Goal: Navigation & Orientation: Locate item on page

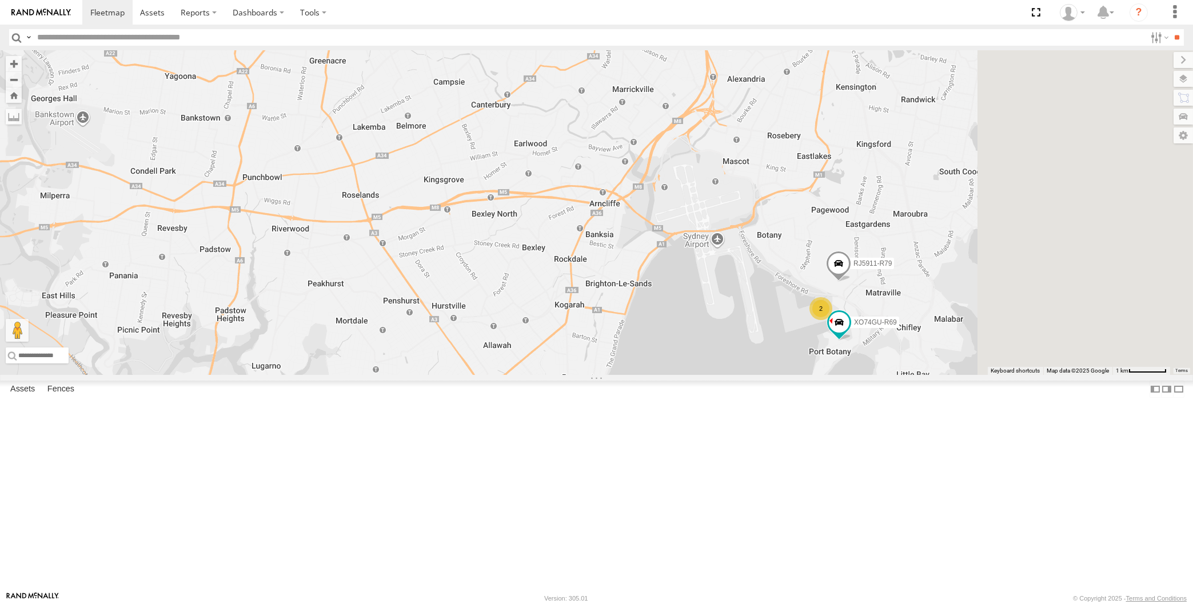
drag, startPoint x: 993, startPoint y: 497, endPoint x: 787, endPoint y: 447, distance: 212.3
click at [787, 375] on div "2 4 RJ5911-R79 XO74GU-R69" at bounding box center [596, 212] width 1193 height 325
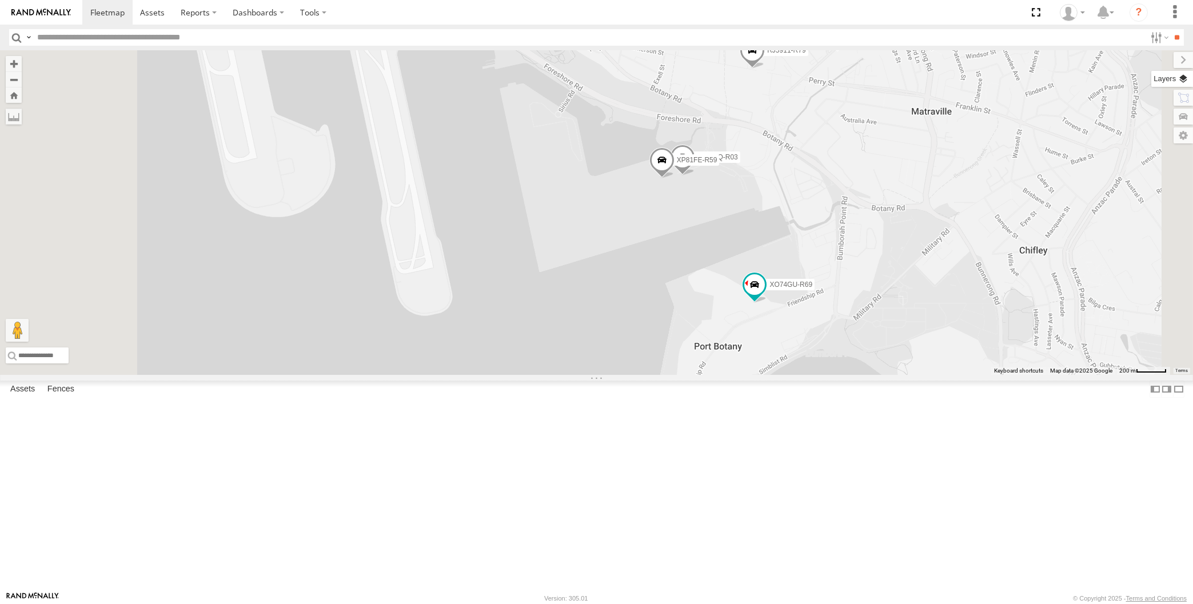
click at [1183, 82] on label at bounding box center [1172, 79] width 42 height 16
click at [0, 0] on span "Basemaps" at bounding box center [0, 0] width 0 height 0
click at [0, 0] on span "Satellite + Roadmap" at bounding box center [0, 0] width 0 height 0
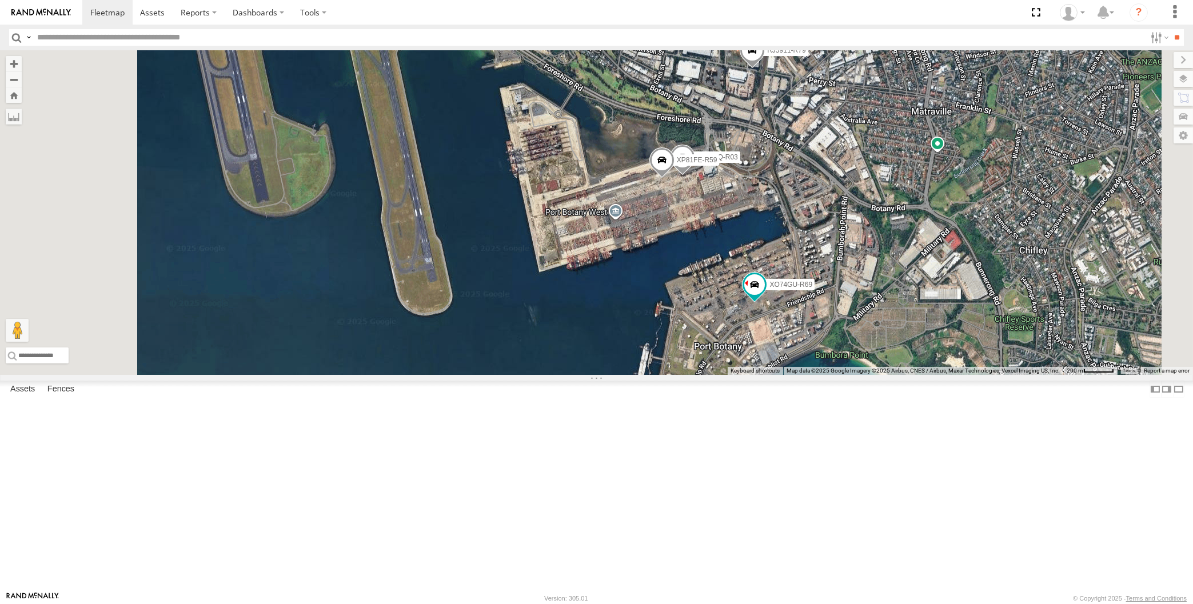
click at [0, 0] on span "Overlays" at bounding box center [0, 0] width 0 height 0
click at [0, 0] on span "Traffic" at bounding box center [0, 0] width 0 height 0
click at [1154, 61] on label at bounding box center [1173, 60] width 38 height 16
click at [765, 295] on span at bounding box center [754, 284] width 21 height 21
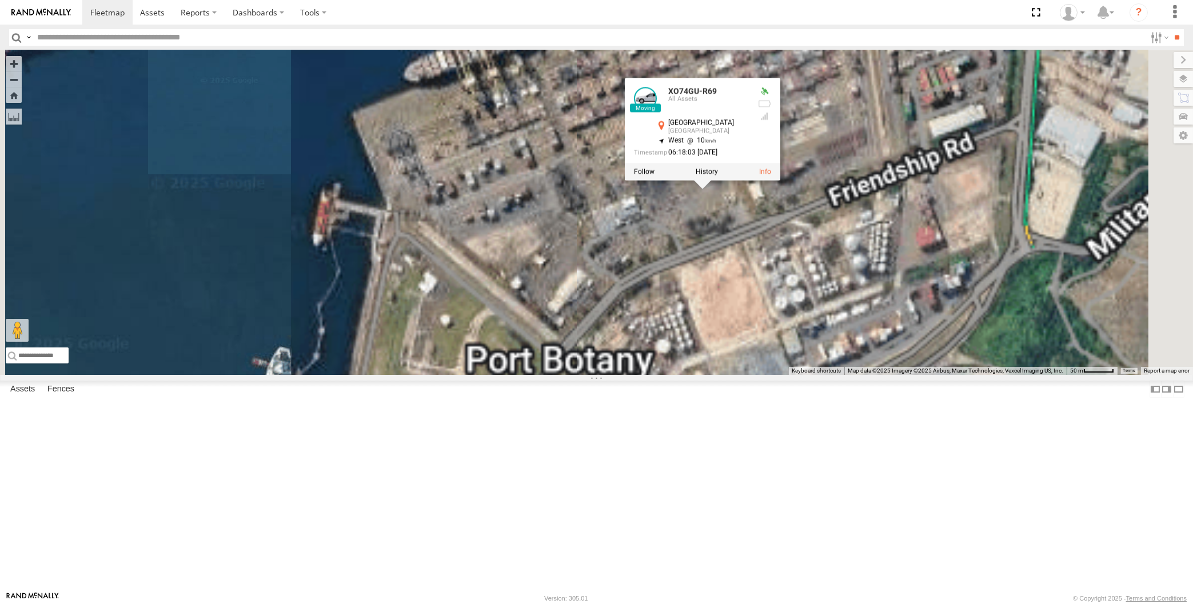
click at [890, 372] on div "RJ5911-R79 XO74GU-R69 XP30JQ-R03 XP81FE-R59 XO74GU-R69 All Assets [GEOGRAPHIC_D…" at bounding box center [596, 212] width 1193 height 325
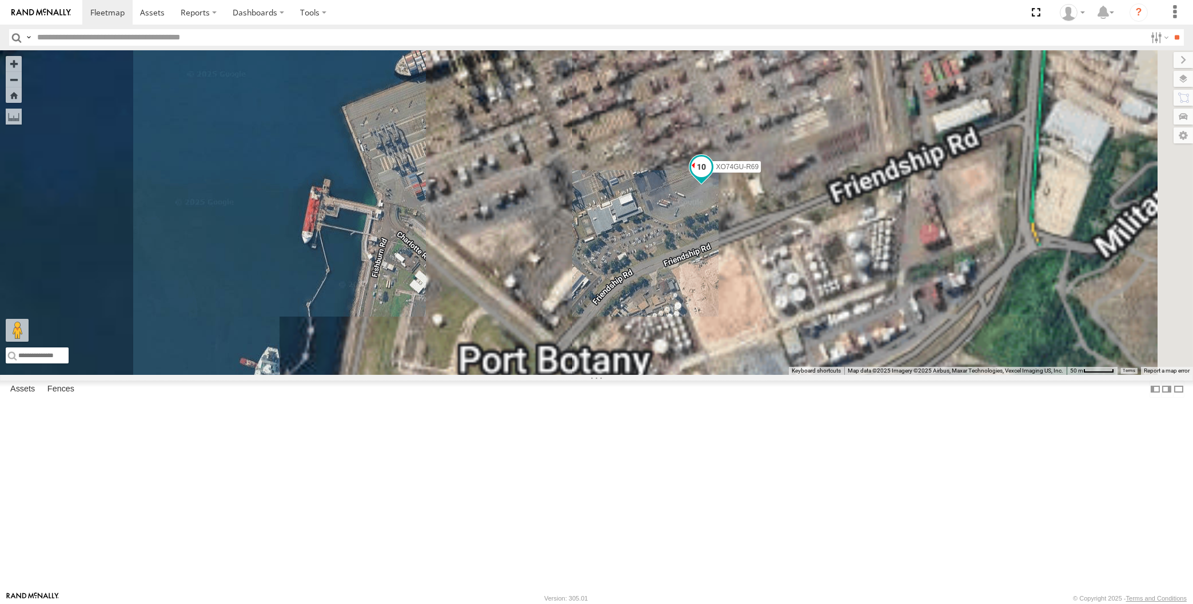
click at [711, 178] on span at bounding box center [700, 167] width 21 height 21
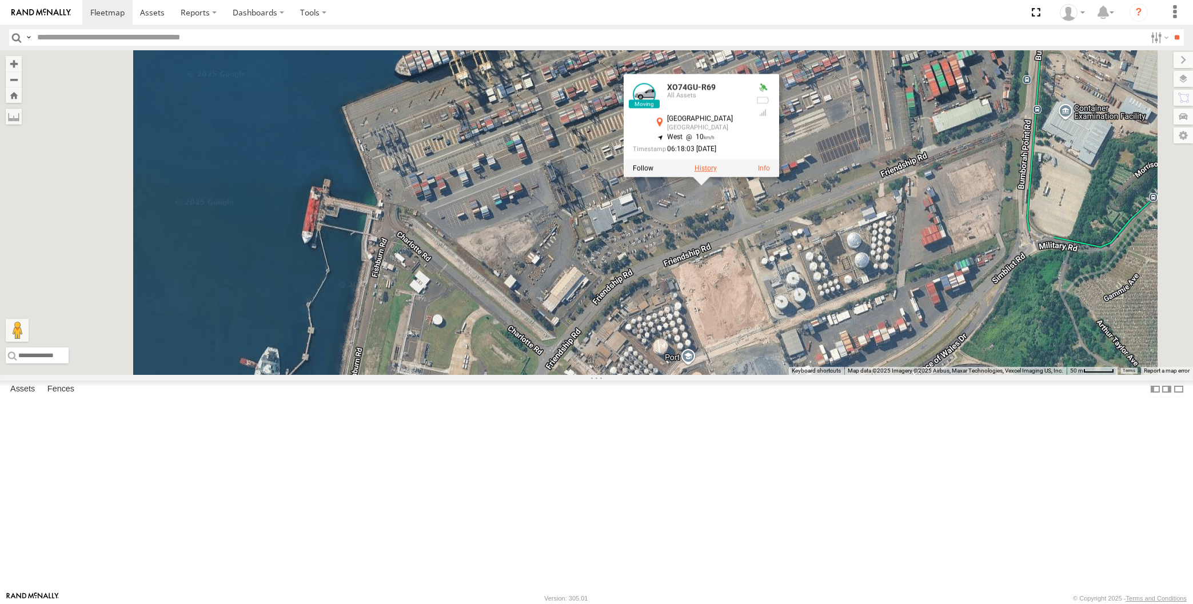
click at [716, 173] on label at bounding box center [705, 169] width 22 height 8
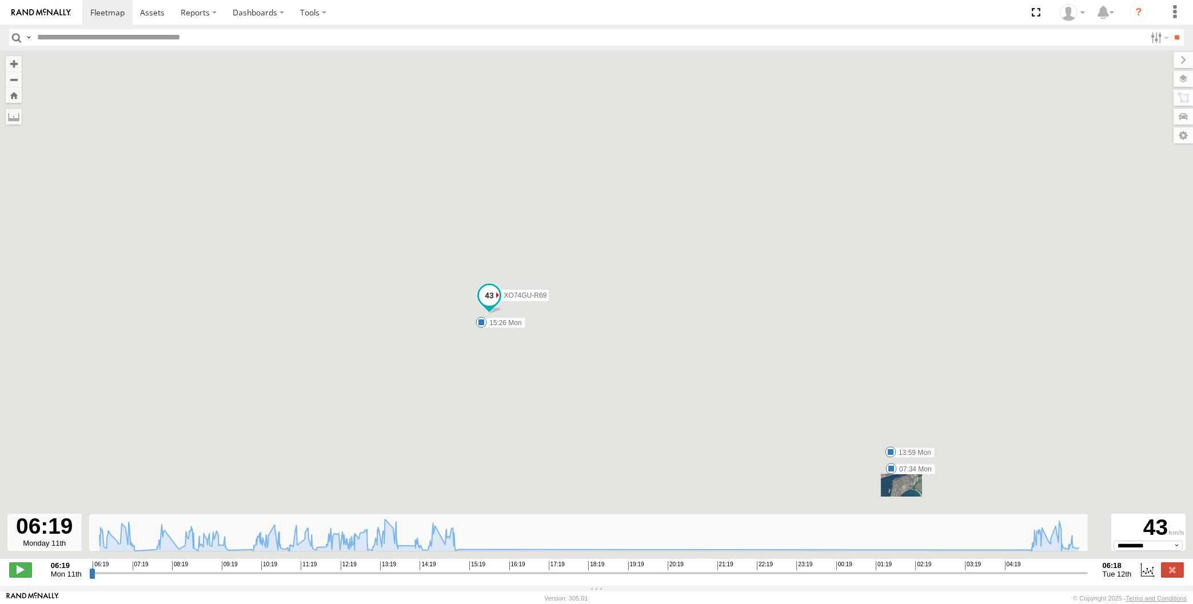
click at [969, 570] on span "03:19" at bounding box center [973, 565] width 16 height 9
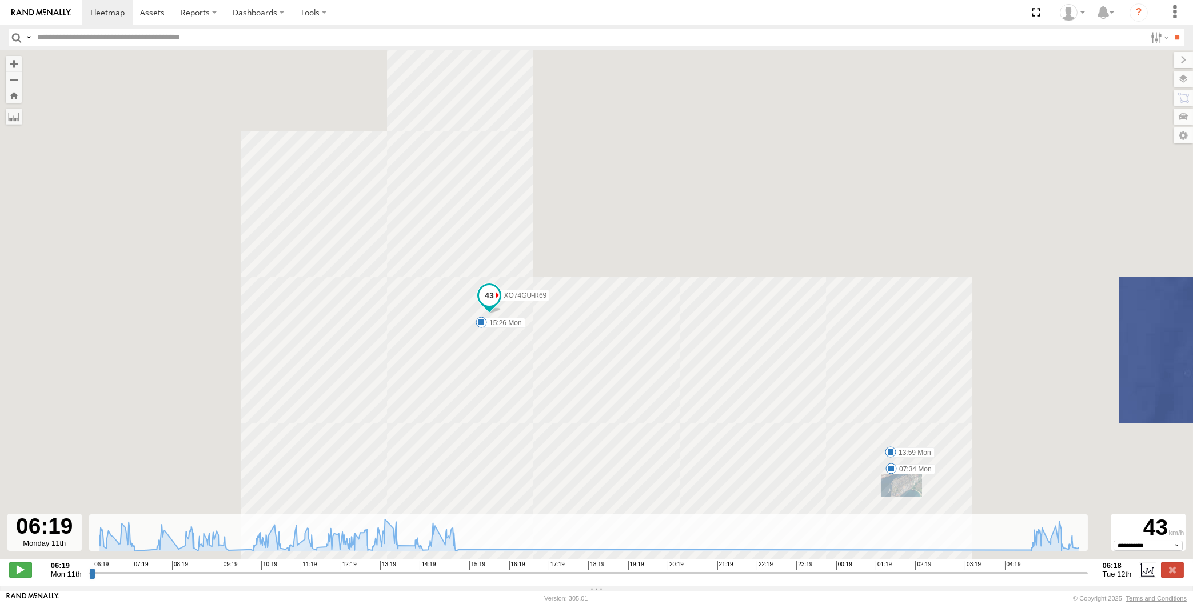
click at [989, 578] on input "range" at bounding box center [588, 572] width 998 height 11
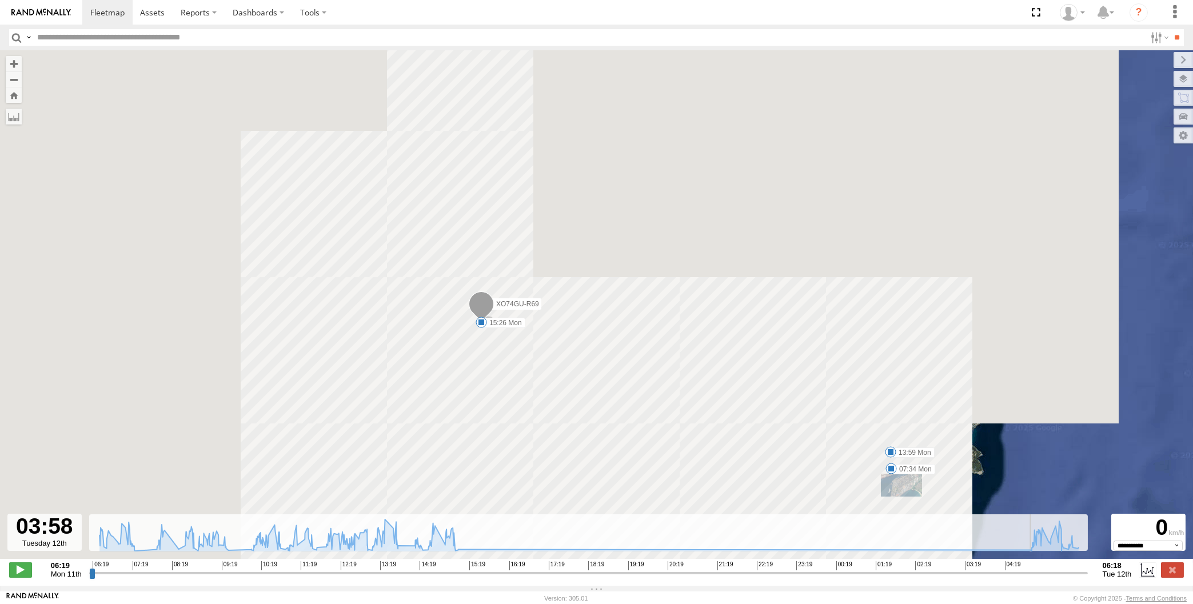
click at [1029, 577] on input "range" at bounding box center [588, 572] width 998 height 11
click at [1053, 576] on input "range" at bounding box center [588, 572] width 998 height 11
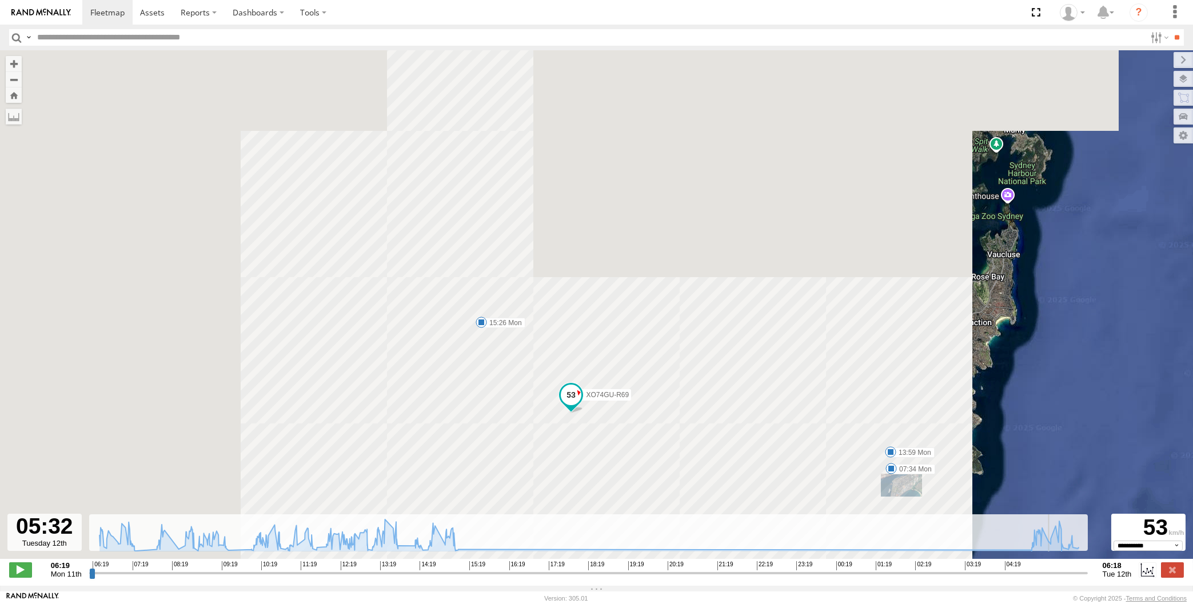
click at [1063, 576] on input "range" at bounding box center [588, 572] width 998 height 11
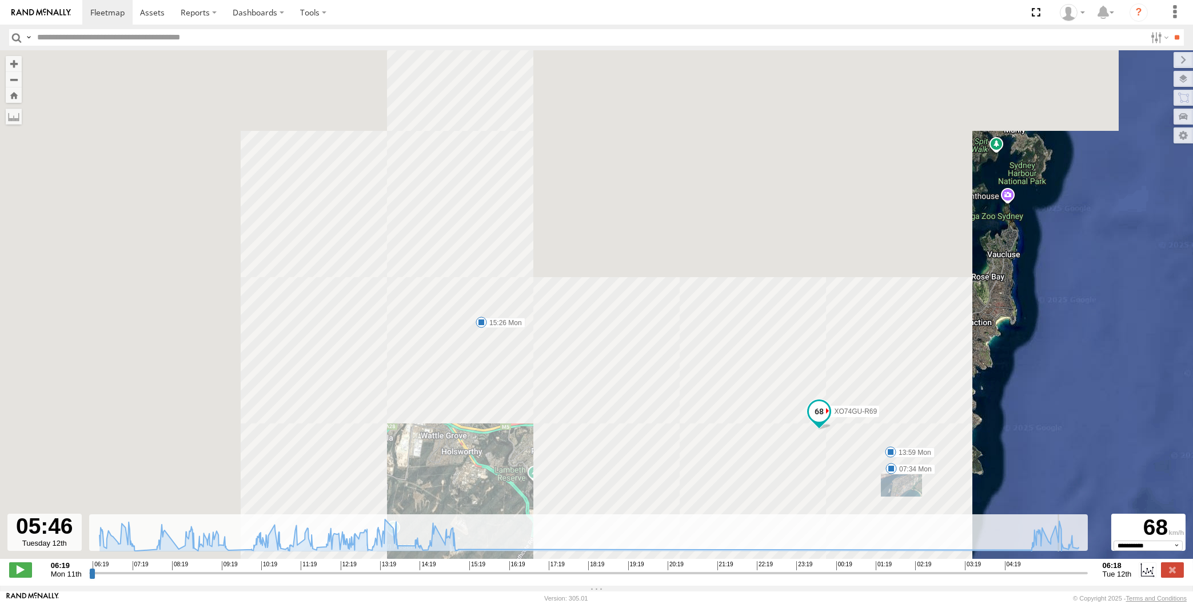
click at [1071, 577] on input "range" at bounding box center [588, 572] width 998 height 11
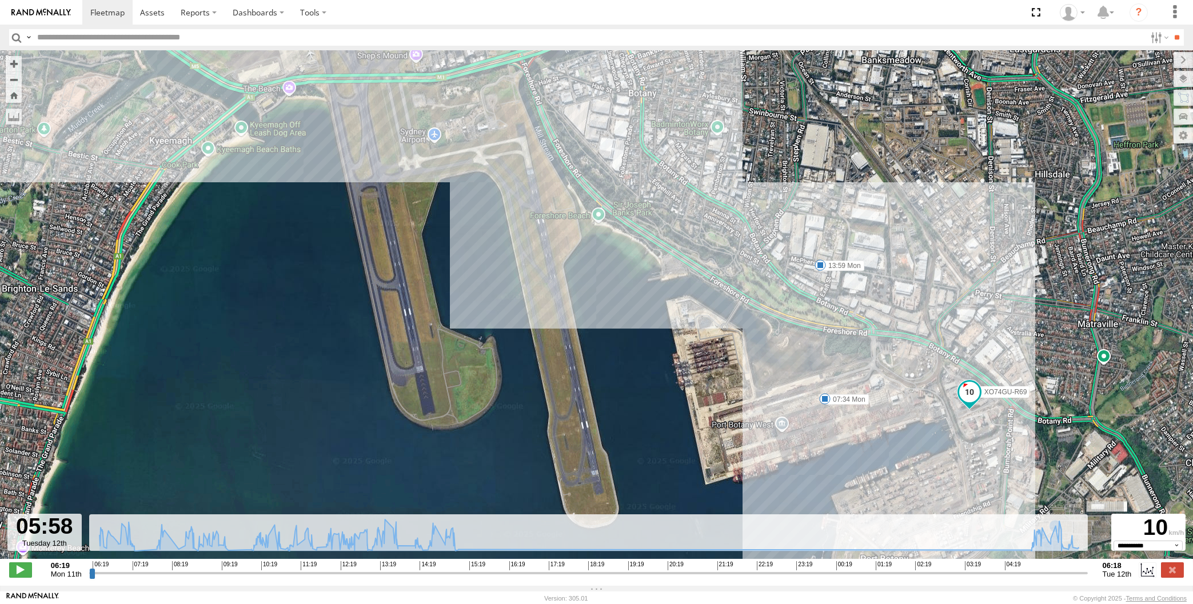
click at [1071, 578] on input "range" at bounding box center [588, 572] width 998 height 11
click at [1078, 578] on input "range" at bounding box center [588, 572] width 998 height 11
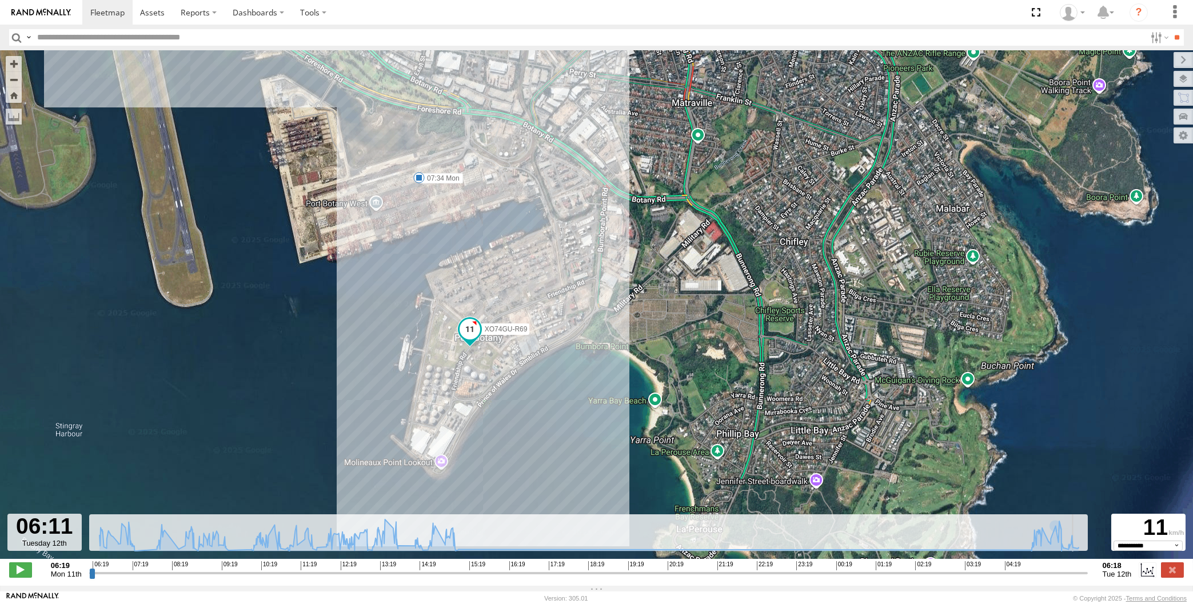
click at [1081, 578] on input "range" at bounding box center [588, 572] width 998 height 11
drag, startPoint x: 1082, startPoint y: 579, endPoint x: 1101, endPoint y: 579, distance: 18.9
click at [1087, 578] on input "range" at bounding box center [588, 572] width 998 height 11
click at [1170, 575] on label at bounding box center [1172, 569] width 23 height 15
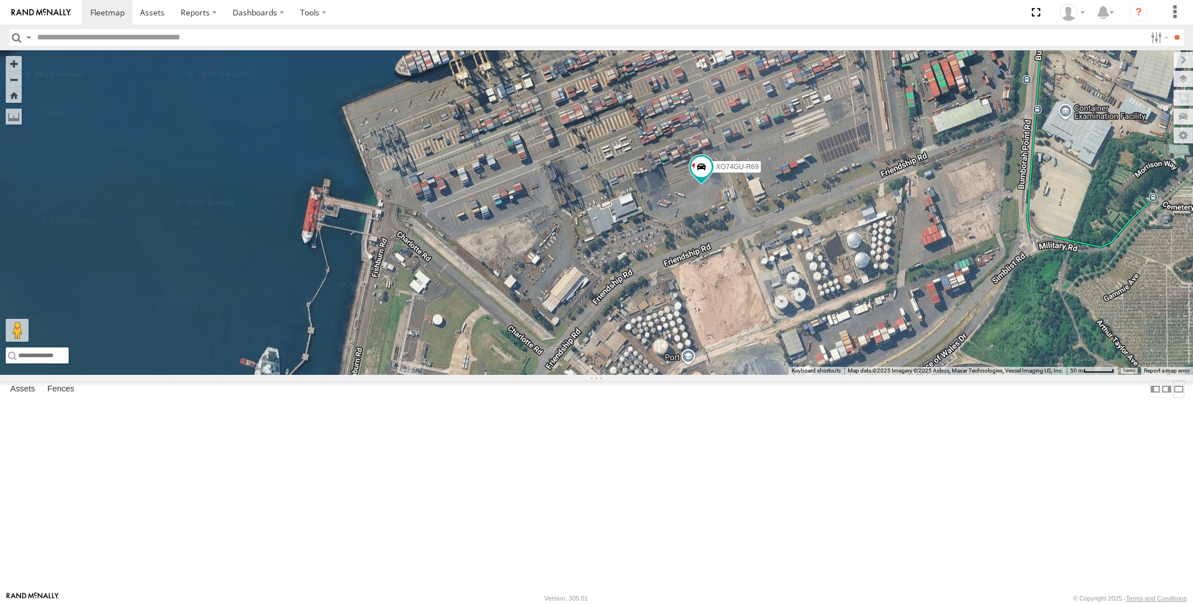
click at [1173, 397] on label at bounding box center [1178, 389] width 11 height 17
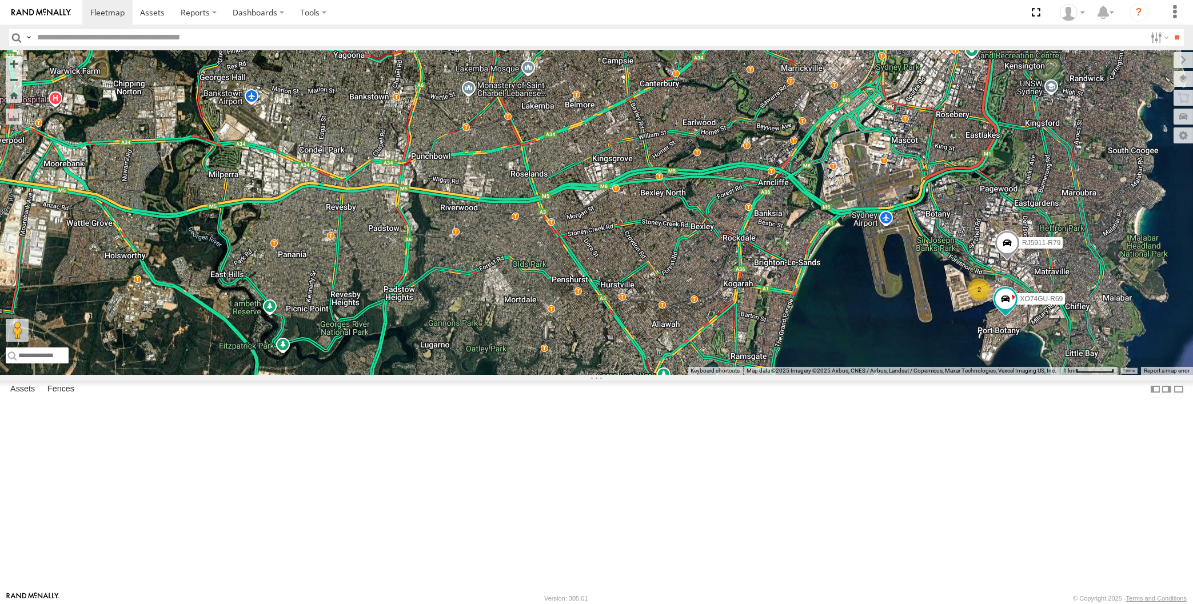
click at [966, 375] on div "RJ5911-R79 XO74GU-R69 2 4" at bounding box center [596, 212] width 1193 height 325
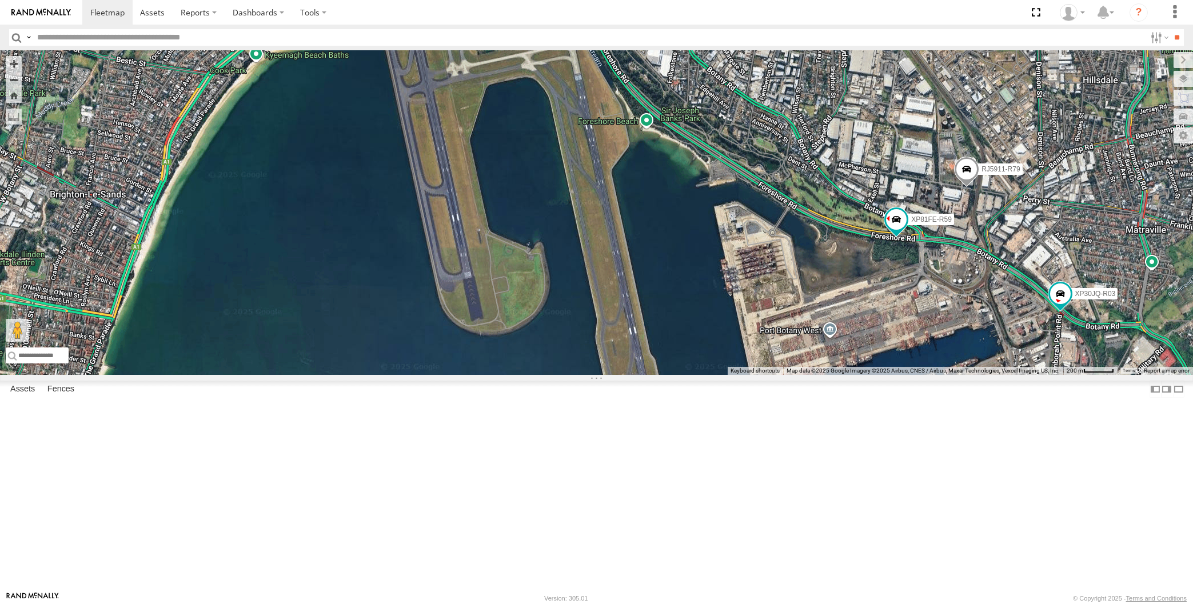
click at [229, 375] on div "RJ5911-R79 XO74GU-R69 XP30JQ-R03 XP81FE-R59" at bounding box center [596, 212] width 1193 height 325
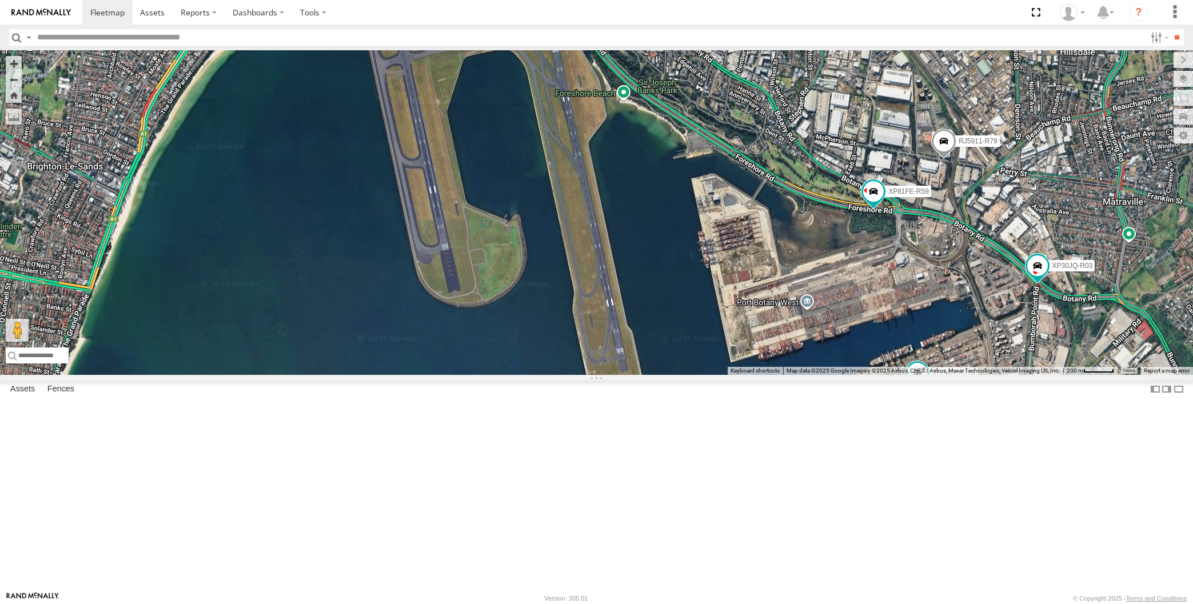
drag, startPoint x: 999, startPoint y: 546, endPoint x: 974, endPoint y: 515, distance: 40.2
click at [974, 375] on div "RJ5911-R79 XO74GU-R69 XP30JQ-R03 XP81FE-R59" at bounding box center [596, 212] width 1193 height 325
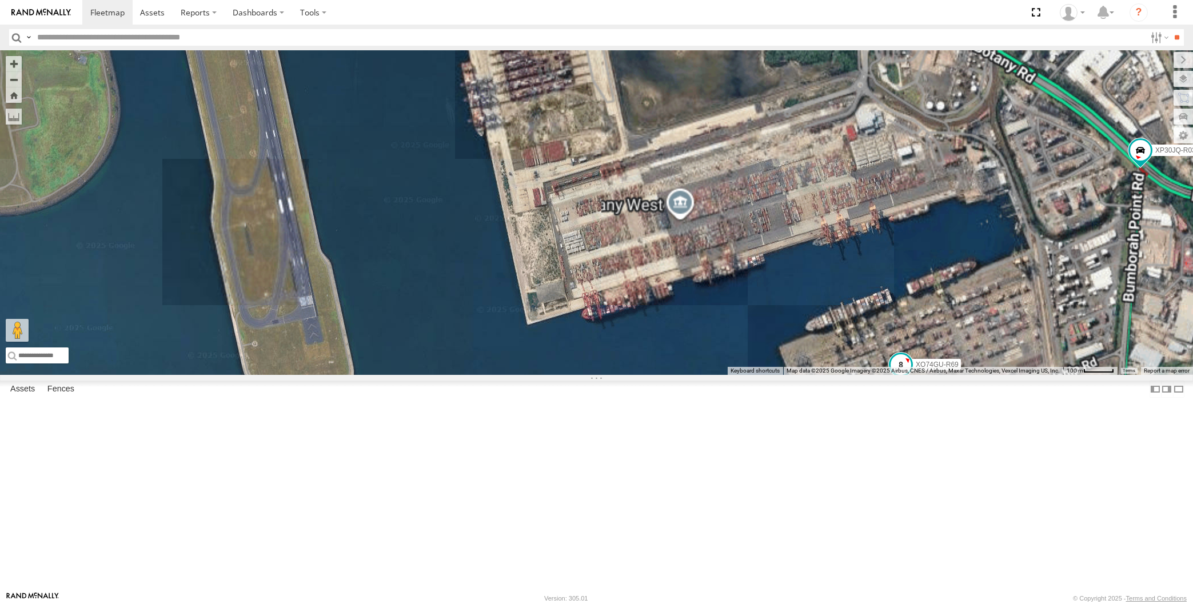
click at [902, 375] on span at bounding box center [900, 364] width 21 height 21
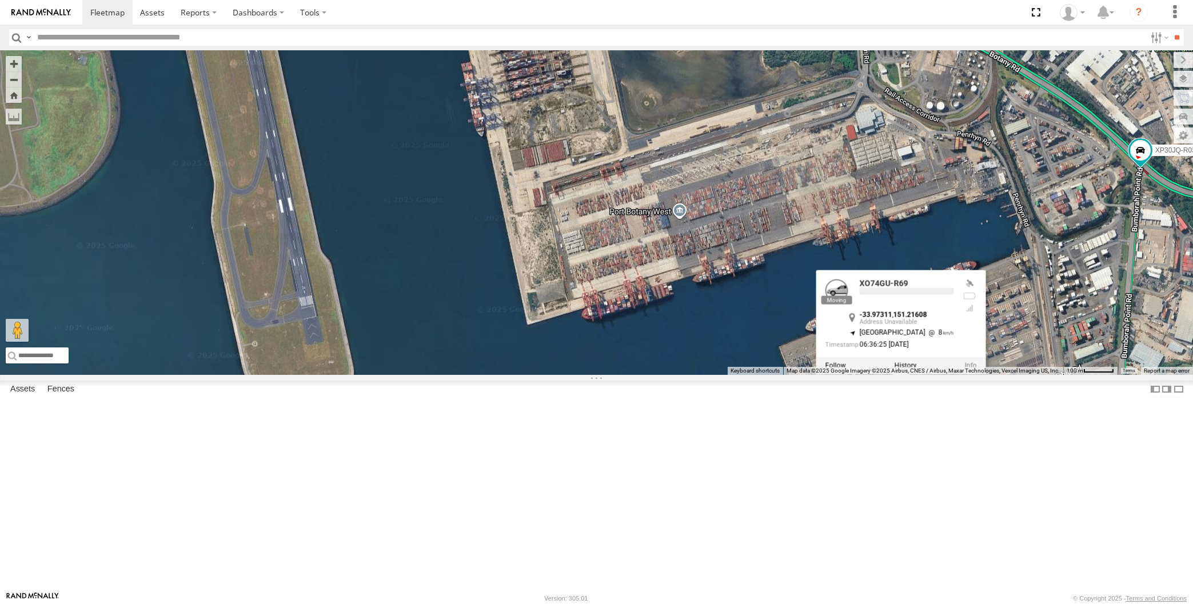
click at [957, 375] on div "RJ5911-R79 XO74GU-R69 XP30JQ-R03 XP81FE-R59 XO74GU-R69 -33.97311 , 151.21608 [G…" at bounding box center [596, 212] width 1193 height 325
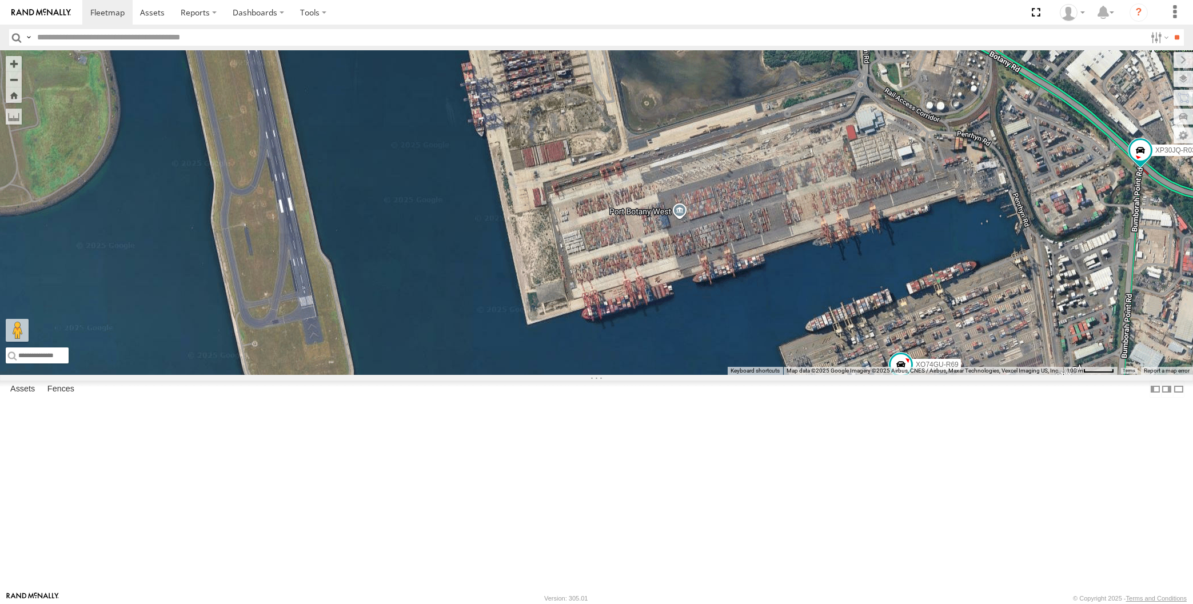
drag, startPoint x: 1018, startPoint y: 532, endPoint x: 962, endPoint y: 464, distance: 87.7
click at [963, 375] on div "RJ5911-R79 XO74GU-R69 XP30JQ-R03 XP81FE-R59" at bounding box center [596, 212] width 1193 height 325
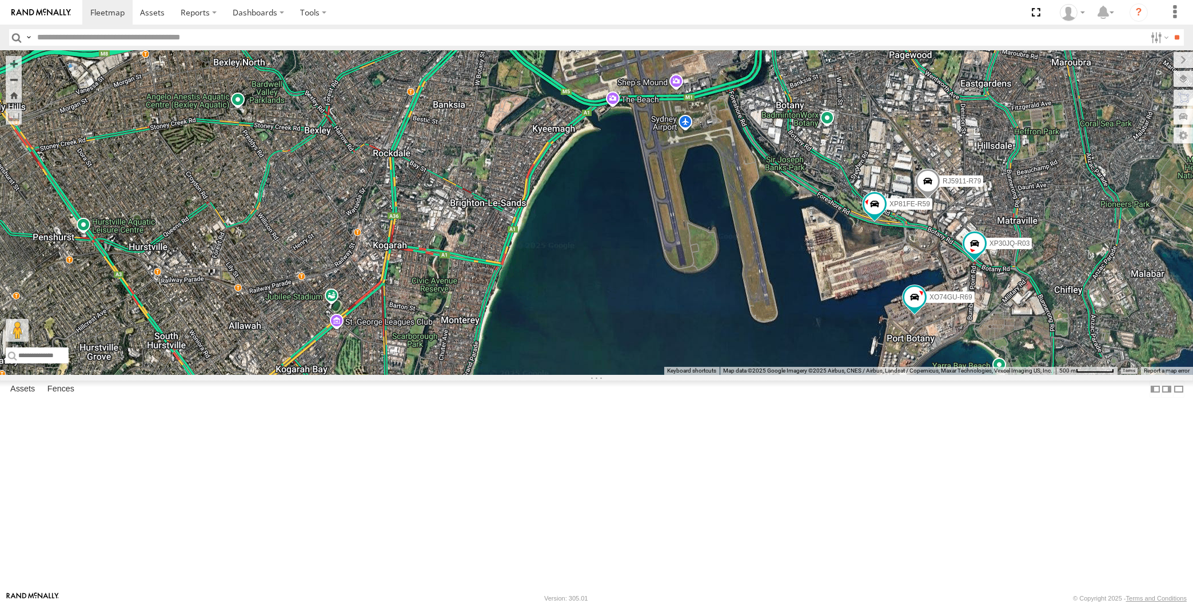
drag, startPoint x: 961, startPoint y: 483, endPoint x: 958, endPoint y: 468, distance: 15.8
click at [958, 375] on div "RJ5911-R79 XO74GU-R69 XP30JQ-R03 XP81FE-R59" at bounding box center [596, 212] width 1193 height 325
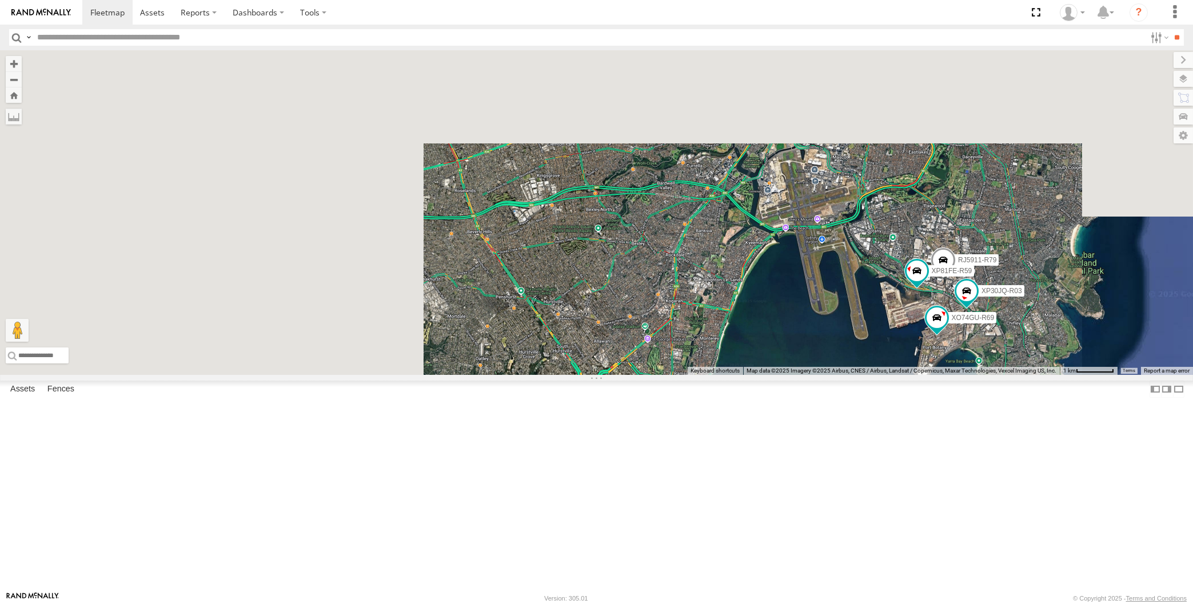
drag, startPoint x: 869, startPoint y: 475, endPoint x: 869, endPoint y: 467, distance: 8.0
click at [869, 375] on div "RJ5911-R79 XO74GU-R69 XP30JQ-R03 XP81FE-R59 4" at bounding box center [596, 212] width 1193 height 325
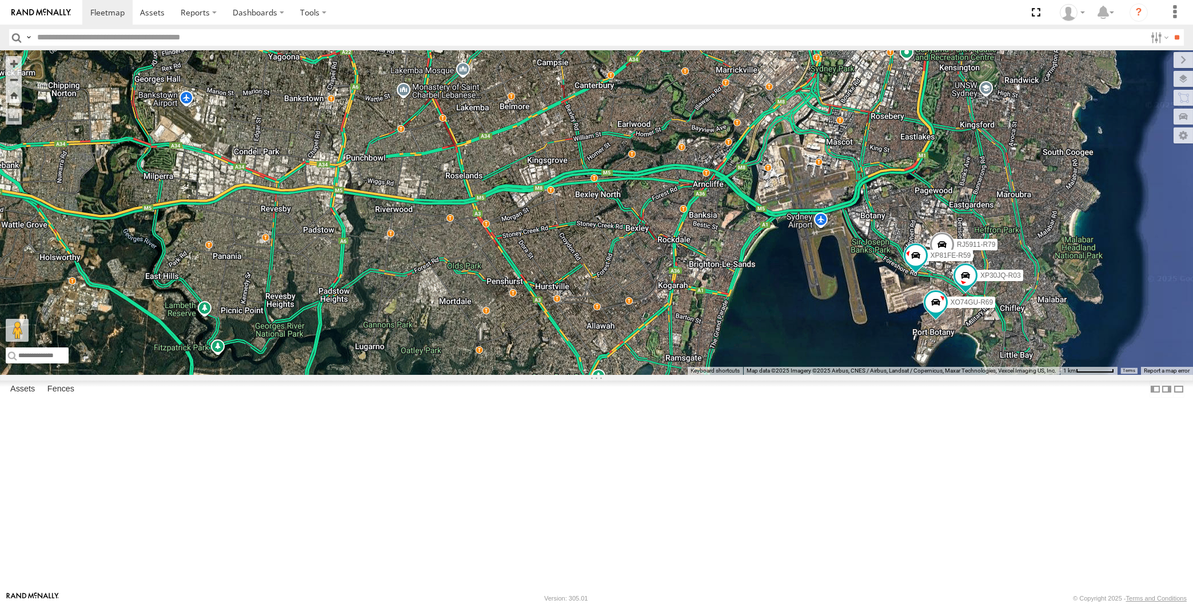
click at [957, 375] on div "RJ5911-R79 XO74GU-R69 XP30JQ-R03 XP81FE-R59 4" at bounding box center [596, 212] width 1193 height 325
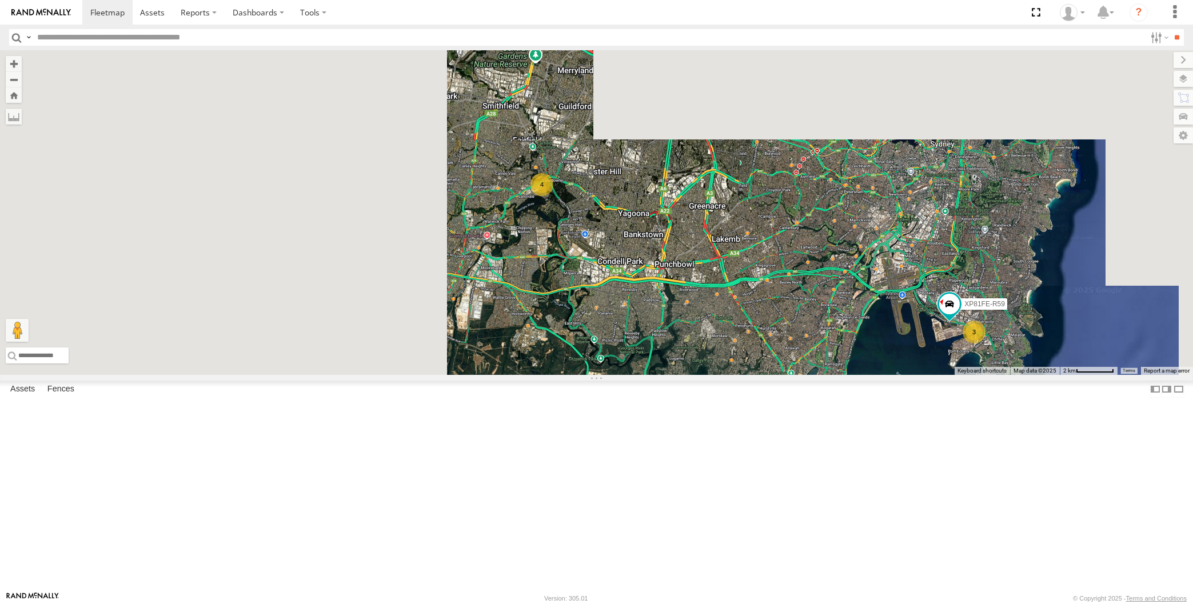
click at [862, 375] on div "XP81FE-R59 3 4" at bounding box center [596, 212] width 1193 height 325
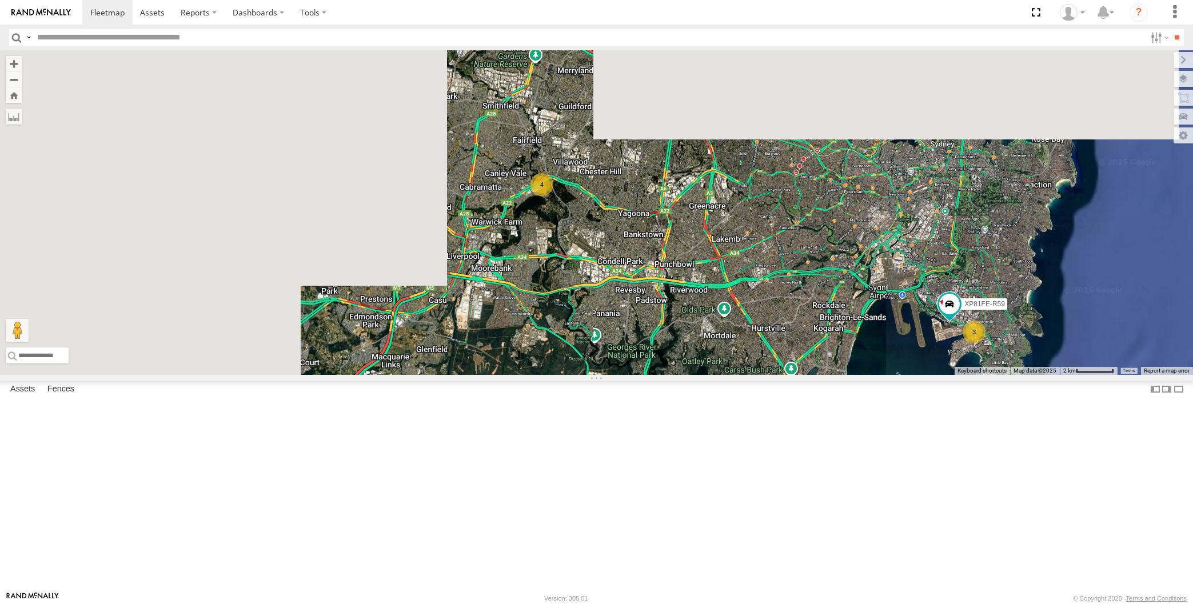
drag, startPoint x: 867, startPoint y: 487, endPoint x: 854, endPoint y: 478, distance: 16.5
click at [854, 375] on div "XP81FE-R59 3 4" at bounding box center [596, 212] width 1193 height 325
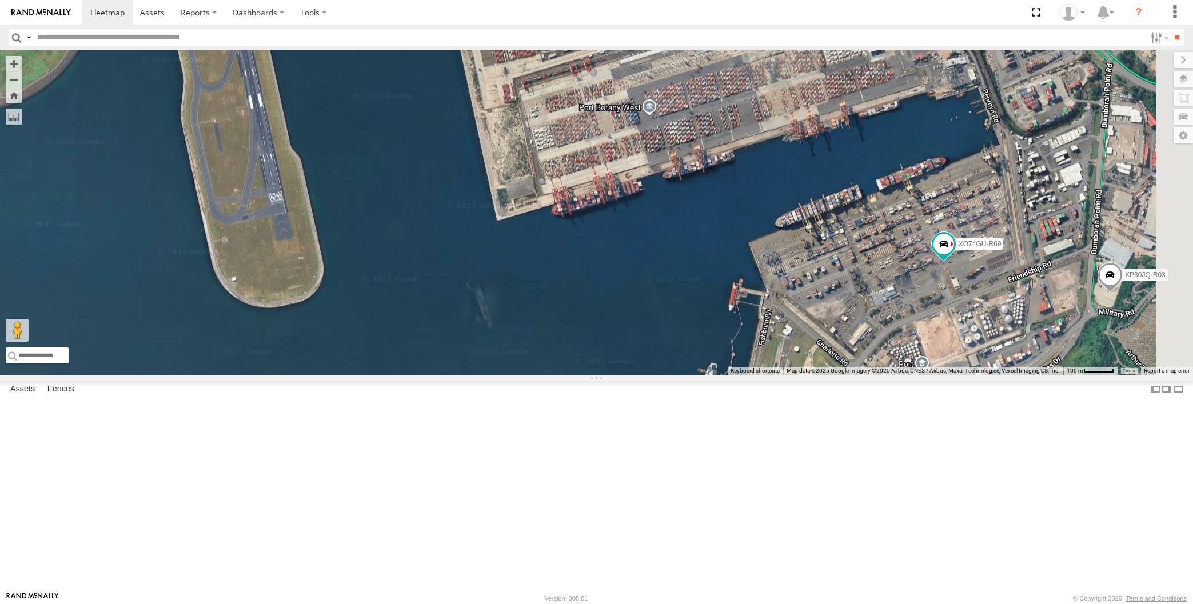
drag, startPoint x: 1029, startPoint y: 419, endPoint x: 962, endPoint y: 408, distance: 67.3
click at [966, 375] on div "XP30JQ-R03 RJ5911-R79 XP81FE-R59 XO74GU-R69" at bounding box center [596, 212] width 1193 height 325
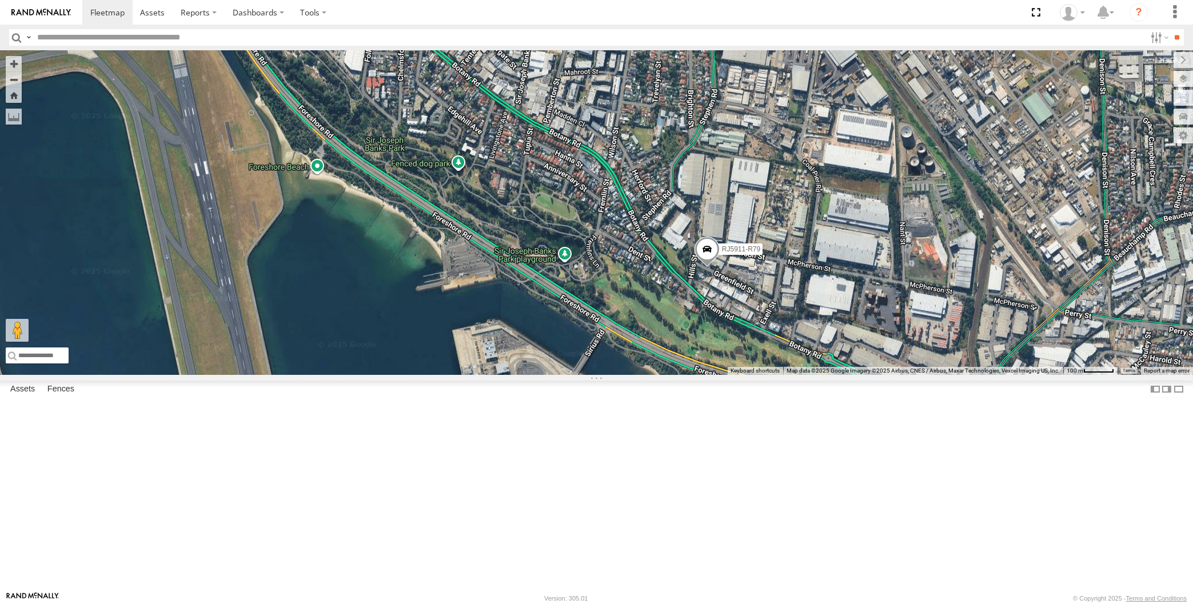
drag, startPoint x: 755, startPoint y: 445, endPoint x: 733, endPoint y: 349, distance: 98.6
click at [738, 362] on div "XP30JQ-R03 XP81FE-R59 RJ5911-R79" at bounding box center [596, 212] width 1193 height 325
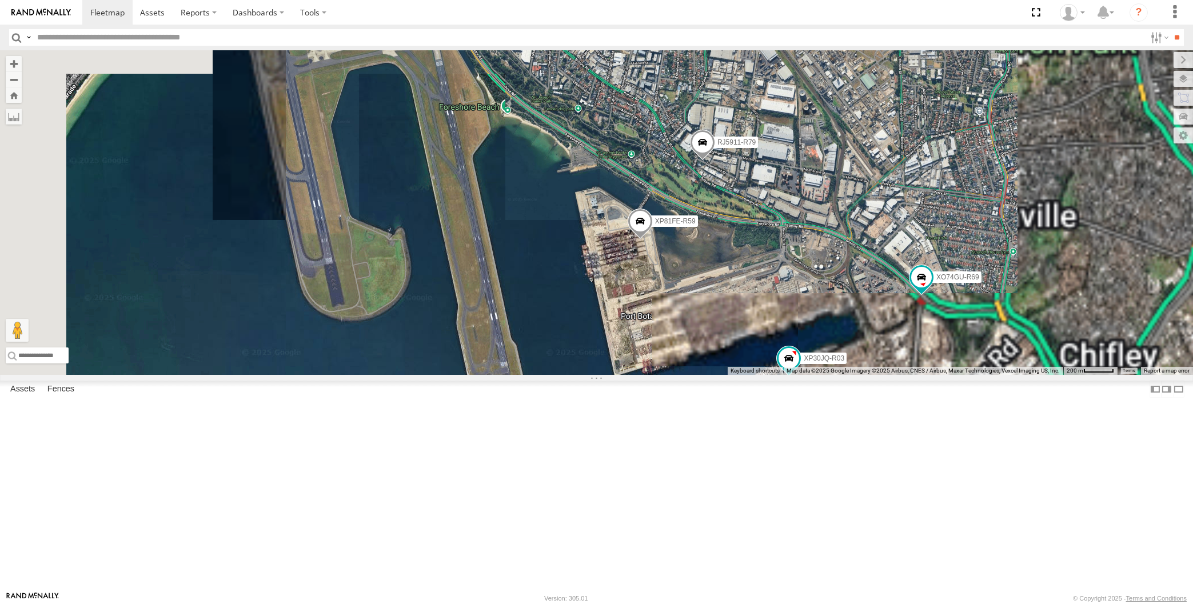
drag, startPoint x: 902, startPoint y: 406, endPoint x: 878, endPoint y: 355, distance: 56.0
click at [882, 367] on div "XP30JQ-R03 XP81FE-R59 RJ5911-R79 XO74GU-R69" at bounding box center [596, 212] width 1193 height 325
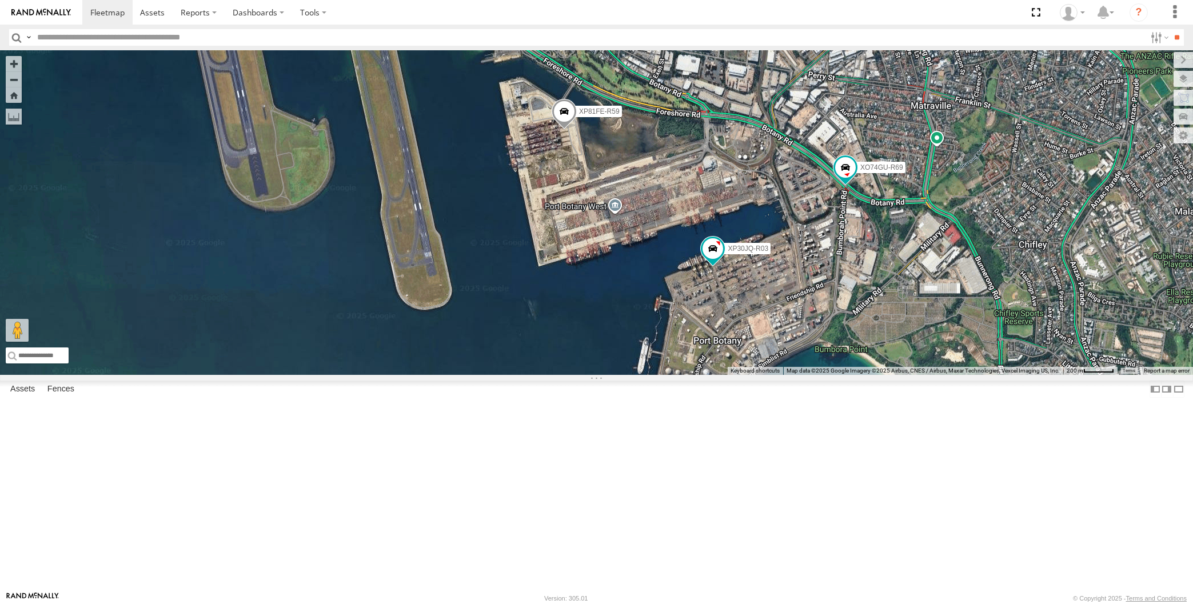
drag, startPoint x: 906, startPoint y: 423, endPoint x: 890, endPoint y: 412, distance: 19.3
click at [897, 375] on div "XP30JQ-R03 XP81FE-R59 RJ5911-R79 XO74GU-R69" at bounding box center [596, 212] width 1193 height 325
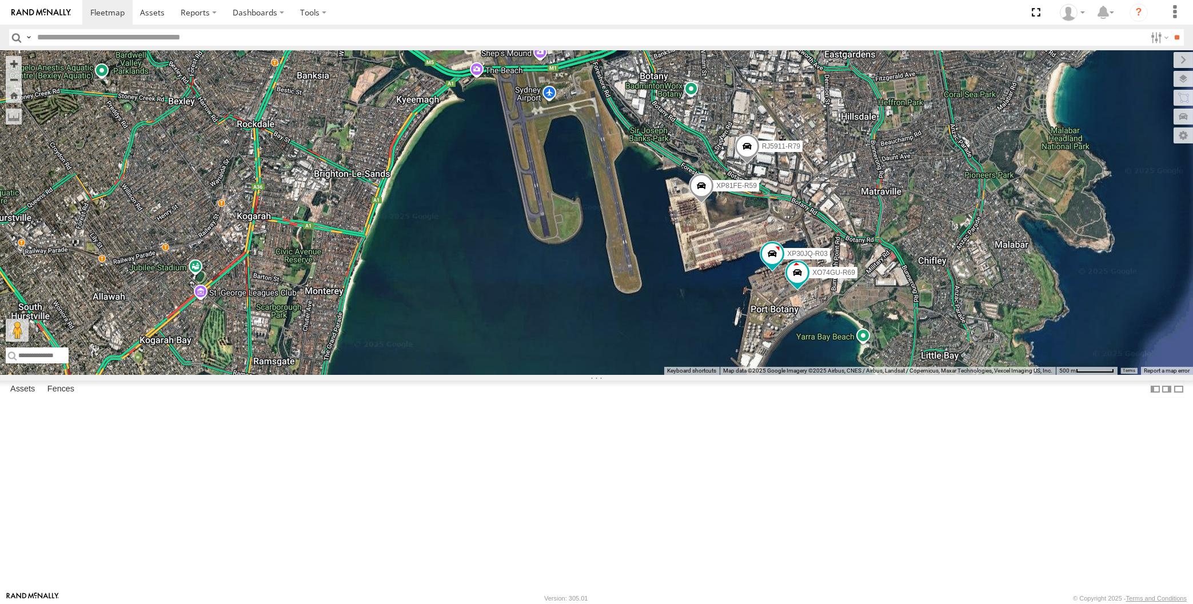
click at [287, 191] on div "XP30JQ-R03 RJ5911-R79 XP81FE-R59 XO74GU-R69" at bounding box center [596, 212] width 1193 height 325
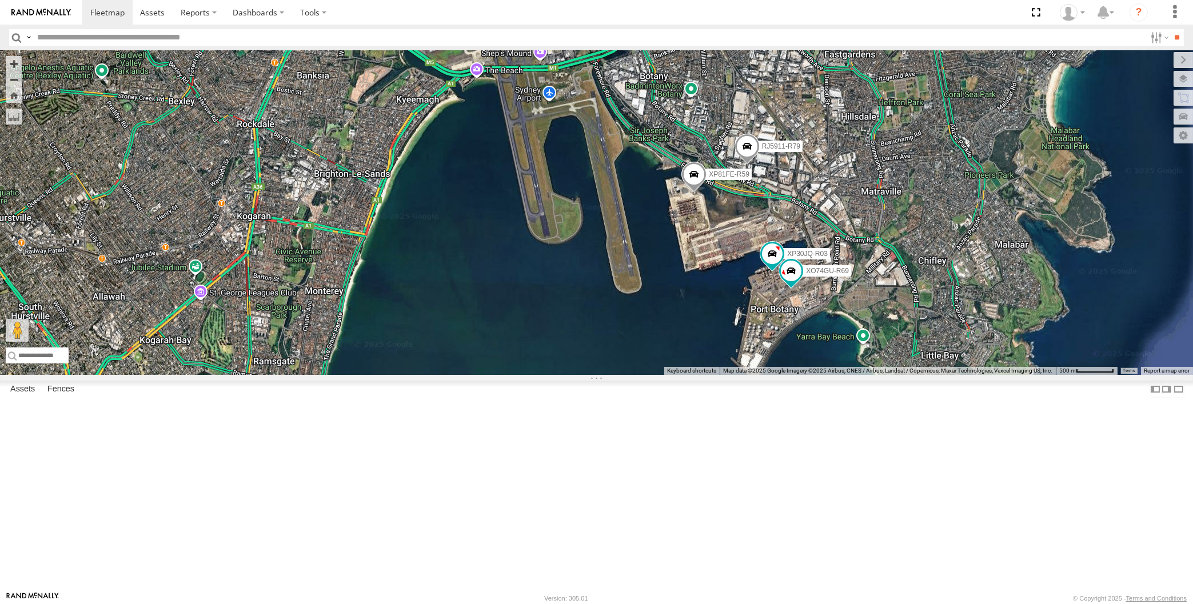
click at [693, 193] on span at bounding box center [693, 177] width 25 height 31
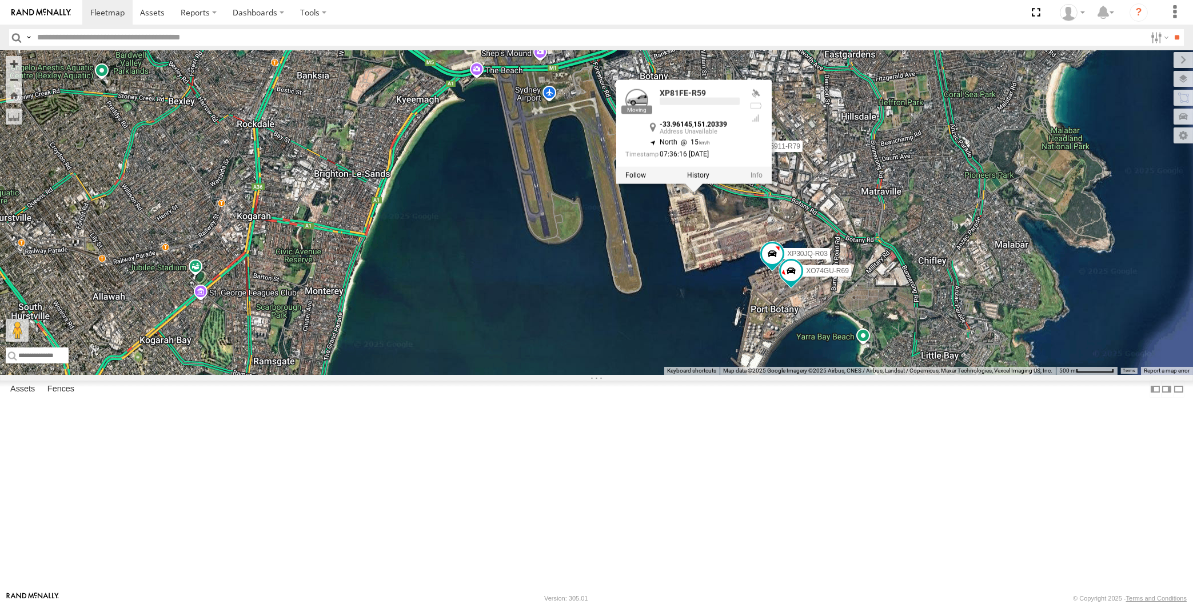
click at [729, 319] on div "XP30JQ-R03 RJ5911-R79 XP81FE-R59 XO74GU-R69 XP81FE-R59 -33.96145 , 151.20339 No…" at bounding box center [596, 212] width 1193 height 325
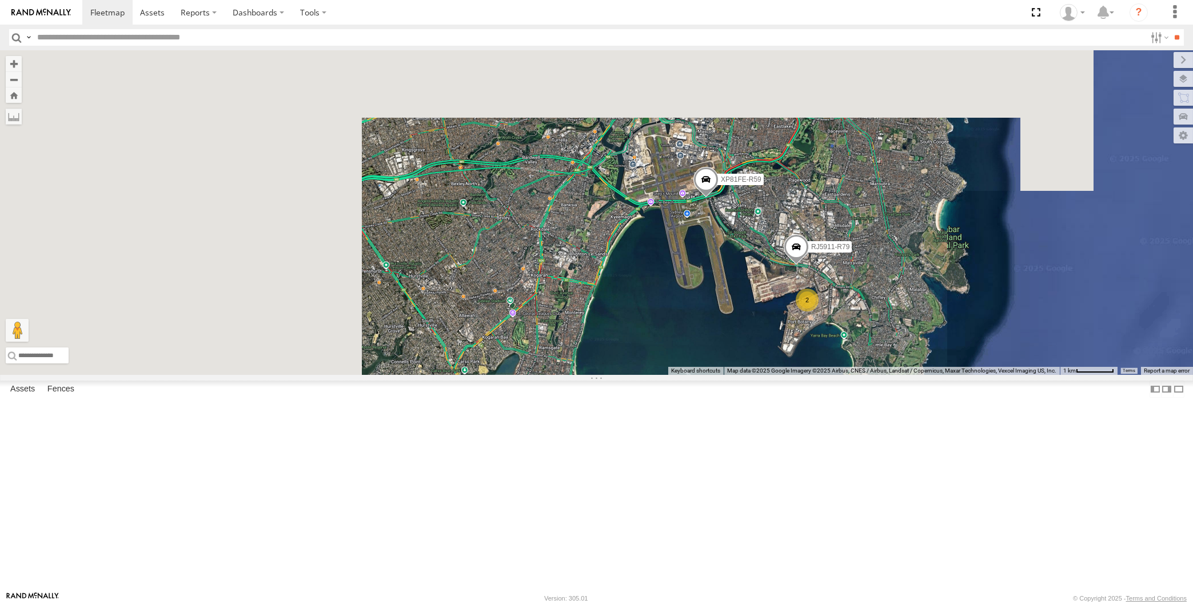
drag, startPoint x: 652, startPoint y: 445, endPoint x: 660, endPoint y: 443, distance: 8.2
click at [660, 375] on div "RJ5911-R79 XP81FE-R59 2" at bounding box center [596, 212] width 1193 height 325
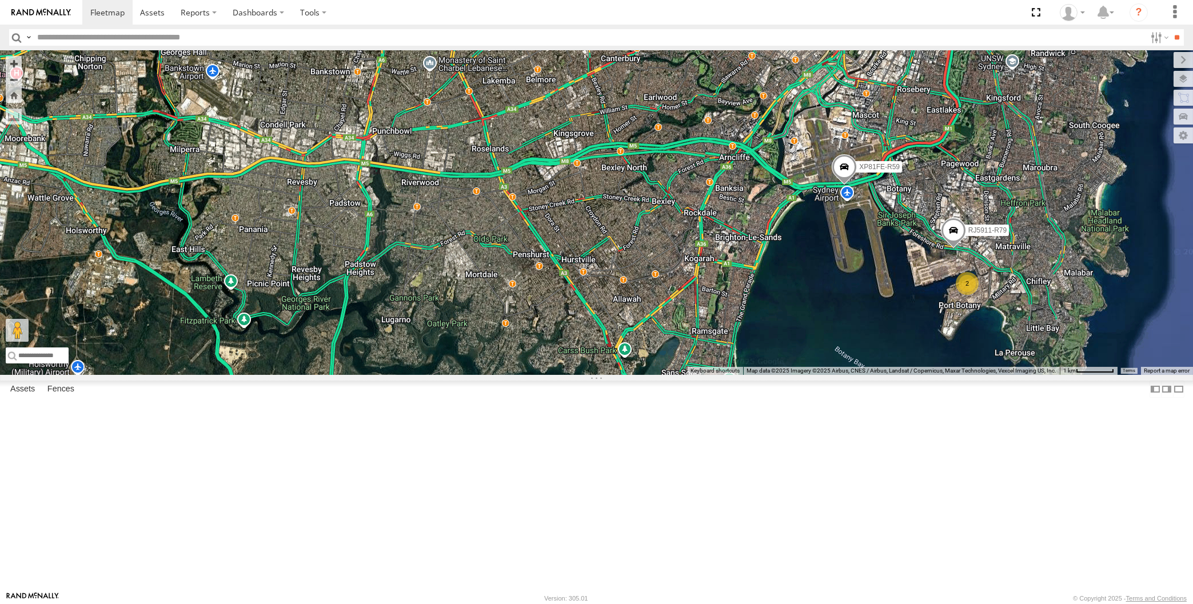
click at [890, 306] on div "RJ5911-R79 XP81FE-R59 2 4" at bounding box center [596, 212] width 1193 height 325
click at [279, 190] on div "RJ5911-R79 XP81FE-R59 2 4" at bounding box center [596, 212] width 1193 height 325
click at [305, 187] on div "RJ5911-R79 XP81FE-R59 2 4" at bounding box center [596, 212] width 1193 height 325
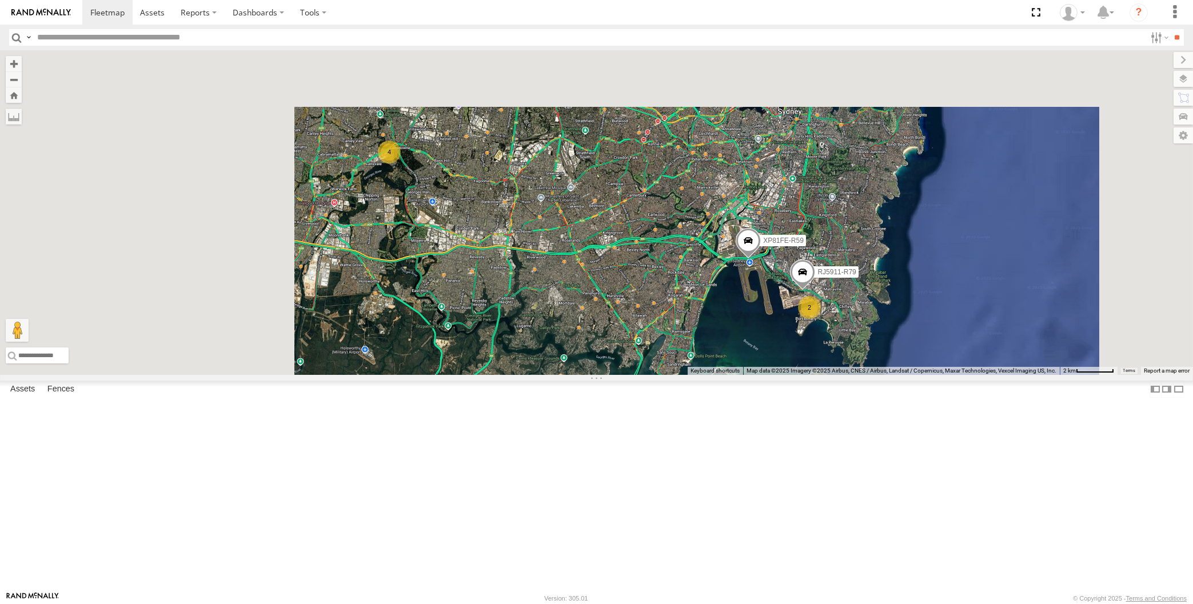
drag, startPoint x: 657, startPoint y: 439, endPoint x: 667, endPoint y: 438, distance: 10.9
click at [669, 375] on div "RJ5911-R79 XP81FE-R59 2 4" at bounding box center [596, 212] width 1193 height 325
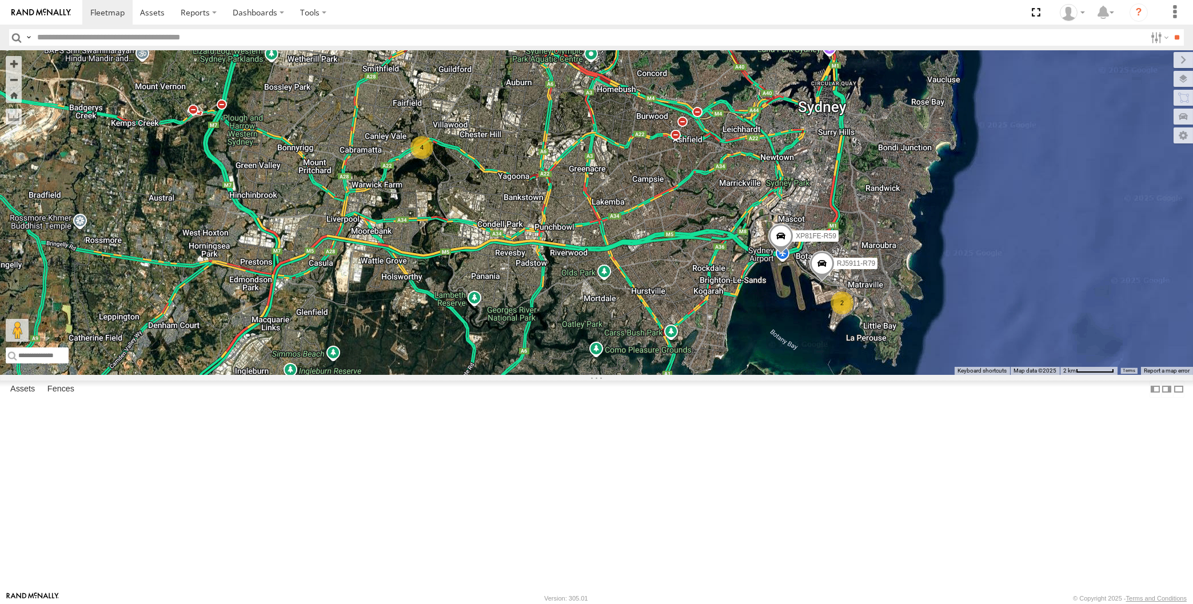
drag, startPoint x: 776, startPoint y: 464, endPoint x: 794, endPoint y: 456, distance: 19.4
click at [794, 375] on div "RJ5911-R79 XP81FE-R59 2 4" at bounding box center [596, 212] width 1193 height 325
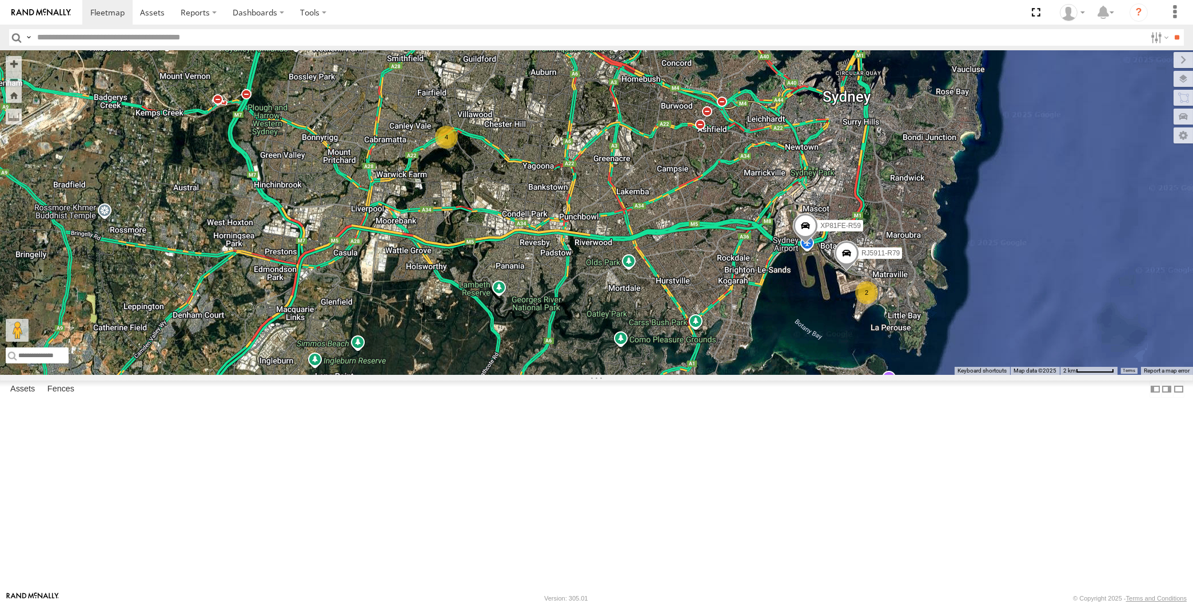
click at [795, 375] on div "RJ5911-R79 XP81FE-R59 2 4" at bounding box center [596, 212] width 1193 height 325
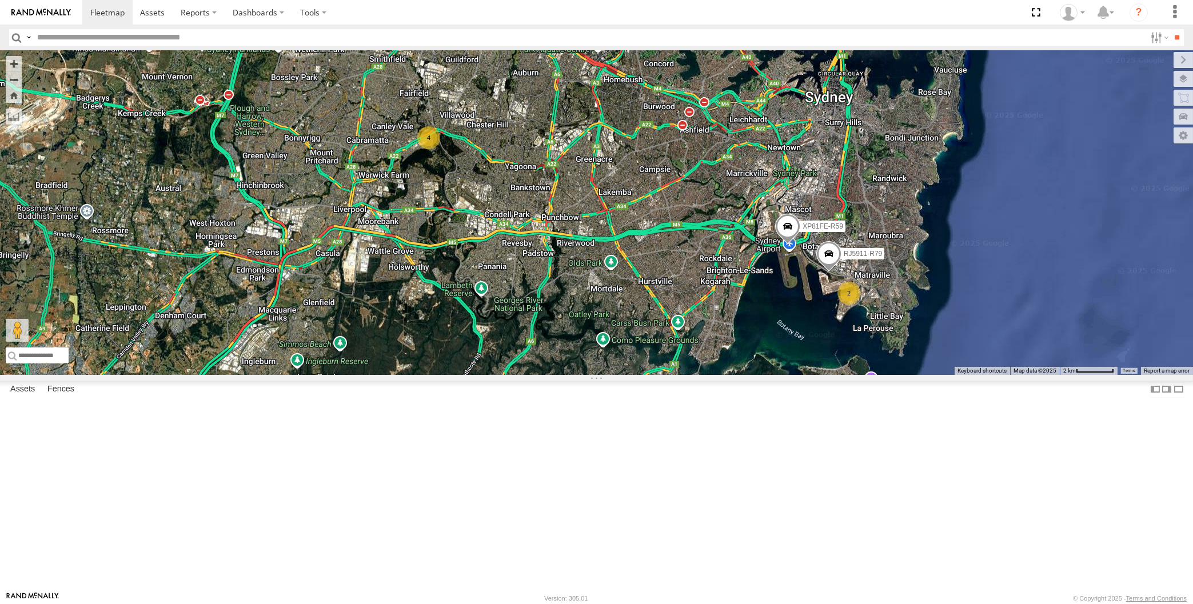
drag, startPoint x: 635, startPoint y: 437, endPoint x: 606, endPoint y: 438, distance: 29.1
click at [606, 375] on div "RJ5911-R79 XP81FE-R59 2 4" at bounding box center [596, 212] width 1193 height 325
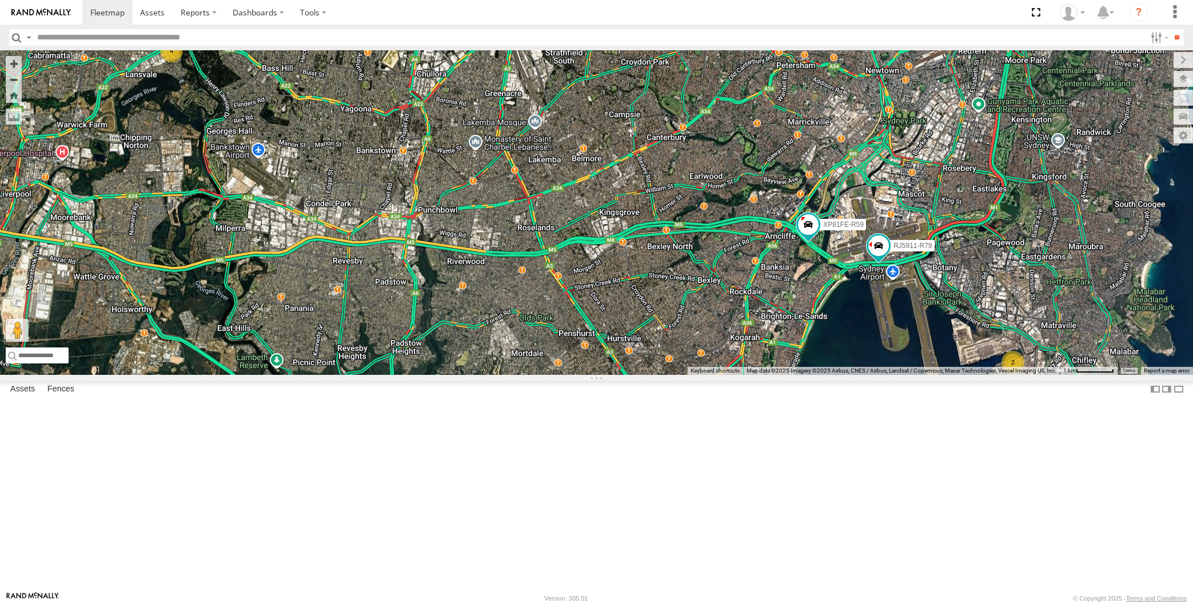
drag, startPoint x: 815, startPoint y: 423, endPoint x: 802, endPoint y: 421, distance: 13.3
click at [803, 375] on div "2 4 RJ5911-R79 XP81FE-R59" at bounding box center [596, 212] width 1193 height 325
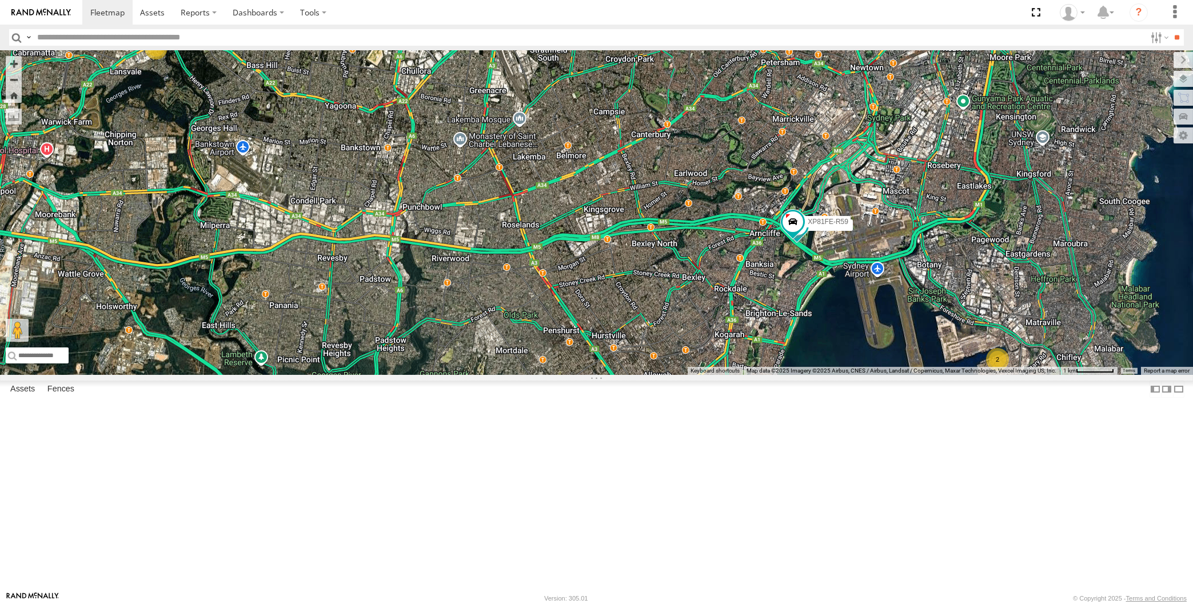
click at [305, 231] on div "2 4 RJ5911-R79 XP81FE-R59" at bounding box center [596, 212] width 1193 height 325
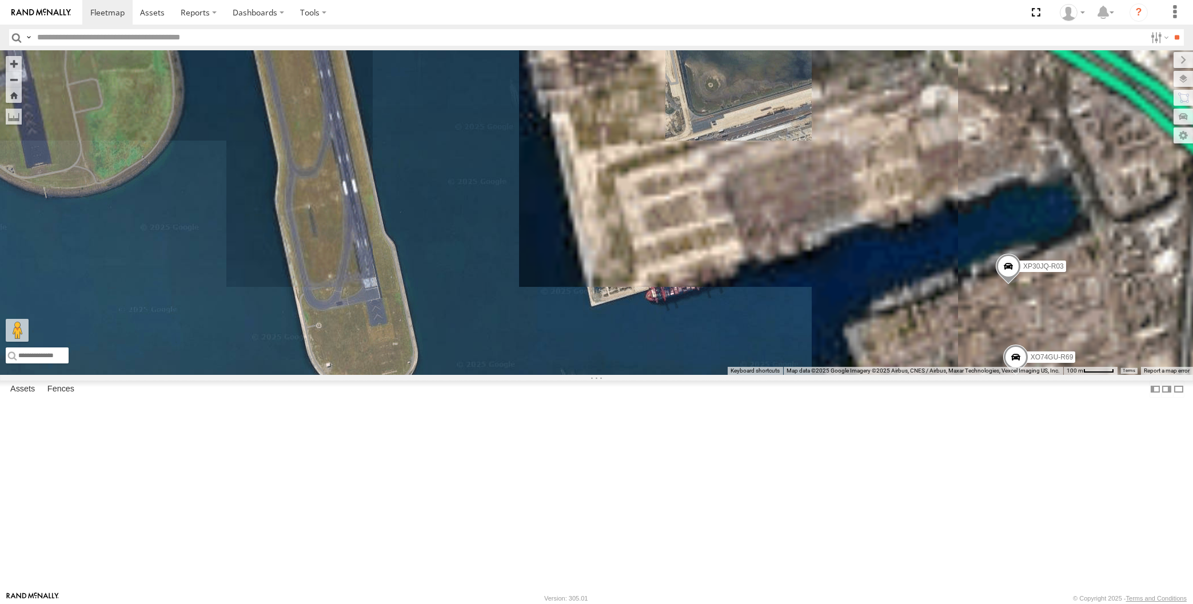
drag, startPoint x: 1055, startPoint y: 513, endPoint x: 994, endPoint y: 491, distance: 64.3
click at [1001, 375] on div "RJ5911-R79 XP81FE-R59 XP30JQ-R03 XO74GU-R69" at bounding box center [596, 212] width 1193 height 325
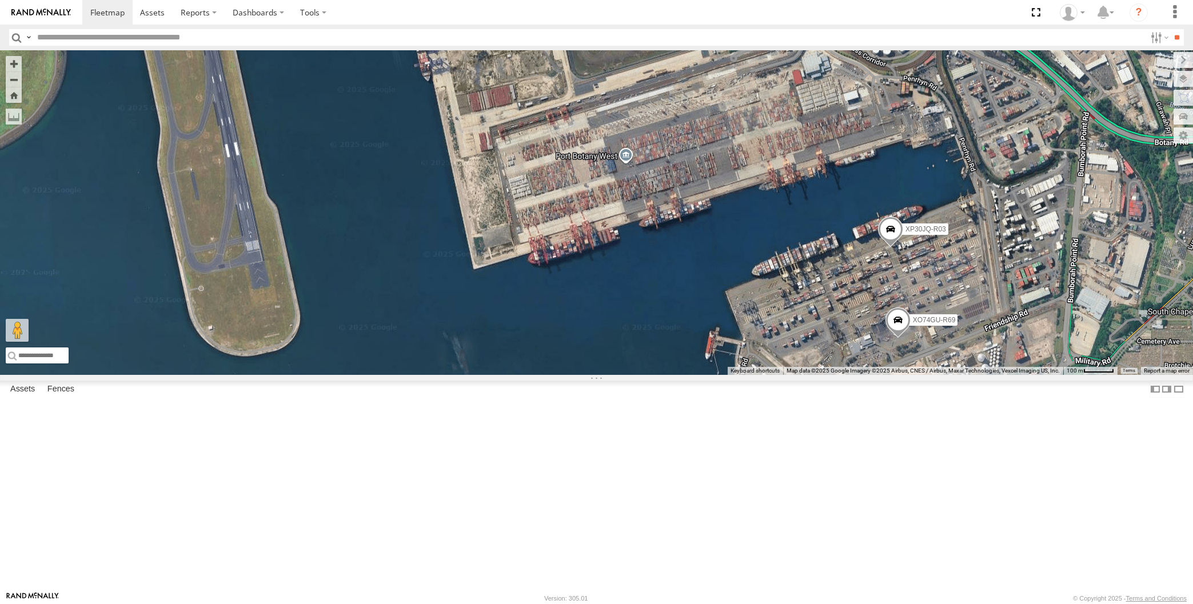
drag, startPoint x: 885, startPoint y: 335, endPoint x: 922, endPoint y: 363, distance: 46.6
click at [885, 247] on span at bounding box center [890, 232] width 25 height 31
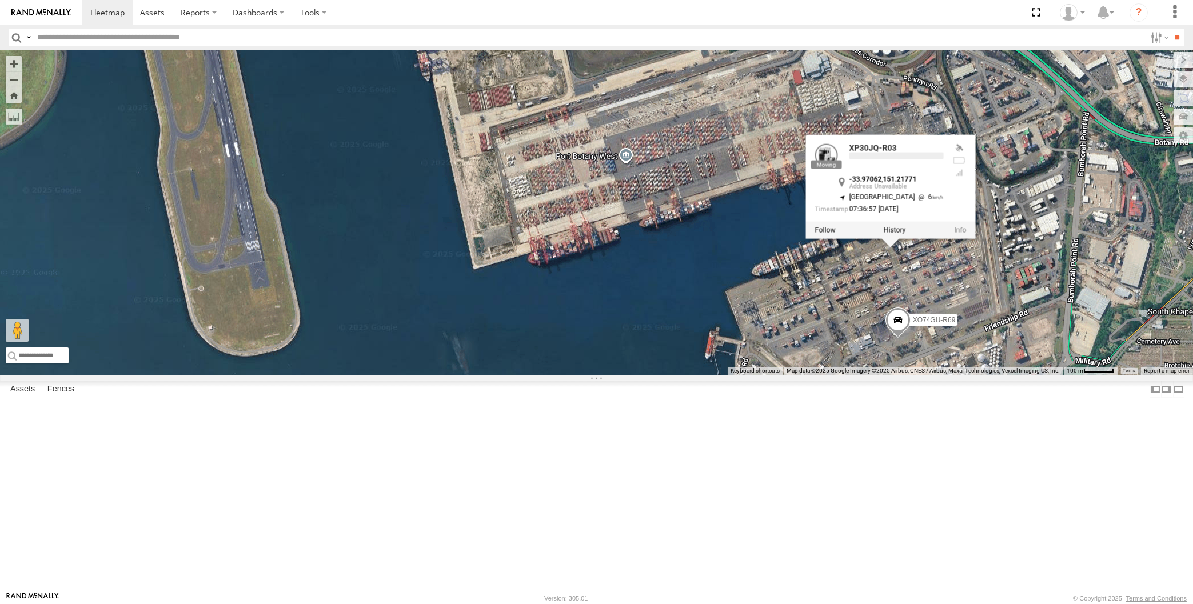
click at [967, 375] on div "RJ5911-R79 XP81FE-R59 XP30JQ-R03 XO74GU-R69 XP30JQ-R03 -33.97062 , 151.21771 [G…" at bounding box center [596, 212] width 1193 height 325
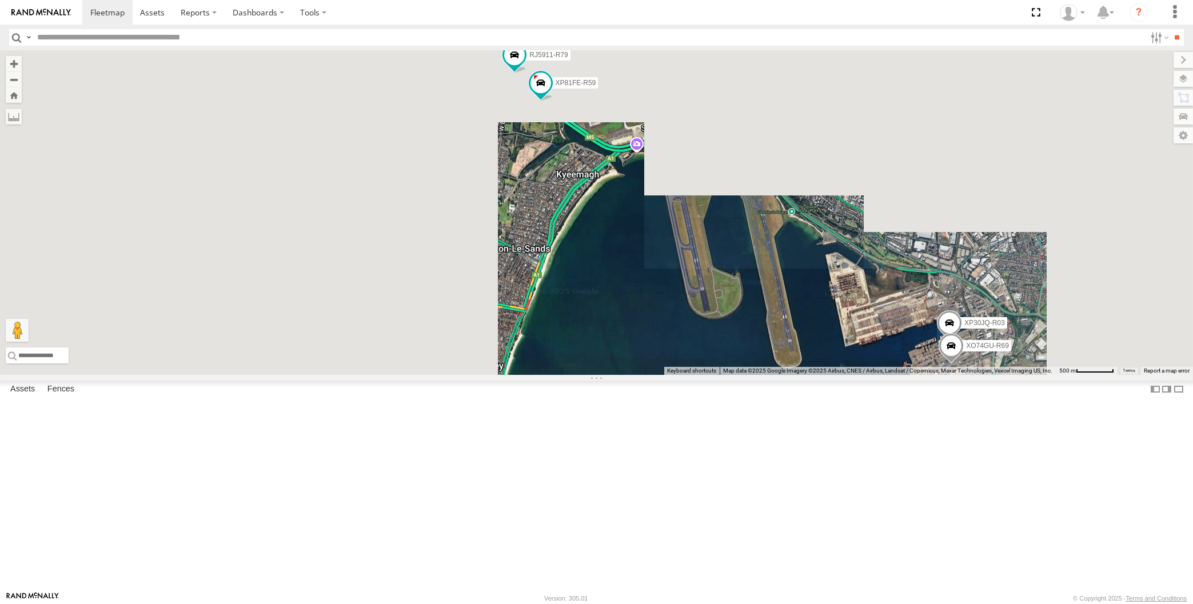
drag, startPoint x: 634, startPoint y: 433, endPoint x: 645, endPoint y: 432, distance: 10.9
click at [642, 375] on div "RJ5911-R79 XP81FE-R59 XP30JQ-R03 XO74GU-R69" at bounding box center [596, 212] width 1193 height 325
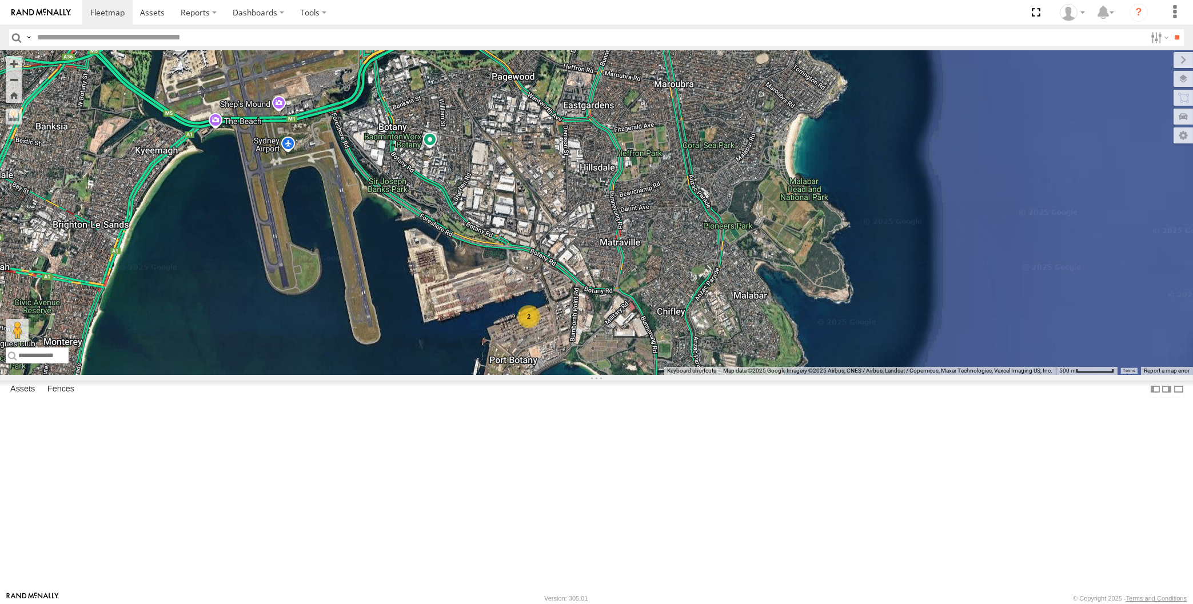
click at [794, 375] on div "RJ5911-R79 XP81FE-R59 2" at bounding box center [596, 212] width 1193 height 325
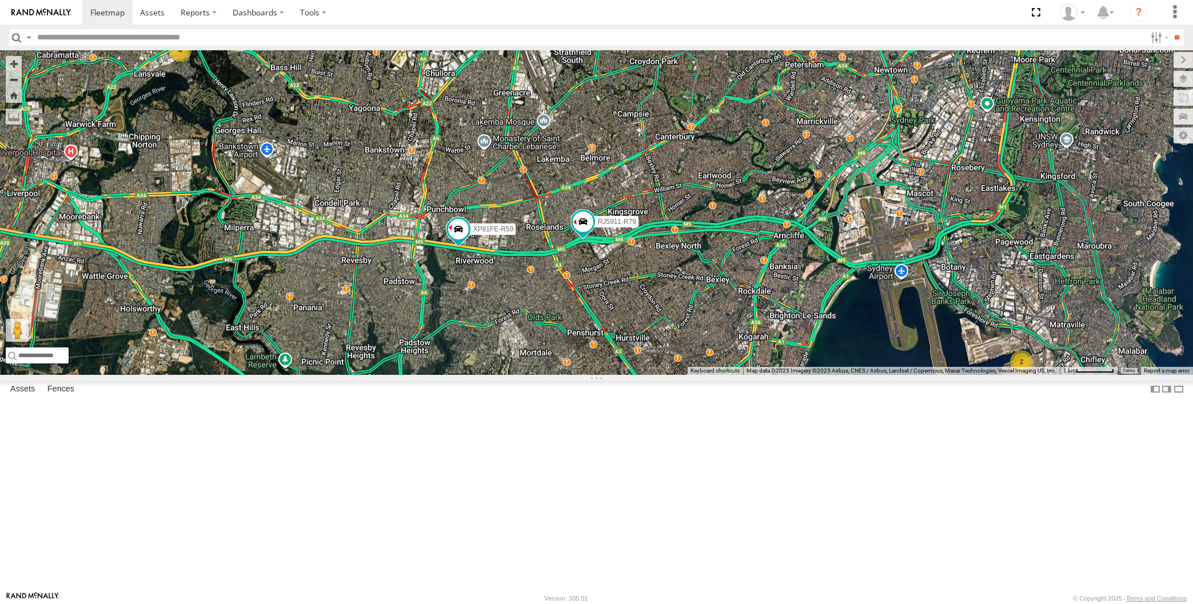
drag, startPoint x: 671, startPoint y: 409, endPoint x: 722, endPoint y: 438, distance: 57.8
click at [722, 375] on div "RJ5911-R79 XP81FE-R59 2 4" at bounding box center [596, 212] width 1193 height 325
click at [321, 230] on span at bounding box center [329, 220] width 21 height 21
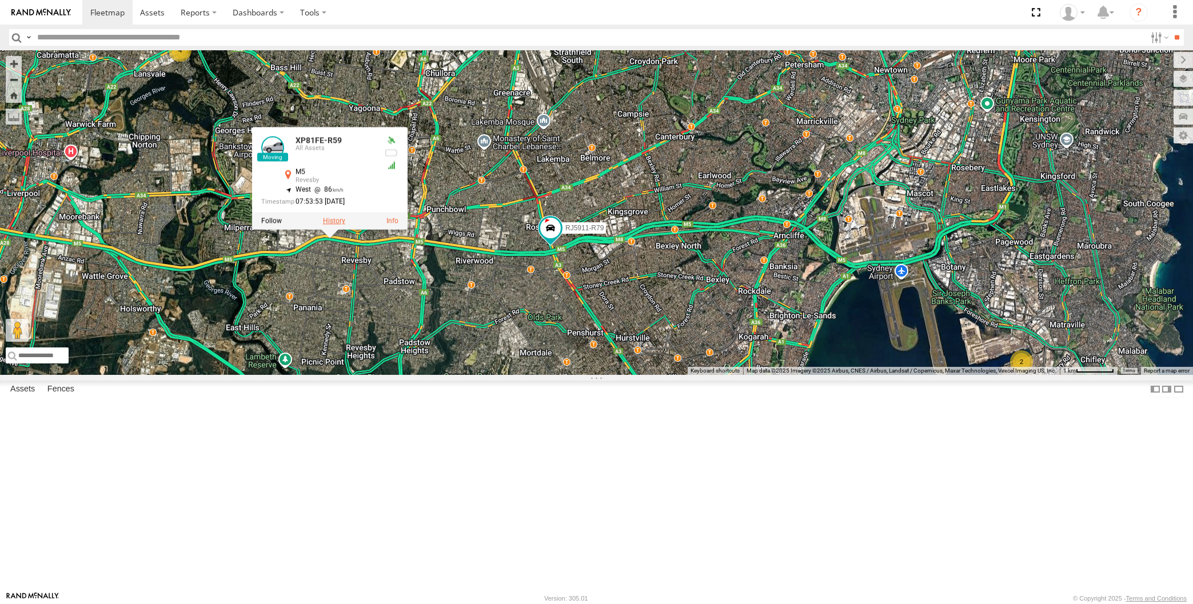
click at [338, 225] on label at bounding box center [333, 221] width 22 height 8
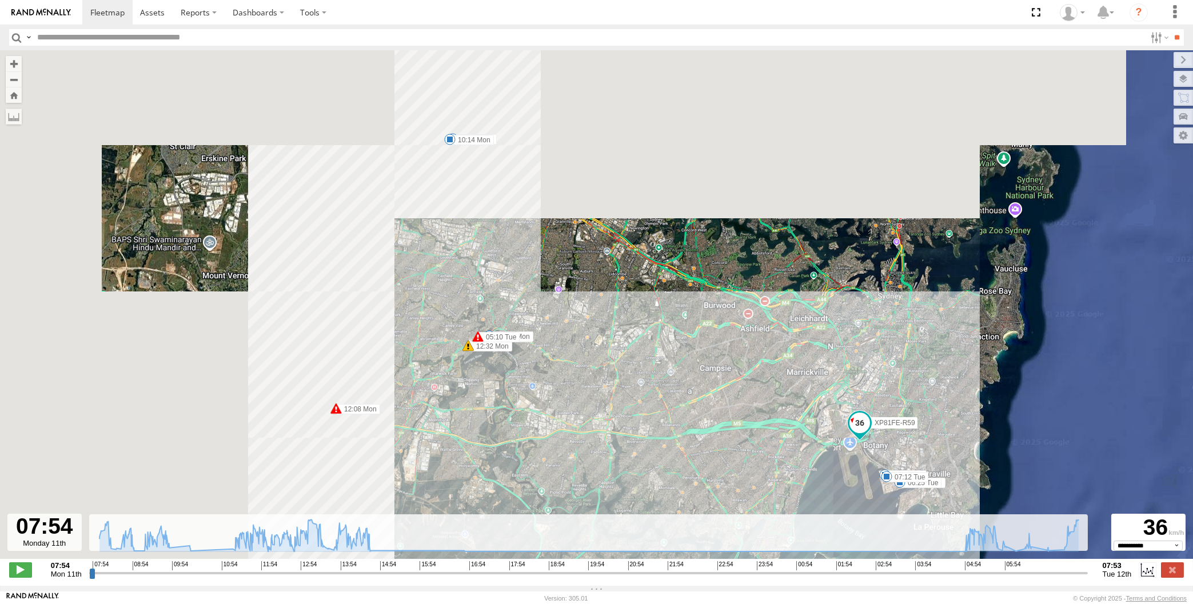
click at [1046, 578] on input "range" at bounding box center [588, 572] width 998 height 11
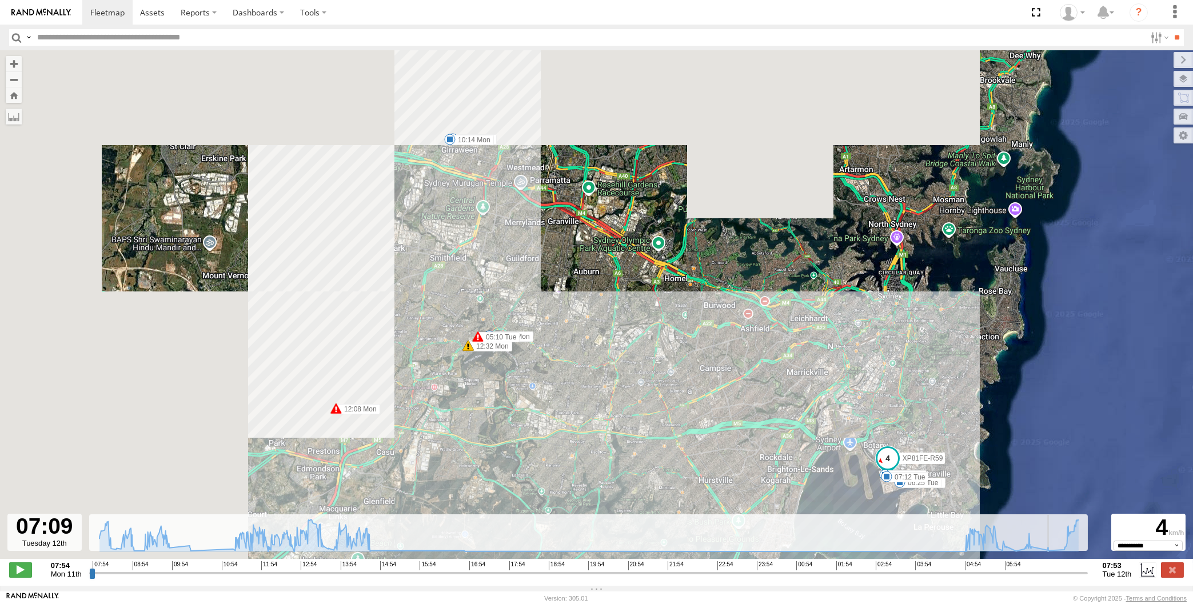
click at [1054, 574] on input "range" at bounding box center [588, 572] width 998 height 11
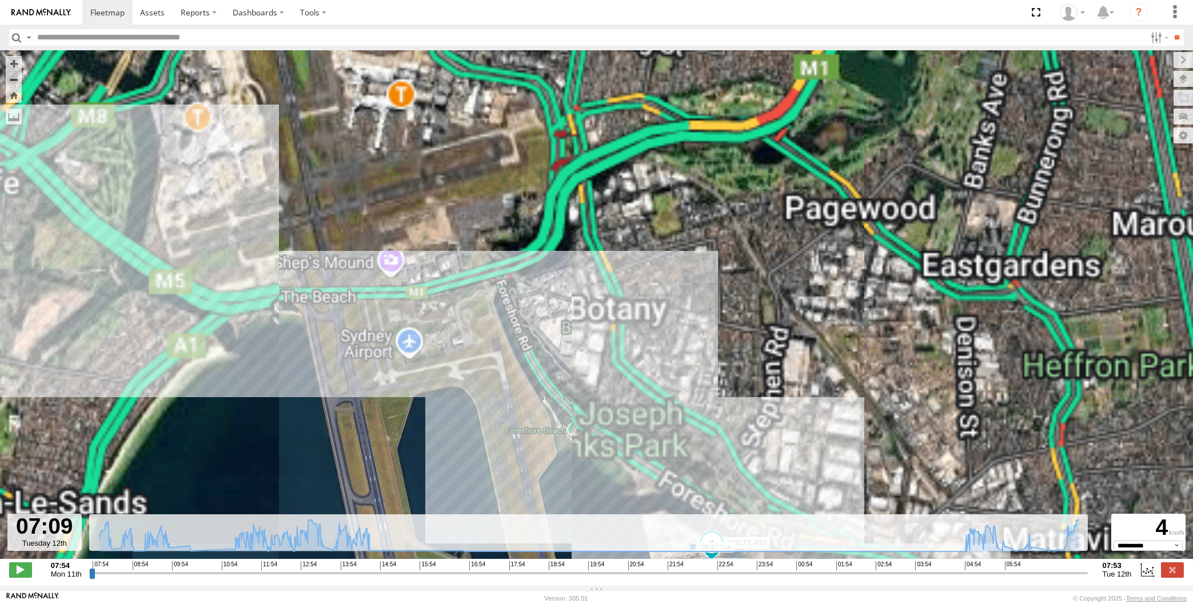
click at [951, 574] on input "range" at bounding box center [588, 572] width 998 height 11
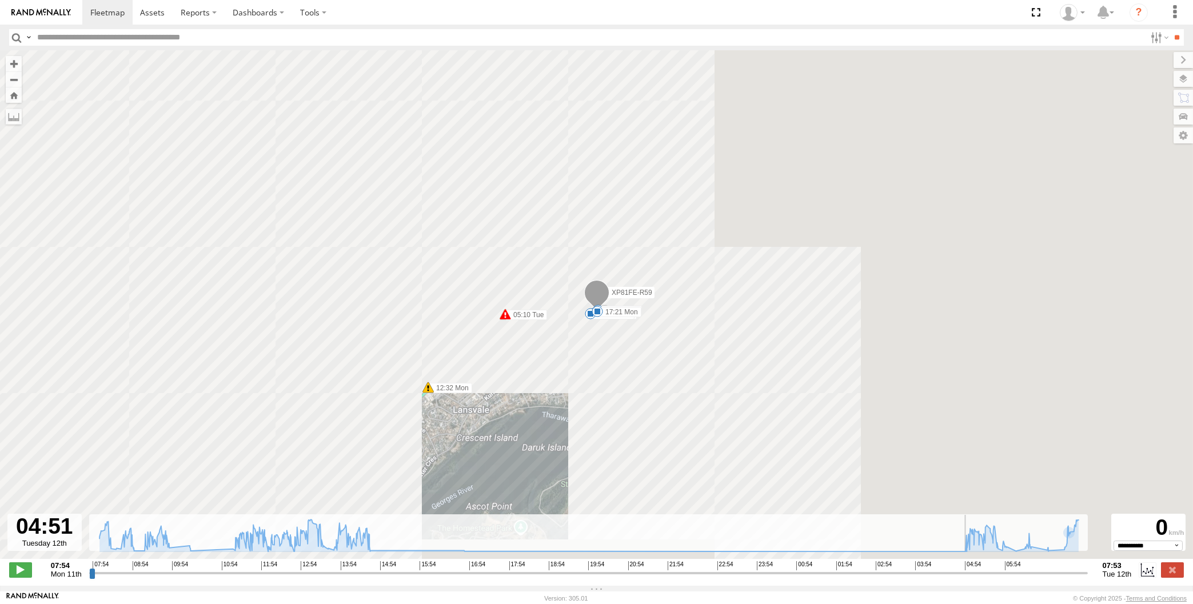
click at [959, 574] on input "range" at bounding box center [588, 572] width 998 height 11
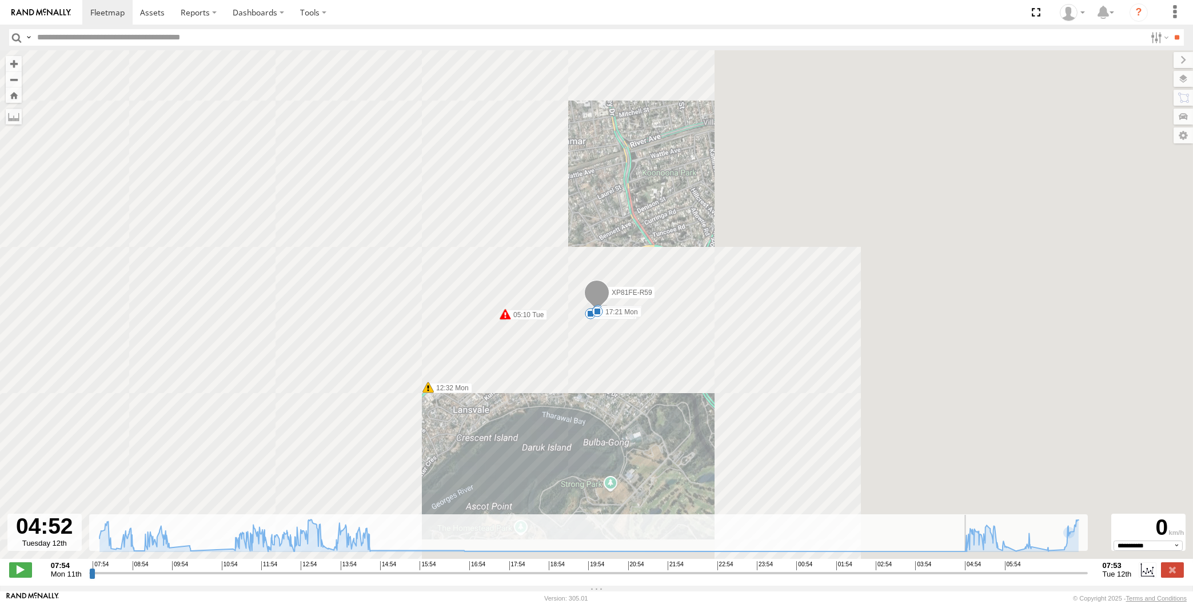
click at [969, 574] on input "range" at bounding box center [588, 572] width 998 height 11
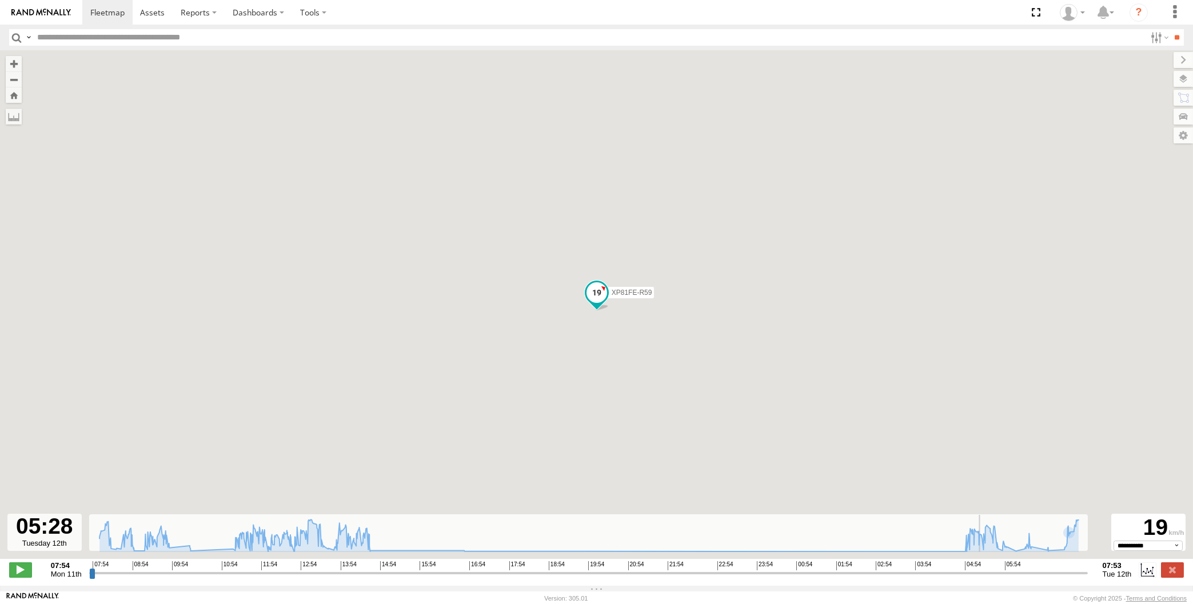
click at [984, 574] on input "range" at bounding box center [588, 572] width 998 height 11
click at [1001, 574] on input "range" at bounding box center [588, 572] width 998 height 11
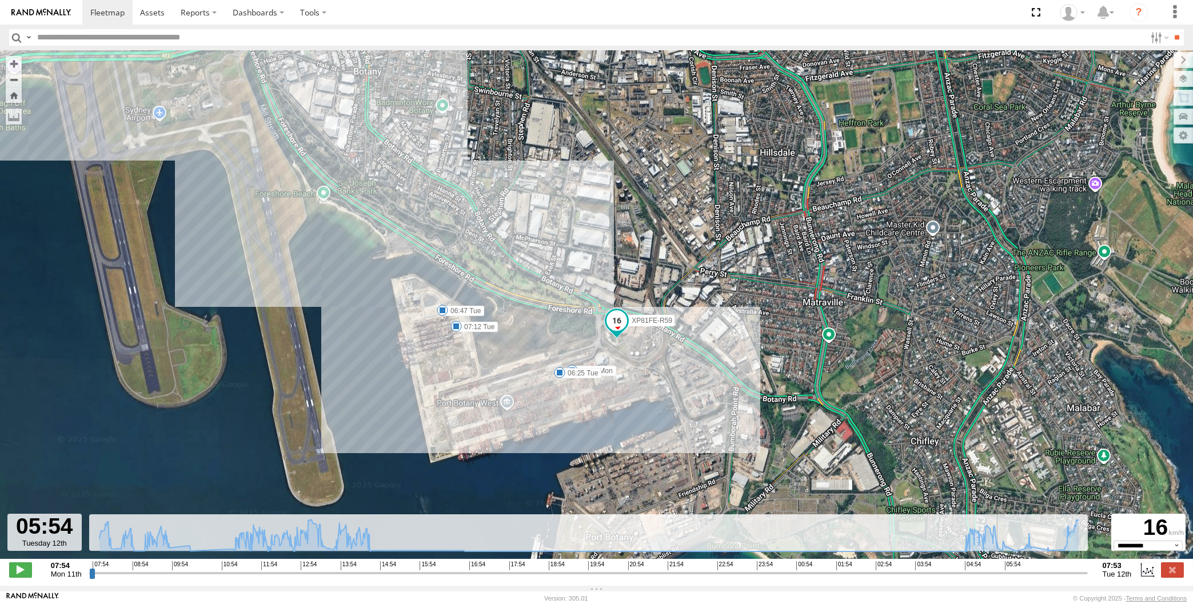
click at [1002, 573] on input "range" at bounding box center [588, 572] width 998 height 11
click at [1013, 574] on input "range" at bounding box center [588, 572] width 998 height 11
type input "**********"
click at [1027, 574] on input "range" at bounding box center [588, 572] width 998 height 11
click at [1172, 570] on label at bounding box center [1172, 569] width 23 height 15
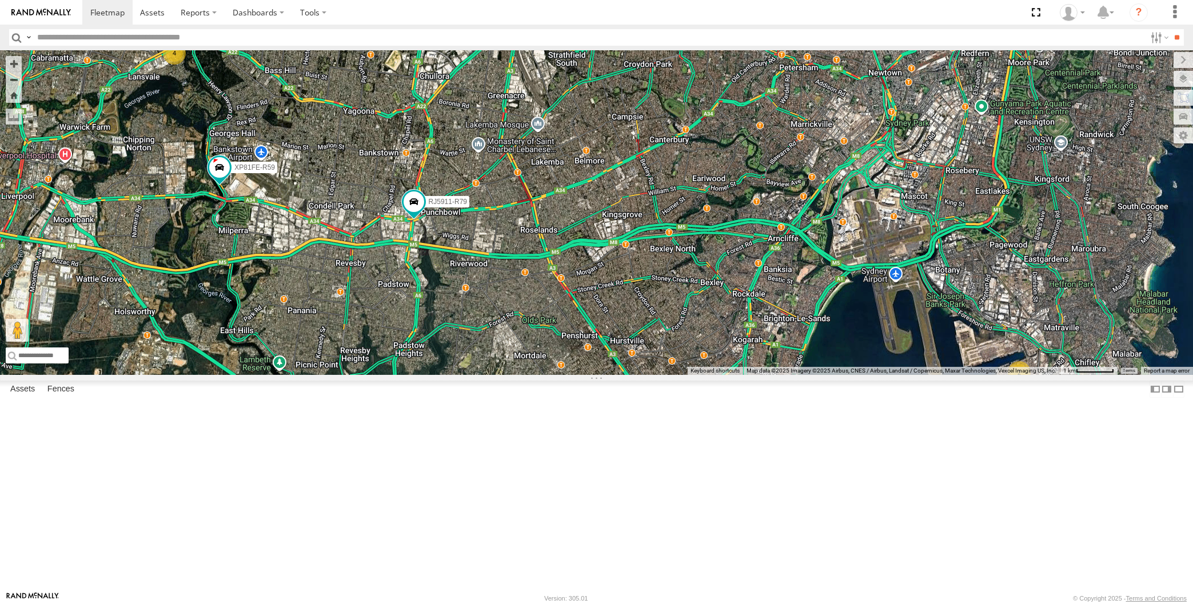
click at [299, 334] on div "2 4 RJ5911-R79 XP81FE-R59" at bounding box center [596, 212] width 1193 height 325
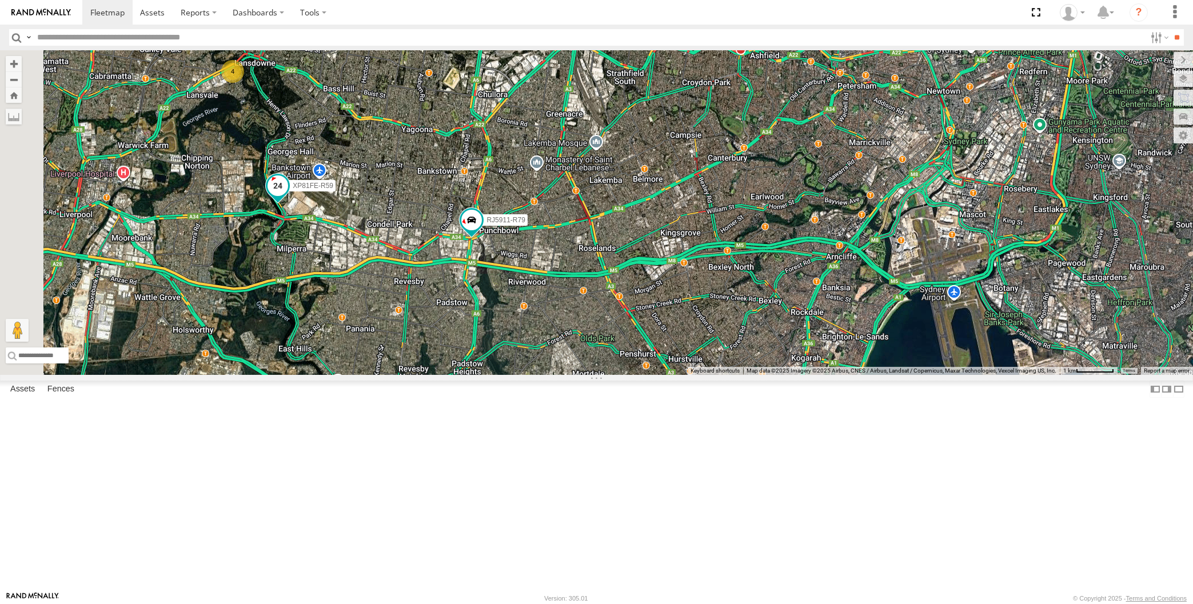
click at [273, 196] on span at bounding box center [277, 185] width 21 height 21
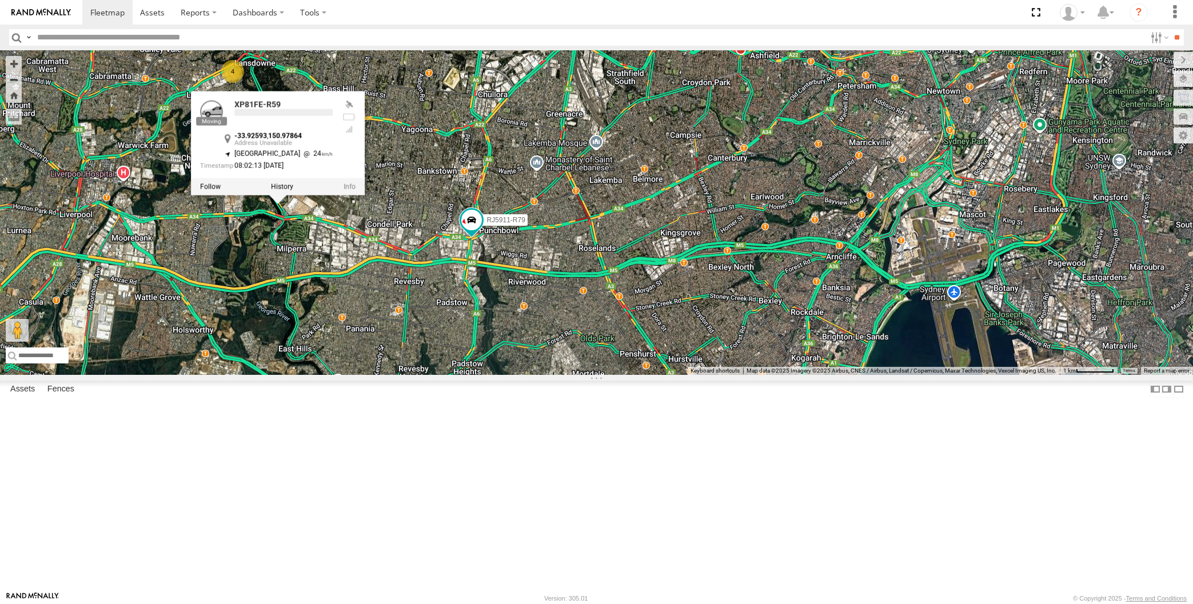
click at [387, 350] on div "2 4 RJ5911-R79 XP81FE-R59 XP81FE-R59 -33.92593 , 150.97864 North West 24 08:02:…" at bounding box center [596, 212] width 1193 height 325
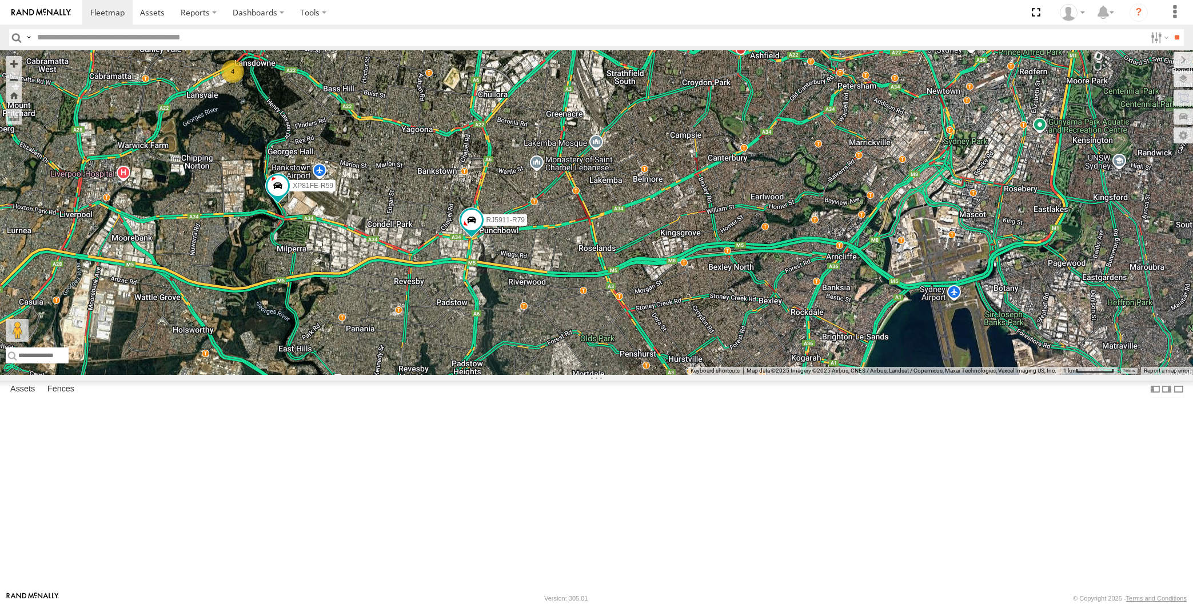
drag, startPoint x: 1019, startPoint y: 513, endPoint x: 970, endPoint y: 477, distance: 60.9
click at [970, 375] on div "2 4 RJ5911-R79 XP81FE-R59" at bounding box center [596, 212] width 1193 height 325
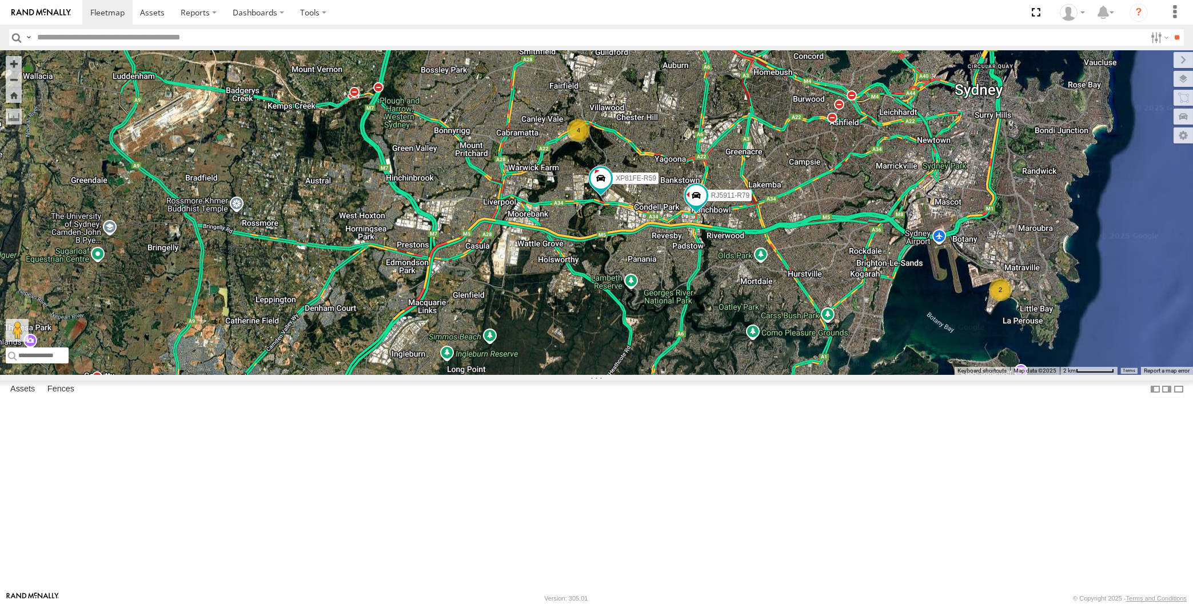
drag, startPoint x: 791, startPoint y: 394, endPoint x: 781, endPoint y: 394, distance: 9.7
click at [790, 375] on div "RJ5911-R79 XP81FE-R59 2 4" at bounding box center [596, 212] width 1193 height 325
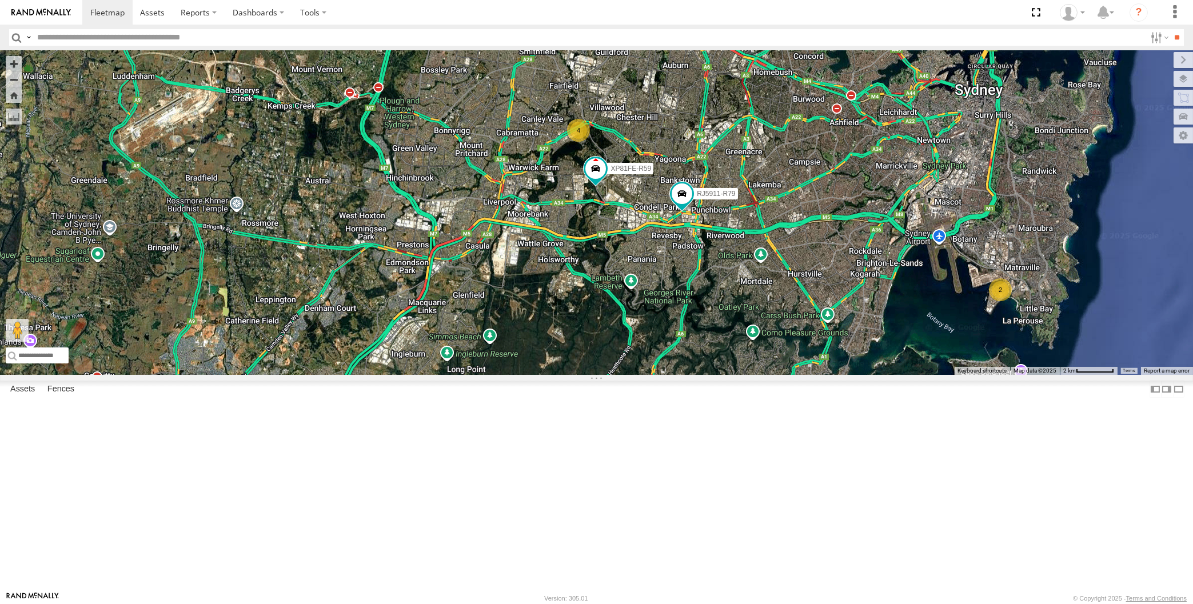
click at [703, 362] on div "RJ5911-R79 XP81FE-R59 2 4" at bounding box center [596, 212] width 1193 height 325
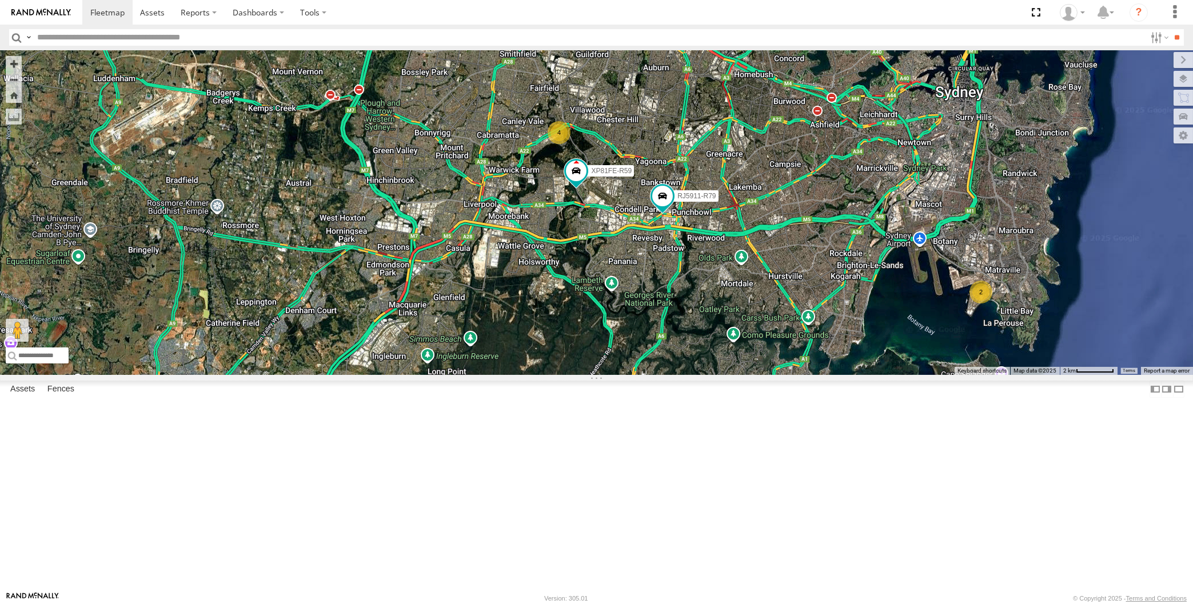
drag, startPoint x: 694, startPoint y: 393, endPoint x: 665, endPoint y: 395, distance: 28.6
click at [667, 375] on div "RJ5911-R79 XP81FE-R59 2 4" at bounding box center [596, 212] width 1193 height 325
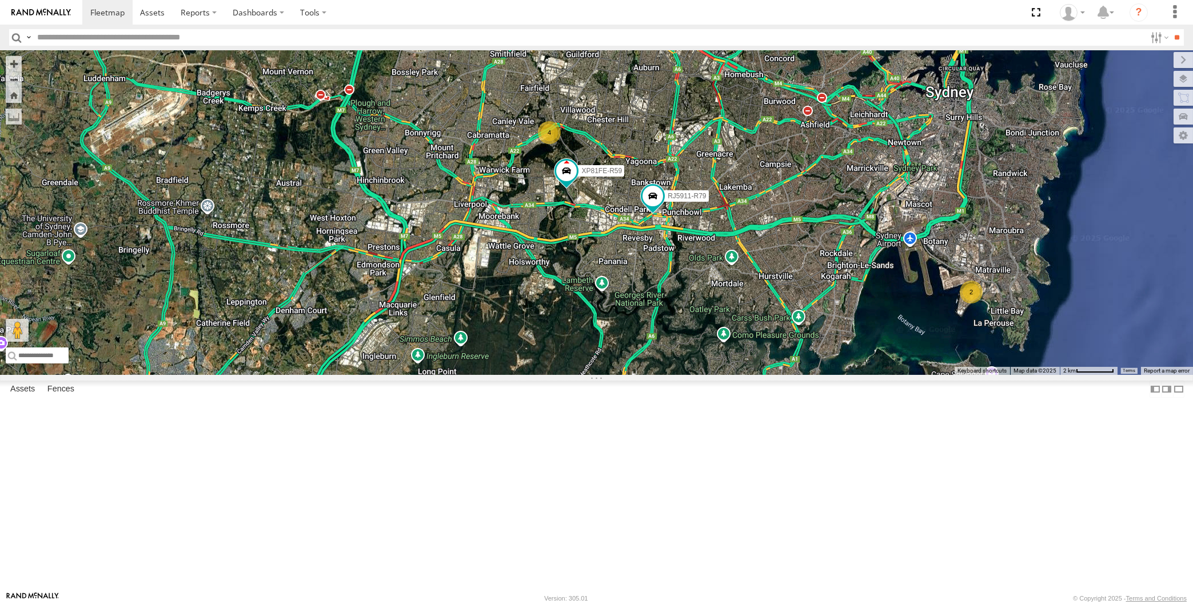
drag, startPoint x: 691, startPoint y: 403, endPoint x: 669, endPoint y: 398, distance: 23.0
click at [671, 375] on div "RJ5911-R79 XP81FE-R59 2 4" at bounding box center [596, 212] width 1193 height 325
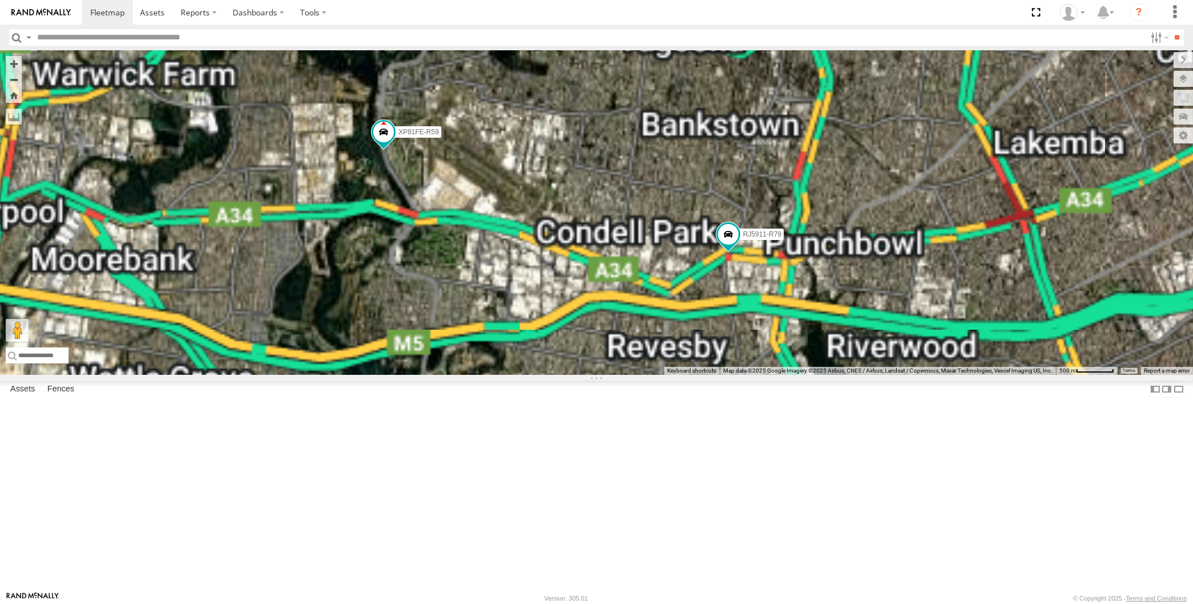
drag, startPoint x: 485, startPoint y: 302, endPoint x: 495, endPoint y: 308, distance: 12.1
click at [494, 307] on div "RJ5911-R79 XP81FE-R59" at bounding box center [596, 212] width 1193 height 325
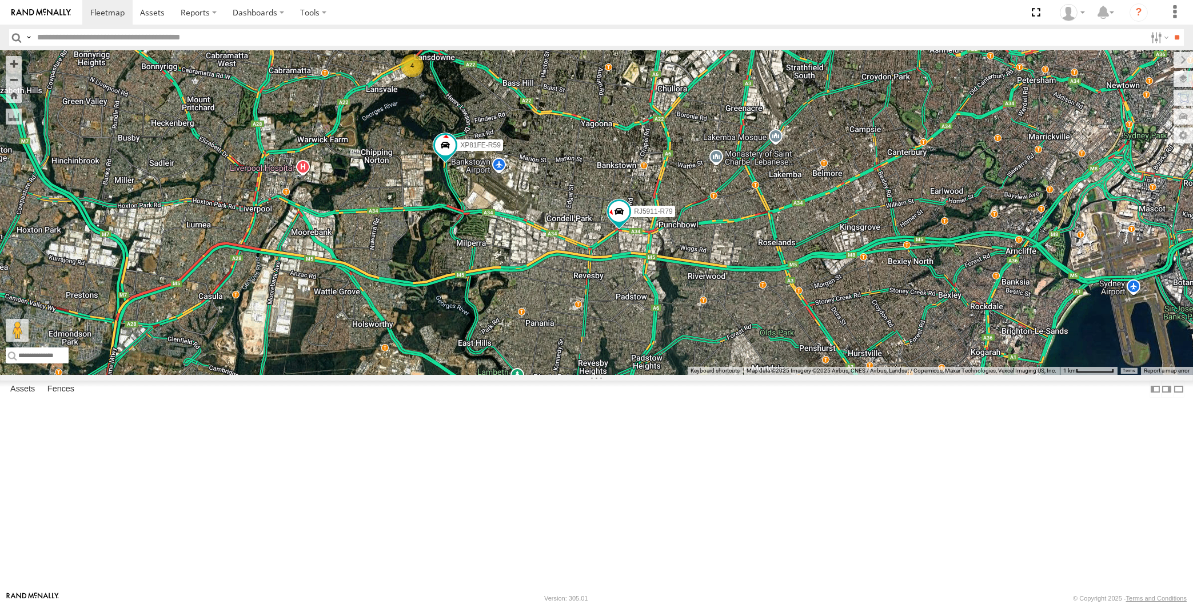
click at [215, 205] on div "RJ5911-R79 XP81FE-R59 4" at bounding box center [596, 212] width 1193 height 325
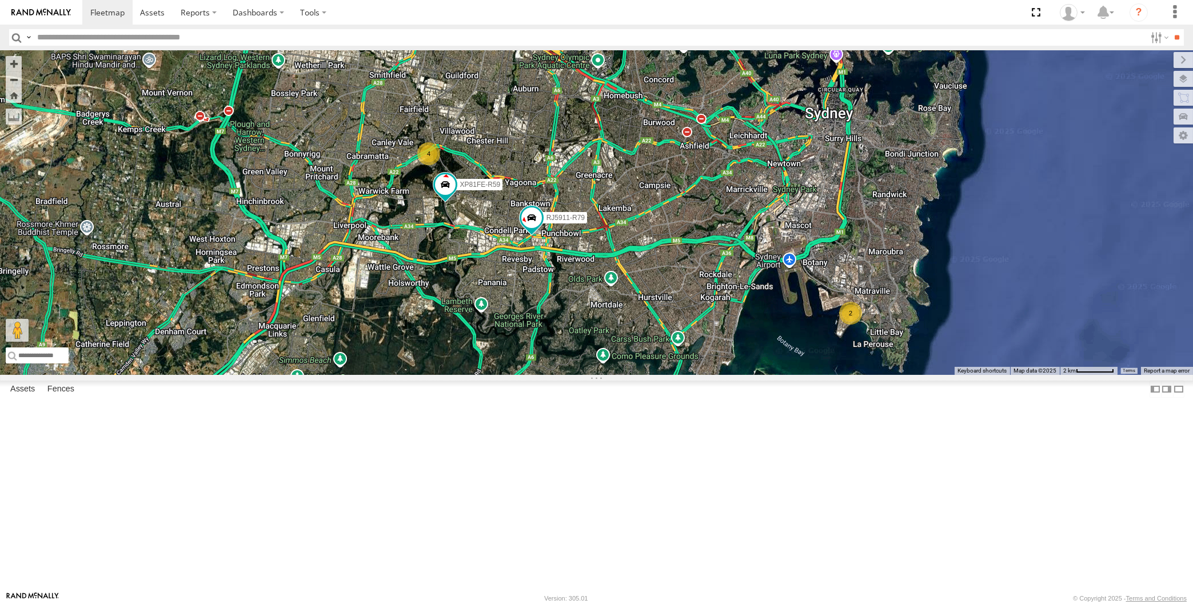
drag, startPoint x: 707, startPoint y: 477, endPoint x: 609, endPoint y: 417, distance: 114.7
click at [609, 375] on div "RJ5911-R79 XP81FE-R59 2 4" at bounding box center [596, 212] width 1193 height 325
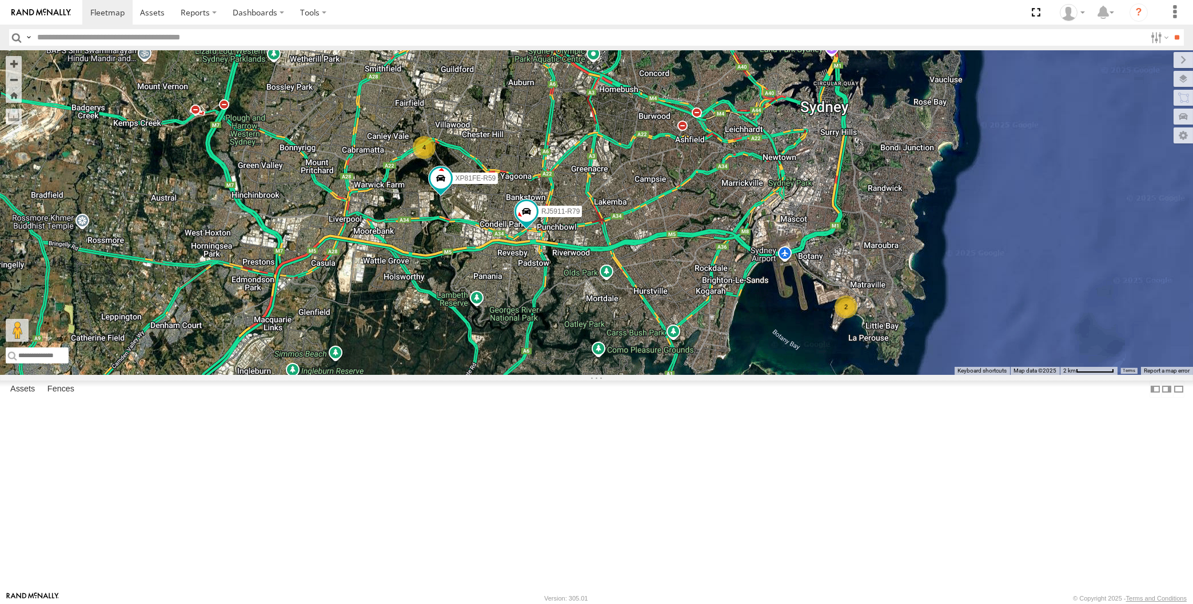
click at [304, 229] on div "RJ5911-R79 XP81FE-R59 2 4" at bounding box center [596, 212] width 1193 height 325
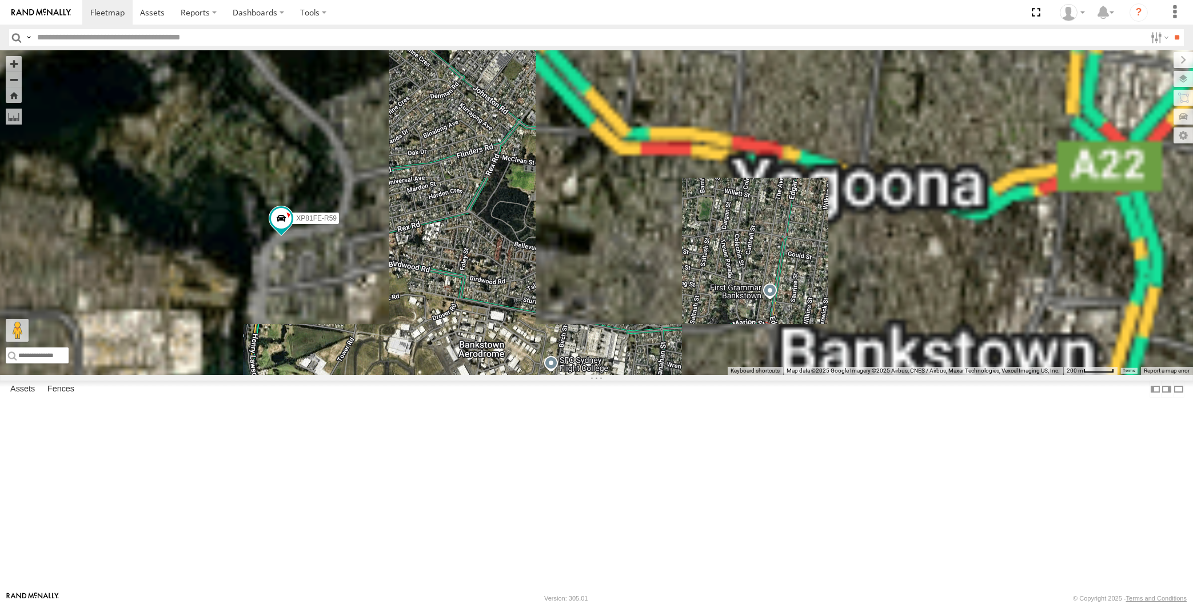
drag, startPoint x: 481, startPoint y: 352, endPoint x: 514, endPoint y: 363, distance: 34.9
click at [514, 363] on div "RJ5911-R79 XP81FE-R59 4" at bounding box center [596, 212] width 1193 height 325
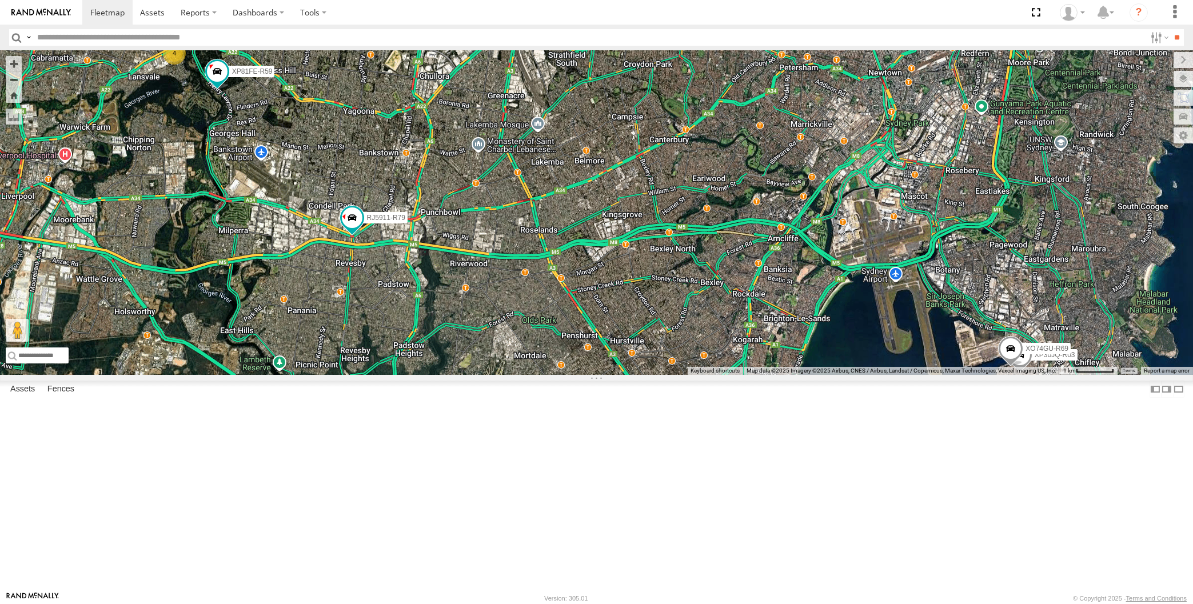
click at [295, 204] on div "XP30JQ-R03 4 RJ5911-R79 XP81FE-R59 XO74GU-R69" at bounding box center [596, 212] width 1193 height 325
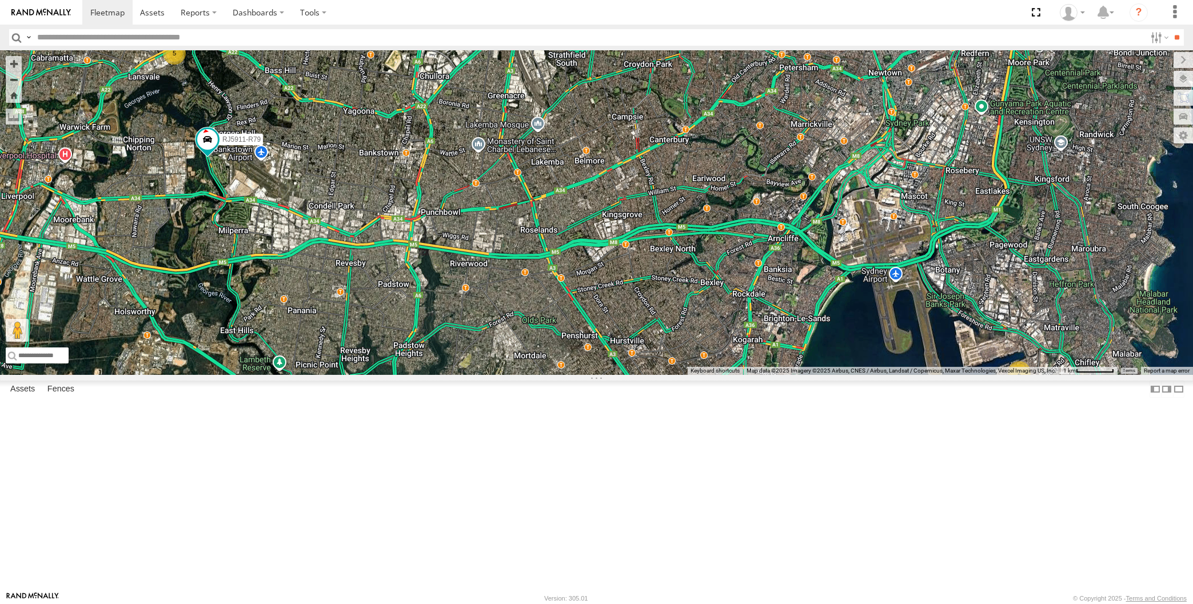
click at [306, 184] on div "RJ5911-R79 2 5" at bounding box center [596, 212] width 1193 height 325
drag, startPoint x: 519, startPoint y: 442, endPoint x: 534, endPoint y: 442, distance: 15.4
click at [534, 375] on div "RJ5911-R79 2 5" at bounding box center [596, 212] width 1193 height 325
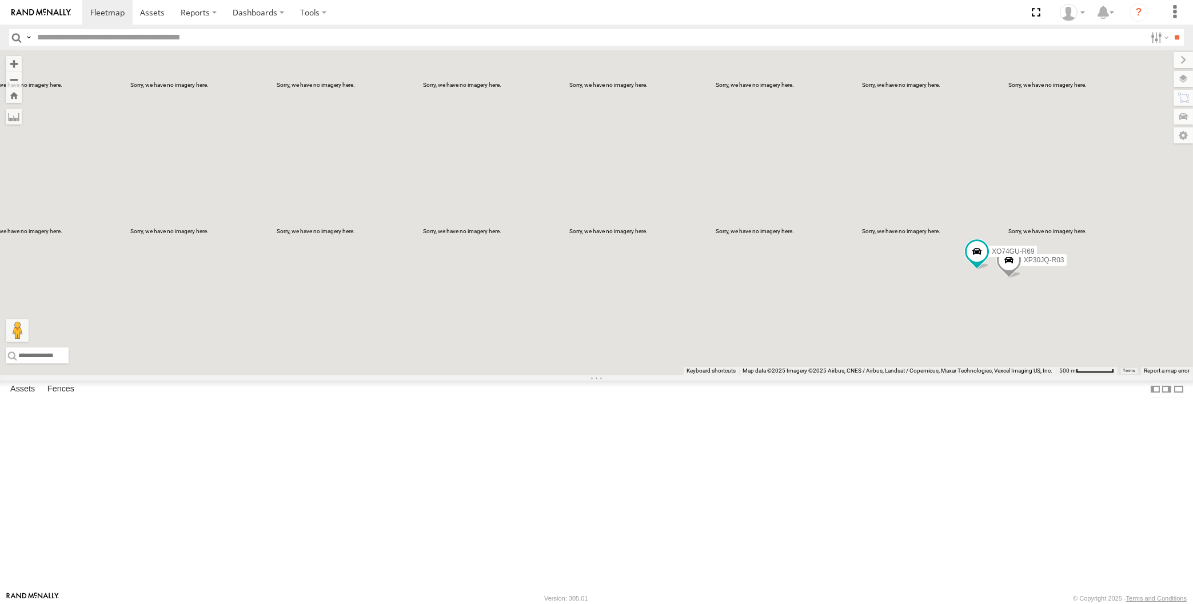
drag, startPoint x: 702, startPoint y: 447, endPoint x: 693, endPoint y: 447, distance: 9.2
click at [690, 375] on div "RJ5911-R79 XP30JQ-R03 XO74GU-R69" at bounding box center [596, 212] width 1193 height 325
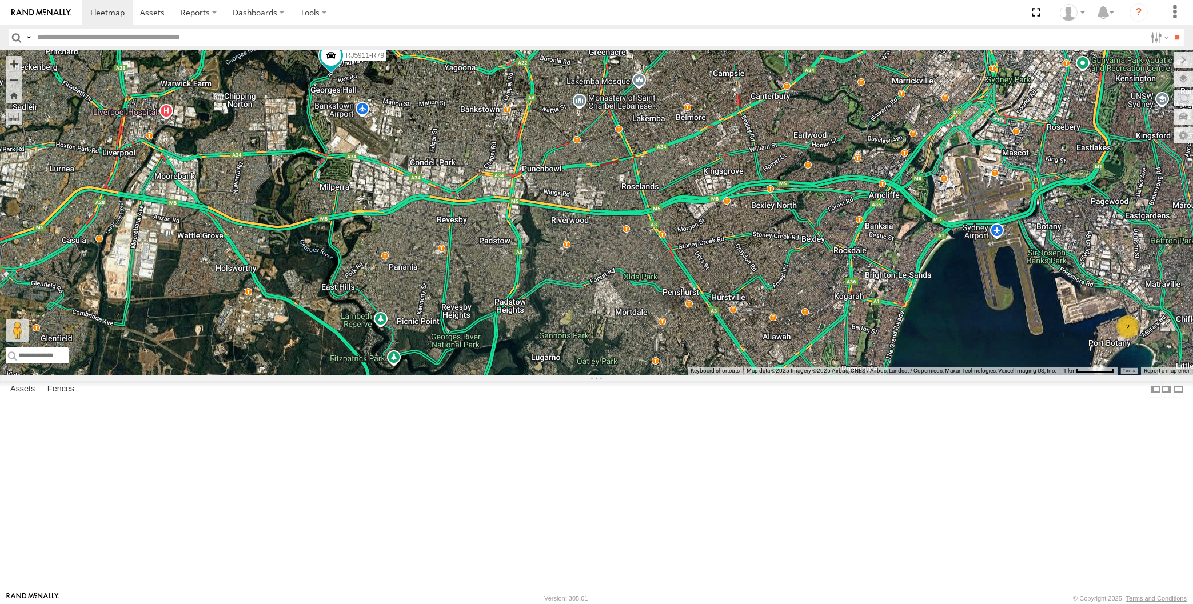
drag, startPoint x: 728, startPoint y: 393, endPoint x: 731, endPoint y: 455, distance: 63.0
click at [734, 375] on div "RJ5911-R79 2 5" at bounding box center [596, 212] width 1193 height 325
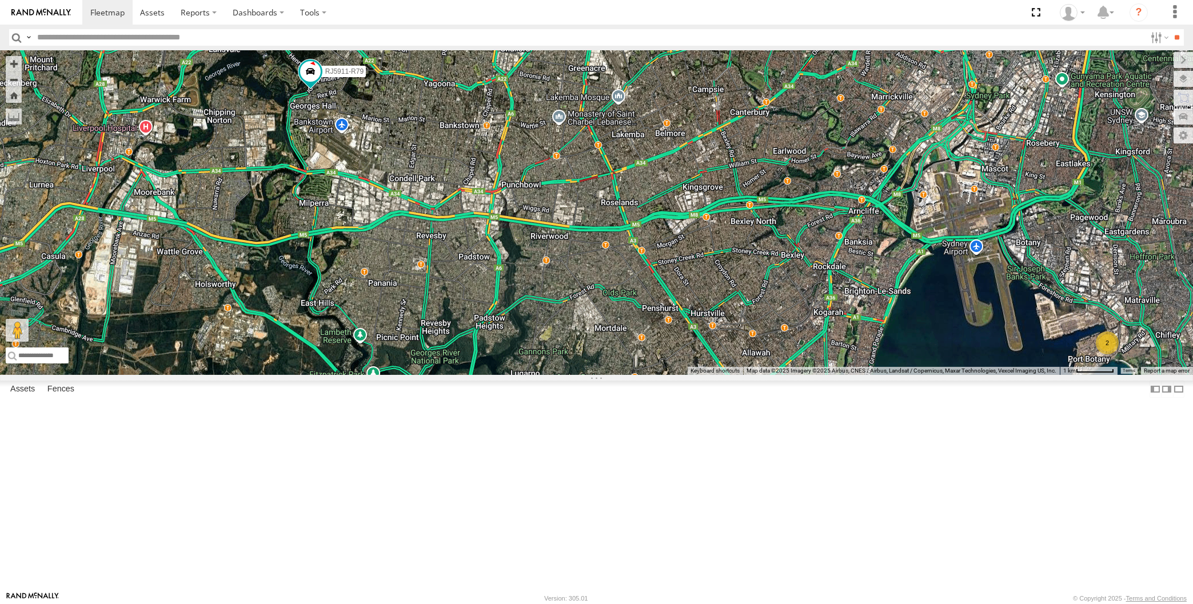
click at [391, 325] on div "RJ5911-R79 2 5" at bounding box center [596, 212] width 1193 height 325
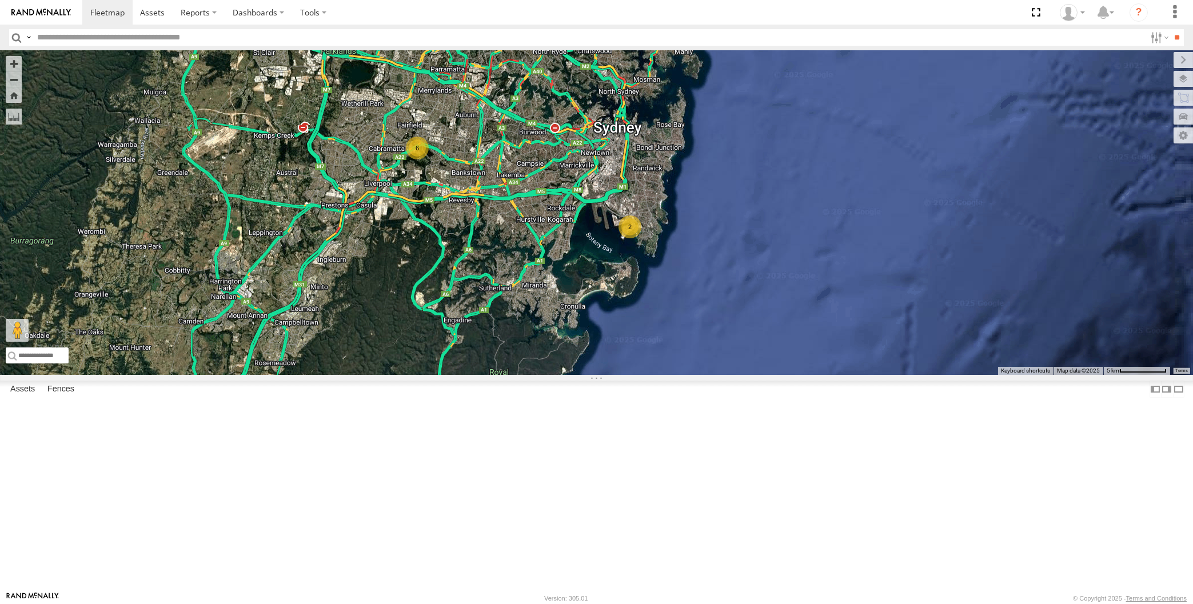
click at [538, 349] on div "2 6" at bounding box center [596, 212] width 1193 height 325
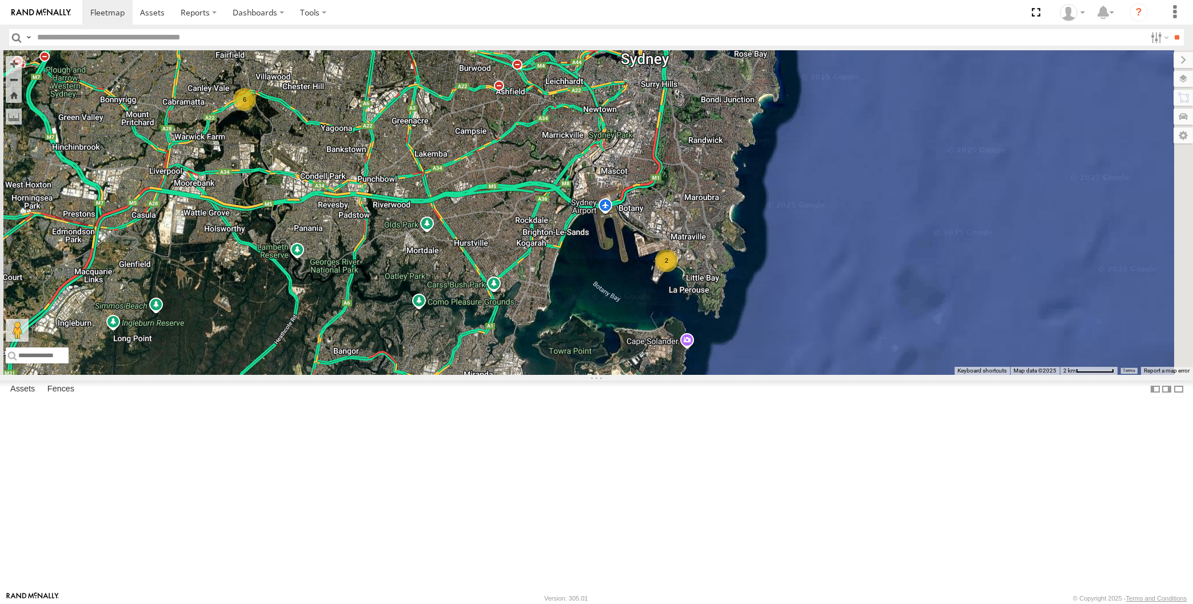
drag, startPoint x: 328, startPoint y: 354, endPoint x: 405, endPoint y: 415, distance: 98.4
click at [405, 375] on div "2 6" at bounding box center [596, 212] width 1193 height 325
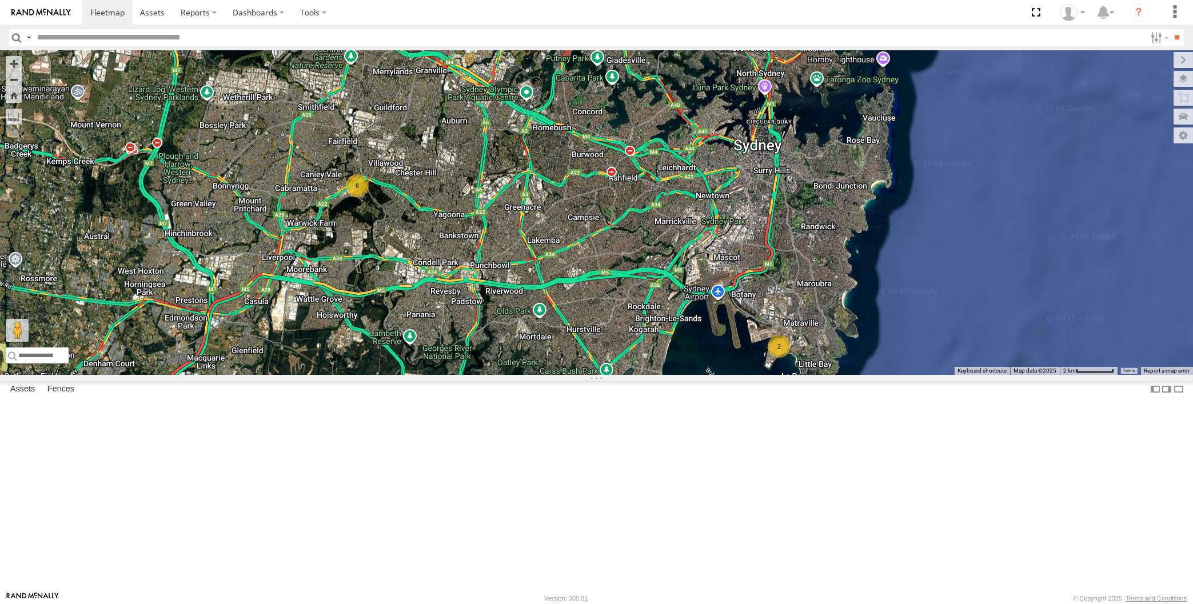
click at [458, 375] on div "2 6" at bounding box center [596, 212] width 1193 height 325
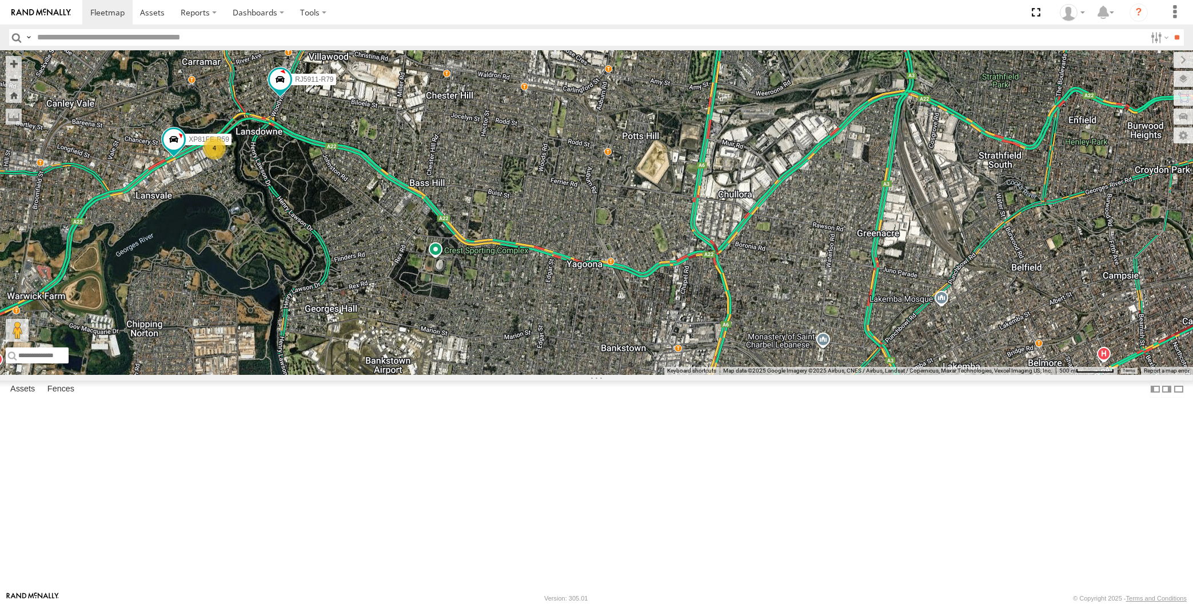
click at [342, 283] on div "4 RJ5911-R79 XP81FE-R59" at bounding box center [596, 212] width 1193 height 325
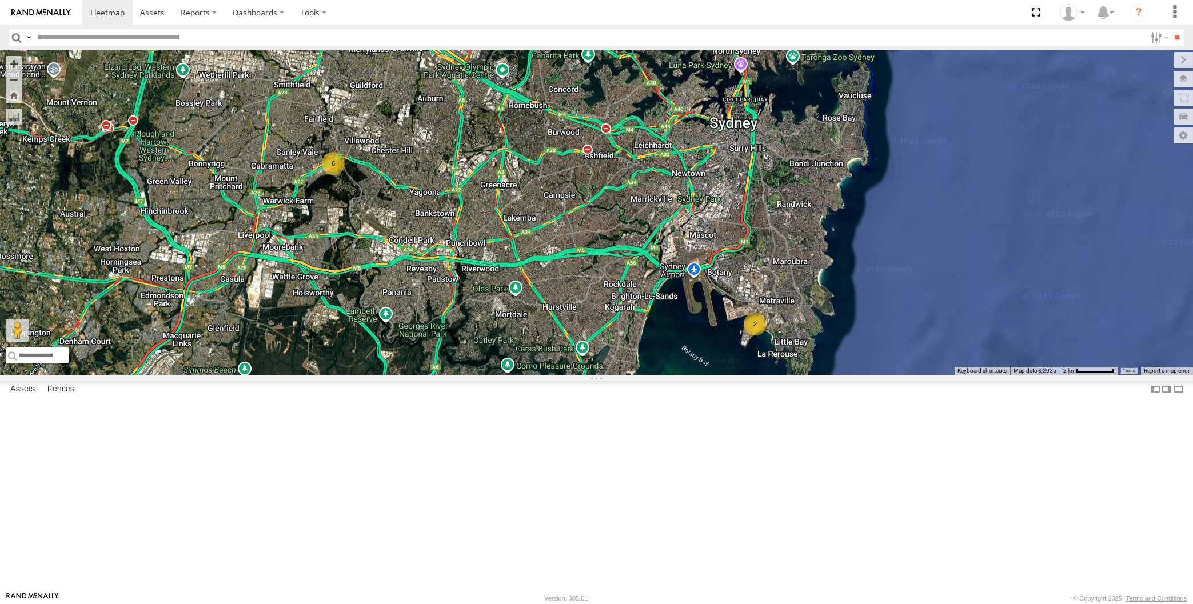
drag, startPoint x: 597, startPoint y: 447, endPoint x: 624, endPoint y: 447, distance: 26.9
click at [624, 375] on div "2 6" at bounding box center [596, 212] width 1193 height 325
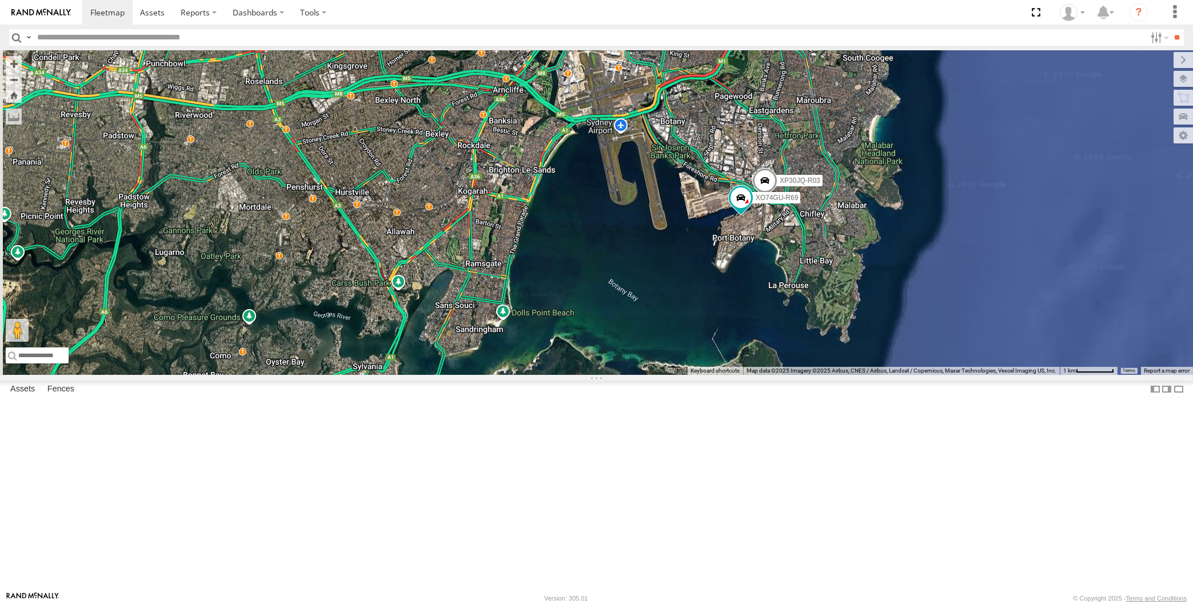
drag, startPoint x: 562, startPoint y: 346, endPoint x: 610, endPoint y: 355, distance: 49.4
click at [610, 355] on div "RJ5911-R79 XP30JQ-R03 XO74GU-R69" at bounding box center [596, 212] width 1193 height 325
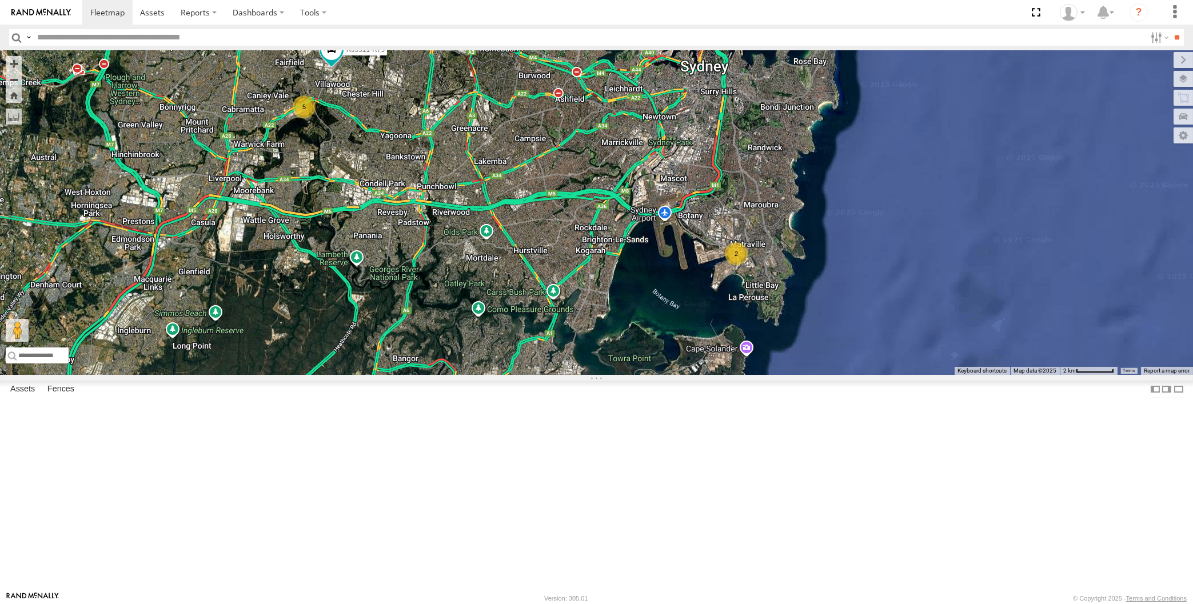
click at [626, 375] on div "RJ5911-R79 2 5" at bounding box center [596, 212] width 1193 height 325
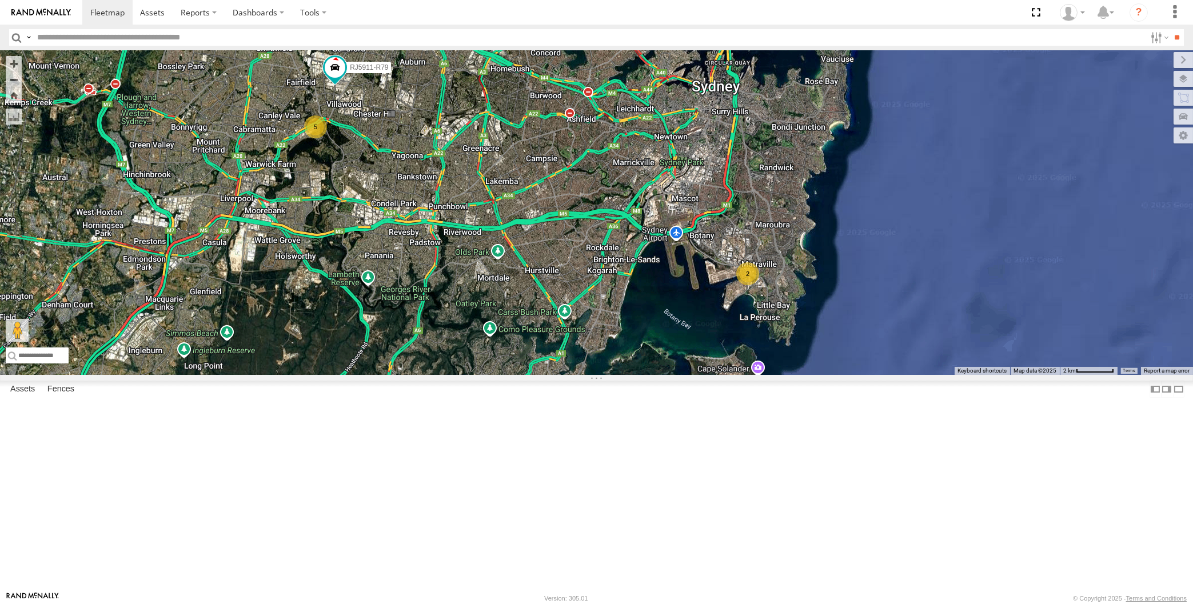
click at [650, 375] on div "RJ5911-R79 2 5" at bounding box center [596, 212] width 1193 height 325
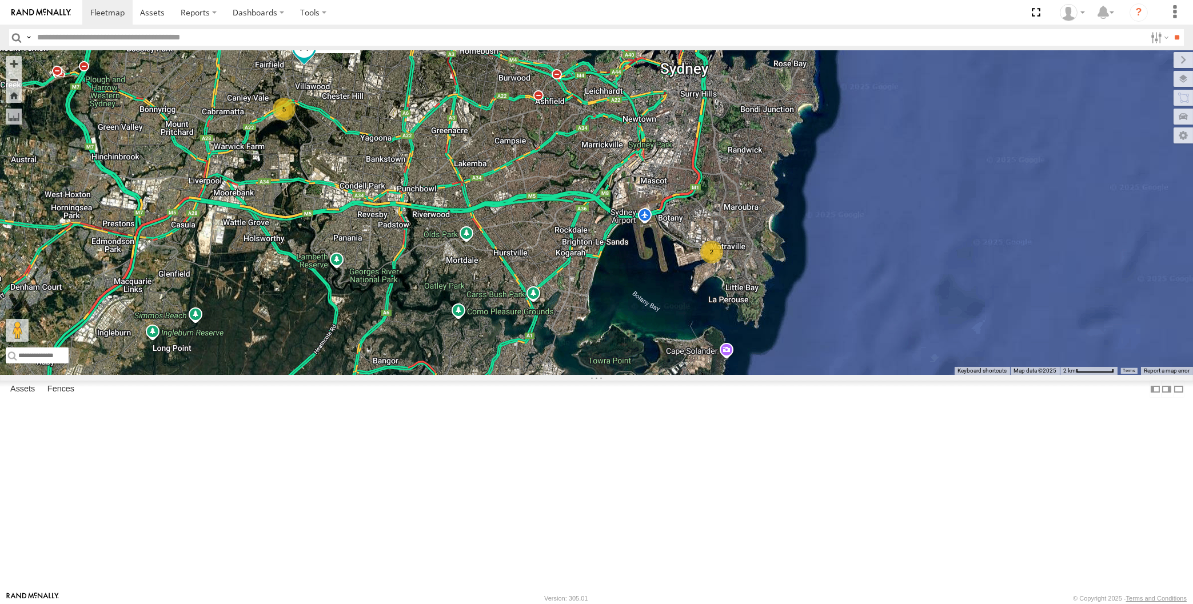
click at [193, 209] on div "RJ5911-R79 2 5" at bounding box center [596, 212] width 1193 height 325
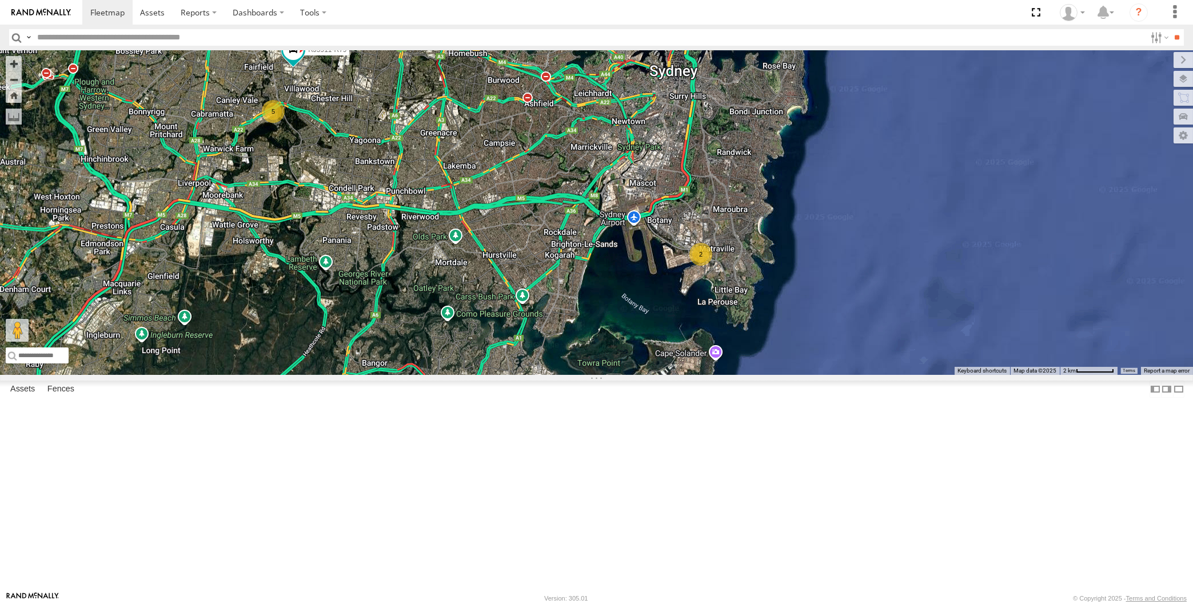
drag, startPoint x: 428, startPoint y: 360, endPoint x: 396, endPoint y: 363, distance: 32.1
click at [397, 365] on div "RJ5911-R79 2 5" at bounding box center [596, 212] width 1193 height 325
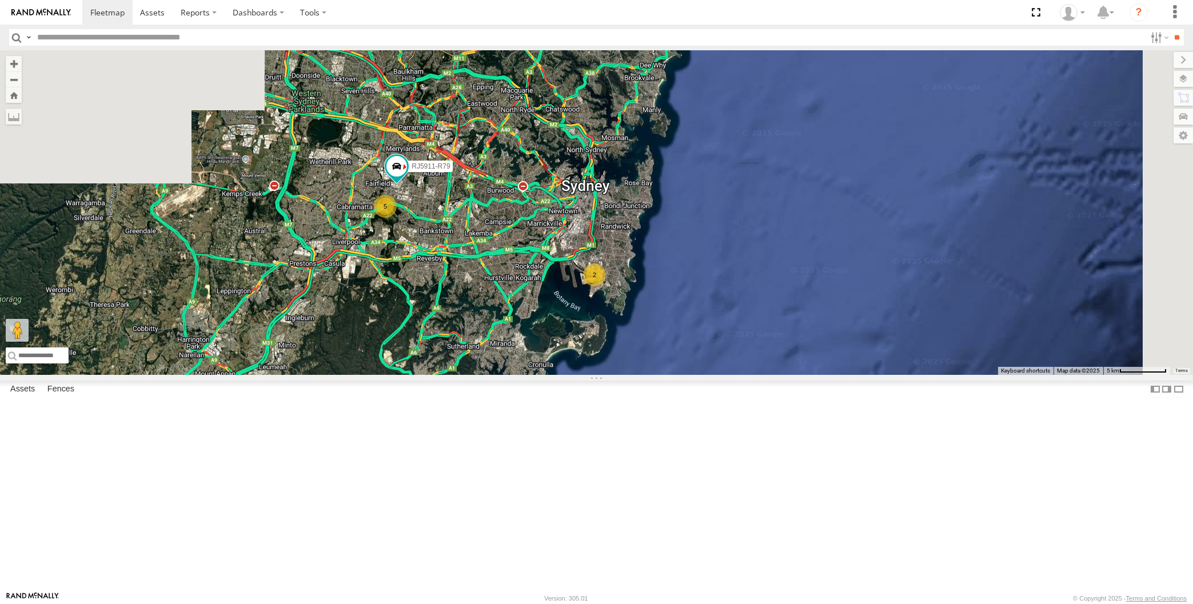
drag, startPoint x: 471, startPoint y: 406, endPoint x: 507, endPoint y: 401, distance: 36.5
click at [503, 375] on div "RJ5911-R79 2 5" at bounding box center [596, 212] width 1193 height 325
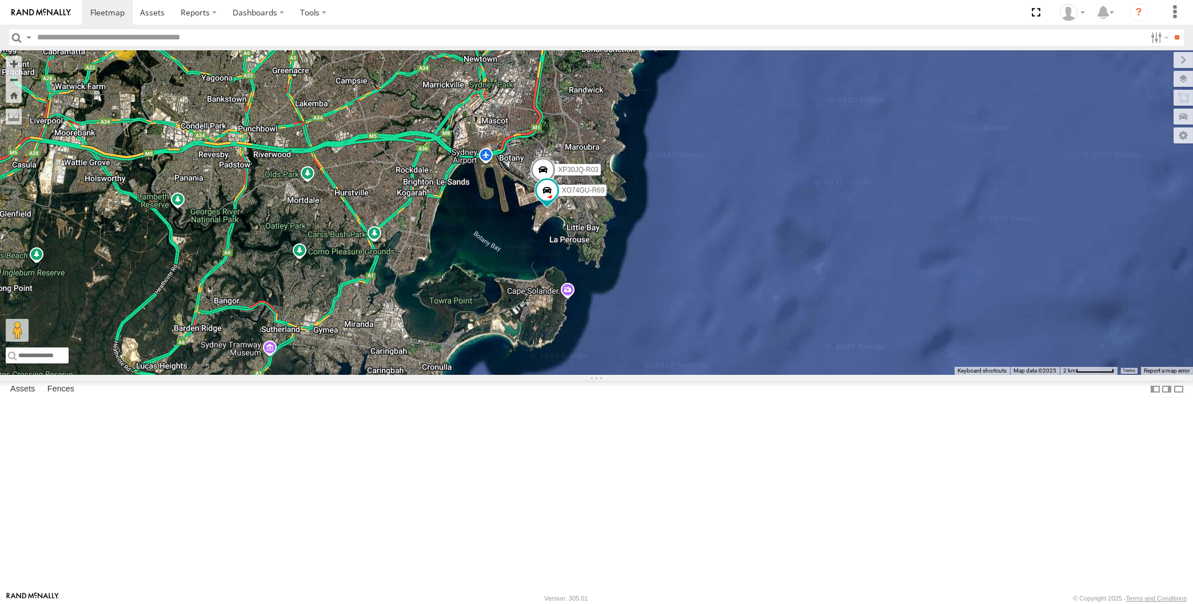
drag, startPoint x: 361, startPoint y: 379, endPoint x: 423, endPoint y: 422, distance: 76.1
click at [423, 375] on div "RJ5911-R79 XP30JQ-R03 5 XO74GU-R69" at bounding box center [596, 212] width 1193 height 325
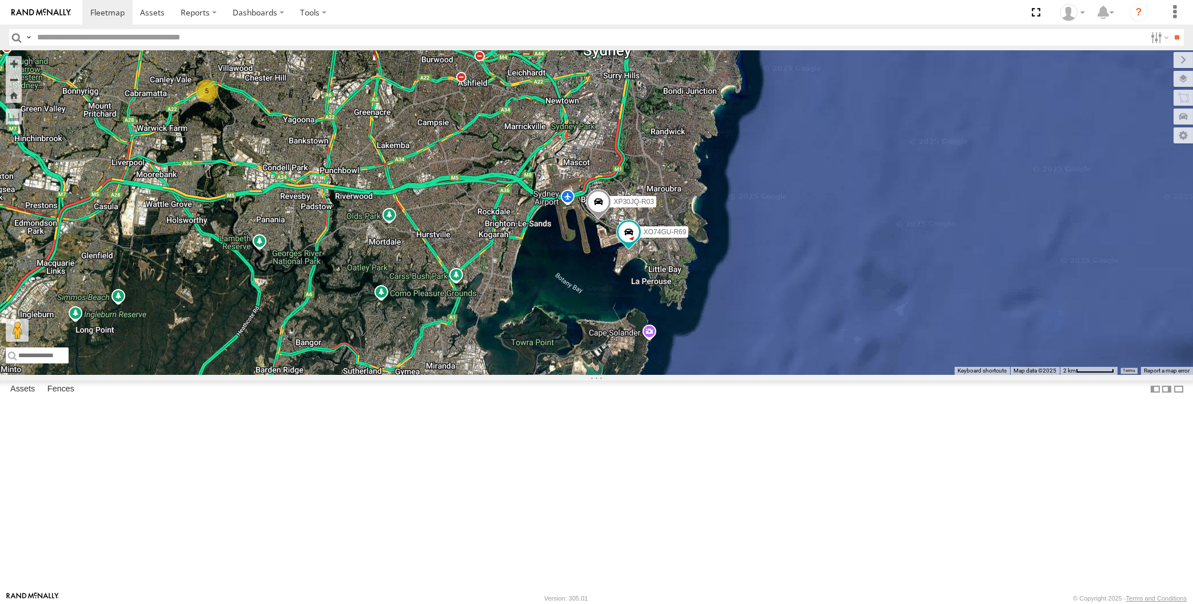
drag, startPoint x: 737, startPoint y: 491, endPoint x: 748, endPoint y: 489, distance: 11.8
click at [744, 375] on div "RJ5911-R79 XP30JQ-R03 5 XO74GU-R69" at bounding box center [596, 212] width 1193 height 325
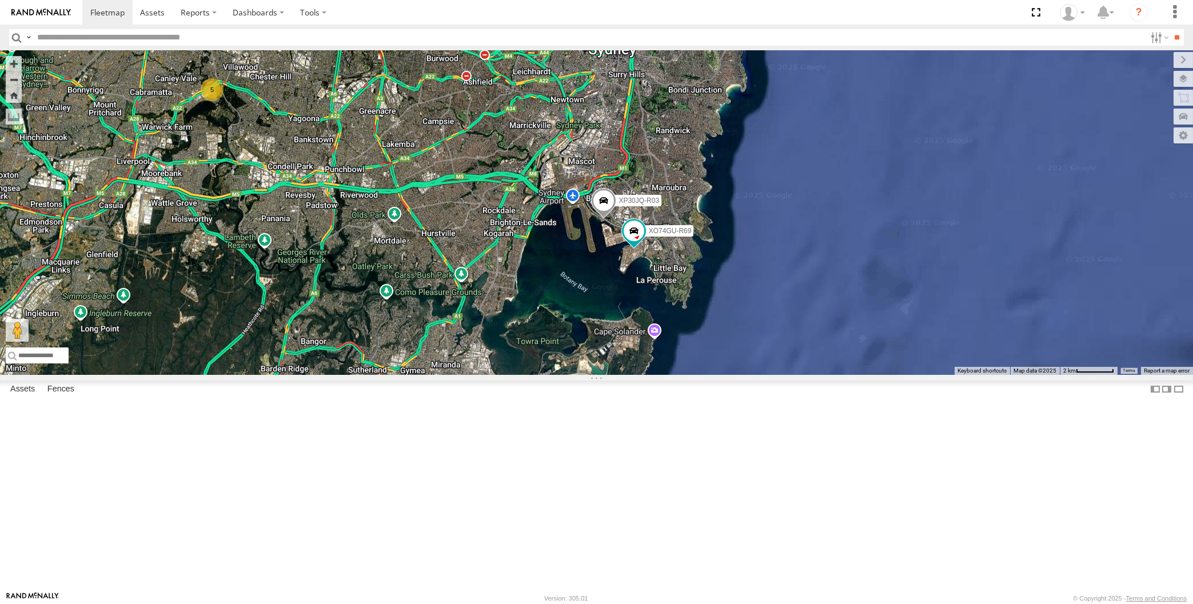
click at [311, 205] on div "RJ5911-R79 XP30JQ-R03 5 XO74GU-R69" at bounding box center [596, 212] width 1193 height 325
drag, startPoint x: 372, startPoint y: 344, endPoint x: 361, endPoint y: 347, distance: 11.2
click at [361, 347] on div "XP30JQ-R03 RJ5911-R79 XP81FE-R59 XO74GU-R69 4" at bounding box center [596, 212] width 1193 height 325
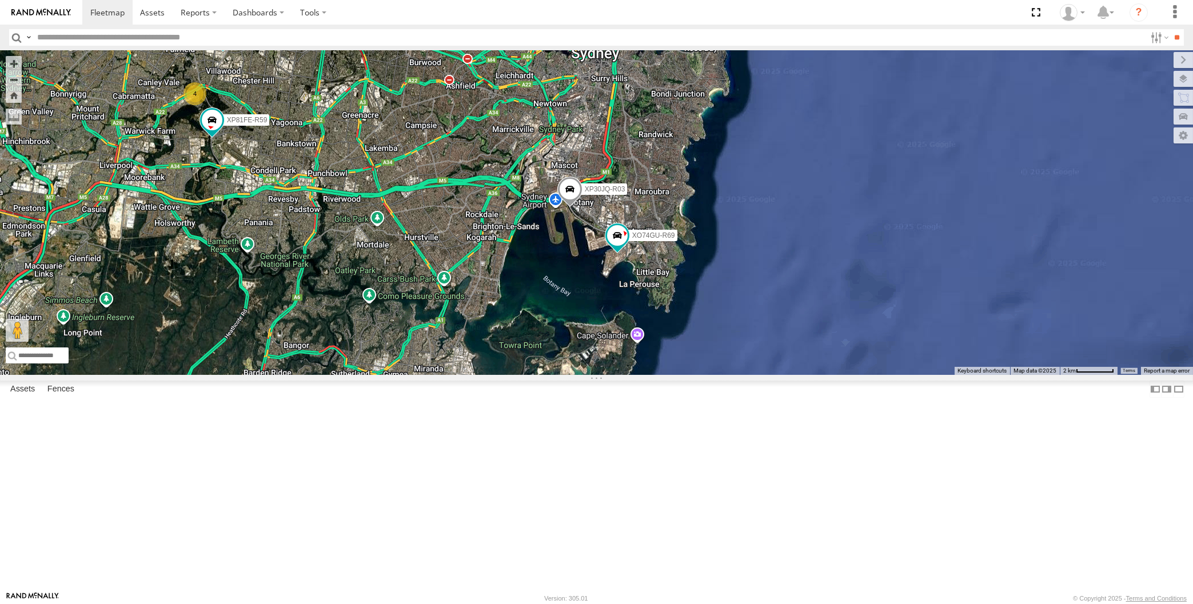
click at [340, 183] on div "XP30JQ-R03 RJ5911-R79 XP81FE-R59 XO74GU-R69 4" at bounding box center [596, 212] width 1193 height 325
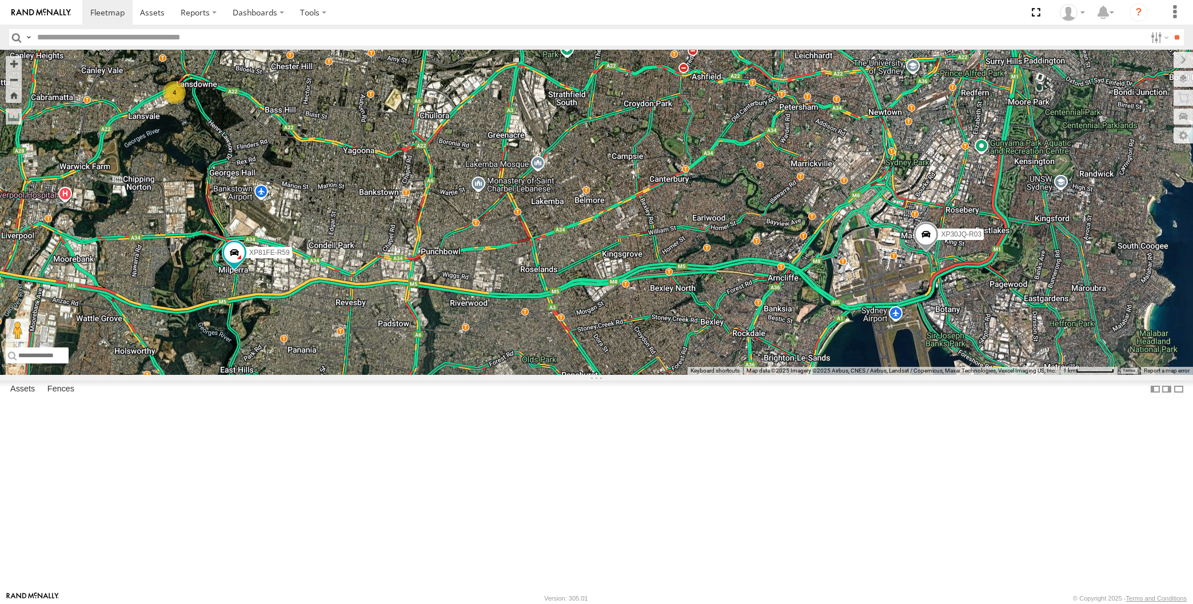
drag, startPoint x: 385, startPoint y: 403, endPoint x: 388, endPoint y: 392, distance: 11.8
click at [388, 375] on div "XP30JQ-R03 RJ5911-R79 XP81FE-R59 XO74GU-R69 4" at bounding box center [596, 212] width 1193 height 325
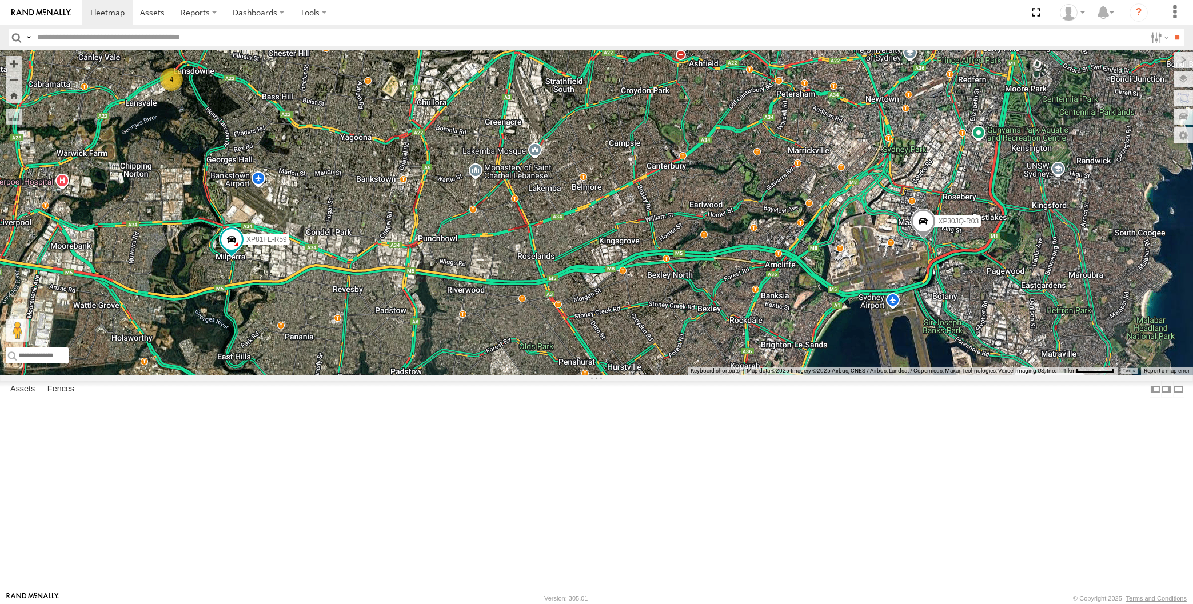
drag, startPoint x: 697, startPoint y: 481, endPoint x: 684, endPoint y: 473, distance: 14.9
click at [687, 375] on div "XP30JQ-R03 RJ5911-R79 XP81FE-R59 XO74GU-R69 4" at bounding box center [596, 212] width 1193 height 325
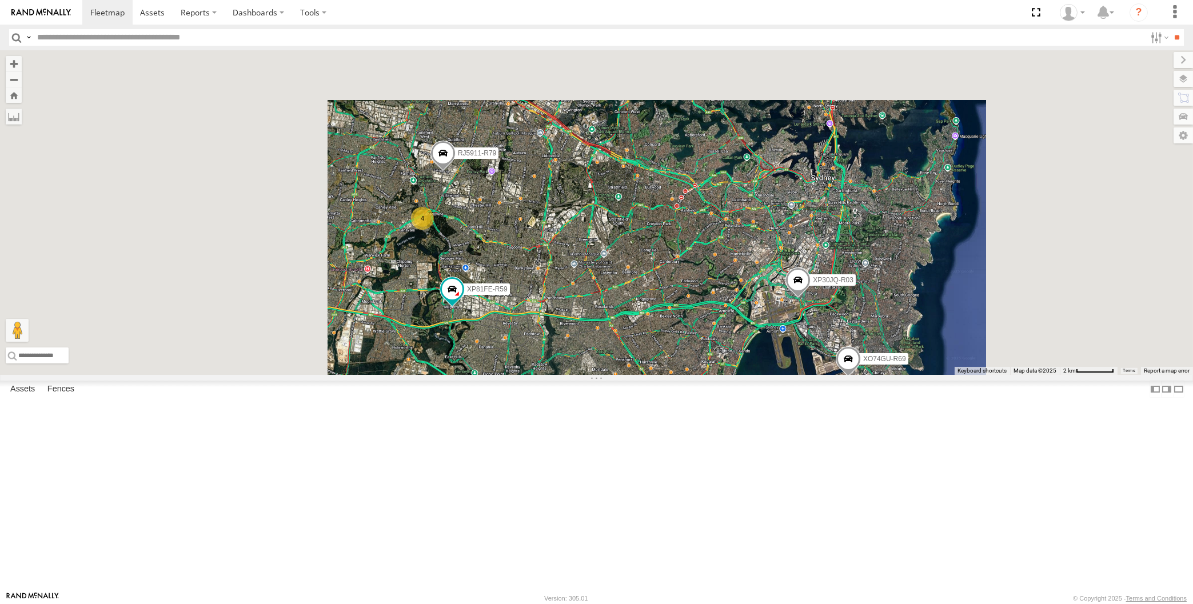
drag, startPoint x: 691, startPoint y: 489, endPoint x: 685, endPoint y: 487, distance: 5.8
click at [691, 375] on div "XP30JQ-R03 RJ5911-R79 XP81FE-R59 XO74GU-R69 4" at bounding box center [596, 212] width 1193 height 325
drag, startPoint x: 686, startPoint y: 482, endPoint x: 651, endPoint y: 463, distance: 39.4
click at [677, 375] on div "XP30JQ-R03 RJ5911-R79 XP81FE-R59 XO74GU-R69 4" at bounding box center [596, 212] width 1193 height 325
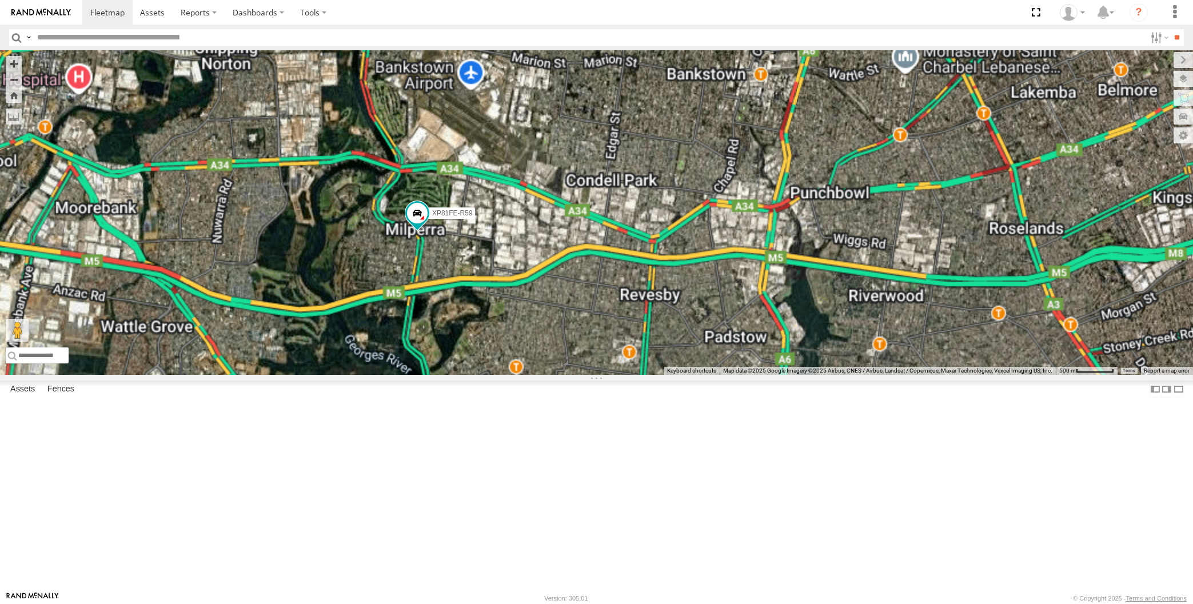
click at [525, 375] on div "XP30JQ-R03 RJ5911-R79 XP81FE-R59 XO74GU-R69" at bounding box center [596, 212] width 1193 height 325
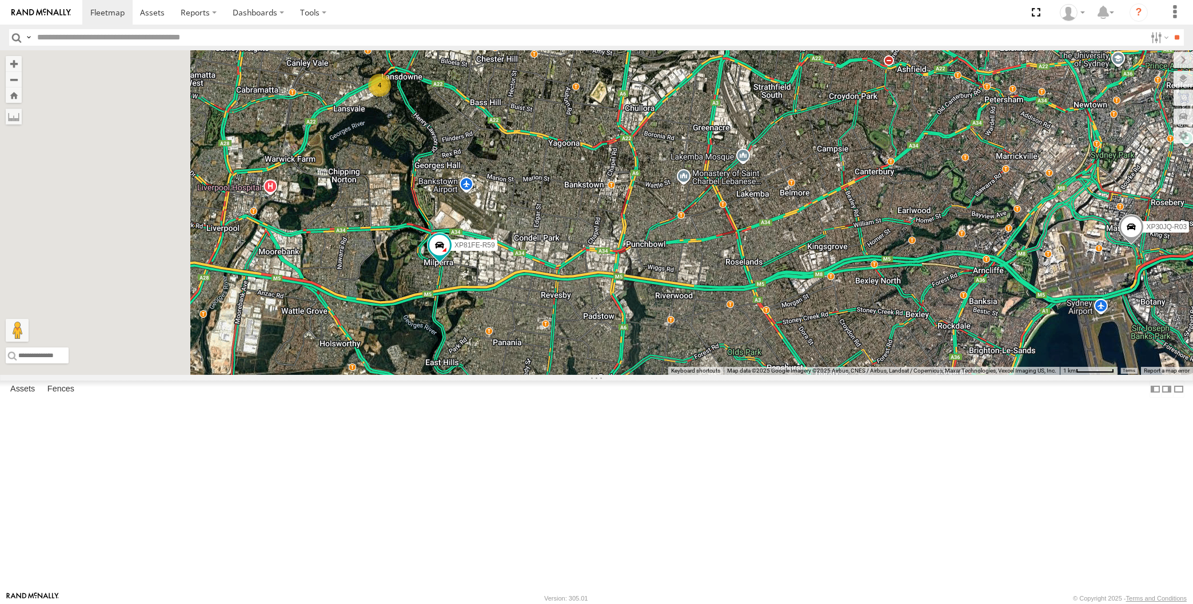
click at [598, 375] on div "XP30JQ-R03 RJ5911-R79 XP81FE-R59 XO74GU-R69 4" at bounding box center [596, 212] width 1193 height 325
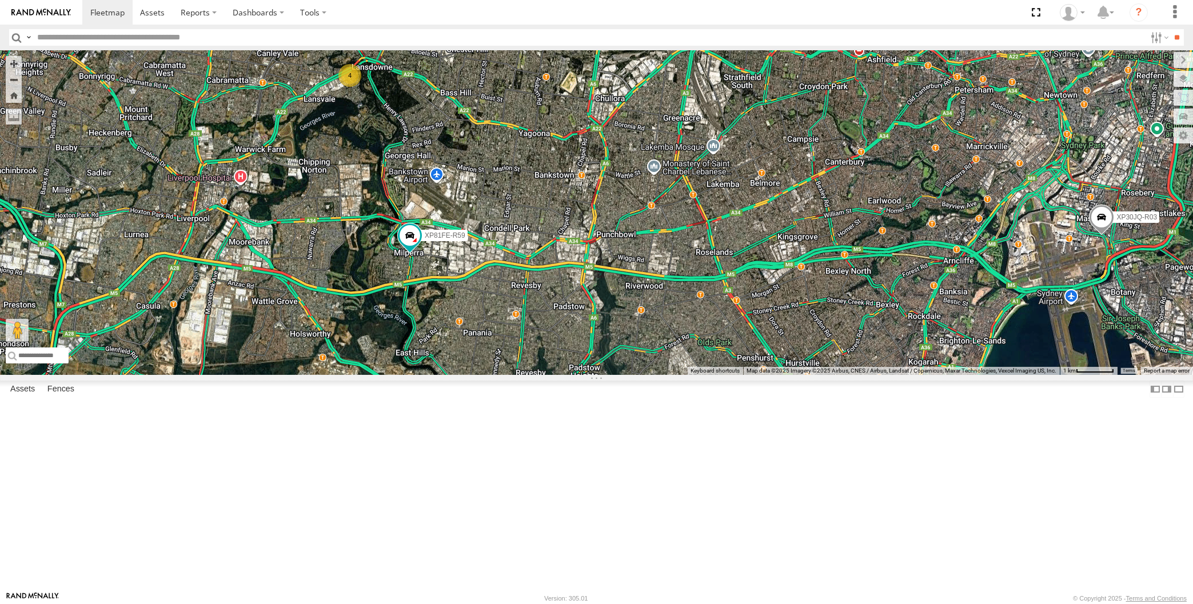
drag, startPoint x: 630, startPoint y: 447, endPoint x: 622, endPoint y: 444, distance: 8.0
click at [623, 375] on div "XP30JQ-R03 RJ5911-R79 XP81FE-R59 XO74GU-R69 4" at bounding box center [596, 212] width 1193 height 325
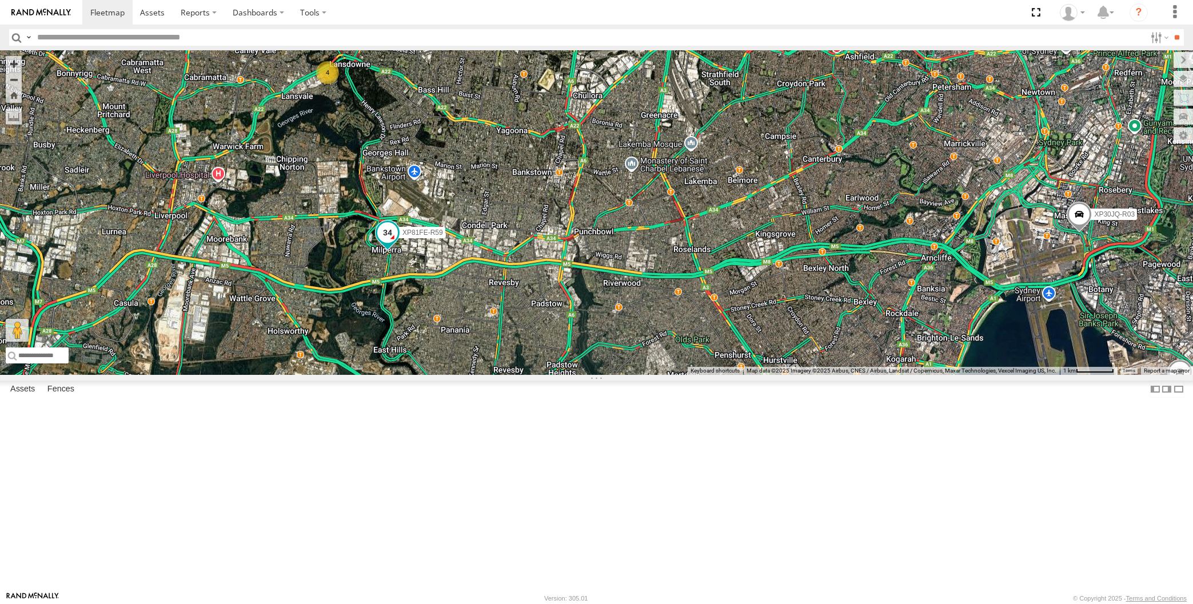
click at [390, 243] on span at bounding box center [387, 232] width 21 height 21
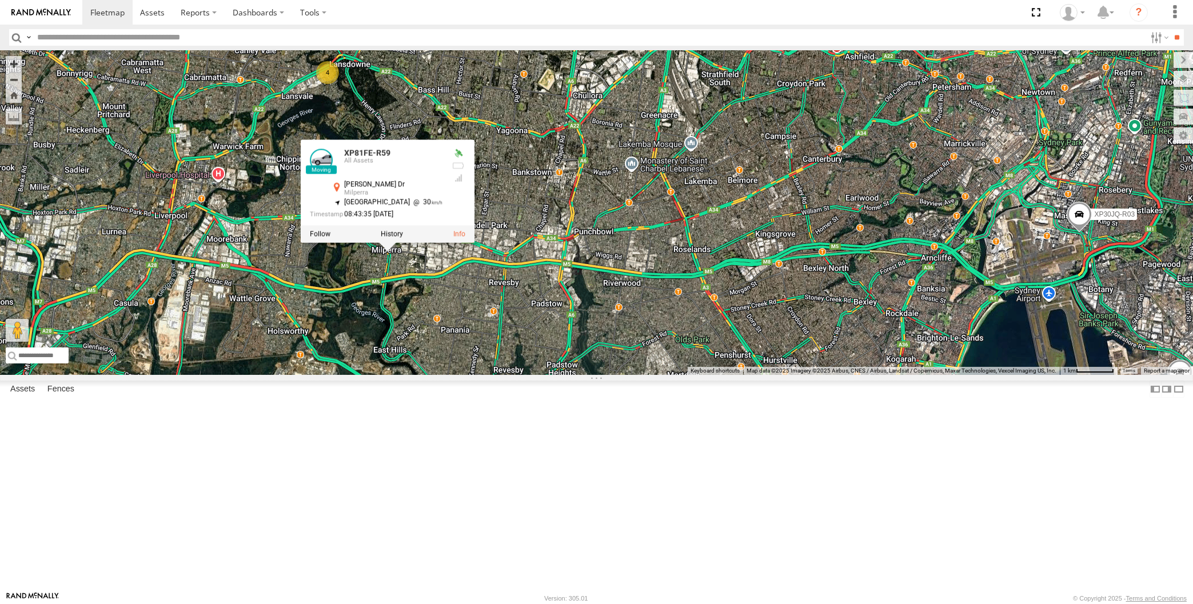
click at [505, 375] on div "XP30JQ-R03 RJ5911-R79 XP81FE-R59 XO74GU-R69 4 XP81FE-R59 All Assets [PERSON_NAM…" at bounding box center [596, 212] width 1193 height 325
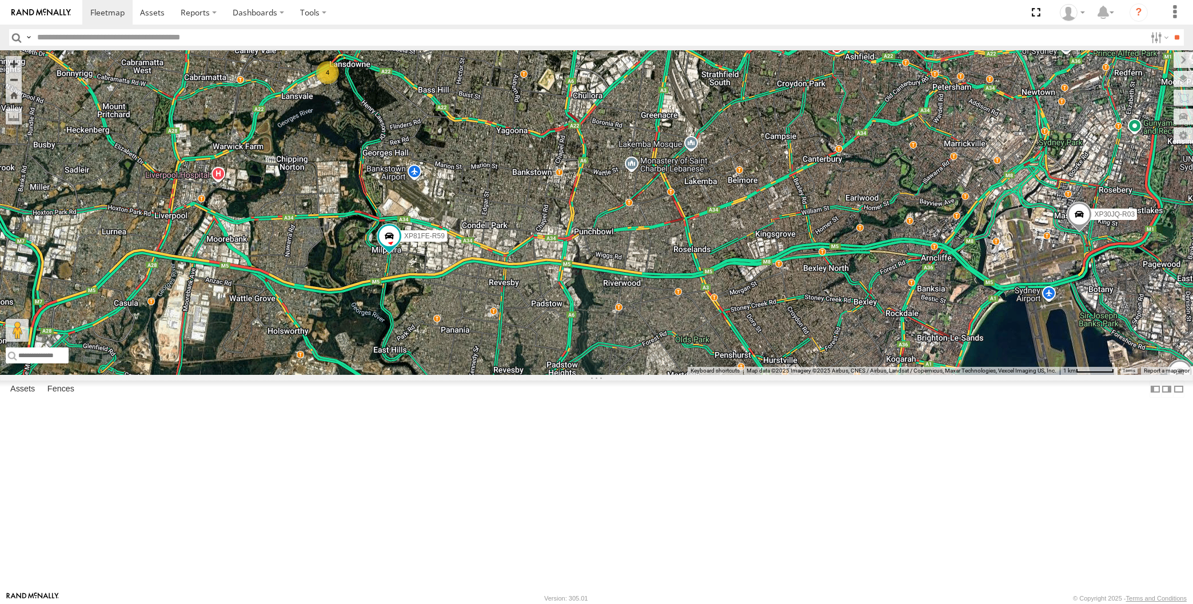
drag, startPoint x: 581, startPoint y: 475, endPoint x: 561, endPoint y: 483, distance: 21.0
click at [561, 375] on div "XP30JQ-R03 RJ5911-R79 XP81FE-R59 XO74GU-R69 4" at bounding box center [596, 212] width 1193 height 325
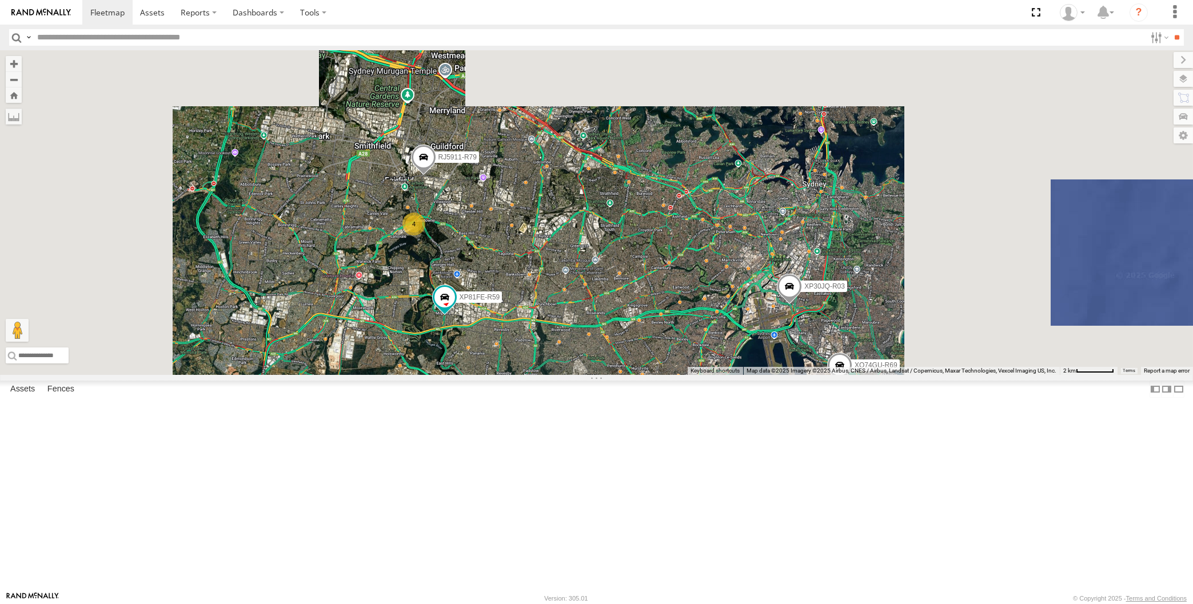
click at [584, 375] on div "XP30JQ-R03 RJ5911-R79 XP81FE-R59 XO74GU-R69 4" at bounding box center [596, 212] width 1193 height 325
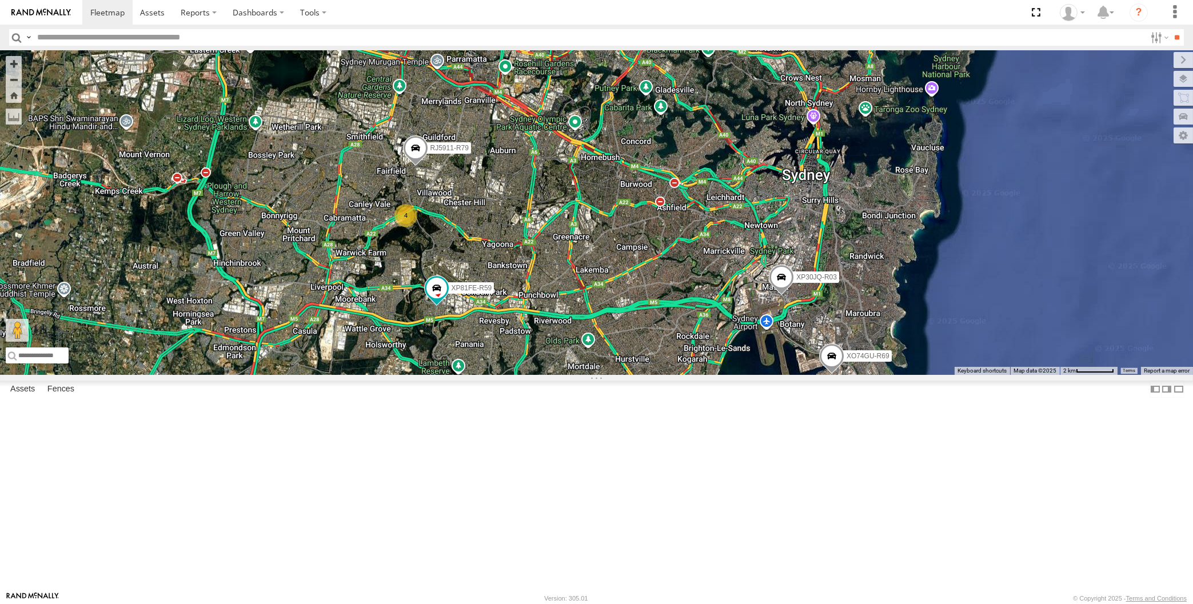
click at [635, 375] on div "XP30JQ-R03 RJ5911-R79 XP81FE-R59 XO74GU-R69 4" at bounding box center [596, 212] width 1193 height 325
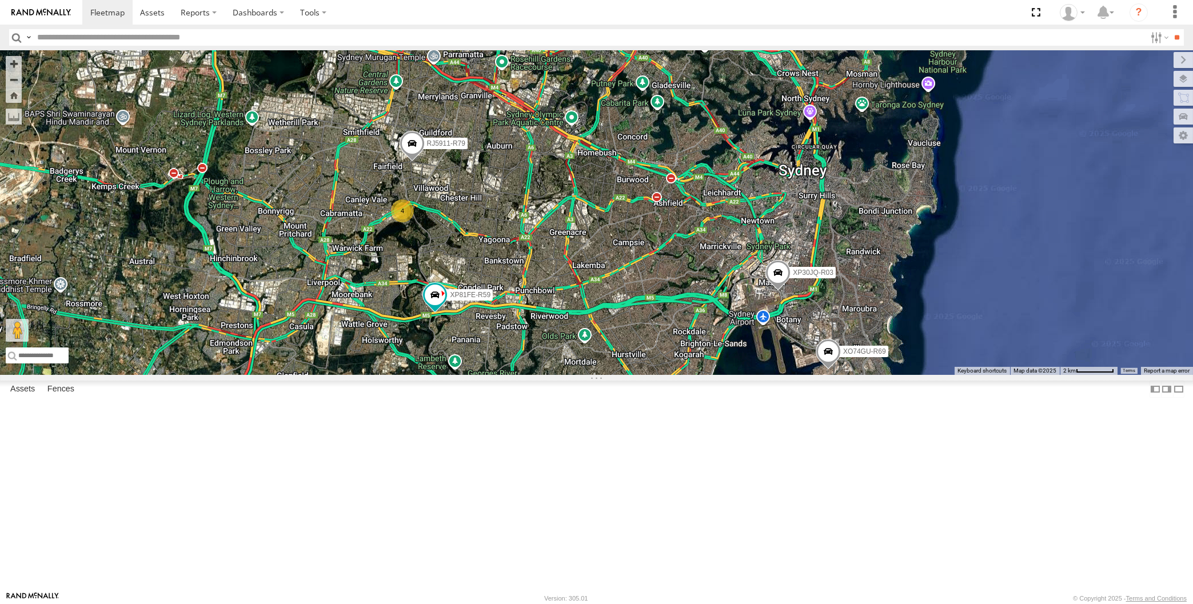
click at [311, 227] on div "XP30JQ-R03 RJ5911-R79 XP81FE-R59 XO74GU-R69 4" at bounding box center [596, 212] width 1193 height 325
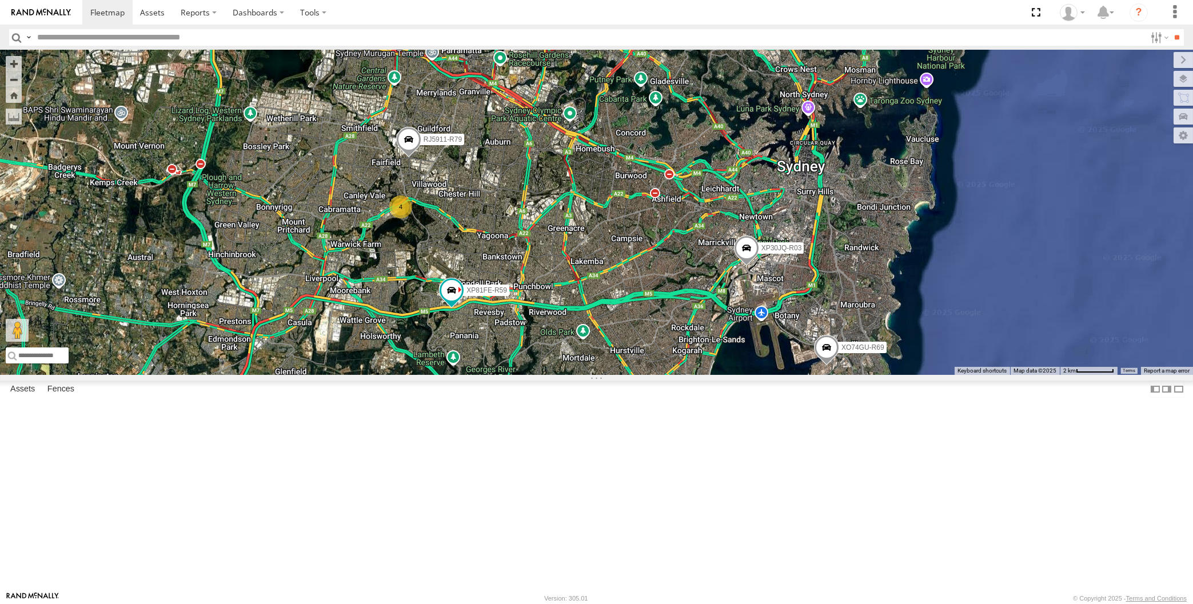
click at [631, 375] on div "XP30JQ-R03 RJ5911-R79 XP81FE-R59 XO74GU-R69 4" at bounding box center [596, 212] width 1193 height 325
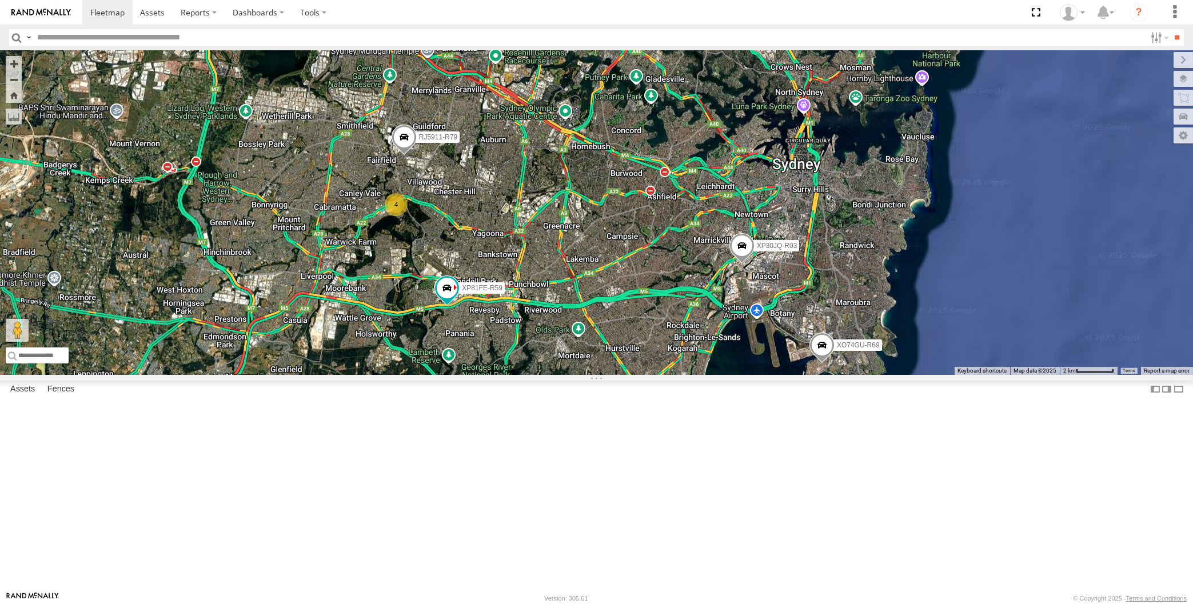
click at [630, 375] on div "XP30JQ-R03 RJ5911-R79 XP81FE-R59 XO74GU-R69 4" at bounding box center [596, 212] width 1193 height 325
drag, startPoint x: 618, startPoint y: 479, endPoint x: 613, endPoint y: 475, distance: 7.0
click at [613, 375] on div "XP30JQ-R03 RJ5911-R79 XP81FE-R59 XO74GU-R69 4" at bounding box center [596, 212] width 1193 height 325
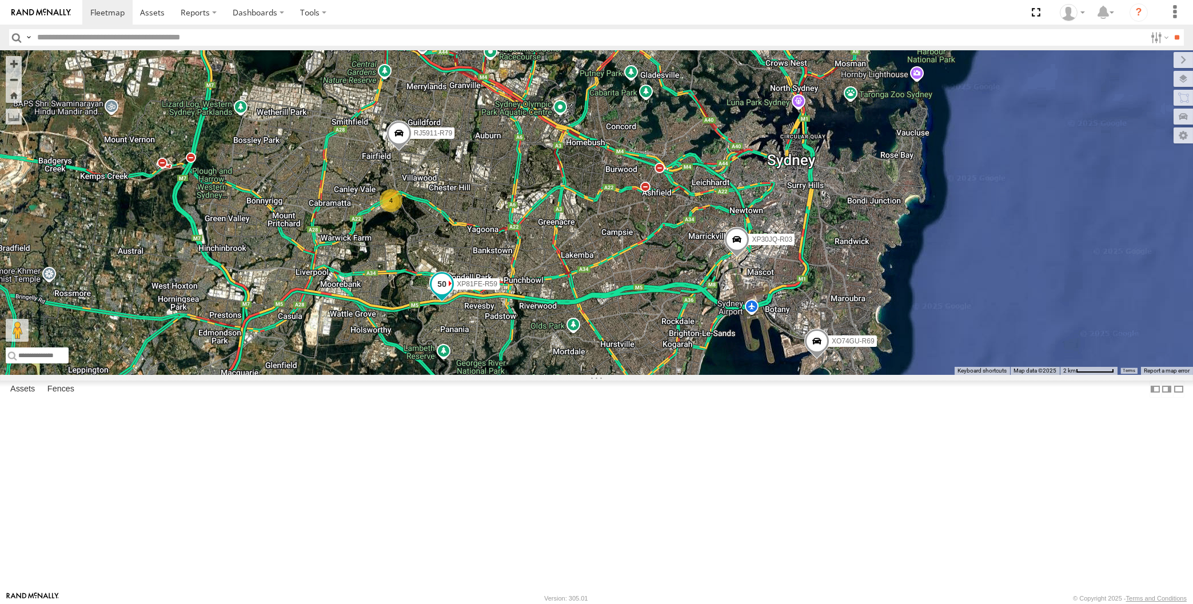
click at [445, 294] on span at bounding box center [441, 284] width 21 height 21
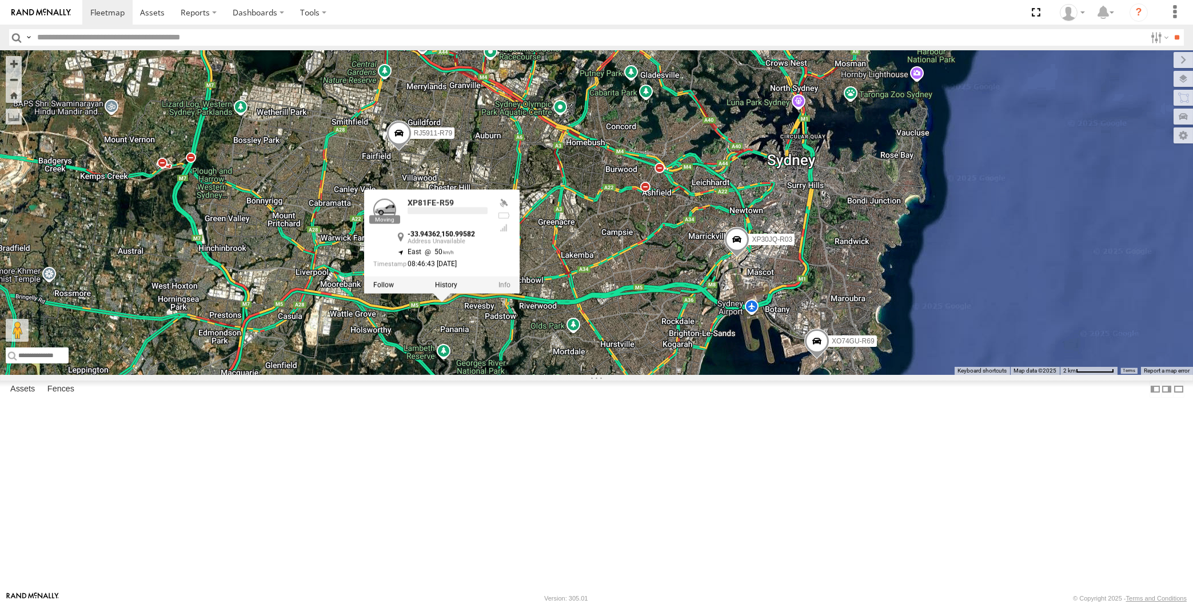
click at [507, 375] on div "XP30JQ-R03 RJ5911-R79 XP81FE-R59 XO74GU-R69 4 XP81FE-R59 -33.94362 , 150.99582 …" at bounding box center [596, 212] width 1193 height 325
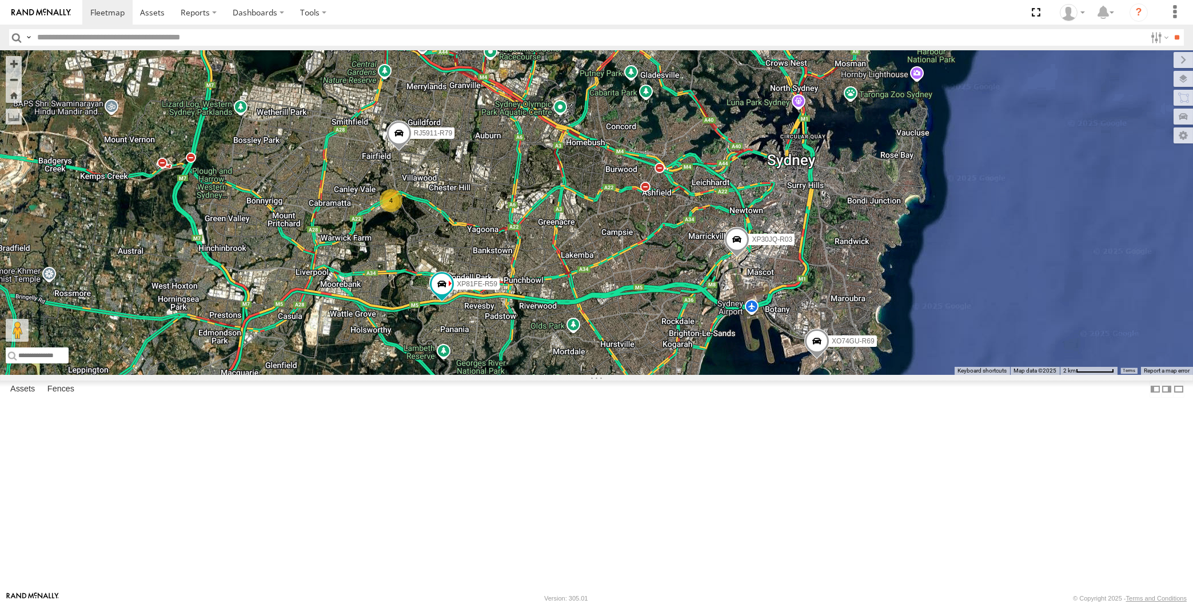
drag, startPoint x: 566, startPoint y: 480, endPoint x: 539, endPoint y: 457, distance: 34.8
click at [543, 375] on div "XP30JQ-R03 RJ5911-R79 XP81FE-R59 XO74GU-R69 4" at bounding box center [596, 212] width 1193 height 325
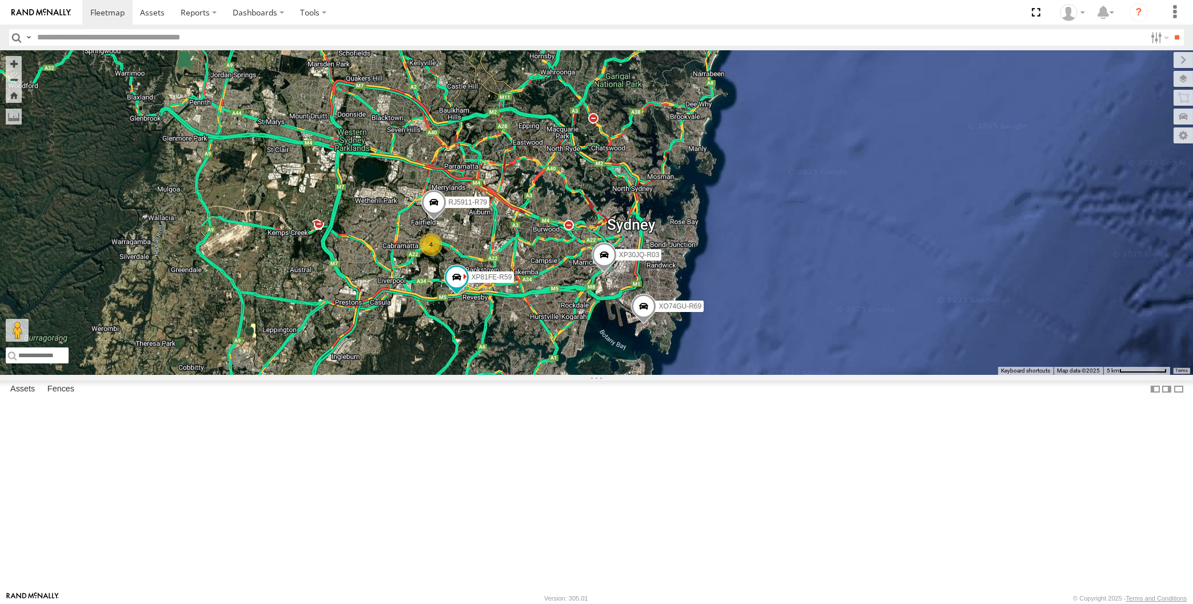
click at [275, 193] on div "XP30JQ-R03 RJ5911-R79 XP81FE-R59 XO74GU-R69 4" at bounding box center [596, 212] width 1193 height 325
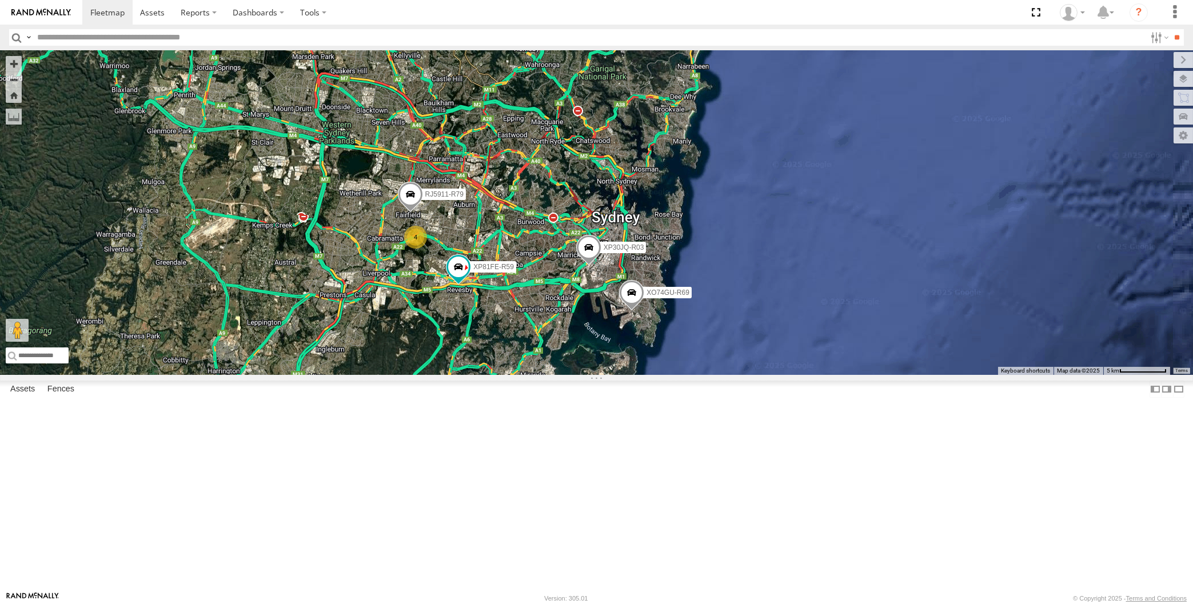
drag, startPoint x: 520, startPoint y: 419, endPoint x: 503, endPoint y: 411, distance: 18.7
click at [503, 375] on div "XP30JQ-R03 RJ5911-R79 XP81FE-R59 XO74GU-R69 4" at bounding box center [596, 212] width 1193 height 325
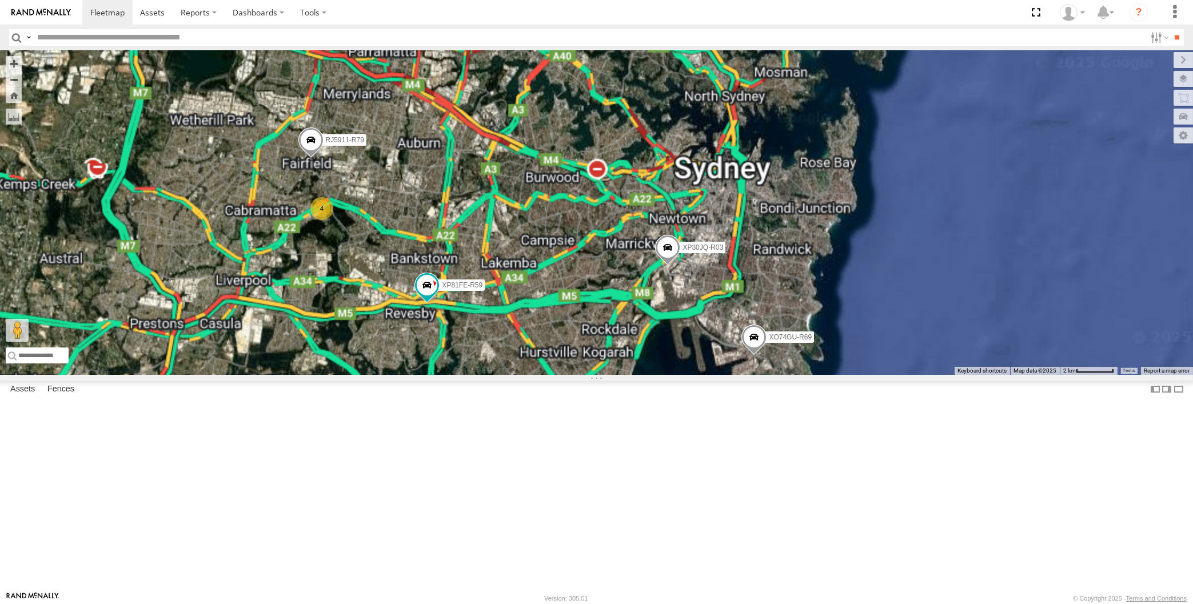
click at [527, 375] on div "XP30JQ-R03 RJ5911-R79 XP81FE-R59 XO74GU-R69 4" at bounding box center [596, 212] width 1193 height 325
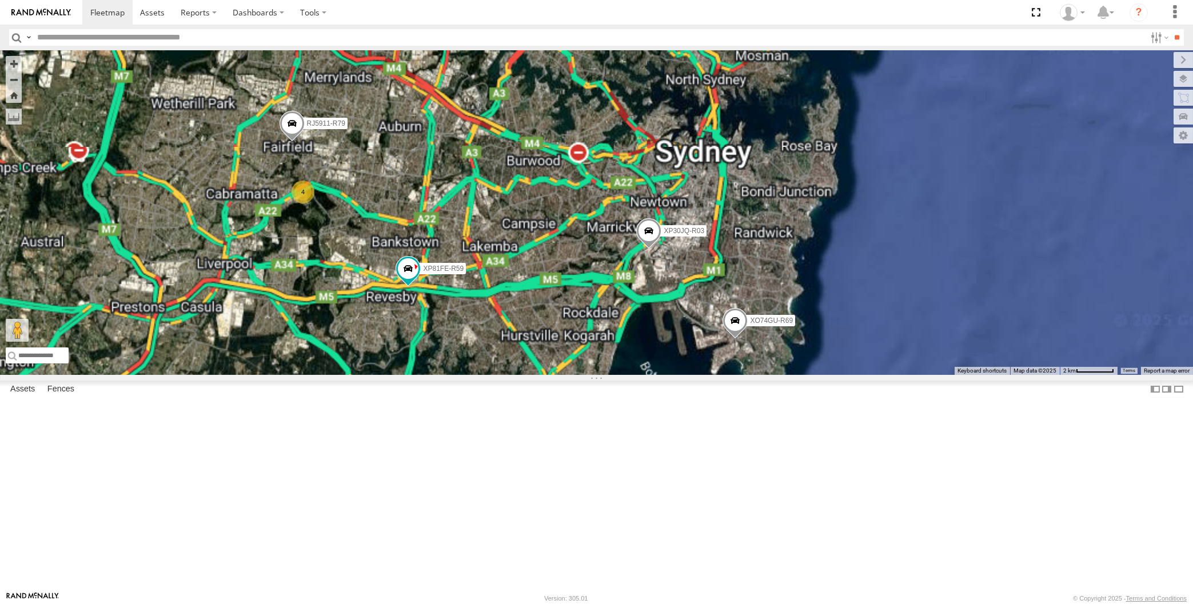
drag, startPoint x: 509, startPoint y: 455, endPoint x: 499, endPoint y: 447, distance: 12.7
click at [509, 375] on div "XP30JQ-R03 RJ5911-R79 XP81FE-R59 XO74GU-R69 4" at bounding box center [596, 212] width 1193 height 325
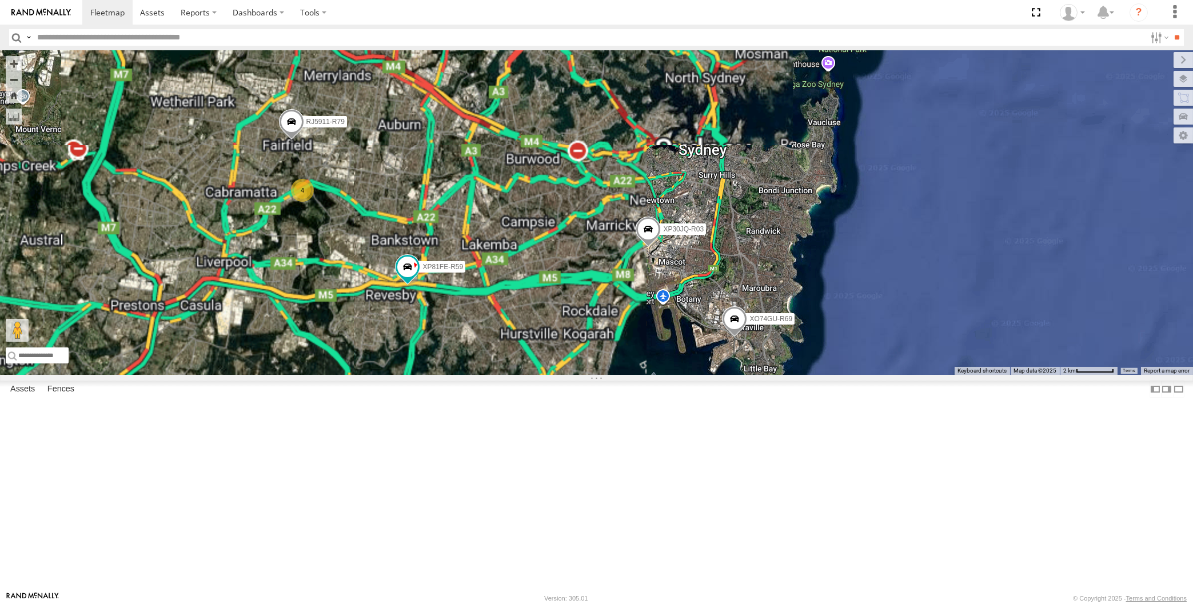
click at [531, 375] on div "XP30JQ-R03 RJ5911-R79 XP81FE-R59 XO74GU-R69 4" at bounding box center [596, 212] width 1193 height 325
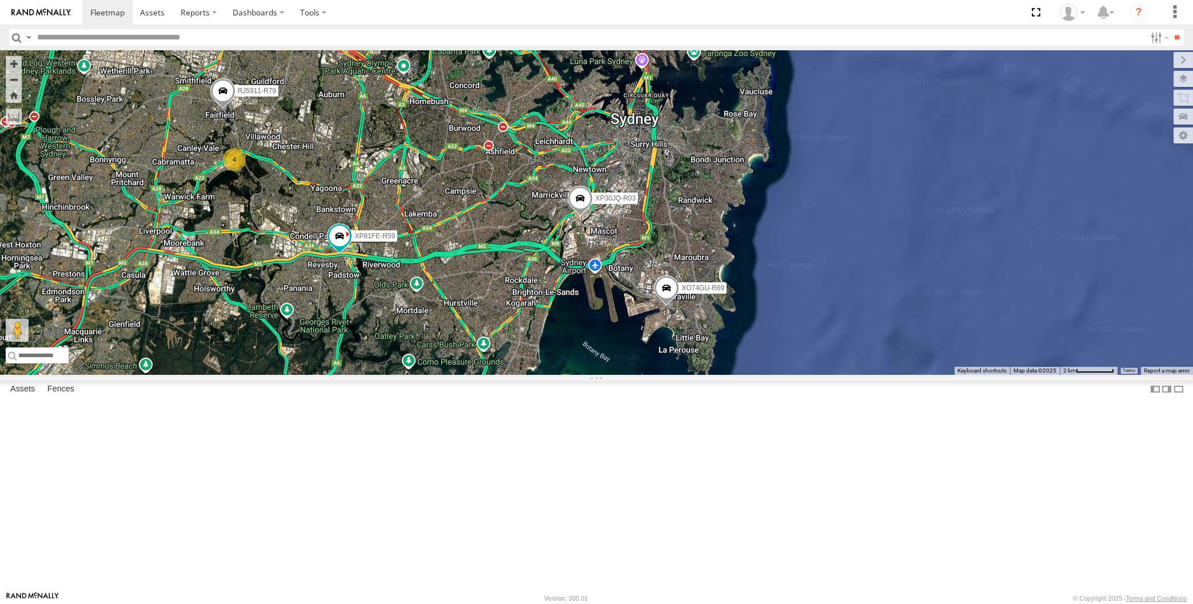
click at [521, 367] on div "XP30JQ-R03 RJ5911-R79 XP81FE-R59 XO74GU-R69 4" at bounding box center [596, 212] width 1193 height 325
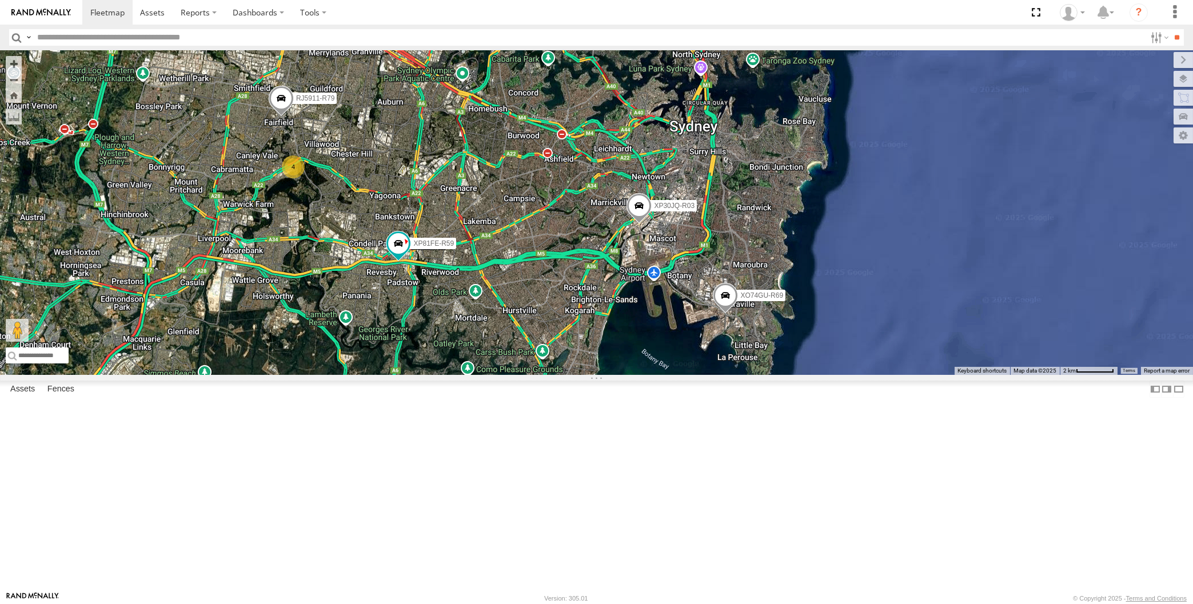
click at [642, 224] on span at bounding box center [638, 208] width 25 height 31
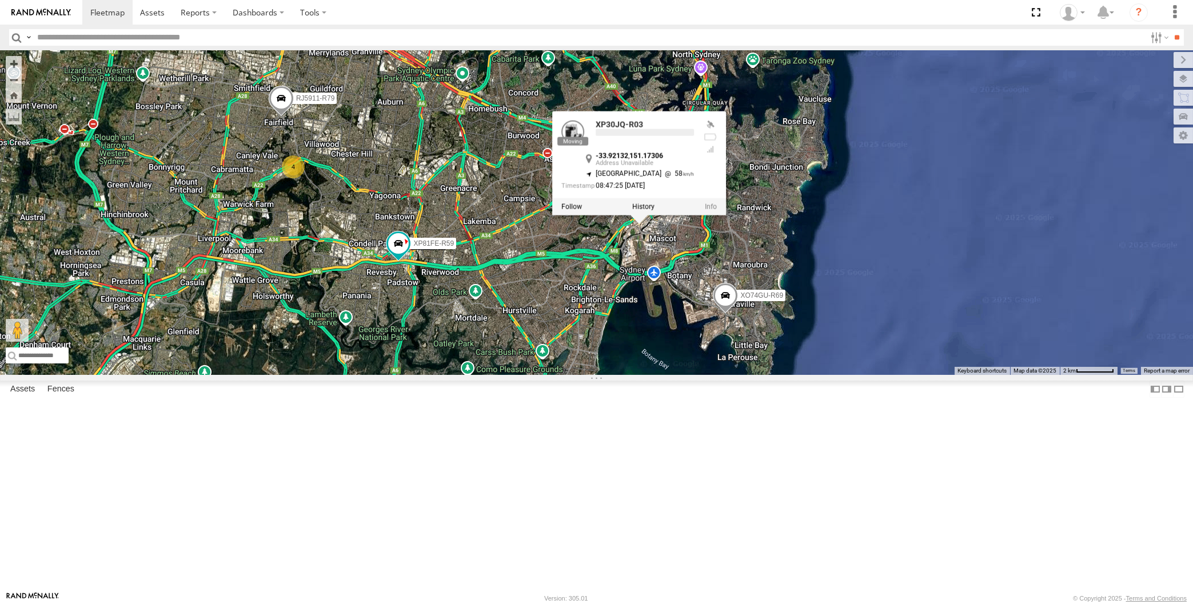
click at [545, 375] on div "XP30JQ-R03 RJ5911-R79 XP81FE-R59 XO74GU-R69 4 XP30JQ-R03 -33.92132 , 151.17306 …" at bounding box center [596, 212] width 1193 height 325
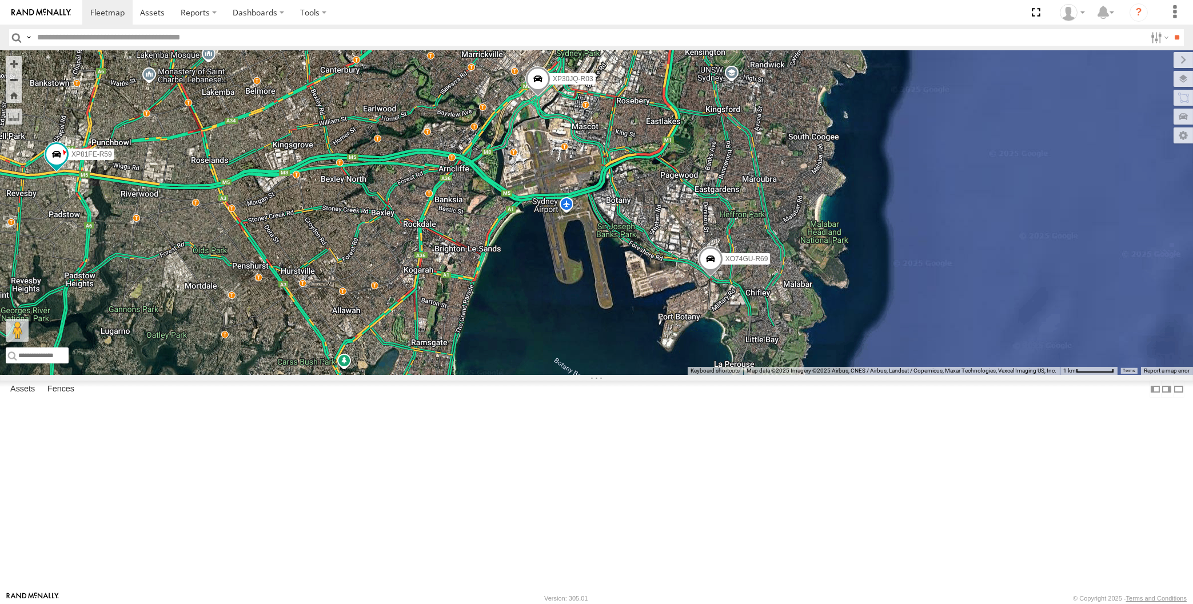
click at [707, 278] on span at bounding box center [709, 262] width 25 height 31
drag, startPoint x: 508, startPoint y: 460, endPoint x: 519, endPoint y: 465, distance: 12.3
click at [519, 375] on div "XP30JQ-R03 XP81FE-R59 XO74GU-R69" at bounding box center [596, 212] width 1193 height 325
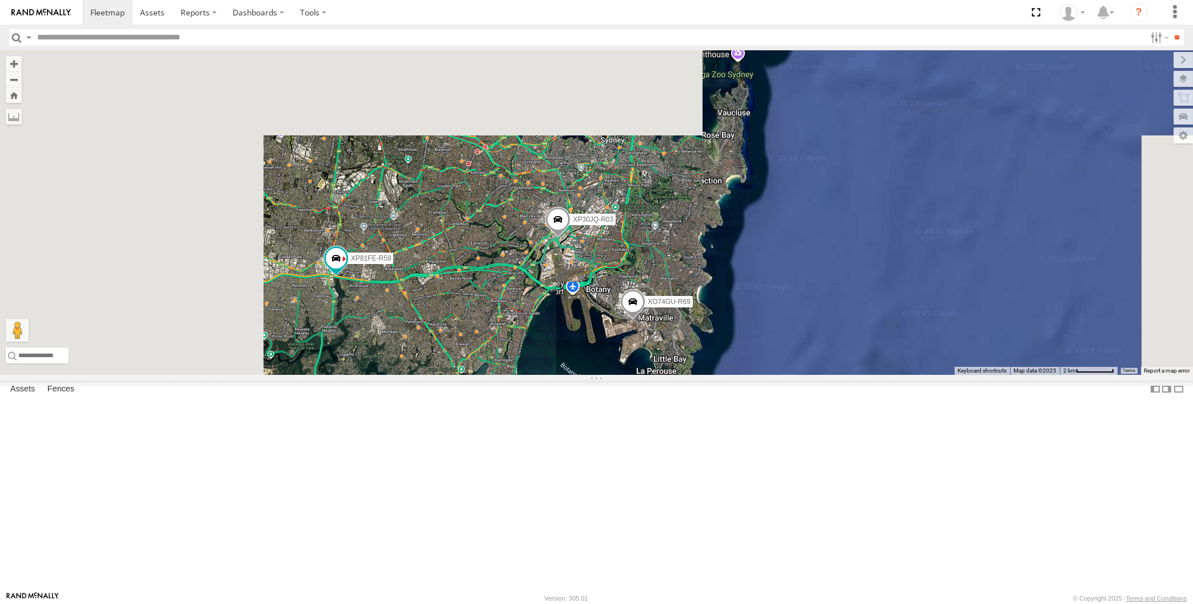
click at [518, 375] on div "XP30JQ-R03 XP81FE-R59 XO74GU-R69" at bounding box center [596, 212] width 1193 height 325
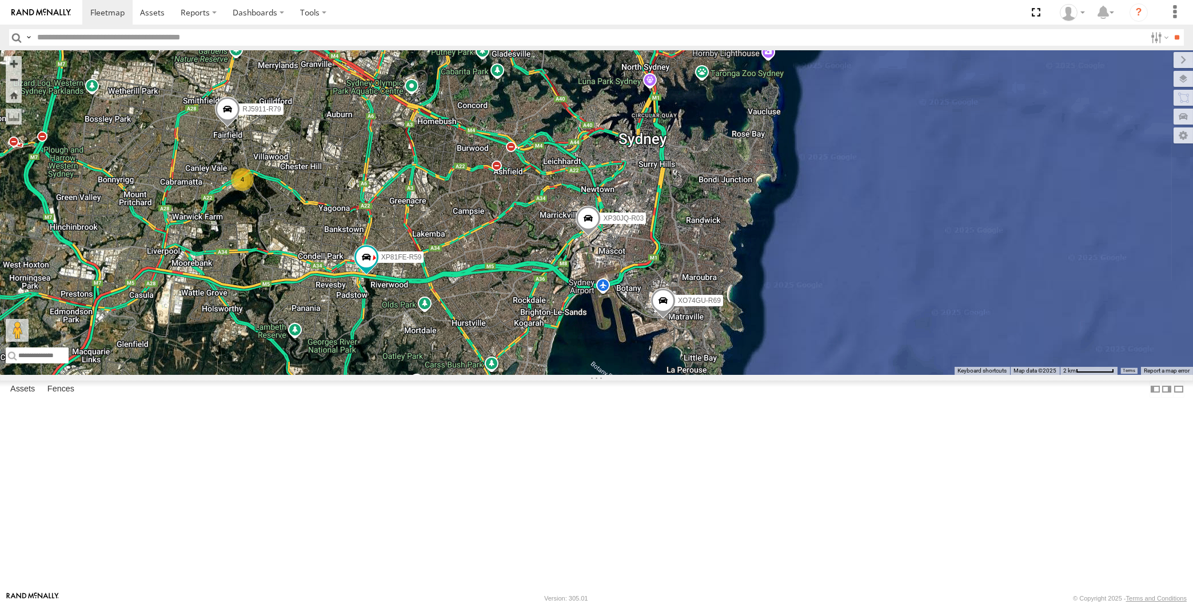
drag, startPoint x: 548, startPoint y: 450, endPoint x: 554, endPoint y: 449, distance: 6.4
click at [552, 375] on div "XP30JQ-R03 XP81FE-R59 XO74GU-R69 4 RJ5911-R79" at bounding box center [596, 212] width 1193 height 325
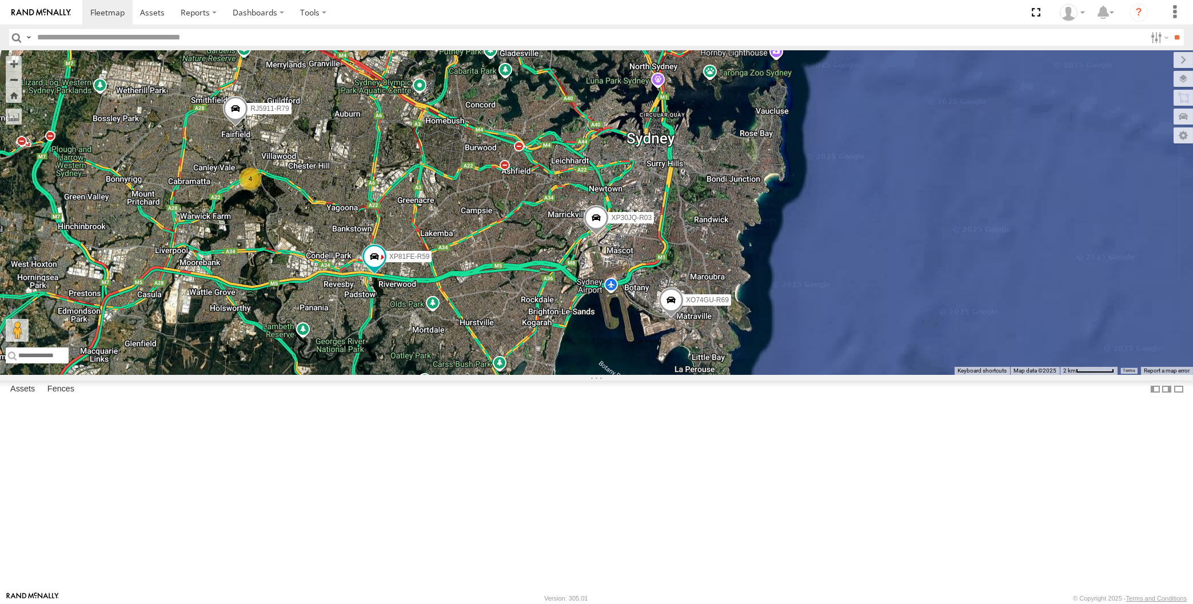
click at [339, 219] on div "XP30JQ-R03 XP81FE-R59 XO74GU-R69 4 RJ5911-R79" at bounding box center [596, 212] width 1193 height 325
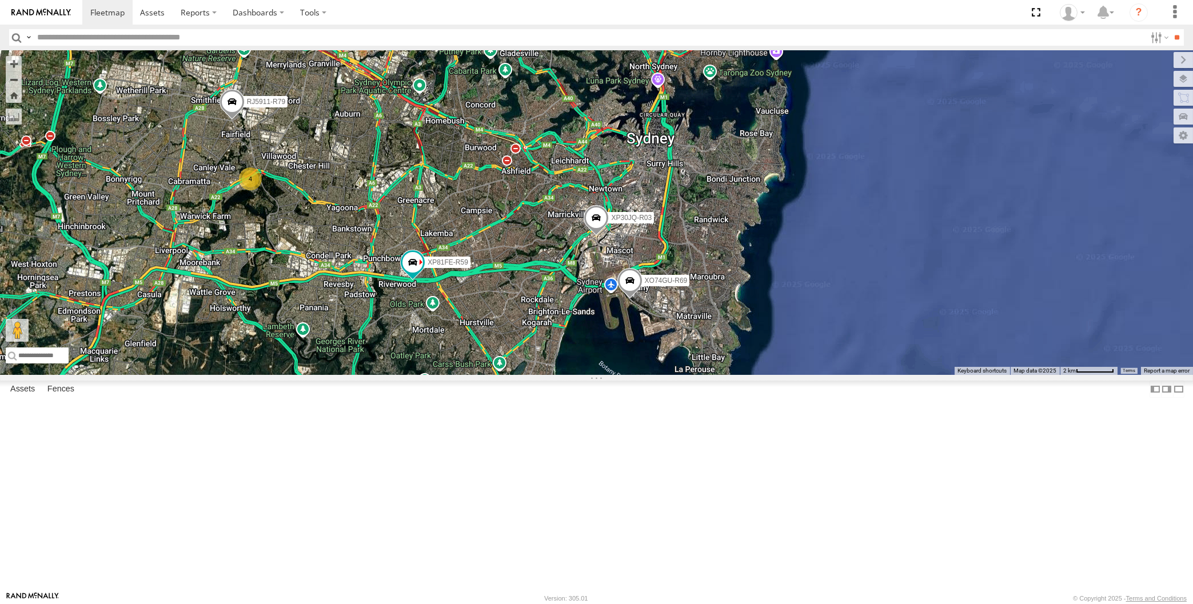
click at [317, 234] on div "XP30JQ-R03 XP81FE-R59 XO74GU-R69 4 RJ5911-R79" at bounding box center [596, 212] width 1193 height 325
click at [303, 246] on div "XP30JQ-R03 XP81FE-R59 XO74GU-R69 4 RJ5911-R79" at bounding box center [596, 212] width 1193 height 325
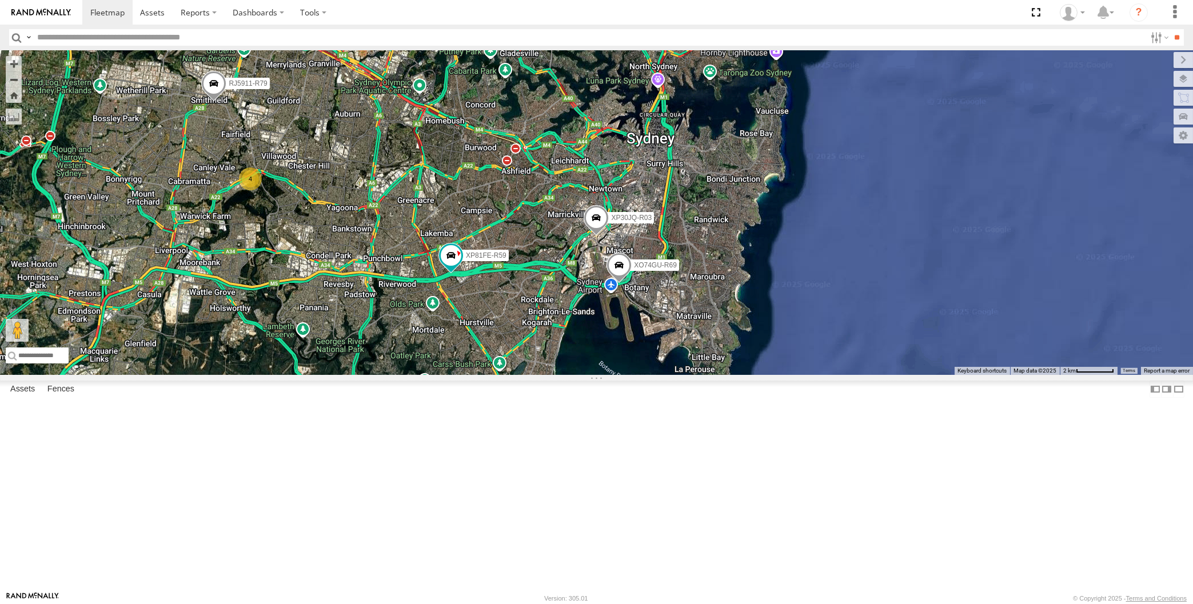
click at [298, 243] on div "XP30JQ-R03 RJ5911-R79 XP81FE-R59 XO74GU-R69 4" at bounding box center [596, 212] width 1193 height 325
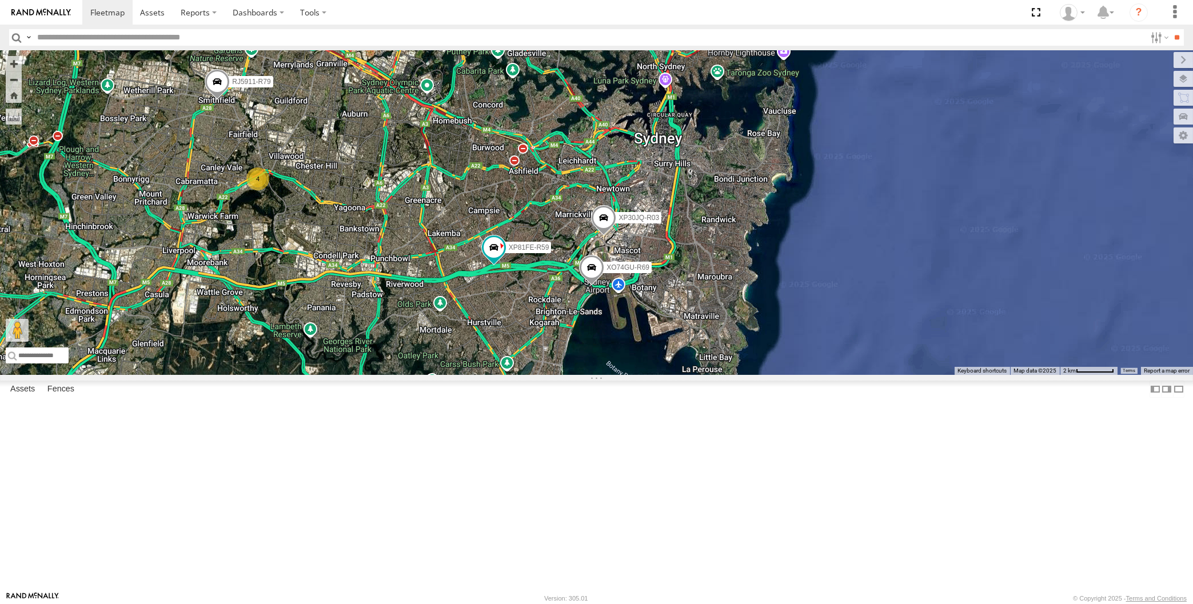
drag, startPoint x: 548, startPoint y: 465, endPoint x: 577, endPoint y: 464, distance: 28.6
click at [573, 375] on div "XP30JQ-R03 RJ5911-R79 XP81FE-R59 XO74GU-R69 4" at bounding box center [596, 212] width 1193 height 325
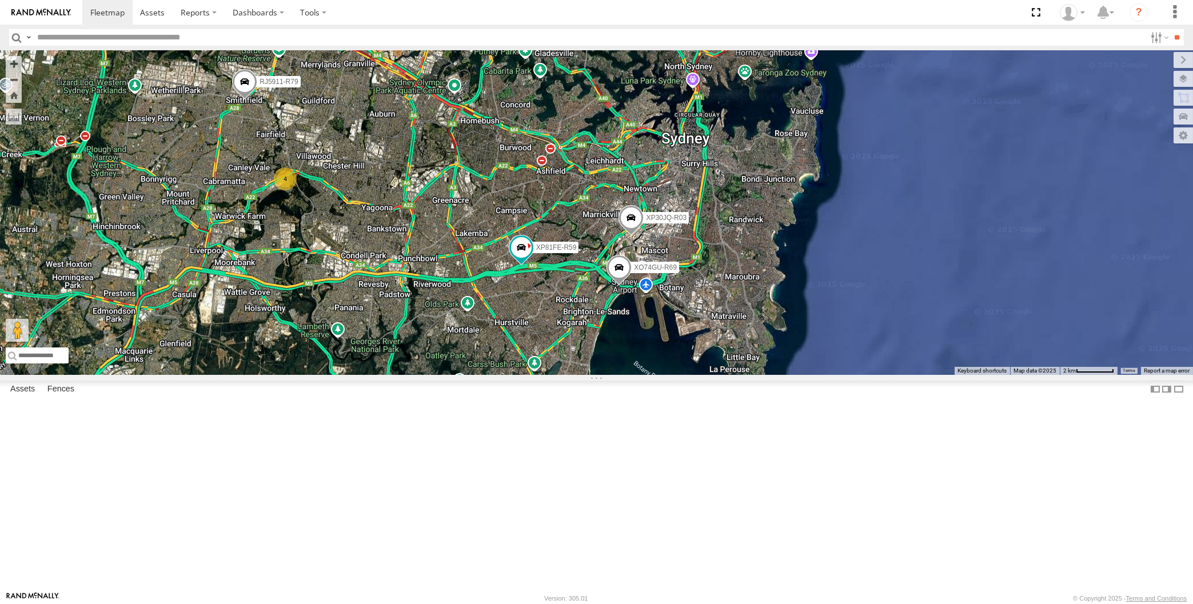
drag, startPoint x: 595, startPoint y: 459, endPoint x: 608, endPoint y: 453, distance: 14.3
click at [608, 375] on div "XP30JQ-R03 RJ5911-R79 XP81FE-R59 XO74GU-R69 4" at bounding box center [596, 212] width 1193 height 325
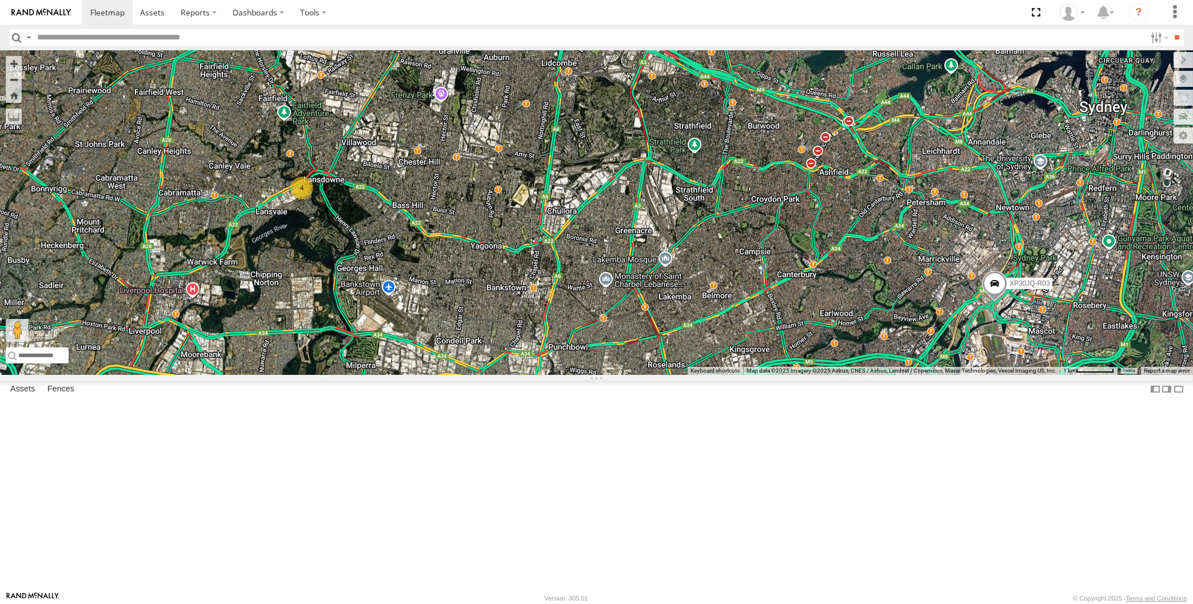
drag, startPoint x: 538, startPoint y: 443, endPoint x: 547, endPoint y: 434, distance: 12.5
click at [547, 375] on div "XP30JQ-R03 4 RJ5911-R79 XP81FE-R59 XO74GU-R69" at bounding box center [596, 212] width 1193 height 325
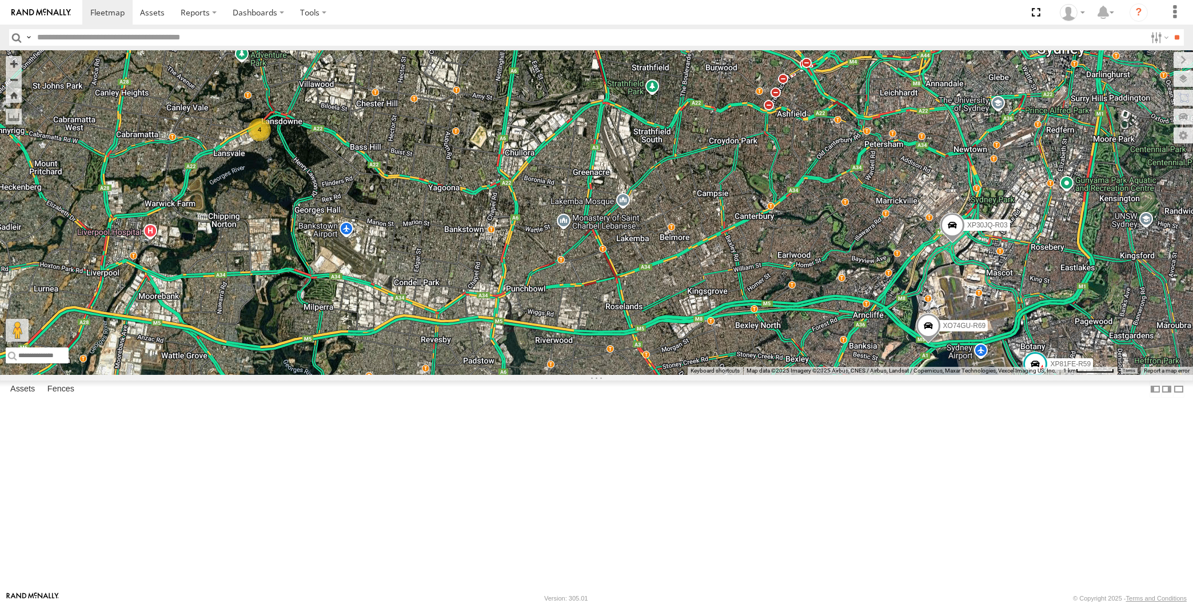
drag, startPoint x: 655, startPoint y: 505, endPoint x: 677, endPoint y: 507, distance: 22.4
click at [674, 375] on div "XP30JQ-R03 RJ5911-R79 XP81FE-R59 XO74GU-R69 4" at bounding box center [596, 212] width 1193 height 325
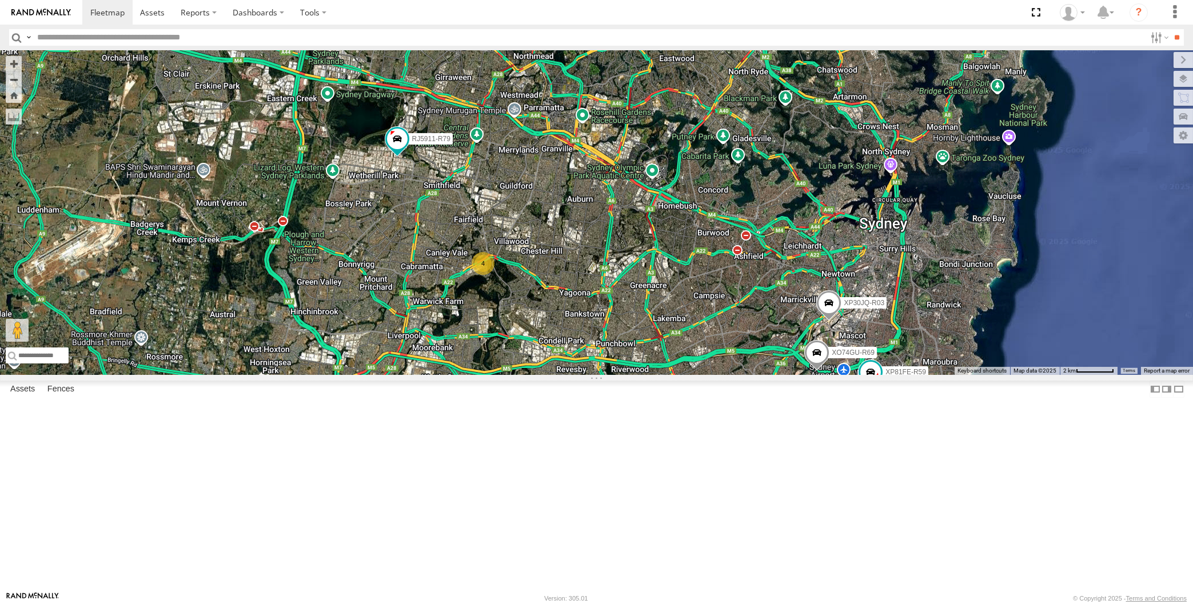
drag, startPoint x: 767, startPoint y: 526, endPoint x: 767, endPoint y: 519, distance: 7.4
click at [767, 375] on div "XP30JQ-R03 RJ5911-R79 XP81FE-R59 XO74GU-R69 4" at bounding box center [596, 212] width 1193 height 325
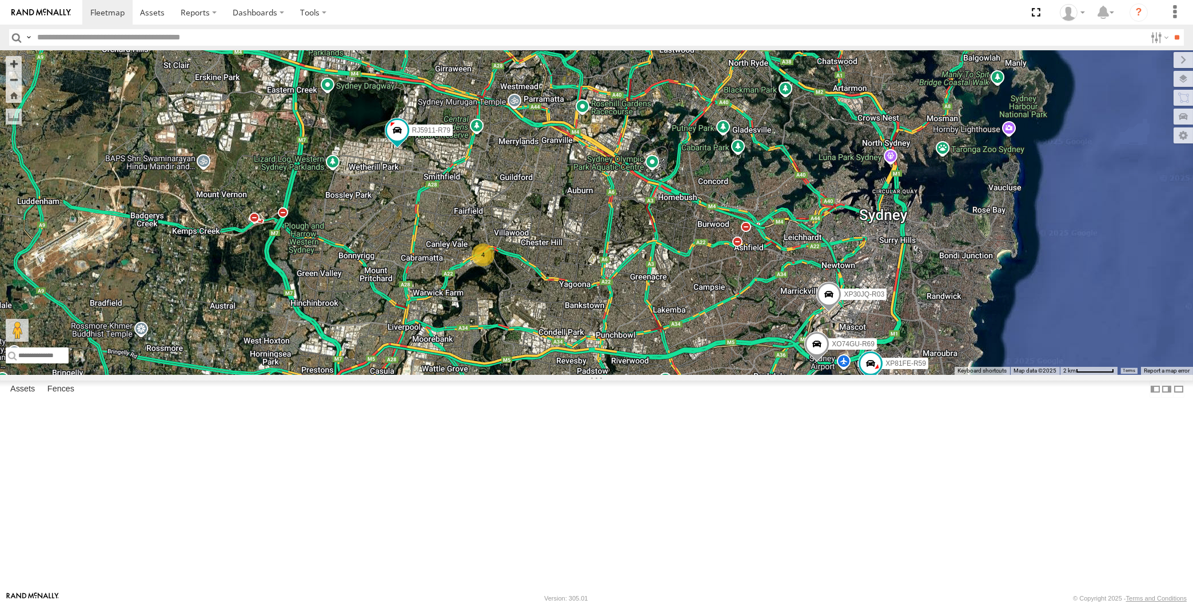
click at [763, 375] on div "XP30JQ-R03 RJ5911-R79 XP81FE-R59 XO74GU-R69 4" at bounding box center [596, 212] width 1193 height 325
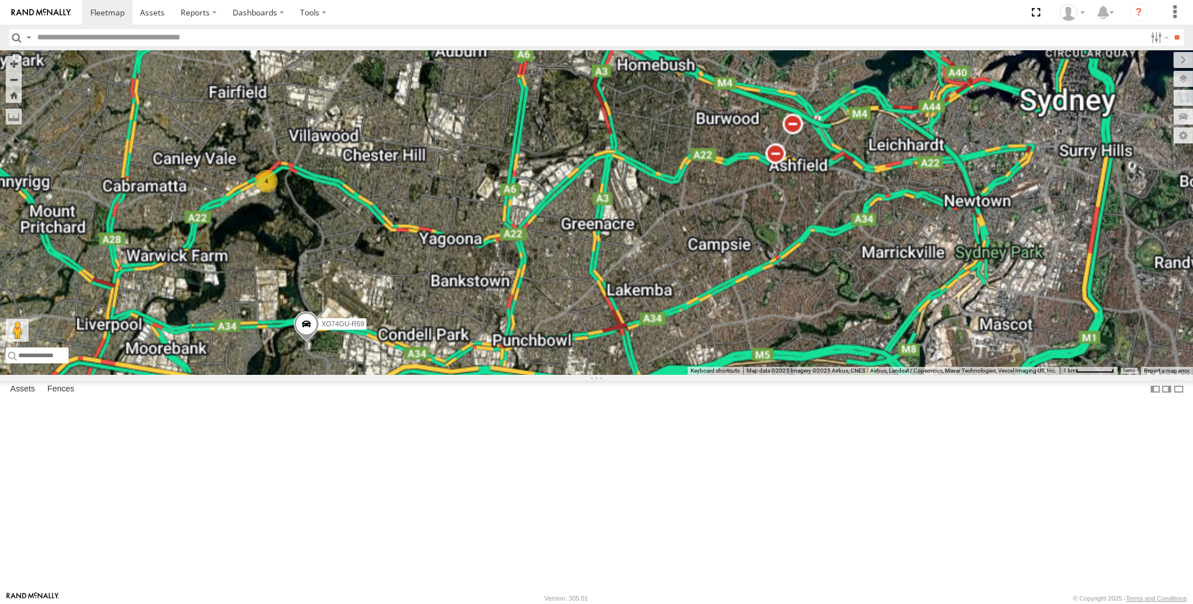
drag, startPoint x: 542, startPoint y: 438, endPoint x: 543, endPoint y: 388, distance: 49.7
click at [543, 375] on div "RJ5911-R79 XP81FE-R59 XO74GU-R69 4" at bounding box center [596, 212] width 1193 height 325
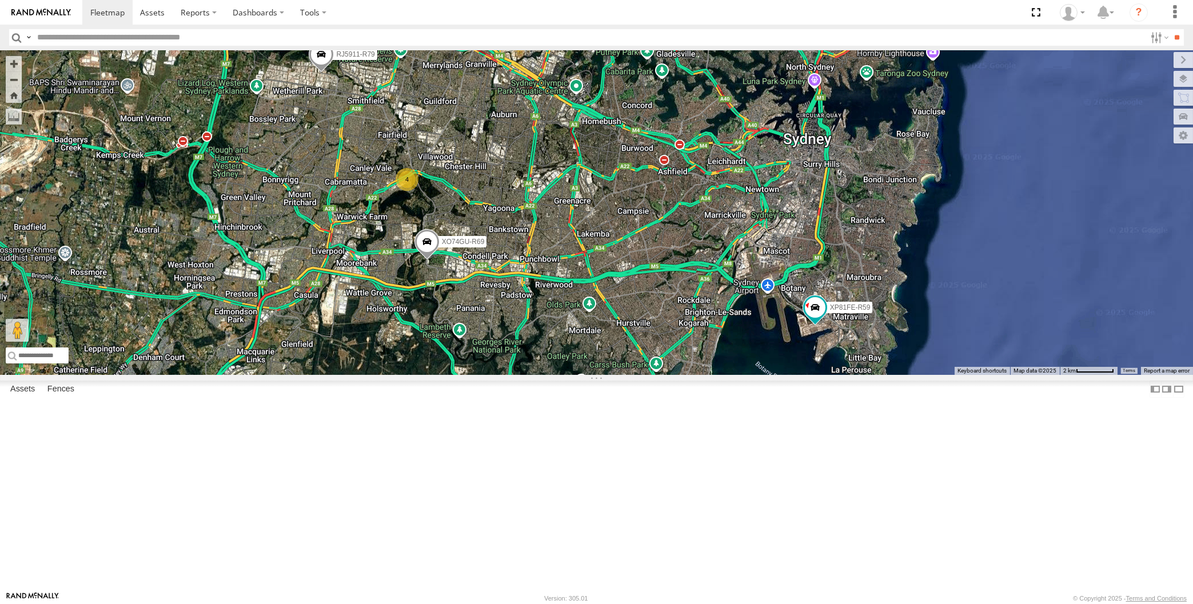
drag, startPoint x: 589, startPoint y: 426, endPoint x: 592, endPoint y: 419, distance: 7.4
click at [586, 375] on div "XP30JQ-R03 RJ5911-R79 XP81FE-R59 XO74GU-R69 4" at bounding box center [596, 212] width 1193 height 325
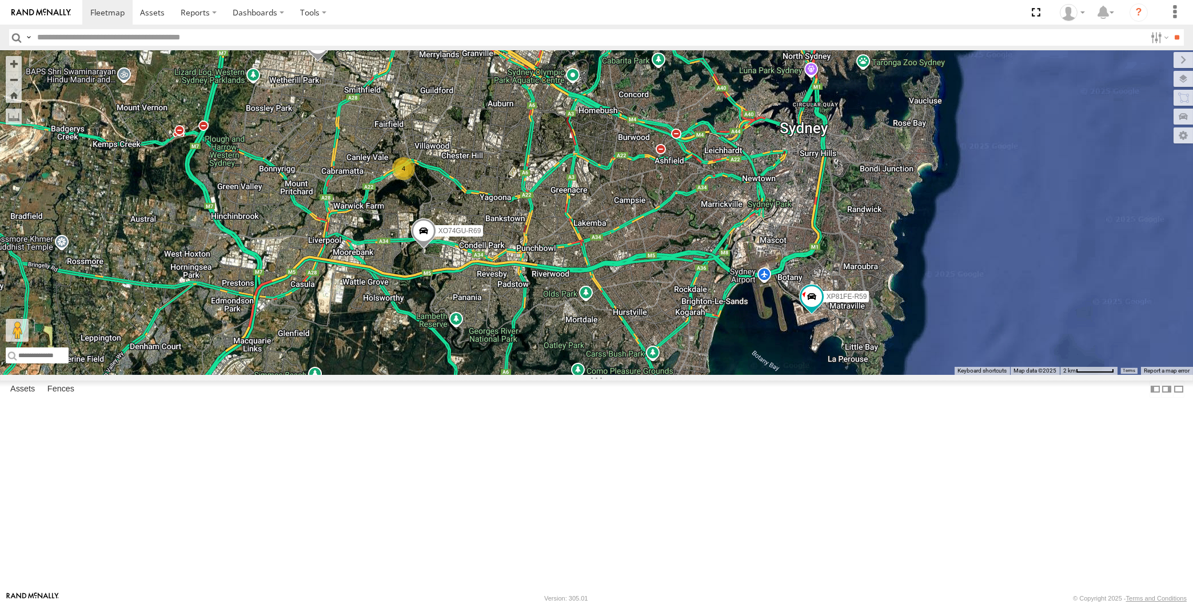
click at [534, 375] on div "XP30JQ-R03 RJ5911-R79 XP81FE-R59 XO74GU-R69 4" at bounding box center [596, 212] width 1193 height 325
click at [531, 375] on div "XP30JQ-R03 RJ5911-R79 XP81FE-R59 XO74GU-R69 4" at bounding box center [596, 212] width 1193 height 325
click at [412, 375] on div "XP30JQ-R03 RJ5911-R79 XP81FE-R59 XO74GU-R69 4" at bounding box center [596, 212] width 1193 height 325
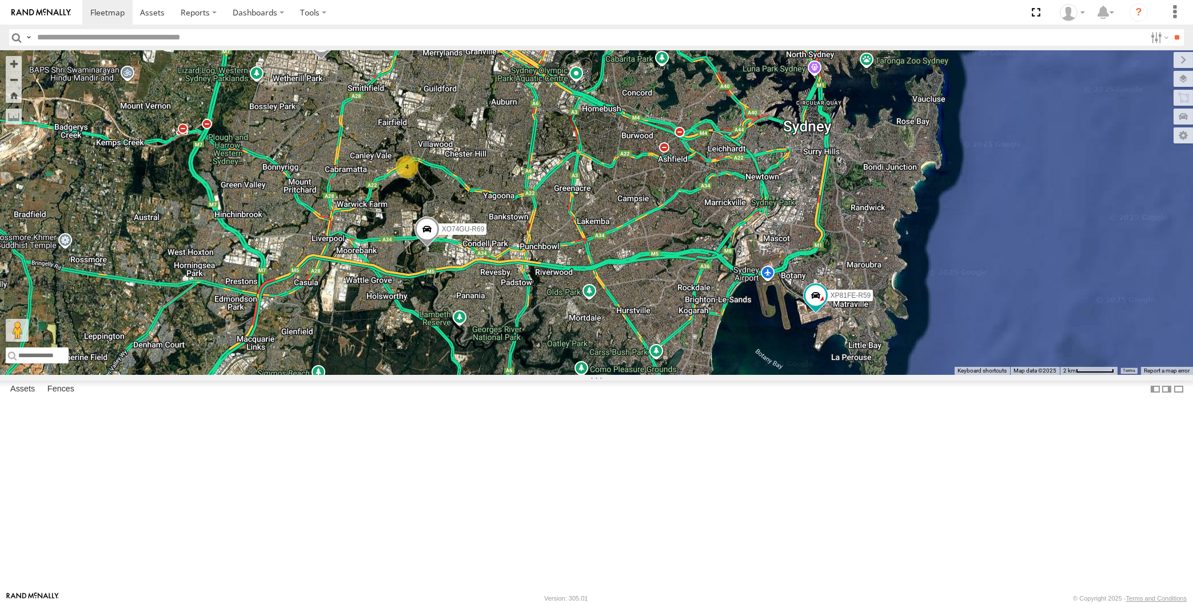
click at [314, 228] on div "XP30JQ-R03 RJ5911-R79 XP81FE-R59 XO74GU-R69 4" at bounding box center [596, 212] width 1193 height 325
drag, startPoint x: 567, startPoint y: 487, endPoint x: 546, endPoint y: 482, distance: 21.8
click at [546, 375] on div "XP30JQ-R03 RJ5911-R79 XP81FE-R59 XO74GU-R69 4" at bounding box center [596, 212] width 1193 height 325
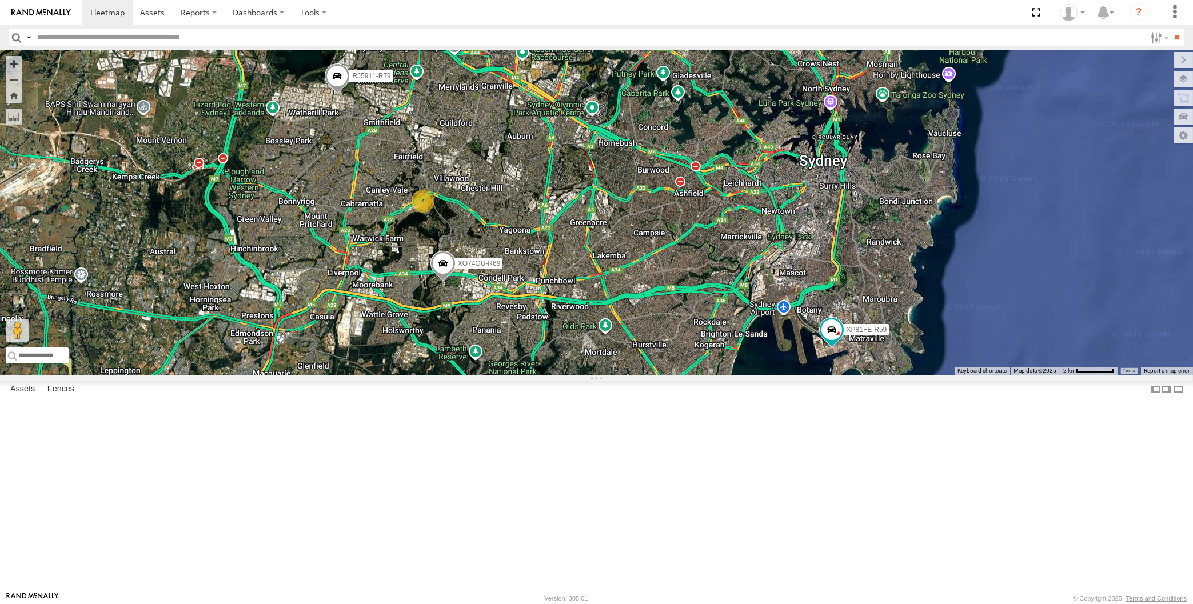
drag, startPoint x: 541, startPoint y: 457, endPoint x: 581, endPoint y: 497, distance: 56.2
click at [581, 375] on div "XP30JQ-R03 RJ5911-R79 XP81FE-R59 XO74GU-R69 4" at bounding box center [596, 212] width 1193 height 325
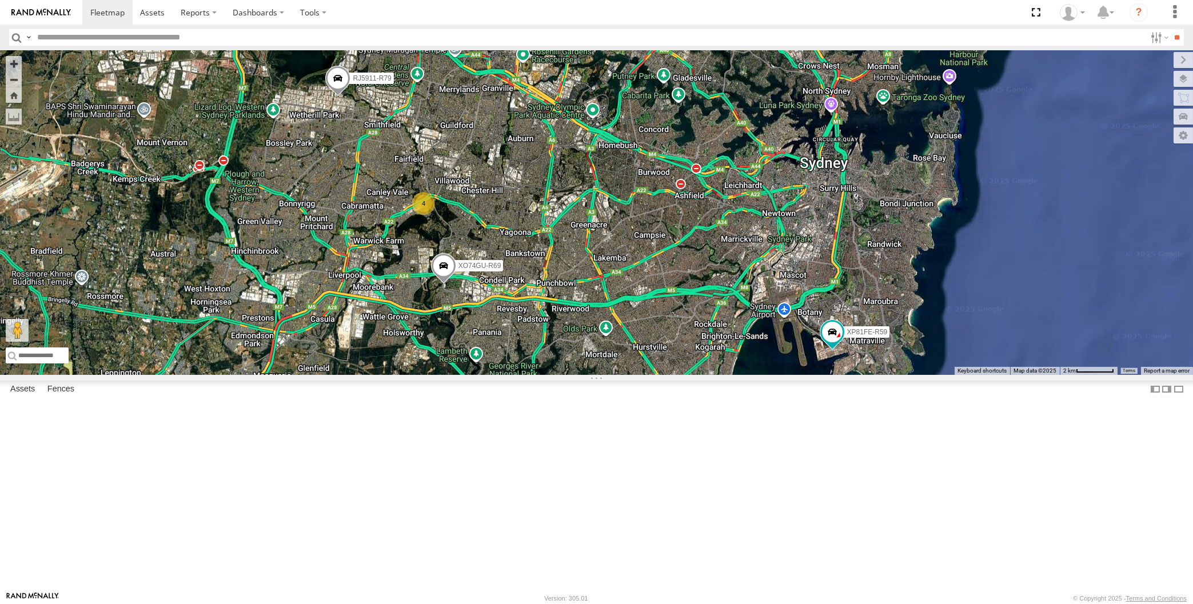
click at [739, 375] on div "XP30JQ-R03 RJ5911-R79 XP81FE-R59 XO74GU-R69 4" at bounding box center [596, 212] width 1193 height 325
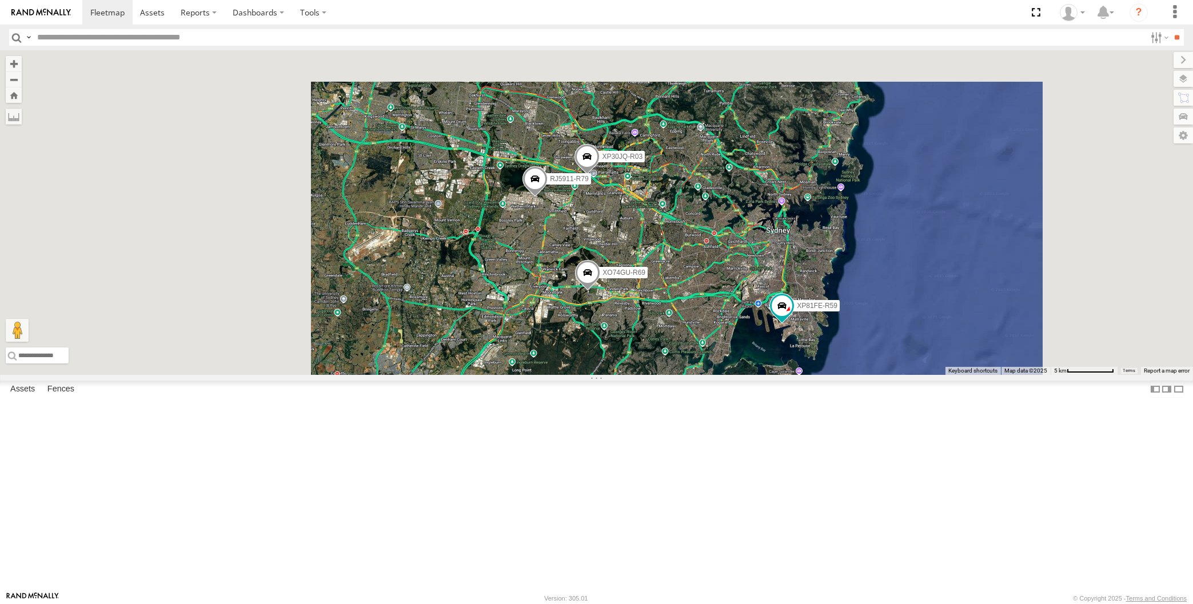
drag, startPoint x: 663, startPoint y: 430, endPoint x: 671, endPoint y: 442, distance: 14.0
click at [671, 375] on div "XP30JQ-R03 RJ5911-R79 XP81FE-R59 XO74GU-R69" at bounding box center [596, 212] width 1193 height 325
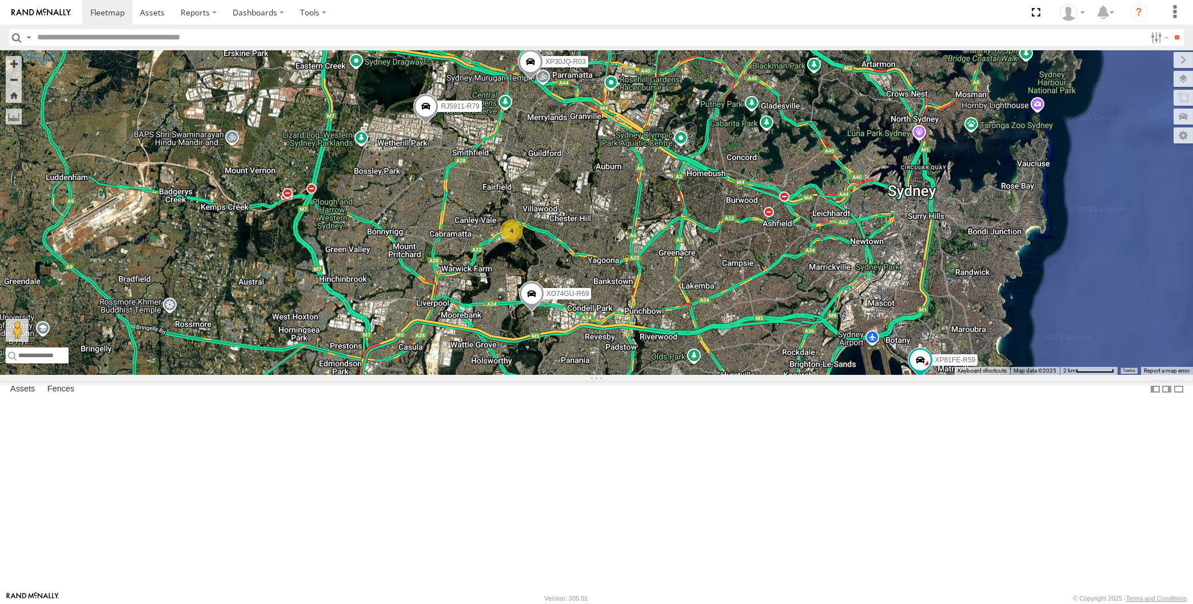
click at [673, 375] on div "XP30JQ-R03 RJ5911-R79 XP81FE-R59 XO74GU-R69 4" at bounding box center [596, 212] width 1193 height 325
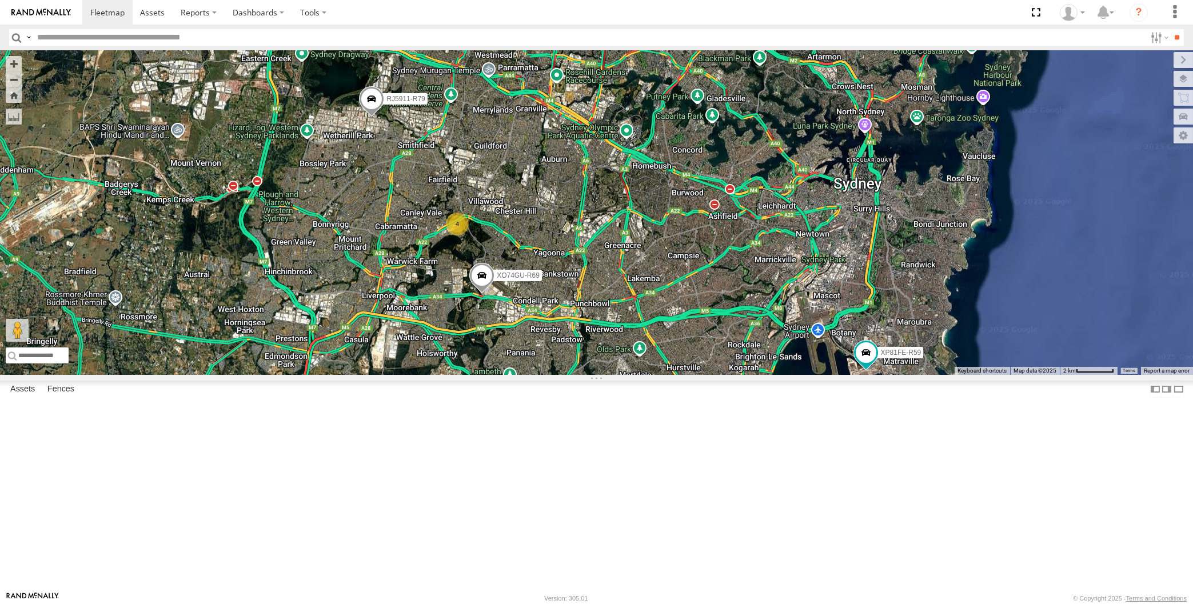
drag, startPoint x: 624, startPoint y: 508, endPoint x: 653, endPoint y: 518, distance: 30.2
click at [653, 375] on div "XP30JQ-R03 4 RJ5911-R79 XP81FE-R59 XO74GU-R69" at bounding box center [596, 212] width 1193 height 325
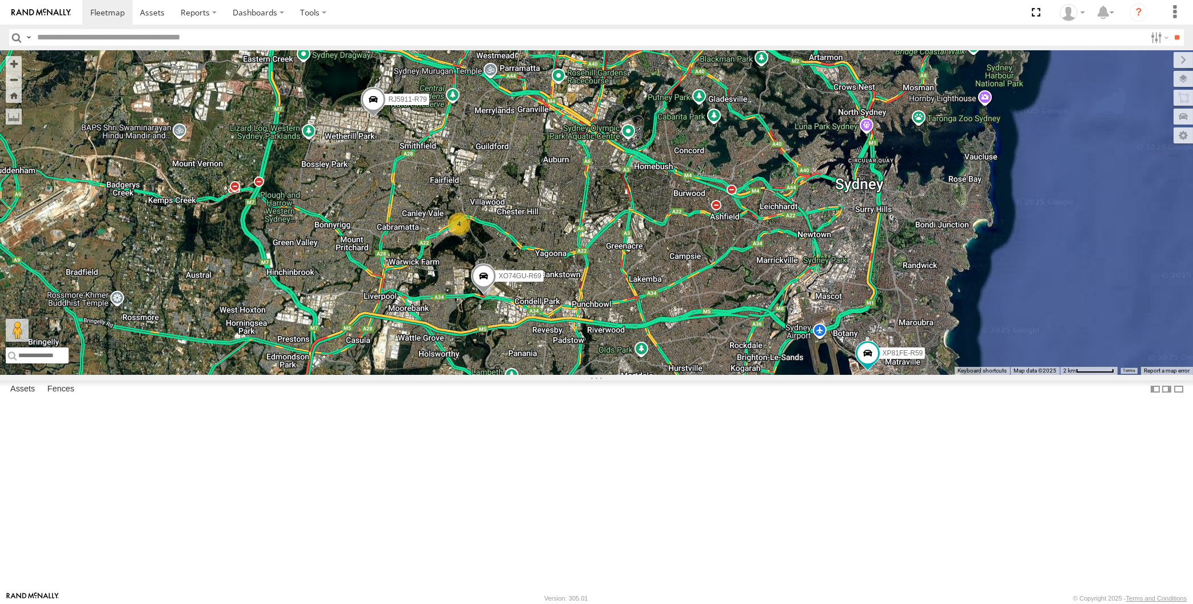
drag, startPoint x: 580, startPoint y: 442, endPoint x: 585, endPoint y: 446, distance: 6.5
click at [585, 375] on div "XP30JQ-R03 4 RJ5911-R79 XP81FE-R59 XO74GU-R69" at bounding box center [596, 212] width 1193 height 325
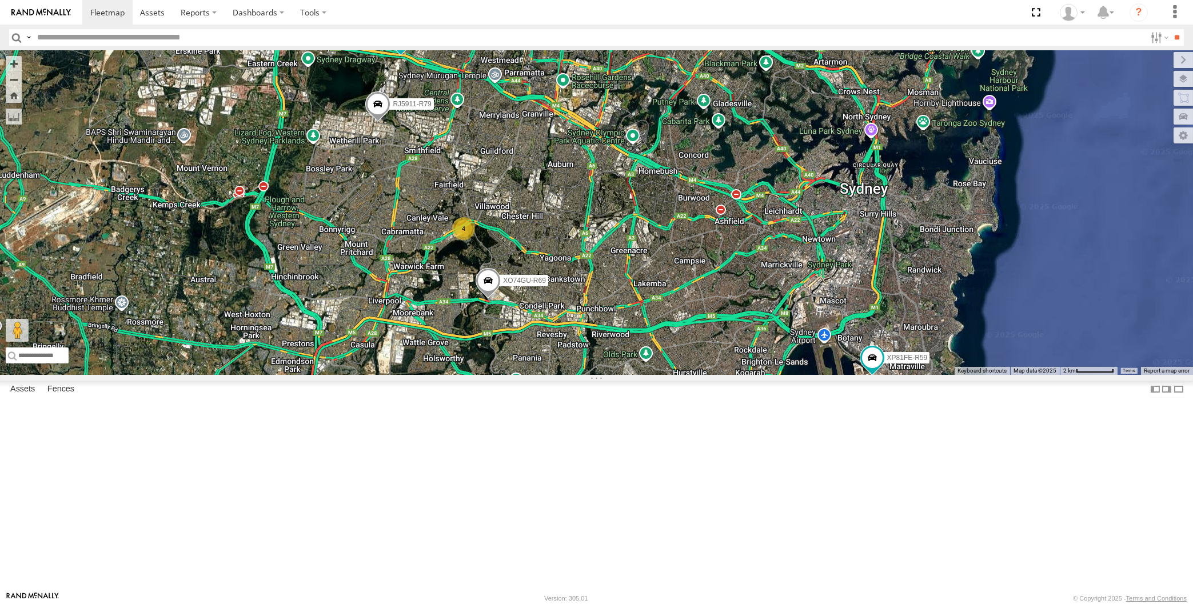
click at [633, 375] on div "XP30JQ-R03 4 RJ5911-R79 XP81FE-R59 XO74GU-R69" at bounding box center [596, 212] width 1193 height 325
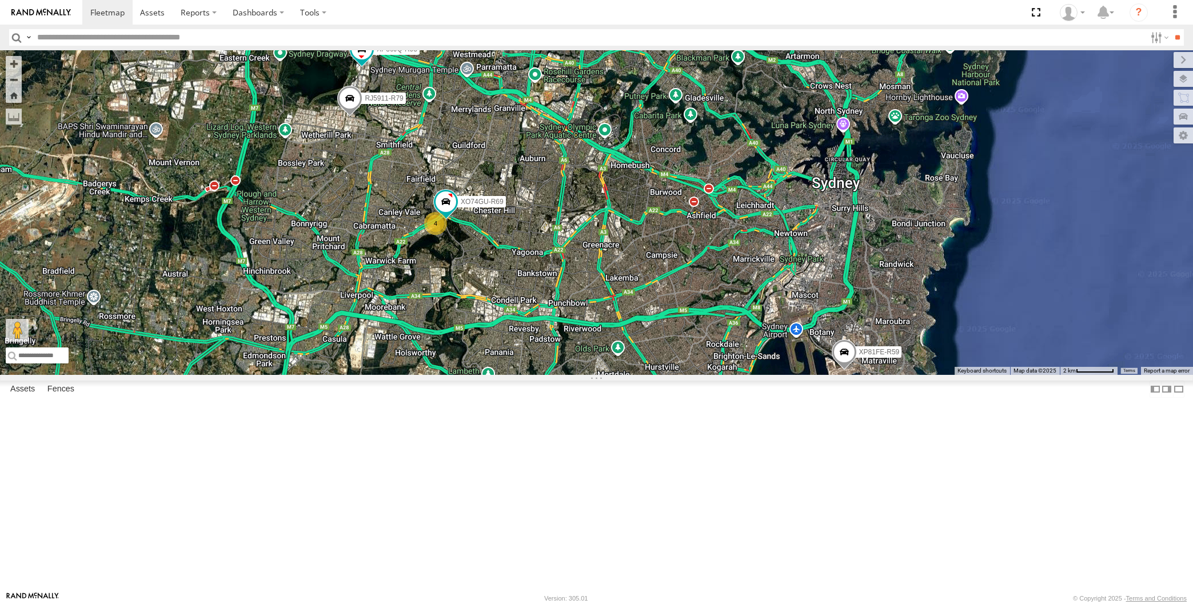
select select "**********"
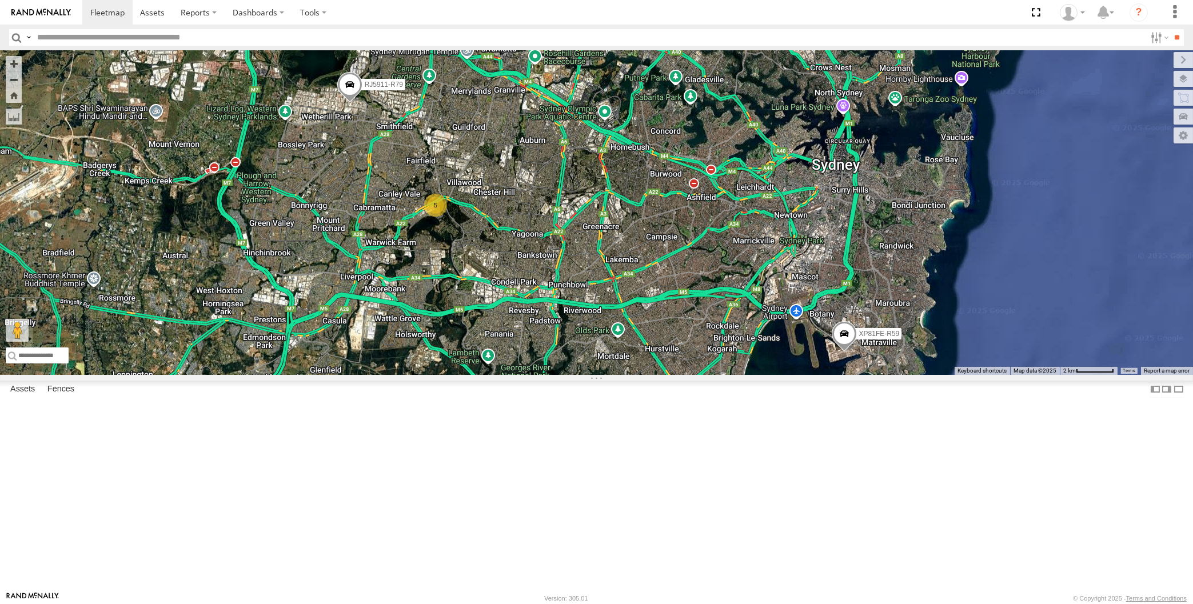
click at [719, 375] on div "XP30JQ-R03 5 RJ5911-R79 XP81FE-R59" at bounding box center [596, 212] width 1193 height 325
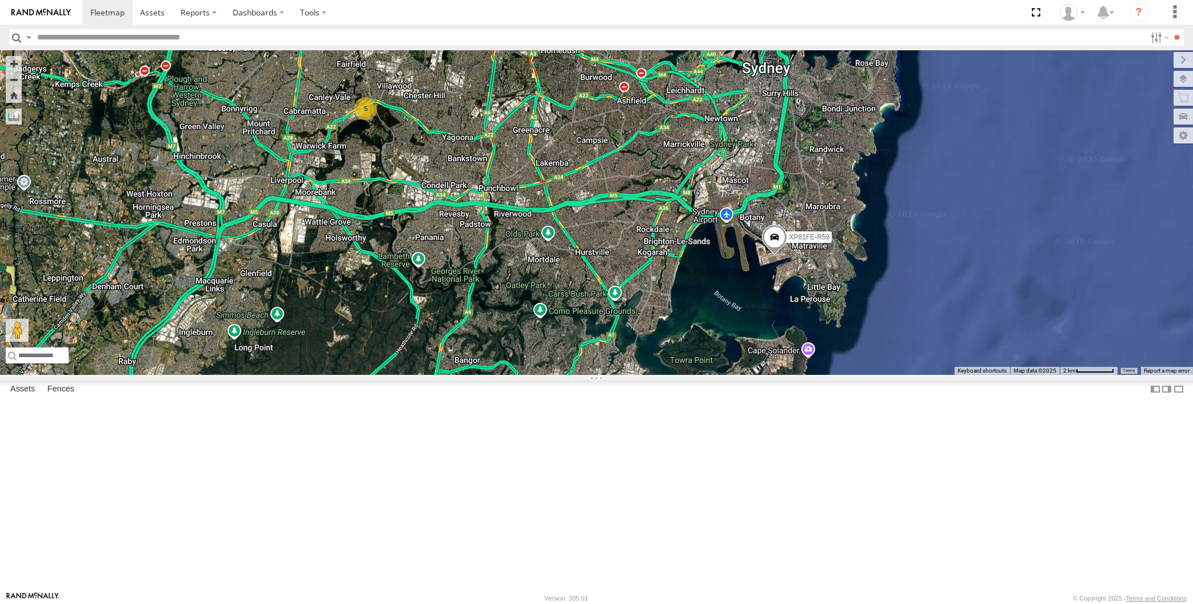
drag, startPoint x: 822, startPoint y: 399, endPoint x: 824, endPoint y: 414, distance: 15.0
click at [823, 375] on div "XP30JQ-R03 RJ5911-R79 XP81FE-R59 5" at bounding box center [596, 212] width 1193 height 325
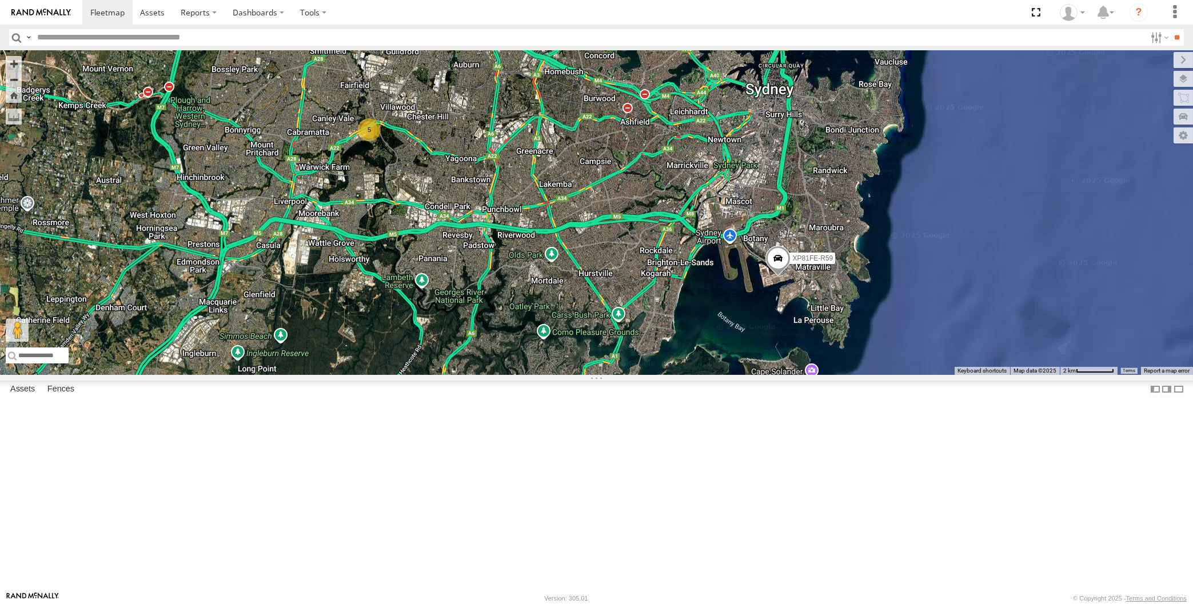
click at [774, 277] on span at bounding box center [777, 261] width 25 height 31
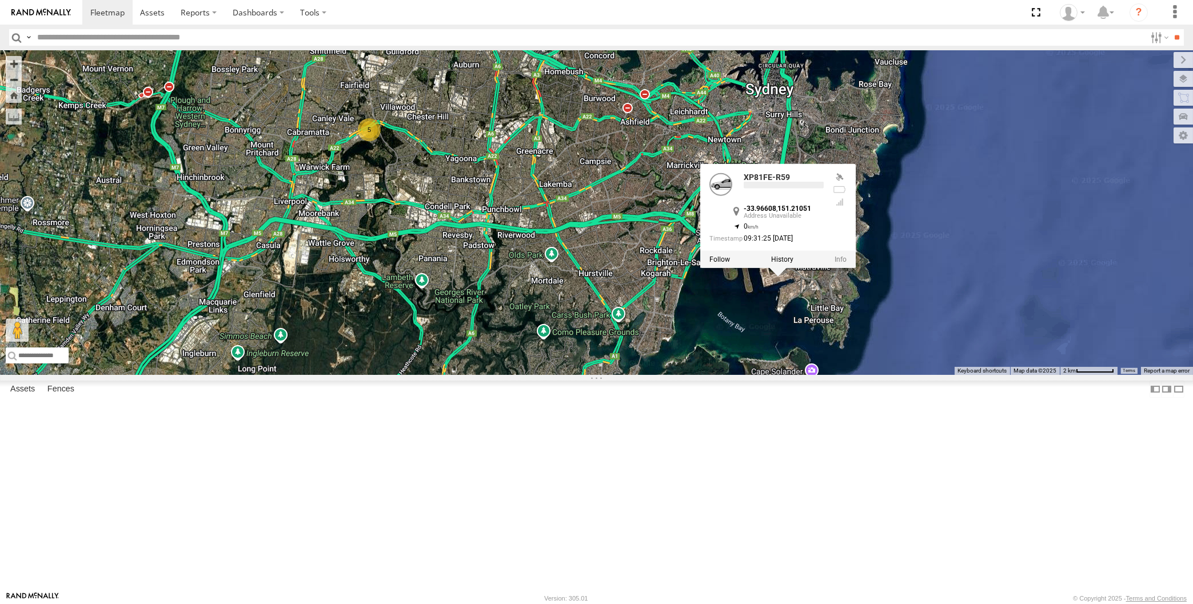
click at [771, 375] on div "XP30JQ-R03 RJ5911-R79 XP81FE-R59 5 XP81FE-R59 -33.96608 , 151.21051 0 09:31:25 …" at bounding box center [596, 212] width 1193 height 325
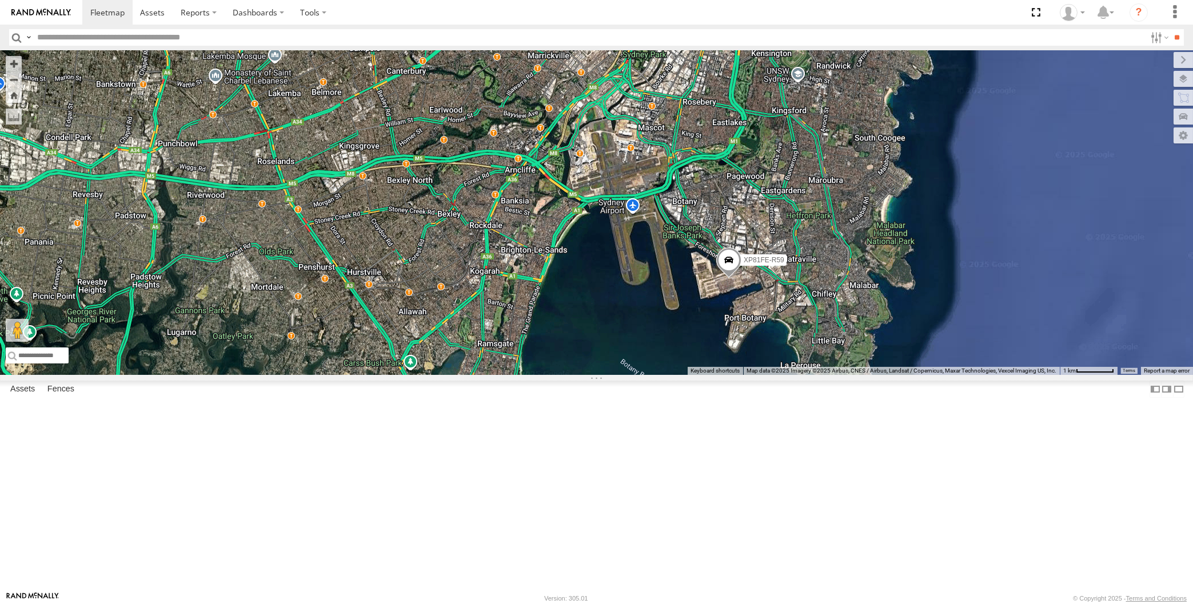
click at [788, 375] on div "XP30JQ-R03 RJ5911-R79 XP81FE-R59" at bounding box center [596, 212] width 1193 height 325
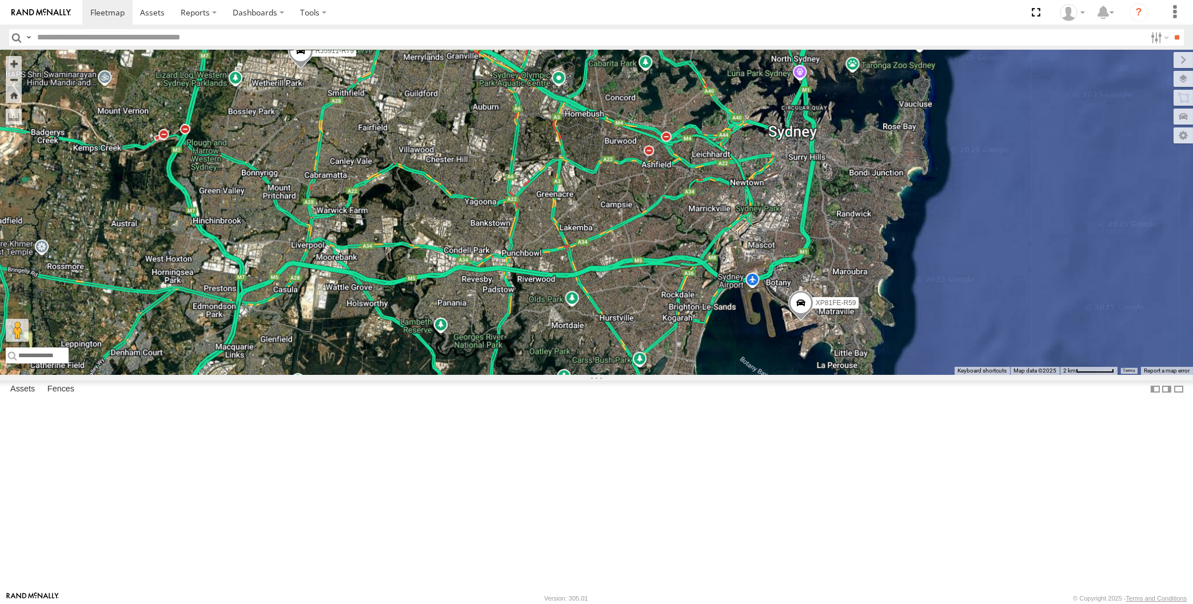
click at [790, 375] on div "XP30JQ-R03 RJ5911-R79 XP81FE-R59" at bounding box center [596, 212] width 1193 height 325
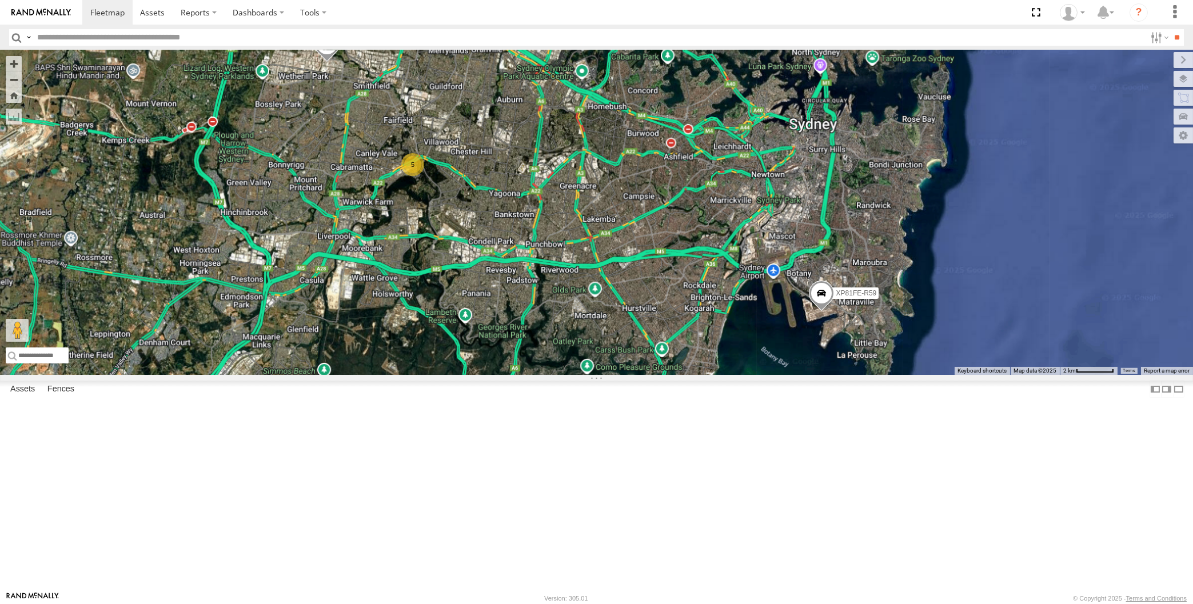
click at [679, 375] on div "XP30JQ-R03 RJ5911-R79 XP81FE-R59 5" at bounding box center [596, 212] width 1193 height 325
drag, startPoint x: 655, startPoint y: 389, endPoint x: 653, endPoint y: 395, distance: 6.7
click at [653, 375] on div "XP30JQ-R03 RJ5911-R79 XP81FE-R59 5" at bounding box center [596, 212] width 1193 height 325
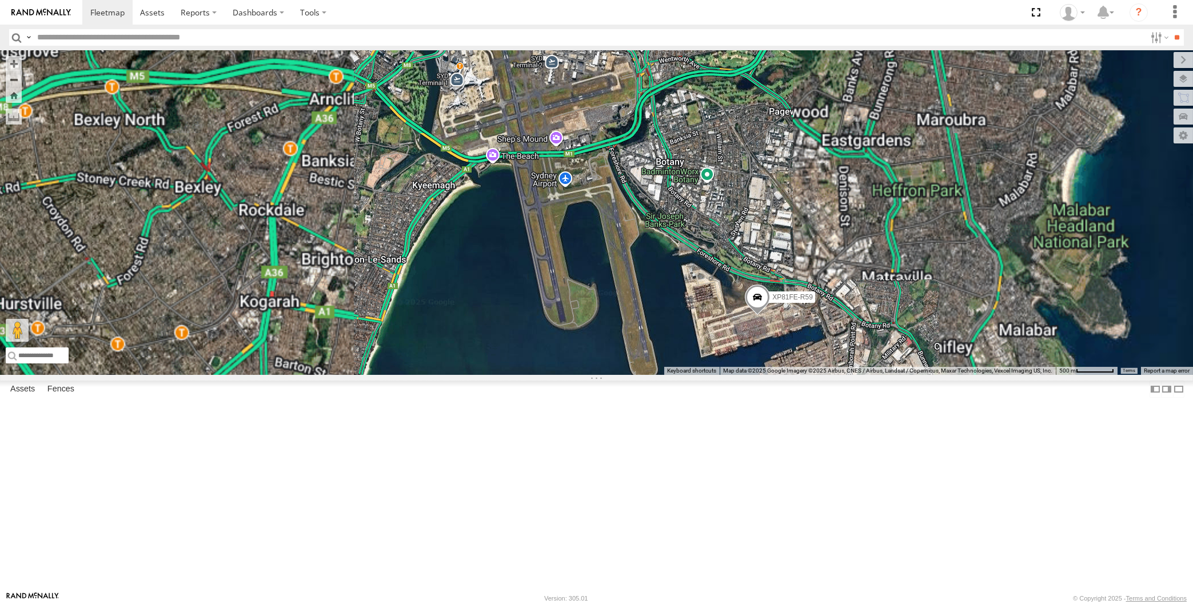
click at [755, 315] on span at bounding box center [757, 300] width 25 height 31
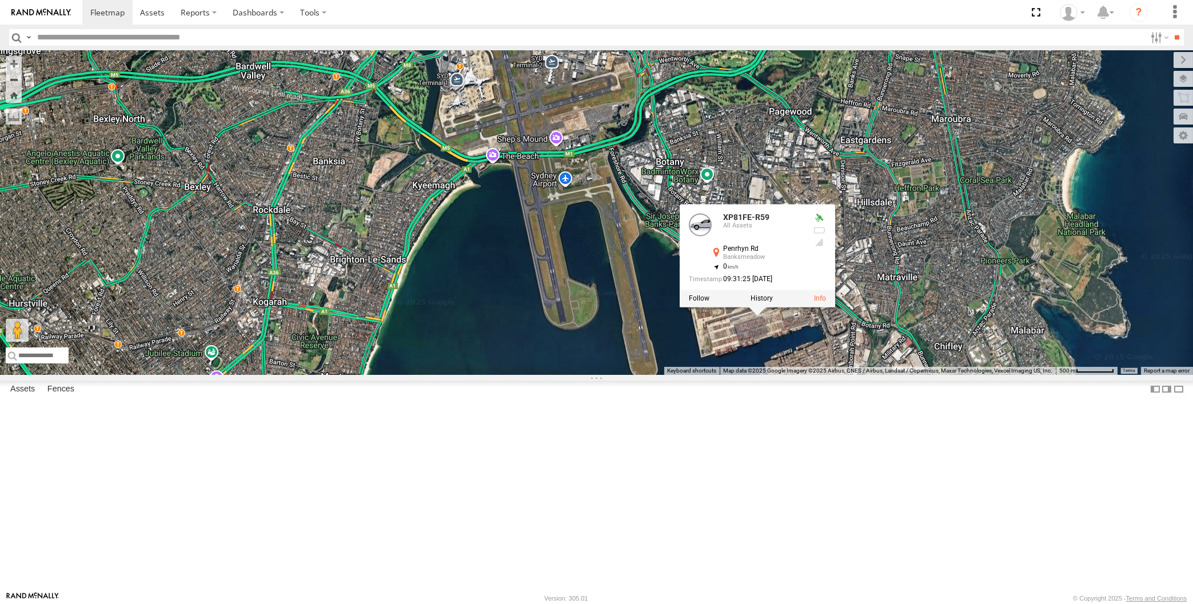
click at [779, 375] on div "XP30JQ-R03 RJ5911-R79 XP81FE-R59 XP81FE-R59 All Assets Penrhyn Rd Banksmeadow -…" at bounding box center [596, 212] width 1193 height 325
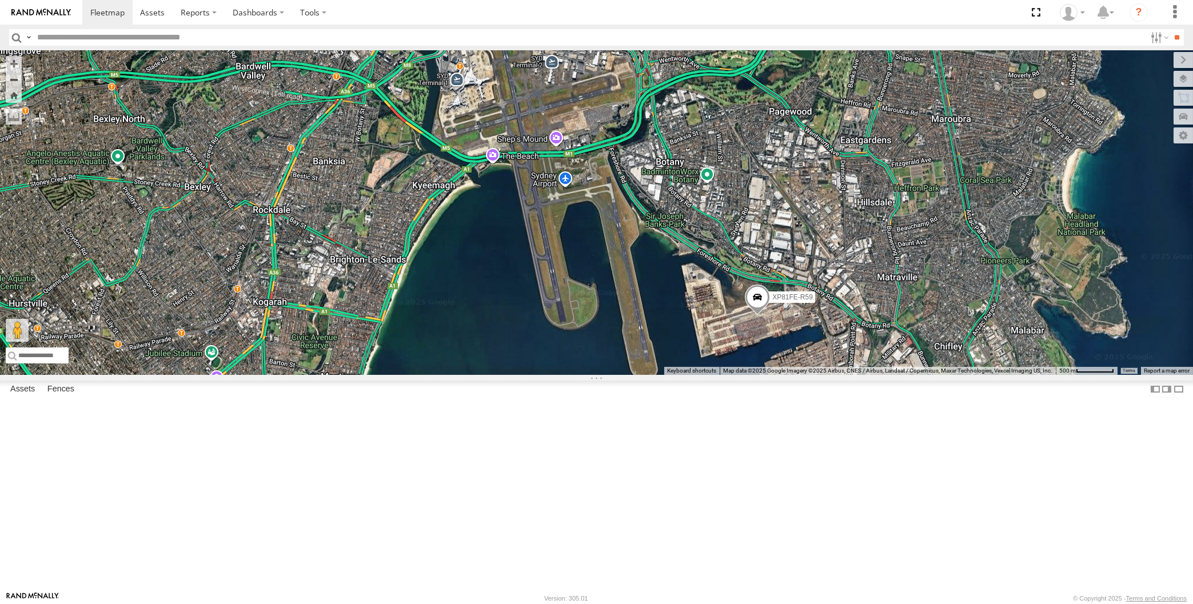
click at [255, 186] on div "XP81FE-R59" at bounding box center [596, 212] width 1193 height 325
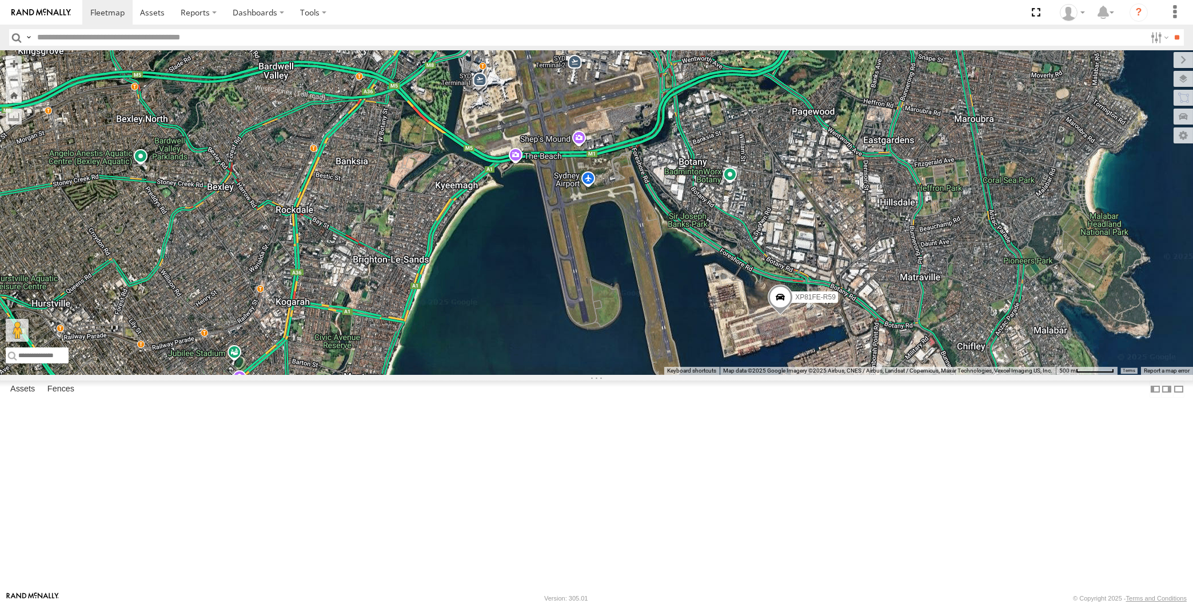
drag, startPoint x: 523, startPoint y: 403, endPoint x: 591, endPoint y: 403, distance: 68.6
click at [582, 375] on div "XP81FE-R59" at bounding box center [596, 212] width 1193 height 325
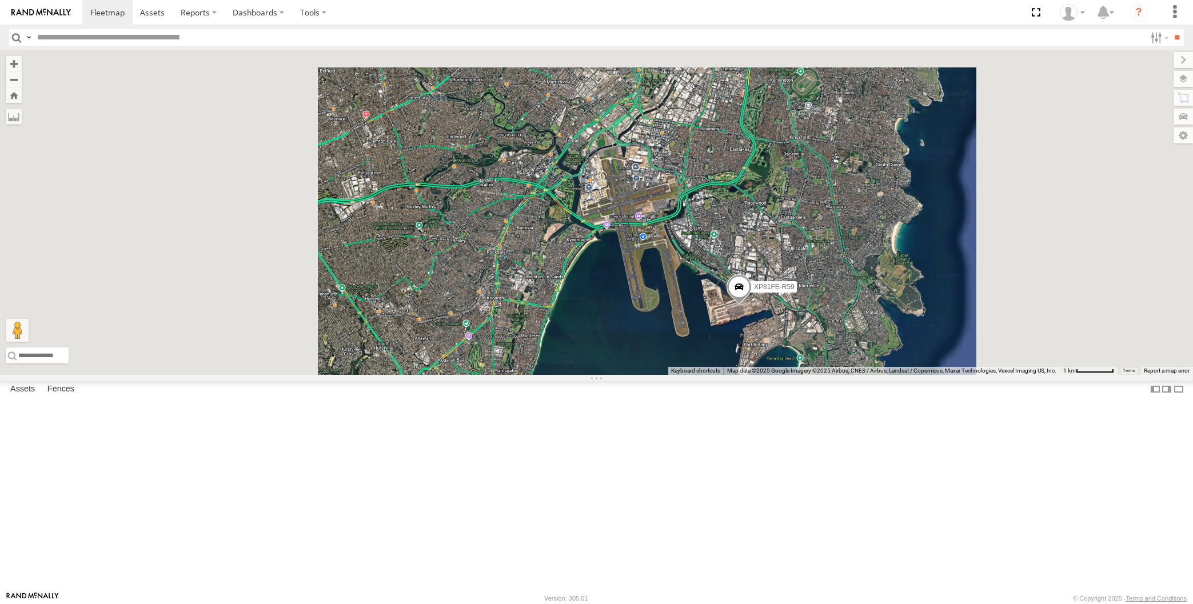
click at [580, 375] on div "XP81FE-R59" at bounding box center [596, 212] width 1193 height 325
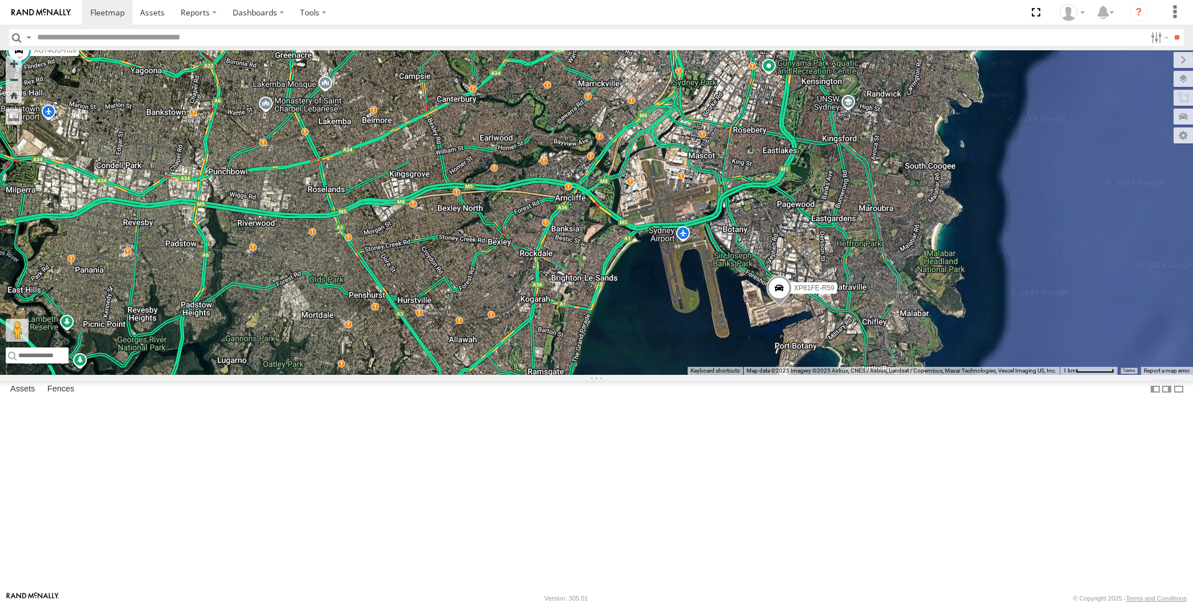
drag, startPoint x: 597, startPoint y: 454, endPoint x: 625, endPoint y: 446, distance: 28.6
click at [622, 375] on div "XP81FE-R59 XO74GU-R69" at bounding box center [596, 212] width 1193 height 325
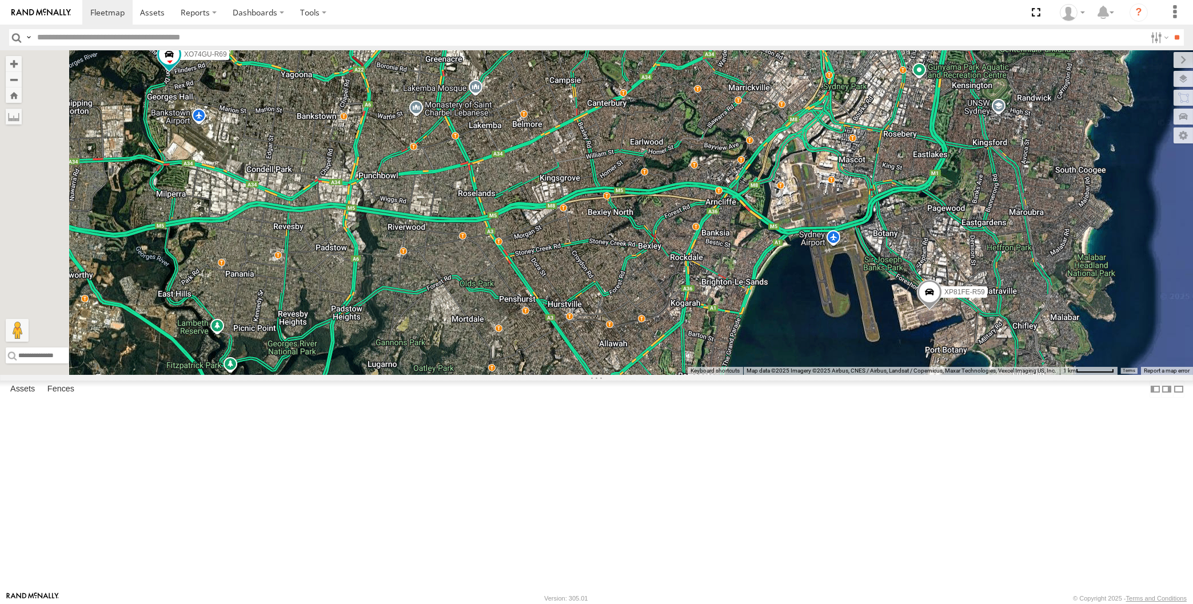
drag, startPoint x: 712, startPoint y: 452, endPoint x: 791, endPoint y: 474, distance: 81.9
click at [787, 375] on div "XP81FE-R59 XO74GU-R69 4" at bounding box center [596, 212] width 1193 height 325
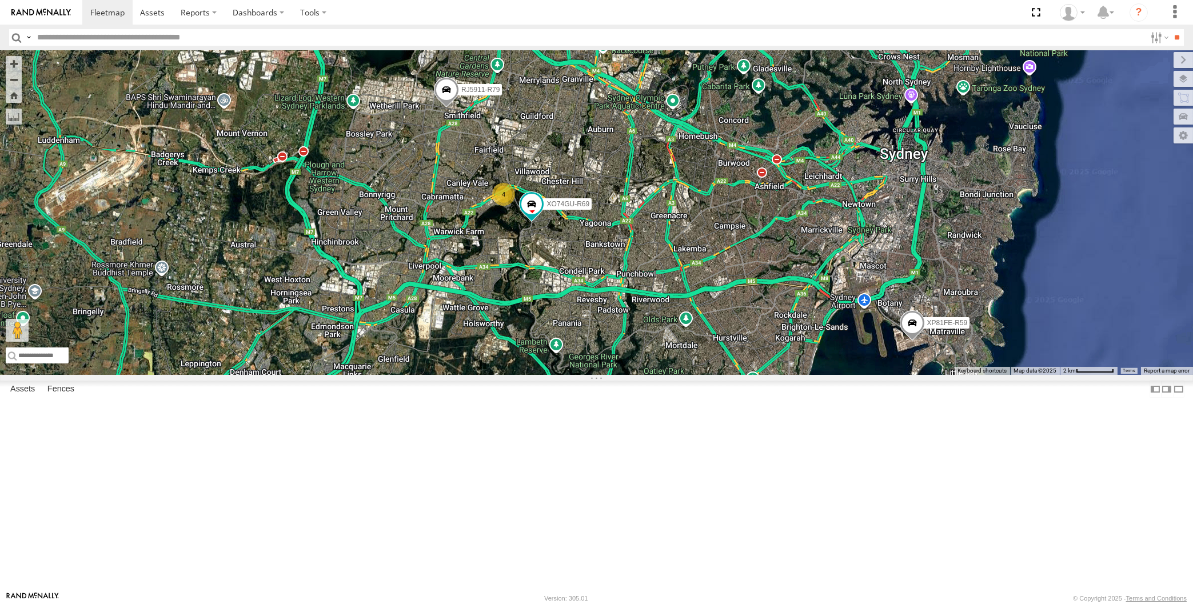
click at [810, 375] on div "XP81FE-R59 XO74GU-R69 XP30JQ-R03 4 RJ5911-R79" at bounding box center [596, 212] width 1193 height 325
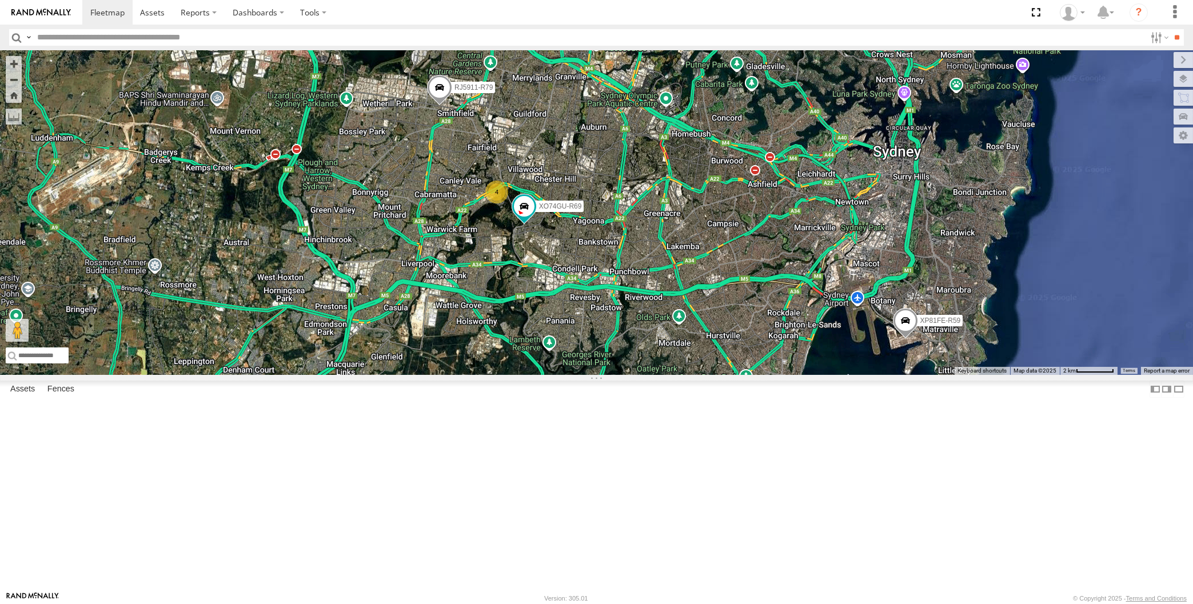
drag, startPoint x: 808, startPoint y: 454, endPoint x: 807, endPoint y: 446, distance: 7.5
click at [806, 375] on div "XP81FE-R59 XO74GU-R69 XP30JQ-R03 4 RJ5911-R79" at bounding box center [596, 212] width 1193 height 325
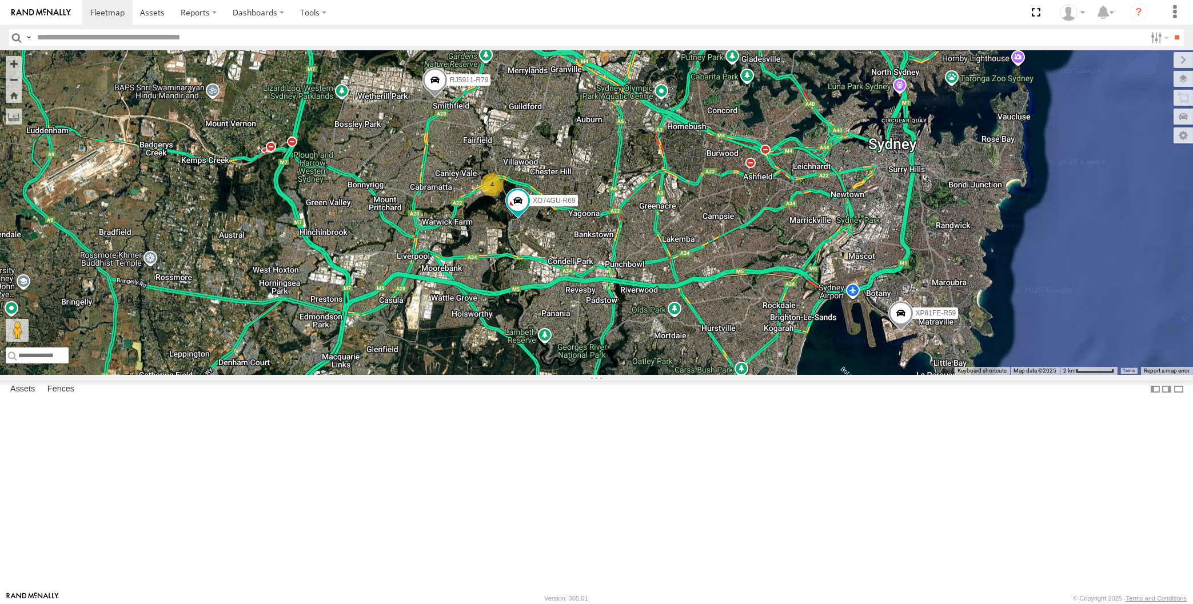
click at [734, 332] on div "XP81FE-R59 XO74GU-R69 XP30JQ-R03 4 RJ5911-R79" at bounding box center [596, 212] width 1193 height 325
drag, startPoint x: 913, startPoint y: 486, endPoint x: 903, endPoint y: 463, distance: 25.1
click at [903, 375] on div "XP81FE-R59 XO74GU-R69 XP30JQ-R03 4 RJ5911-R79" at bounding box center [596, 212] width 1193 height 325
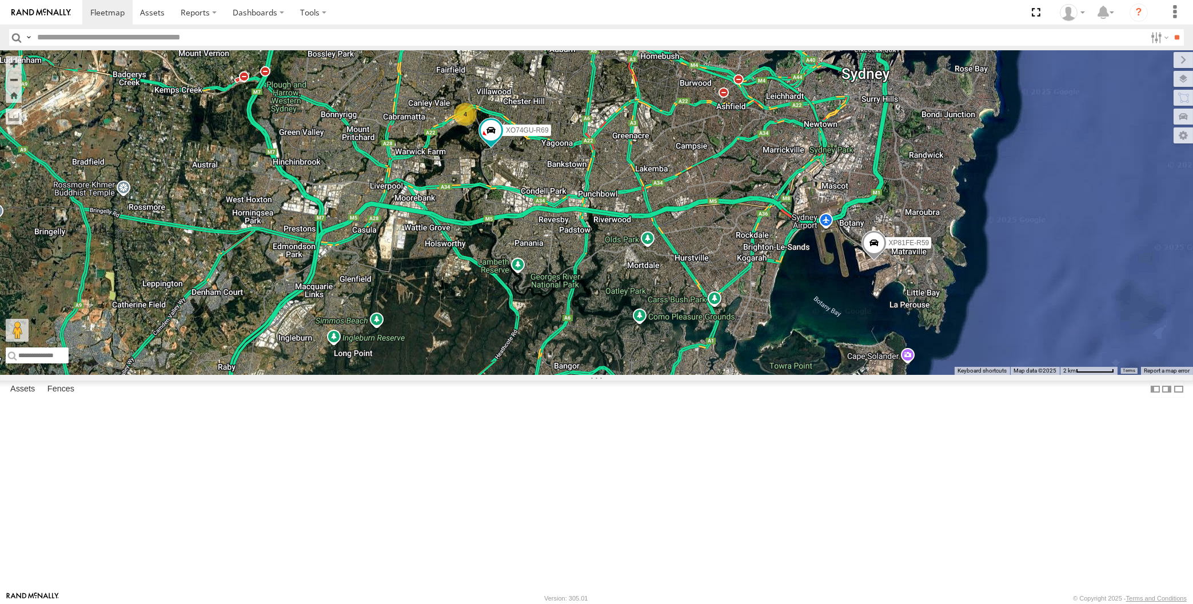
drag, startPoint x: 738, startPoint y: 481, endPoint x: 749, endPoint y: 510, distance: 31.1
click at [738, 375] on div "XP81FE-R59 XO74GU-R69 XP30JQ-R03 4 RJ5911-R79" at bounding box center [596, 212] width 1193 height 325
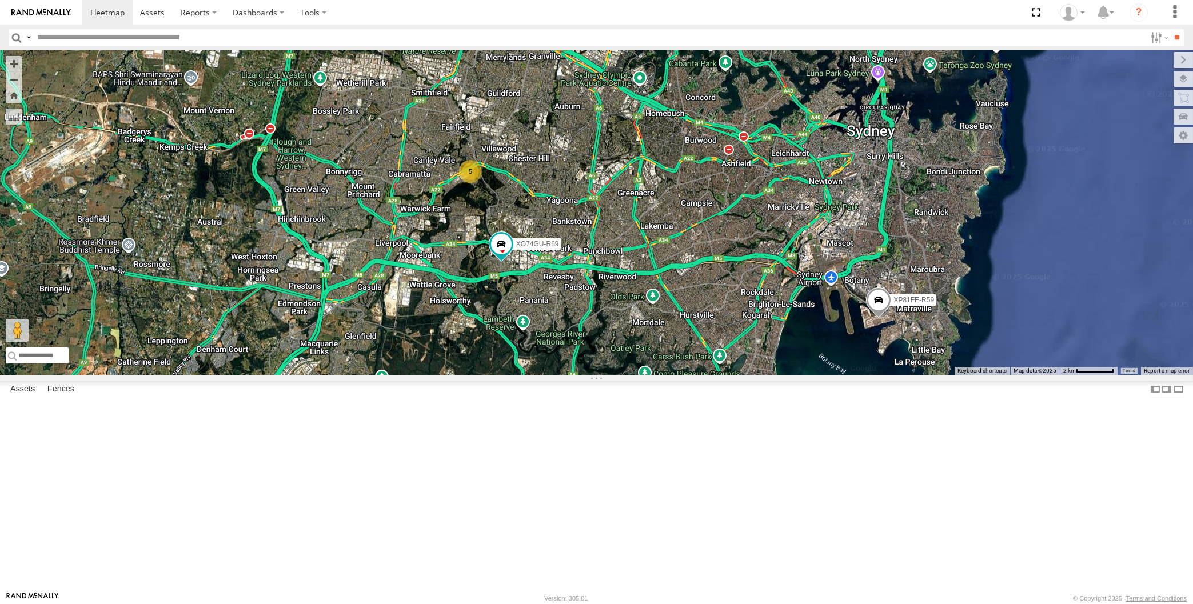
click at [663, 375] on div "XP30JQ-R03 XP81FE-R59 XO74GU-R69 5" at bounding box center [596, 212] width 1193 height 325
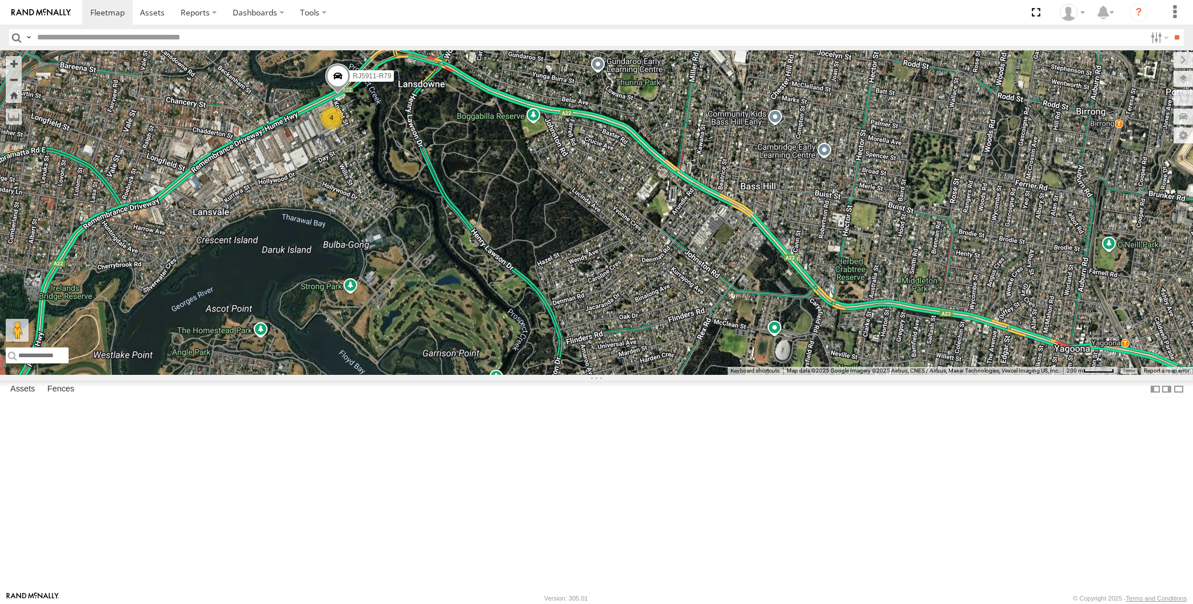
drag, startPoint x: 586, startPoint y: 450, endPoint x: 569, endPoint y: 430, distance: 26.0
click at [576, 375] on div "XP30JQ-R03 XP81FE-R59 XO74GU-R69 RJ5911-R79 4" at bounding box center [596, 212] width 1193 height 325
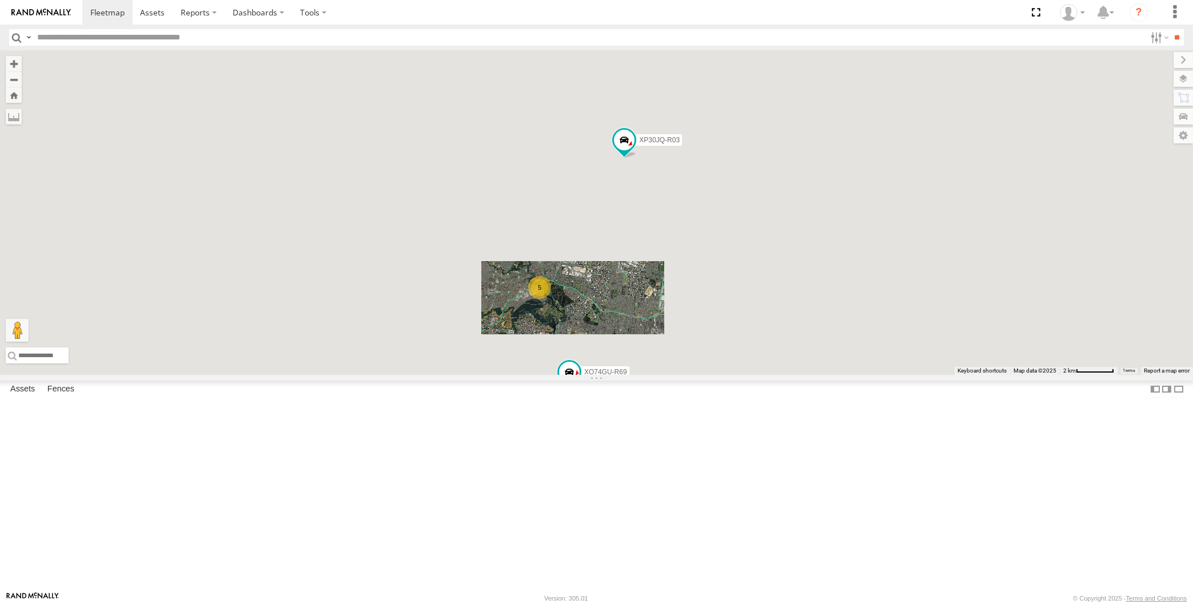
click at [948, 435] on span at bounding box center [947, 419] width 25 height 31
drag, startPoint x: 1077, startPoint y: 525, endPoint x: 1068, endPoint y: 509, distance: 17.7
click at [1070, 375] on div "XP30JQ-R03 XP81FE-R59 XO74GU-R69 5 XP81FE-R59 -33.96608 , 151.21048 0 10:07:26 …" at bounding box center [596, 212] width 1193 height 325
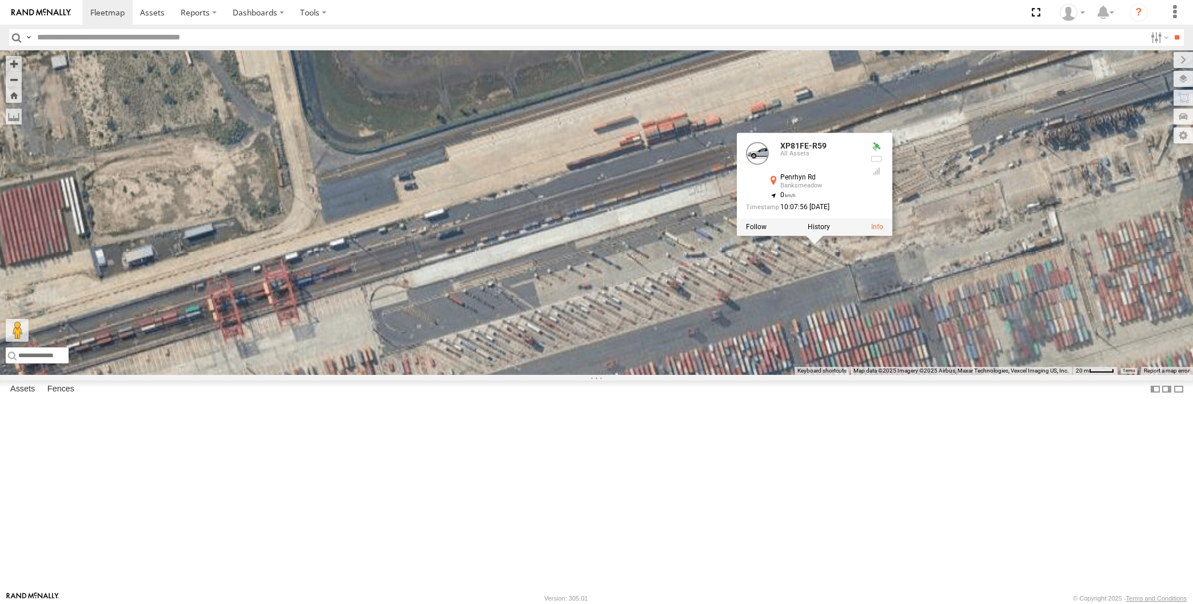
click at [834, 375] on div "XP30JQ-R03 XP81FE-R59 XO74GU-R69 XP81FE-R59 All Assets Penrhyn Rd Banksmeadow -…" at bounding box center [596, 212] width 1193 height 325
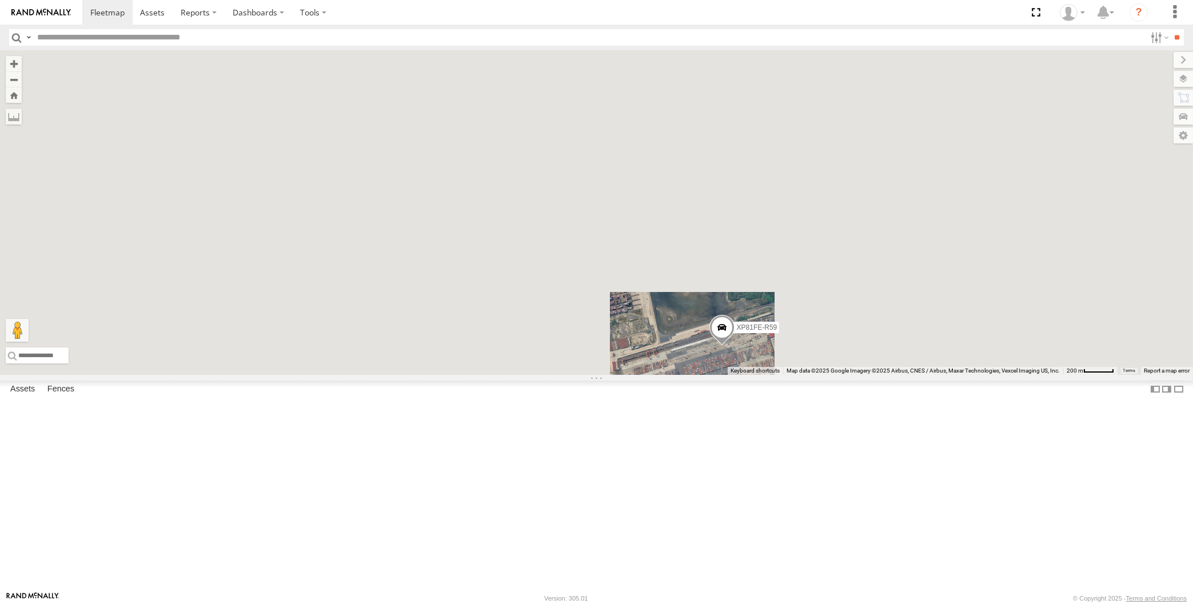
drag, startPoint x: 742, startPoint y: 497, endPoint x: 724, endPoint y: 487, distance: 20.7
click at [739, 375] on div "XP81FE-R59" at bounding box center [596, 212] width 1193 height 325
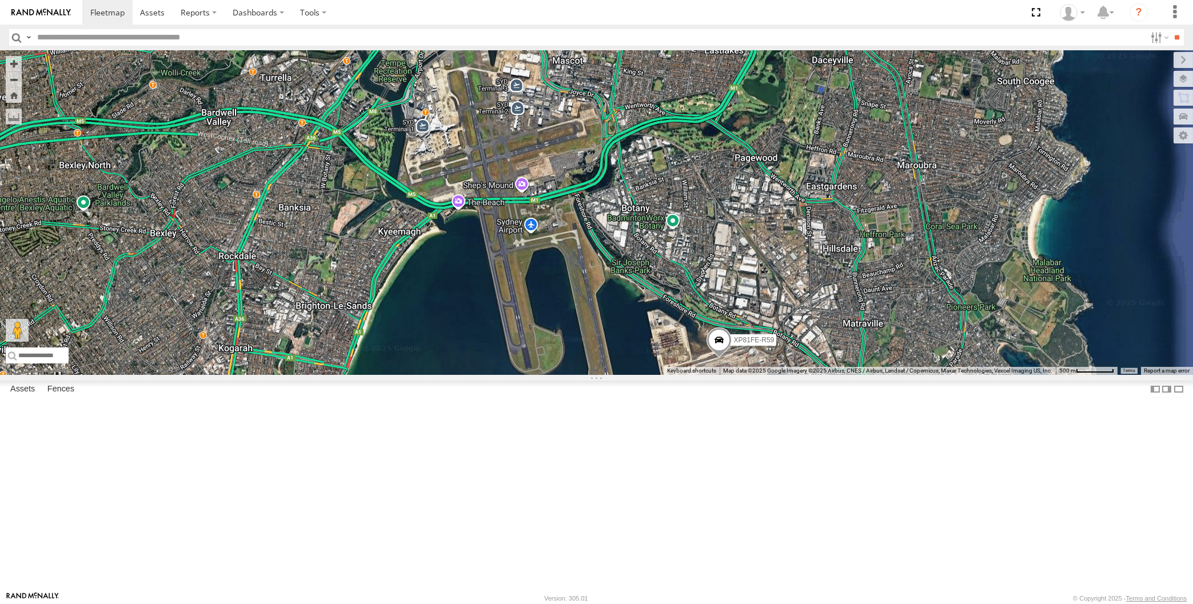
click at [667, 375] on div "XP30JQ-R03 XP81FE-R59" at bounding box center [596, 212] width 1193 height 325
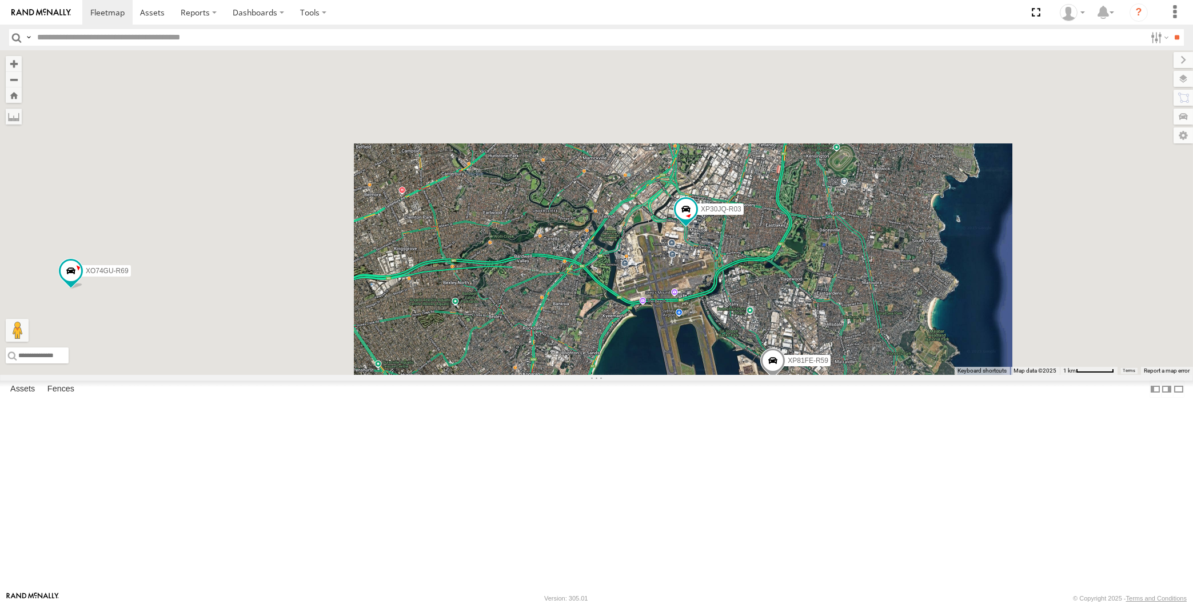
click at [677, 375] on div "XP30JQ-R03 XP81FE-R59 XO74GU-R69" at bounding box center [596, 212] width 1193 height 325
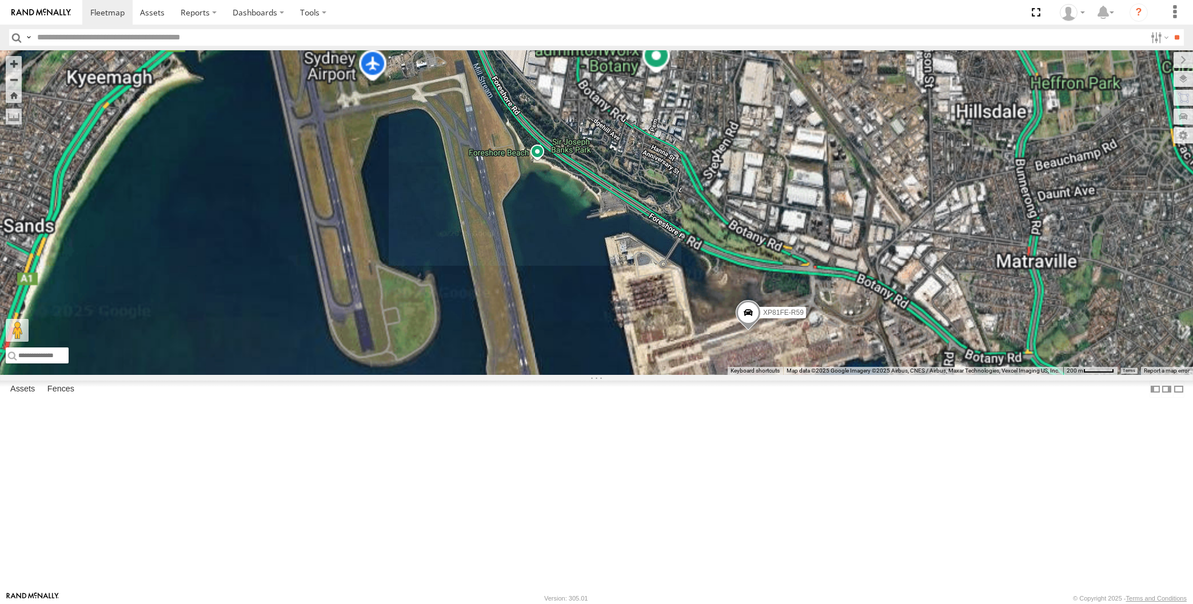
click at [750, 331] on span at bounding box center [747, 315] width 25 height 31
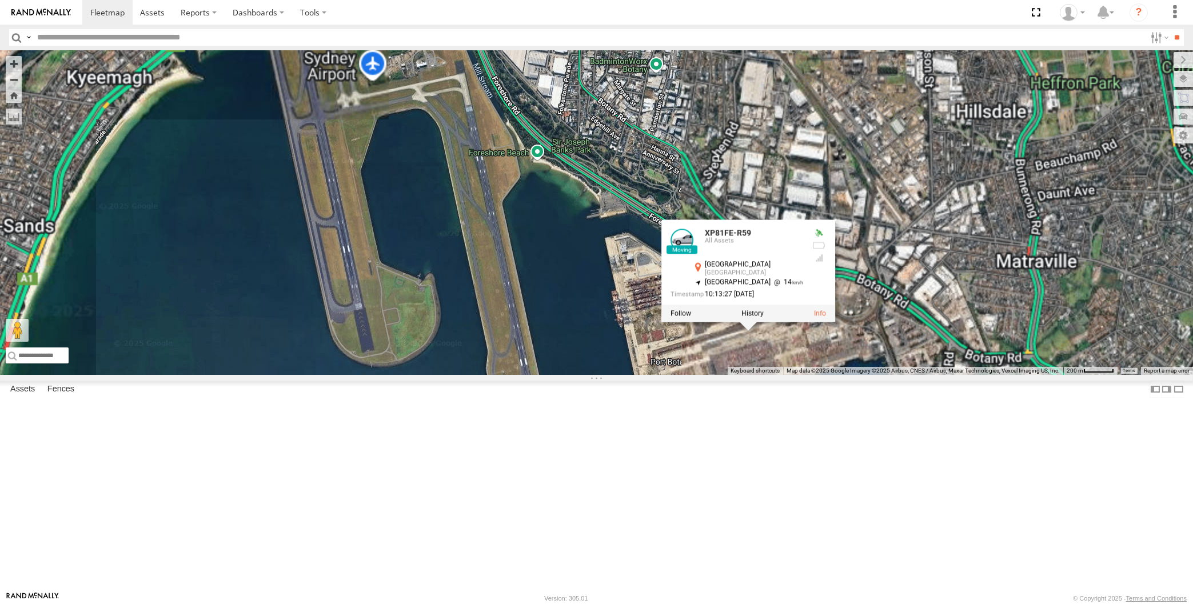
click at [783, 375] on div "XP30JQ-R03 XP81FE-R59 XO74GU-R69 XP81FE-R59 All Assets Sydney Sydney -33.96564 …" at bounding box center [596, 212] width 1193 height 325
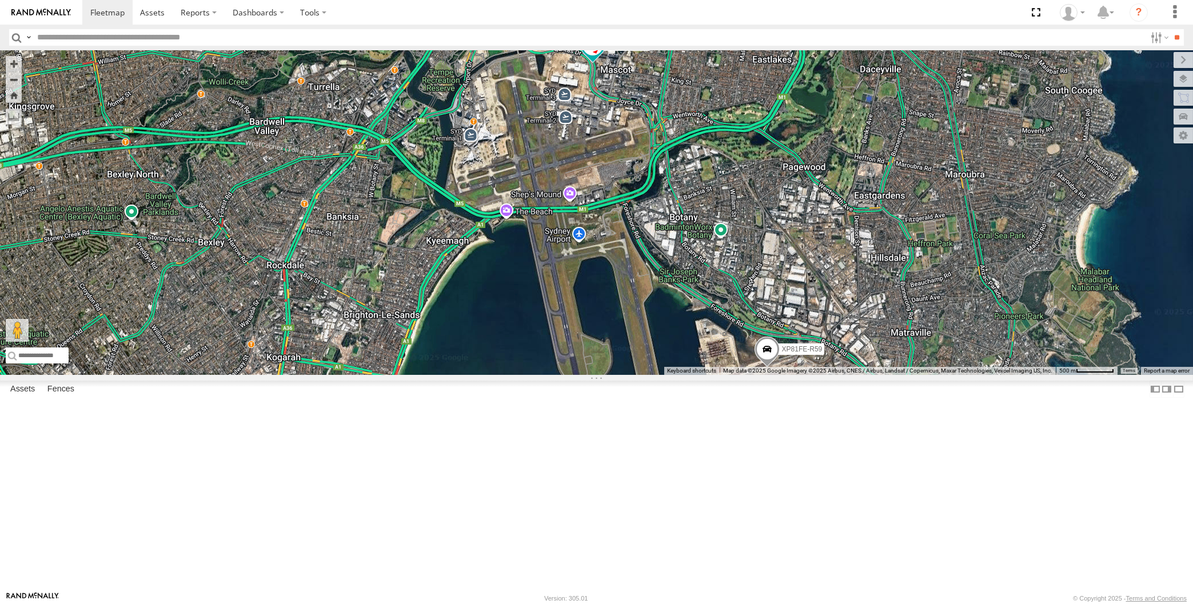
drag, startPoint x: 705, startPoint y: 450, endPoint x: 733, endPoint y: 445, distance: 28.6
click at [729, 375] on div "XP30JQ-R03 XP81FE-R59 XO74GU-R69" at bounding box center [596, 212] width 1193 height 325
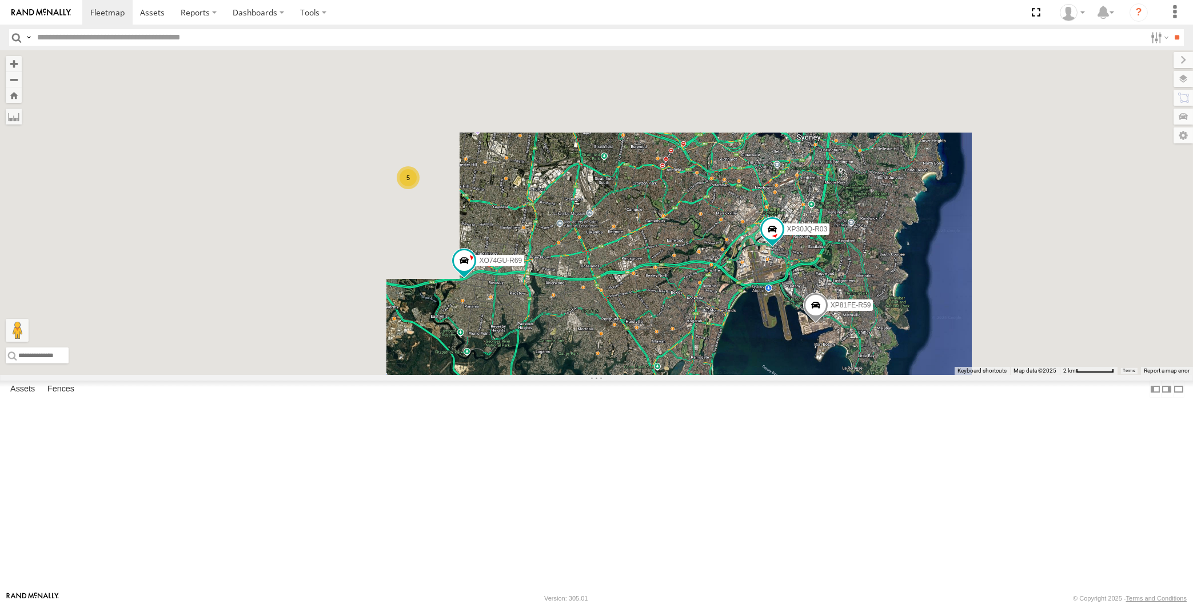
click at [654, 375] on div "XP30JQ-R03 XP81FE-R59 XO74GU-R69 5" at bounding box center [596, 212] width 1193 height 325
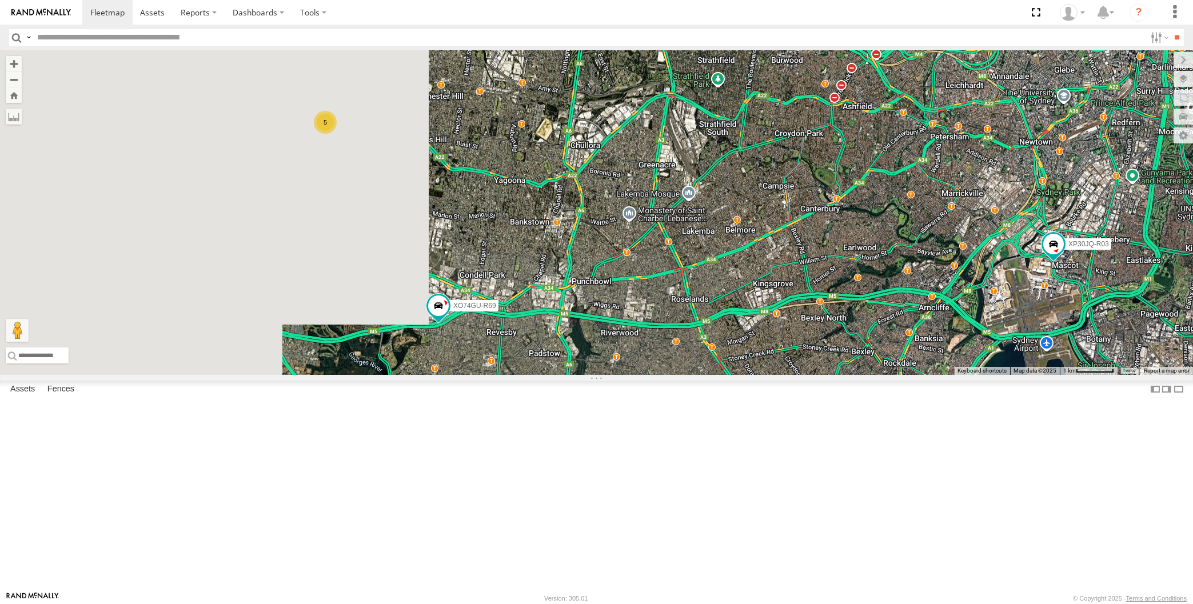
drag, startPoint x: 505, startPoint y: 367, endPoint x: 518, endPoint y: 368, distance: 13.7
click at [518, 368] on div "XP30JQ-R03 XP81FE-R59 XO74GU-R69 5" at bounding box center [596, 212] width 1193 height 325
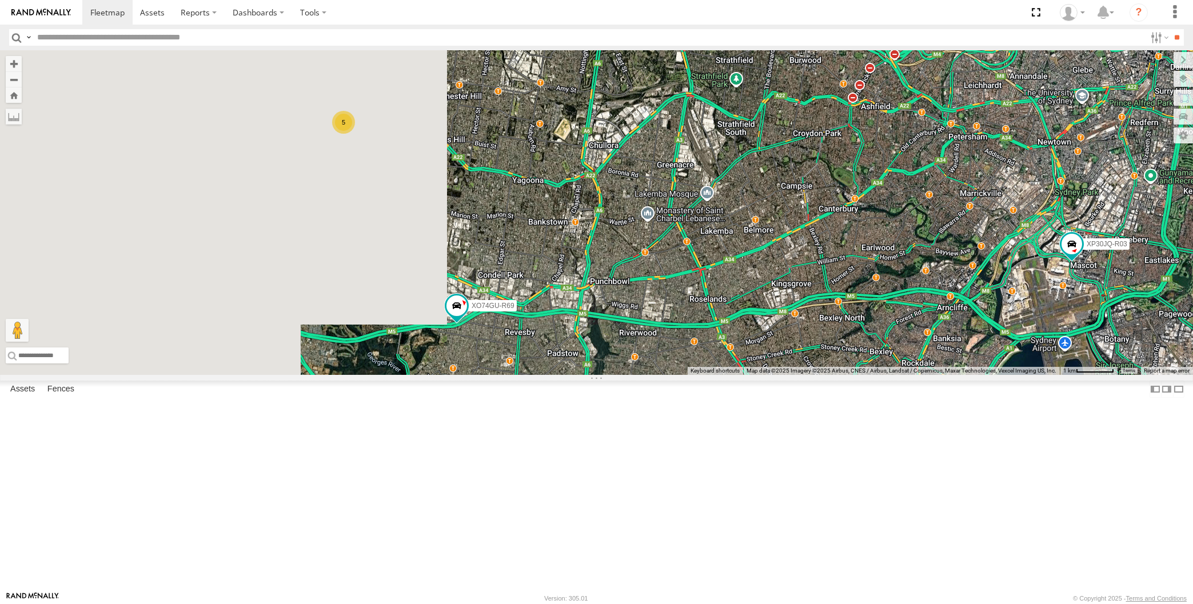
click at [698, 375] on div "XP30JQ-R03 XP81FE-R59 XO74GU-R69 5" at bounding box center [596, 212] width 1193 height 325
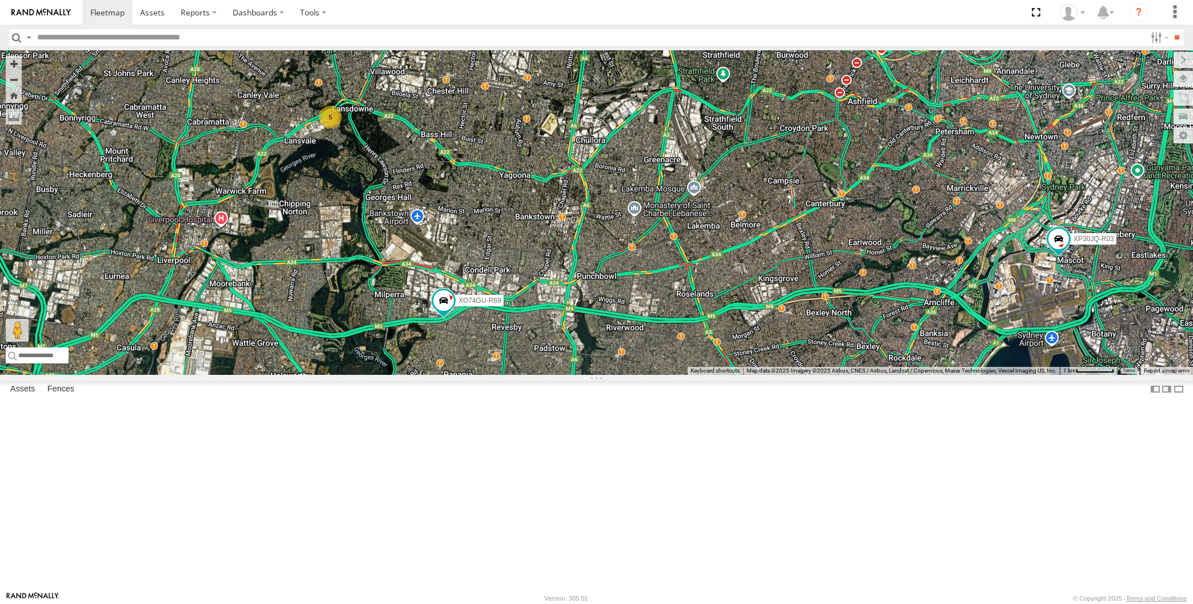
drag, startPoint x: 714, startPoint y: 499, endPoint x: 695, endPoint y: 491, distance: 21.2
click at [695, 375] on div "XP30JQ-R03 XP81FE-R59 XO74GU-R69 5" at bounding box center [596, 212] width 1193 height 325
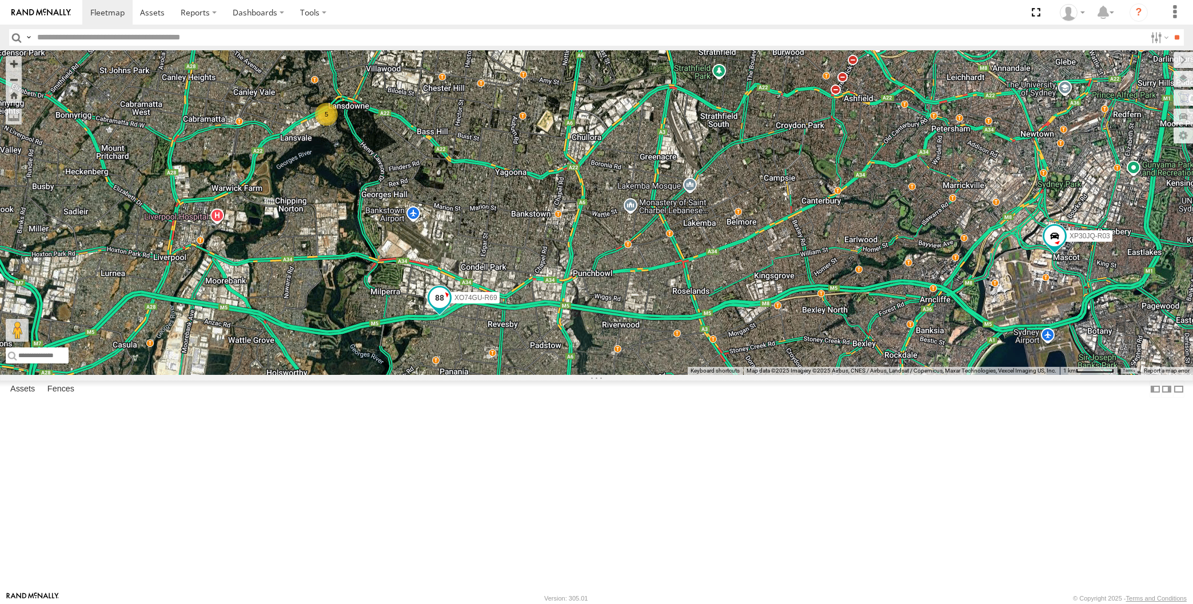
click at [435, 308] on span at bounding box center [439, 297] width 21 height 21
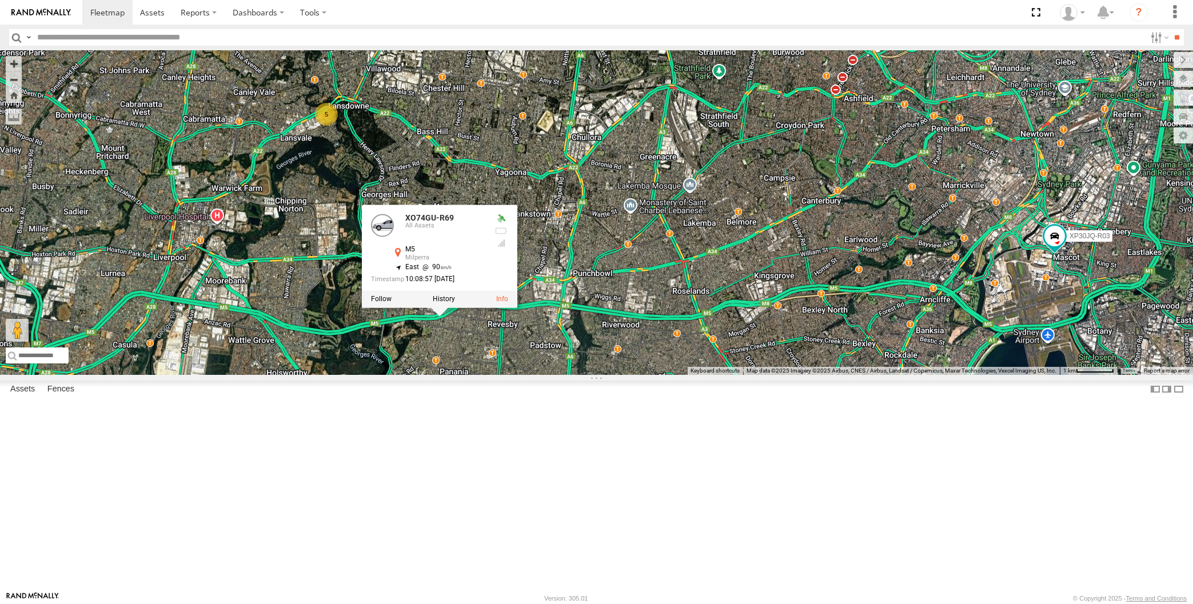
click at [510, 375] on div "XP30JQ-R03 XP81FE-R59 XO74GU-R69 5 XO74GU-R69 All Assets M5 Milperra -33.94322 …" at bounding box center [596, 212] width 1193 height 325
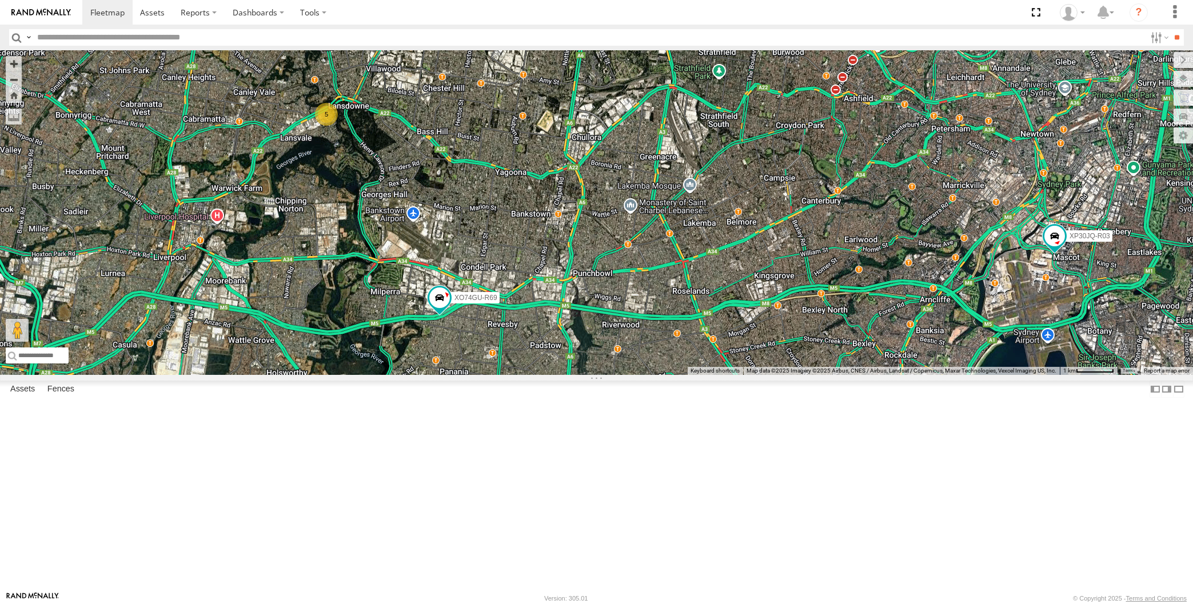
click at [616, 375] on div "XP30JQ-R03 XP81FE-R59 XO74GU-R69 5" at bounding box center [596, 212] width 1193 height 325
drag, startPoint x: 953, startPoint y: 518, endPoint x: 921, endPoint y: 507, distance: 33.1
click at [928, 375] on div "XP30JQ-R03 XP81FE-R59 XO74GU-R69 5" at bounding box center [596, 212] width 1193 height 325
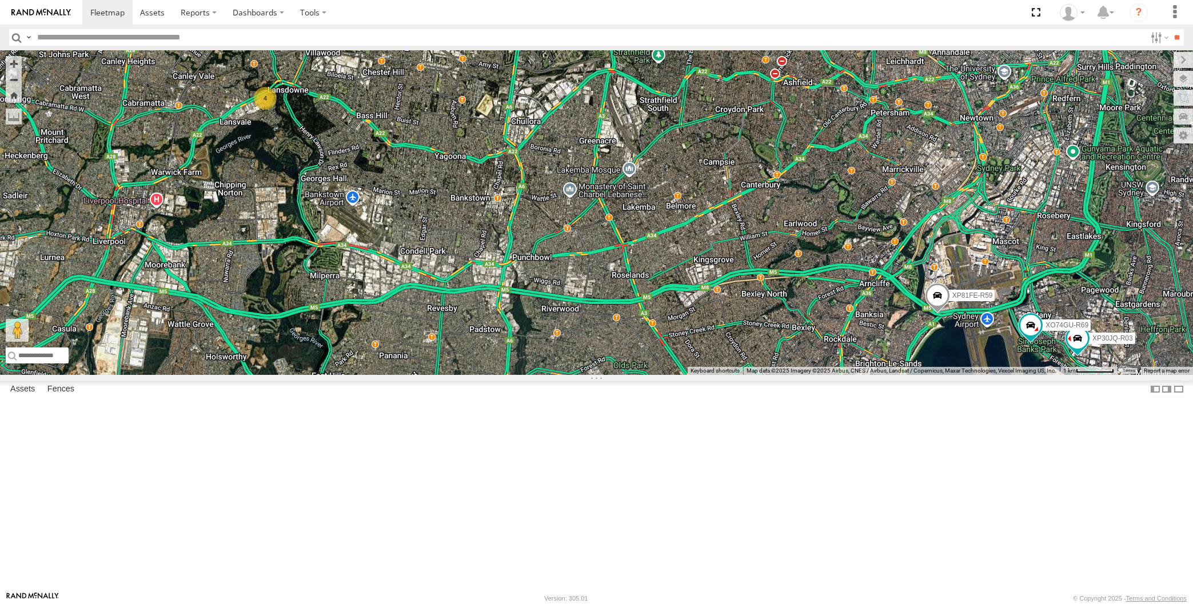
drag, startPoint x: 835, startPoint y: 490, endPoint x: 797, endPoint y: 452, distance: 53.7
click at [797, 375] on div "XP30JQ-R03 RJ5911-R79 XP81FE-R59 XO74GU-R69 4" at bounding box center [596, 212] width 1193 height 325
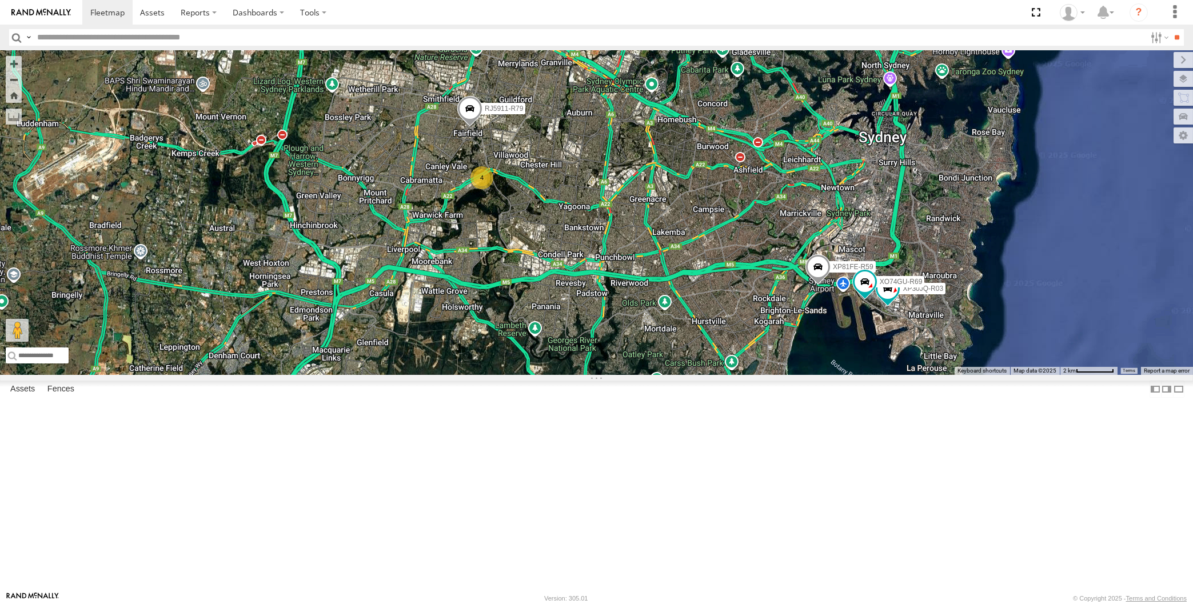
click at [345, 177] on div "XP30JQ-R03 RJ5911-R79 XP81FE-R59 XO74GU-R69 4" at bounding box center [596, 212] width 1193 height 325
click at [321, 177] on div "XP30JQ-R03 RJ5911-R79 XP81FE-R59 XO74GU-R69 4" at bounding box center [596, 212] width 1193 height 325
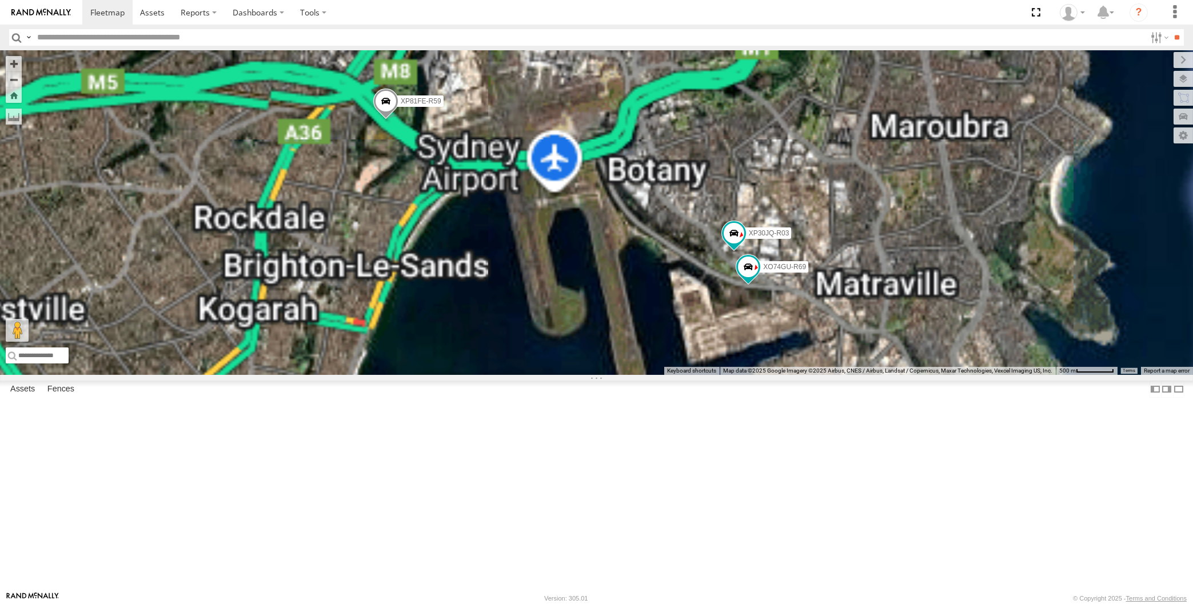
click at [820, 375] on div "XP30JQ-R03 RJ5911-R79 XP81FE-R59 XO74GU-R69" at bounding box center [596, 212] width 1193 height 325
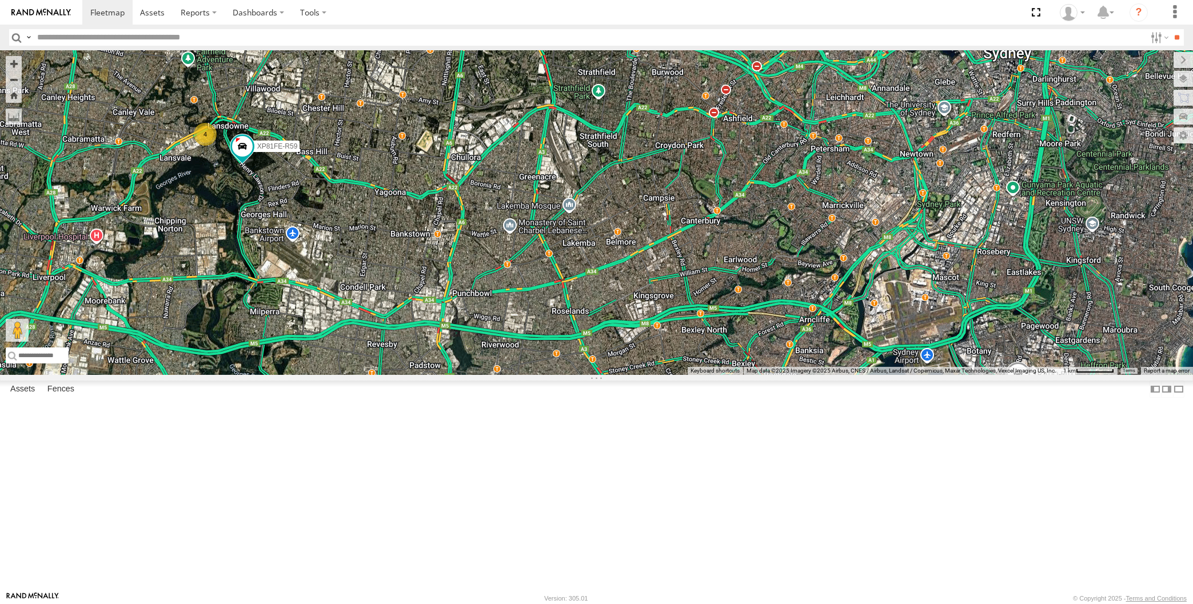
drag, startPoint x: 327, startPoint y: 346, endPoint x: 335, endPoint y: 342, distance: 9.2
click at [331, 344] on div "XP30JQ-R03 XP81FE-R59 XO74GU-R69 4" at bounding box center [596, 212] width 1193 height 325
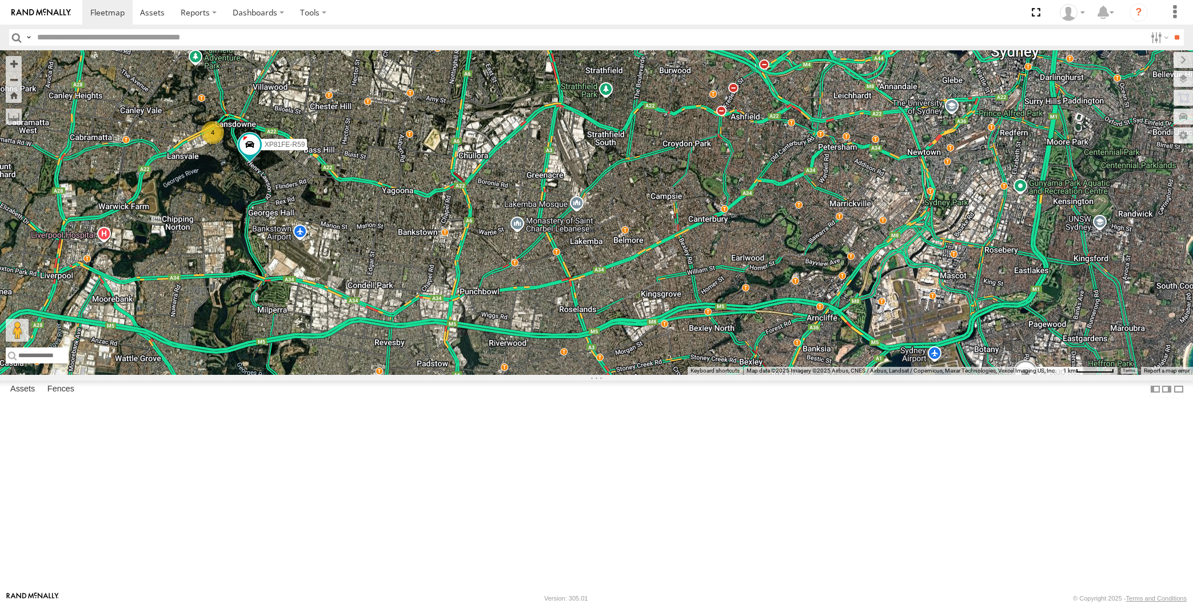
drag, startPoint x: 278, startPoint y: 284, endPoint x: 291, endPoint y: 283, distance: 13.2
click at [287, 285] on div "XP30JQ-R03 XP81FE-R59 XO74GU-R69 4" at bounding box center [596, 212] width 1193 height 325
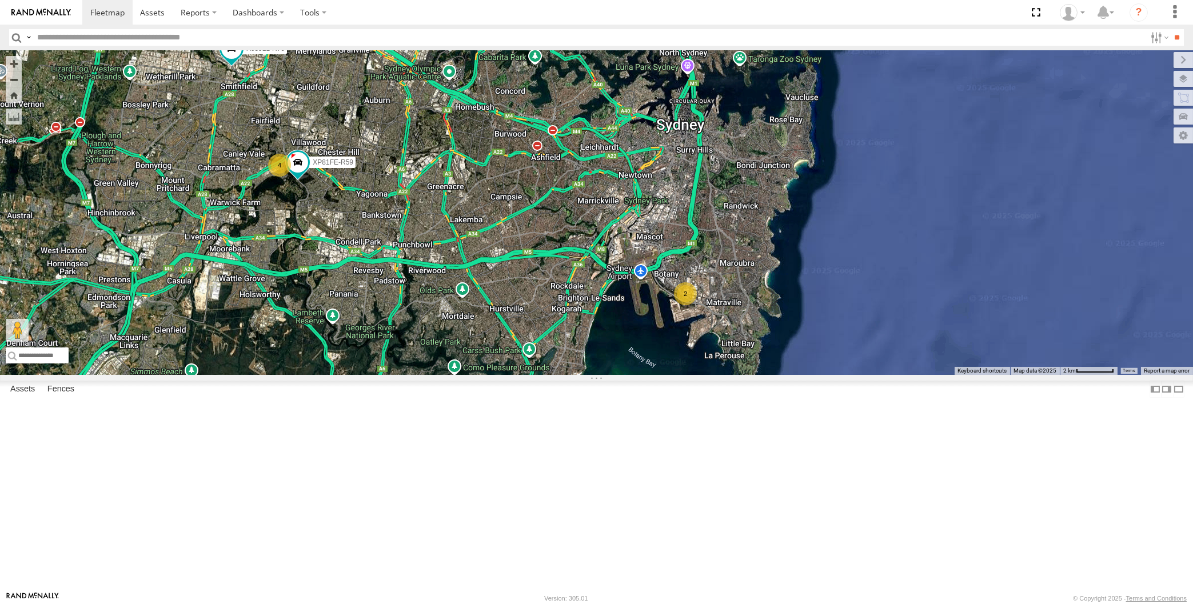
click at [438, 375] on div "RJ5911-R79 XP81FE-R59 2 4" at bounding box center [596, 212] width 1193 height 325
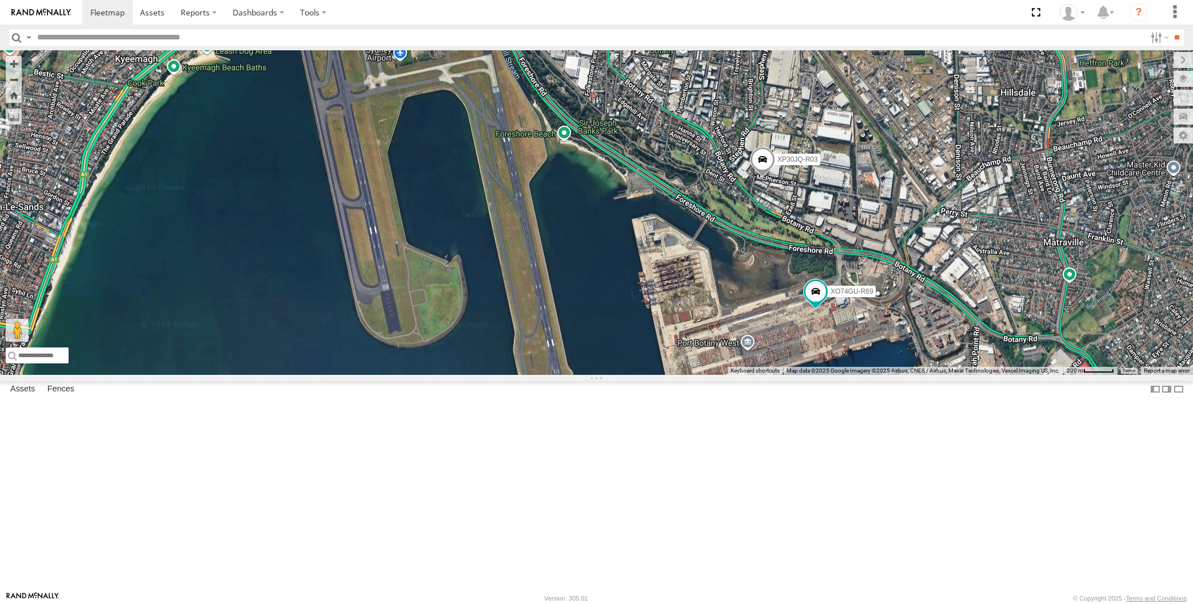
click at [318, 256] on div "RJ5911-R79 XP81FE-R59 XP30JQ-R03 XO74GU-R69" at bounding box center [596, 212] width 1193 height 325
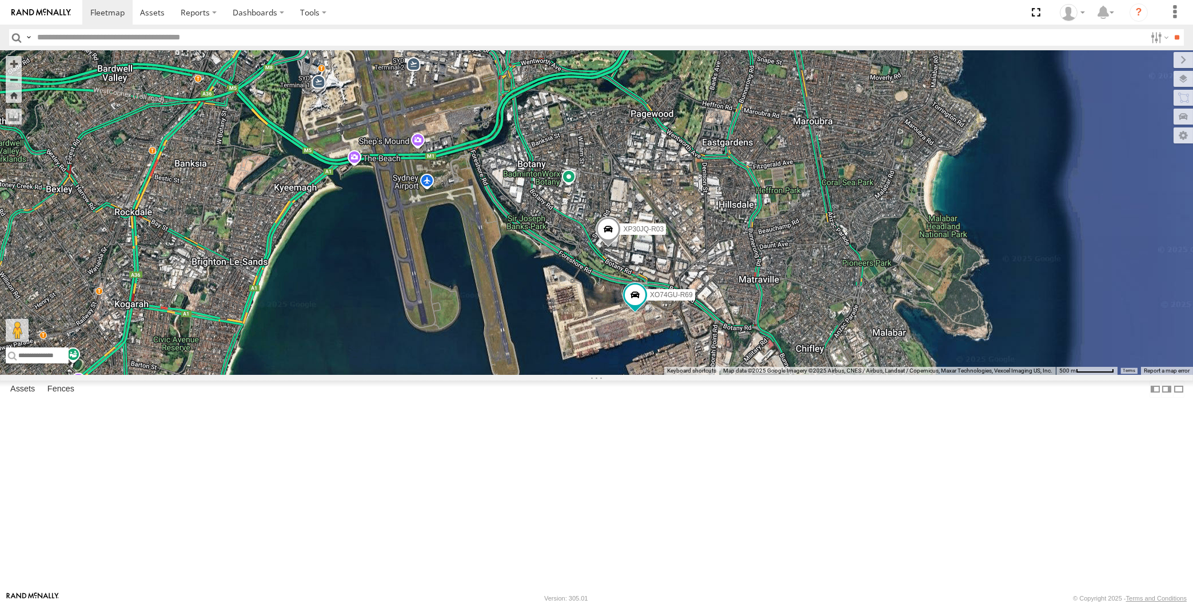
drag, startPoint x: 430, startPoint y: 460, endPoint x: 534, endPoint y: 454, distance: 103.6
click at [534, 375] on div "RJ5911-R79 XP81FE-R59 XP30JQ-R03 XO74GU-R69" at bounding box center [596, 212] width 1193 height 325
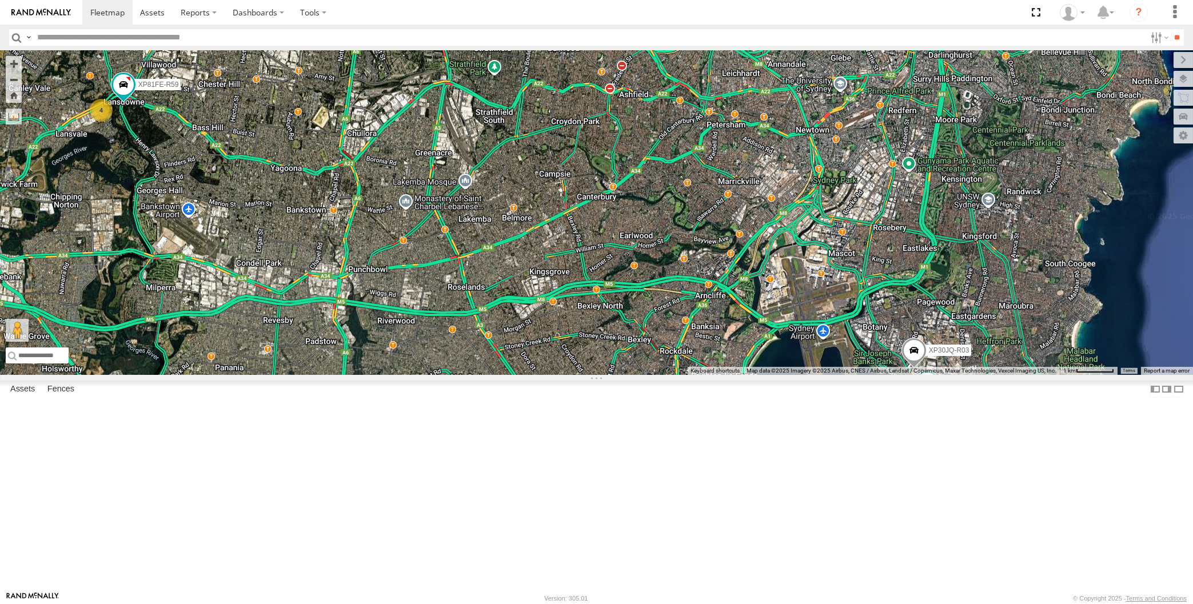
drag, startPoint x: 335, startPoint y: 381, endPoint x: 370, endPoint y: 393, distance: 37.1
click at [369, 375] on div "RJ5911-R79 XP30JQ-R03 4 XP81FE-R59 XO74GU-R69" at bounding box center [596, 212] width 1193 height 325
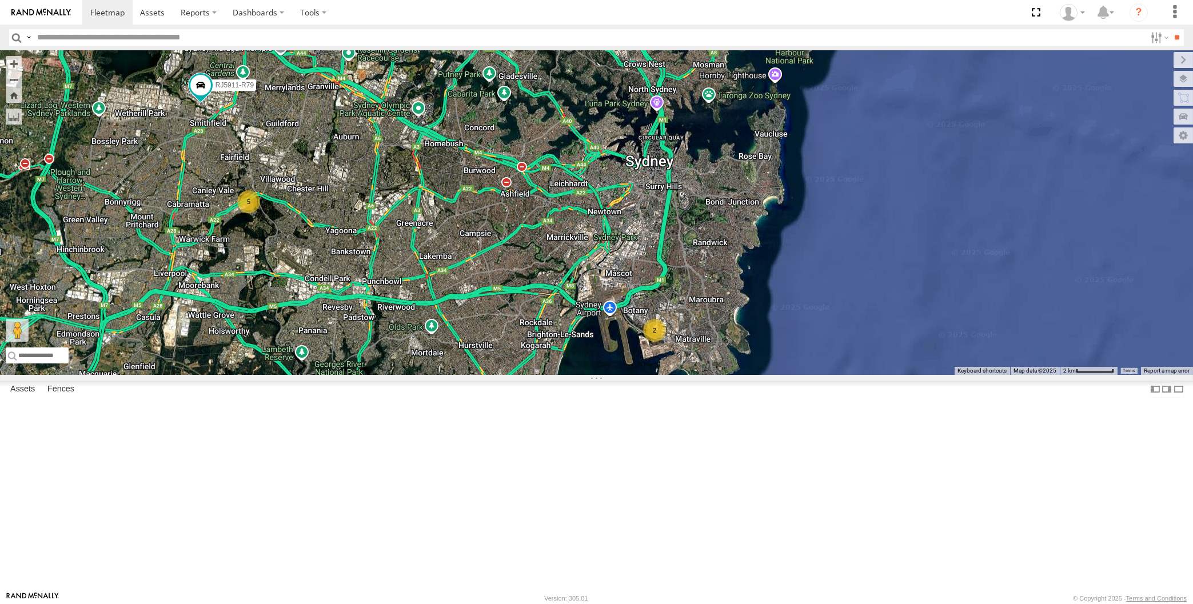
drag, startPoint x: 477, startPoint y: 417, endPoint x: 477, endPoint y: 410, distance: 7.4
click at [477, 375] on div "RJ5911-R79 2 5" at bounding box center [596, 212] width 1193 height 325
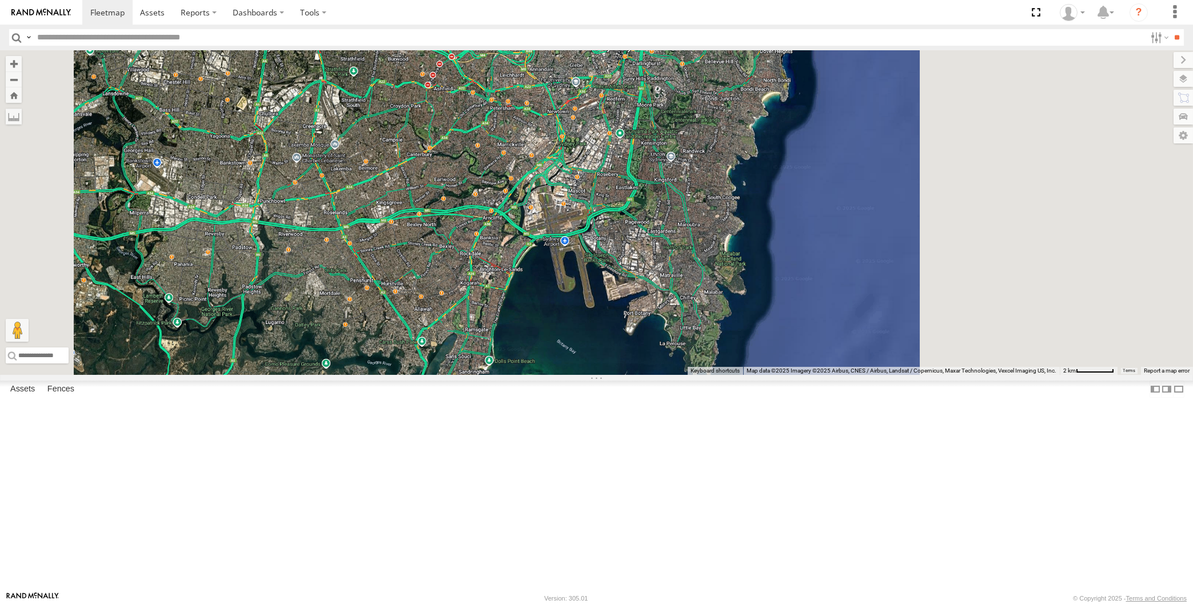
click at [346, 313] on div at bounding box center [596, 212] width 1193 height 325
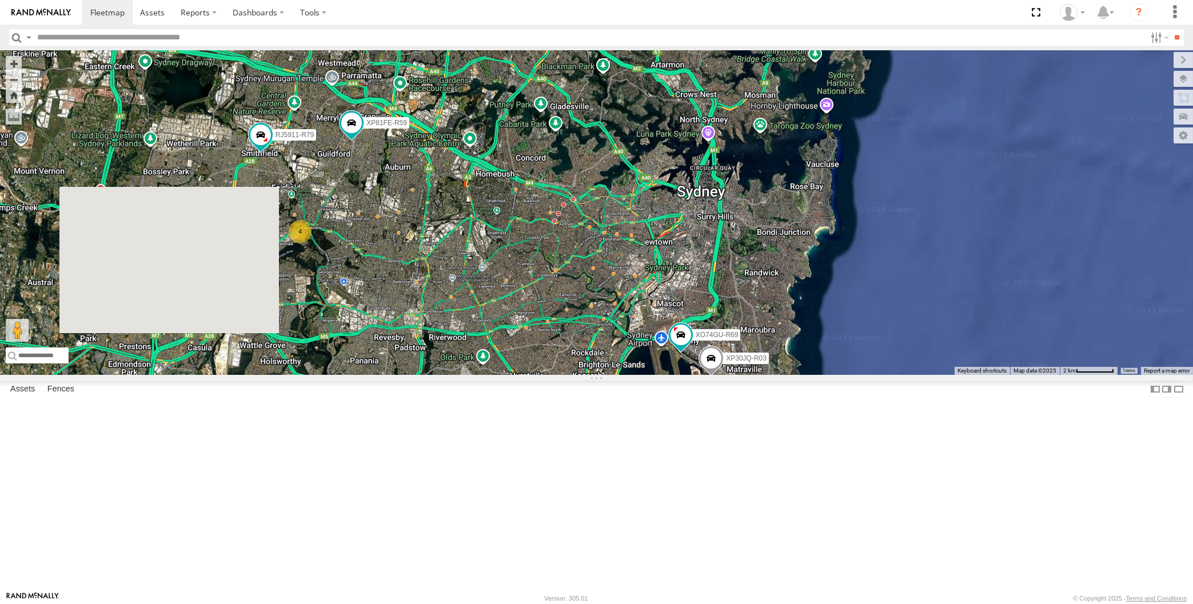
drag, startPoint x: 310, startPoint y: 327, endPoint x: 333, endPoint y: 329, distance: 22.9
click at [333, 329] on div "XP30JQ-R03 4 RJ5911-R79 XP81FE-R59 XO74GU-R69" at bounding box center [596, 212] width 1193 height 325
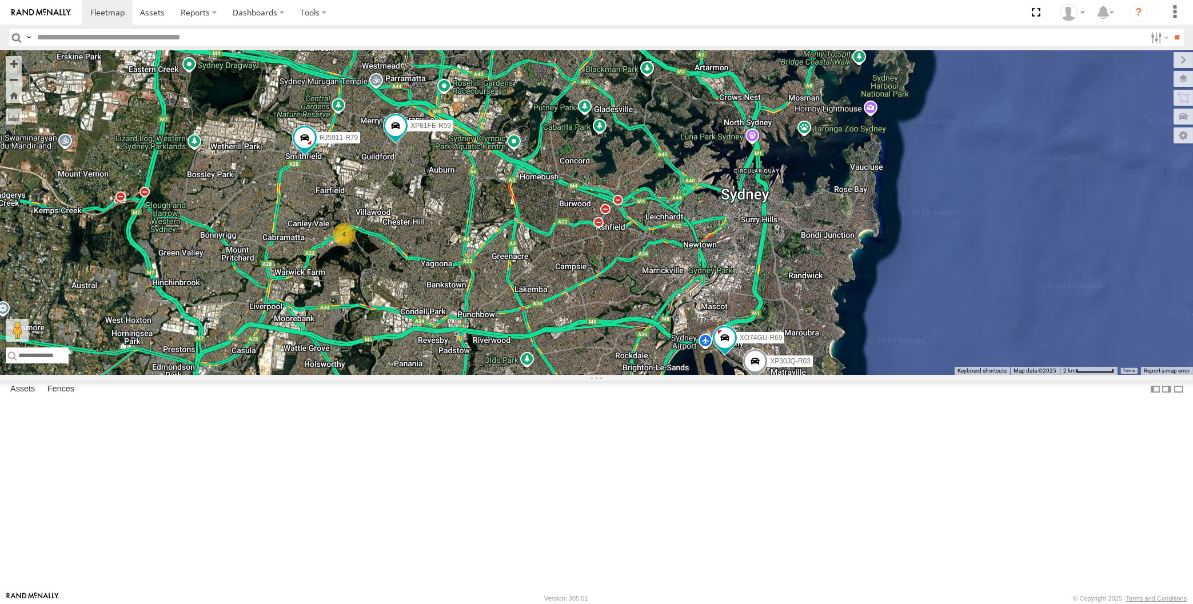
drag, startPoint x: 404, startPoint y: 370, endPoint x: 422, endPoint y: 384, distance: 22.9
click at [404, 370] on div "XP30JQ-R03 4 RJ5911-R79 XP81FE-R59 XO74GU-R69" at bounding box center [596, 212] width 1193 height 325
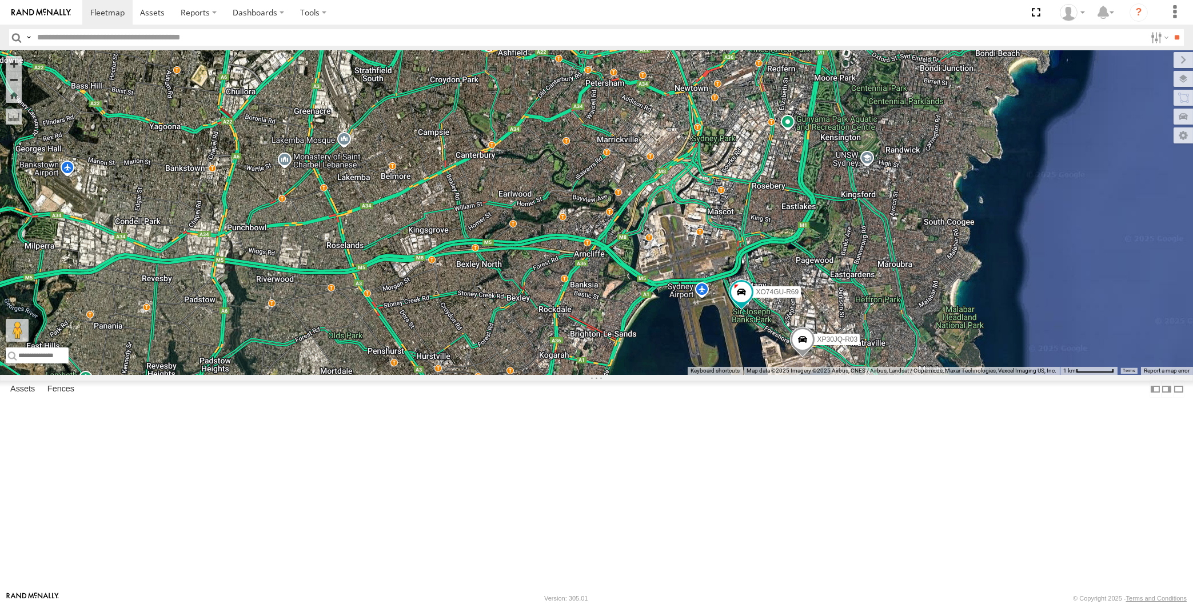
drag, startPoint x: 710, startPoint y: 492, endPoint x: 700, endPoint y: 468, distance: 26.1
click at [705, 375] on div "XP30JQ-R03 RJ5911-R79 XP81FE-R59 XO74GU-R69" at bounding box center [596, 212] width 1193 height 325
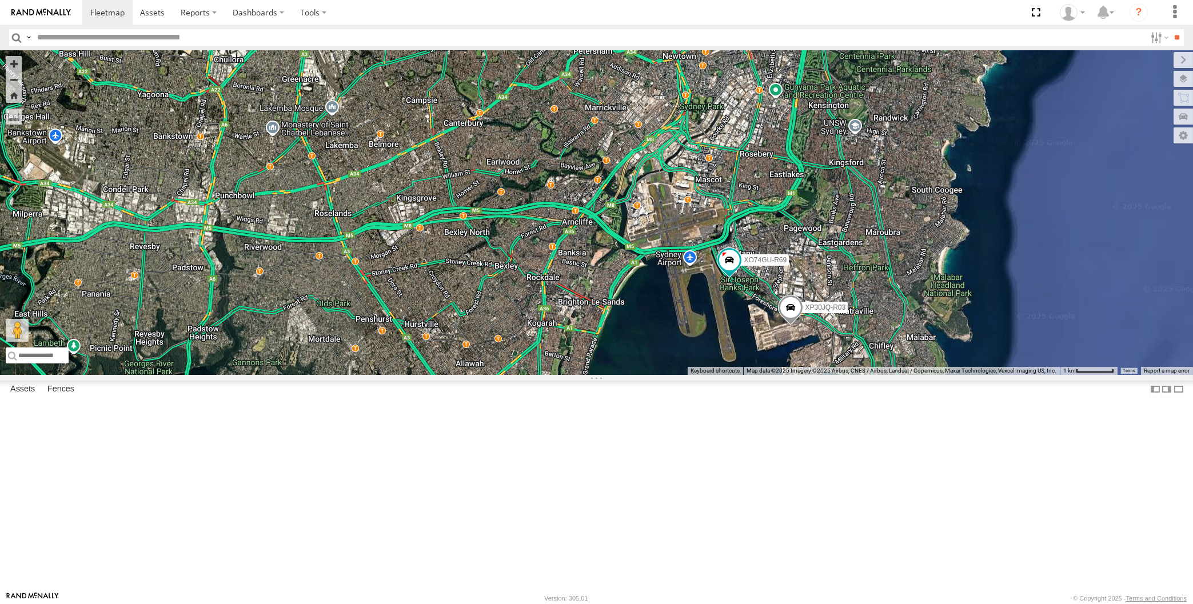
drag, startPoint x: 733, startPoint y: 462, endPoint x: 732, endPoint y: 455, distance: 6.4
click at [733, 375] on div "XP30JQ-R03 RJ5911-R79 XP81FE-R59 XO74GU-R69" at bounding box center [596, 212] width 1193 height 325
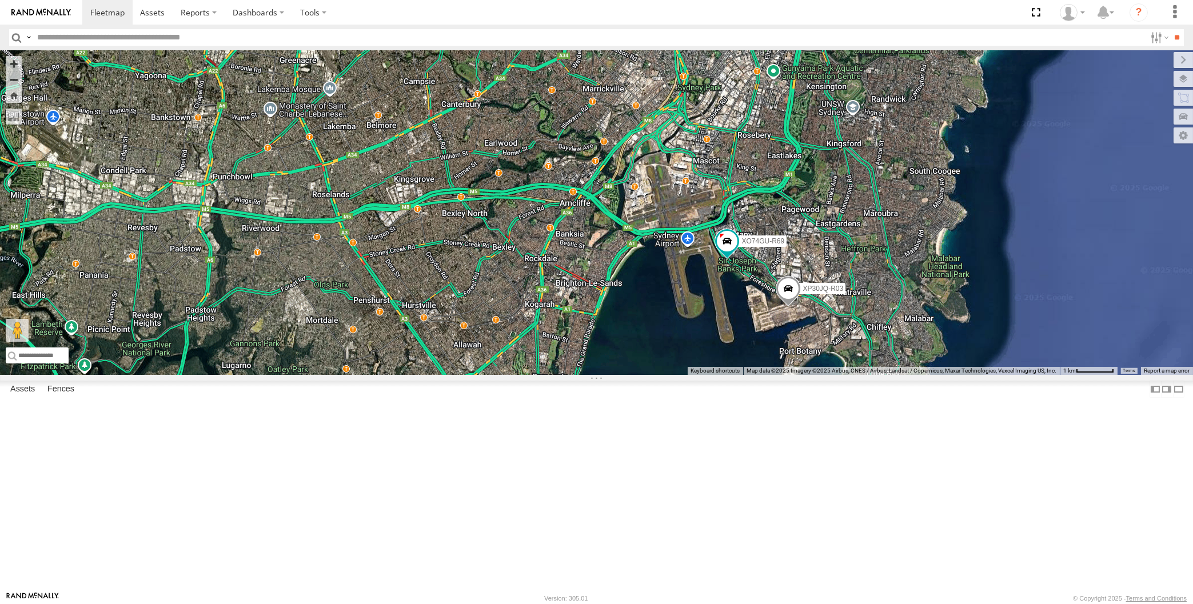
click at [507, 375] on div "XP30JQ-R03 RJ5911-R79 XP81FE-R59 XO74GU-R69" at bounding box center [596, 212] width 1193 height 325
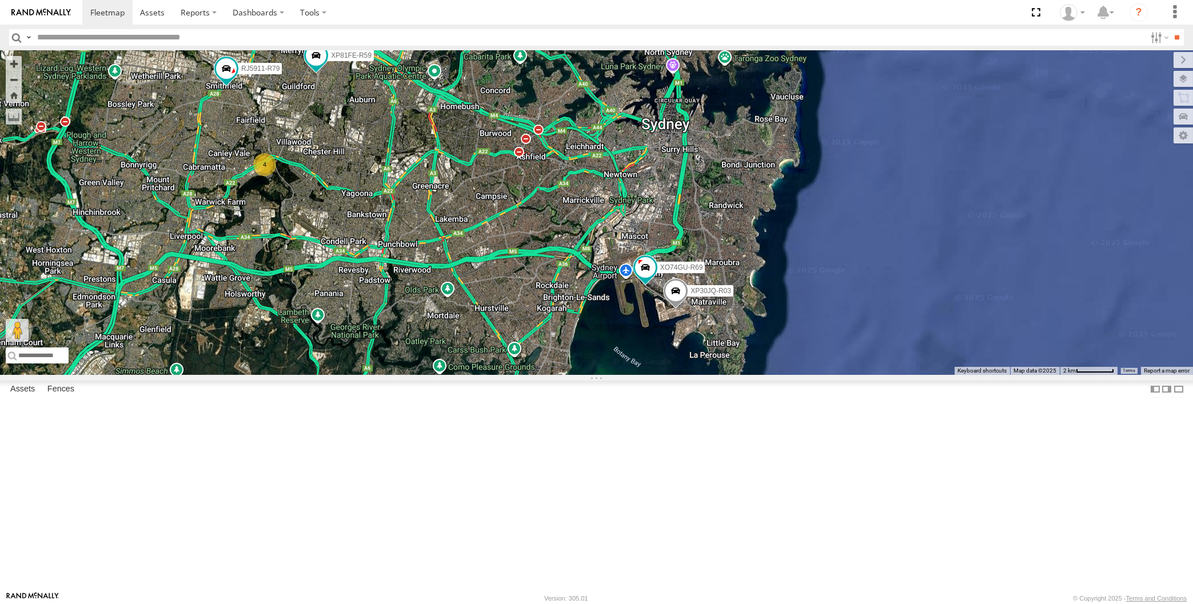
drag, startPoint x: 538, startPoint y: 442, endPoint x: 545, endPoint y: 418, distance: 25.5
click at [546, 375] on div "XP30JQ-R03 RJ5911-R79 XP81FE-R59 XO74GU-R69 4" at bounding box center [596, 212] width 1193 height 325
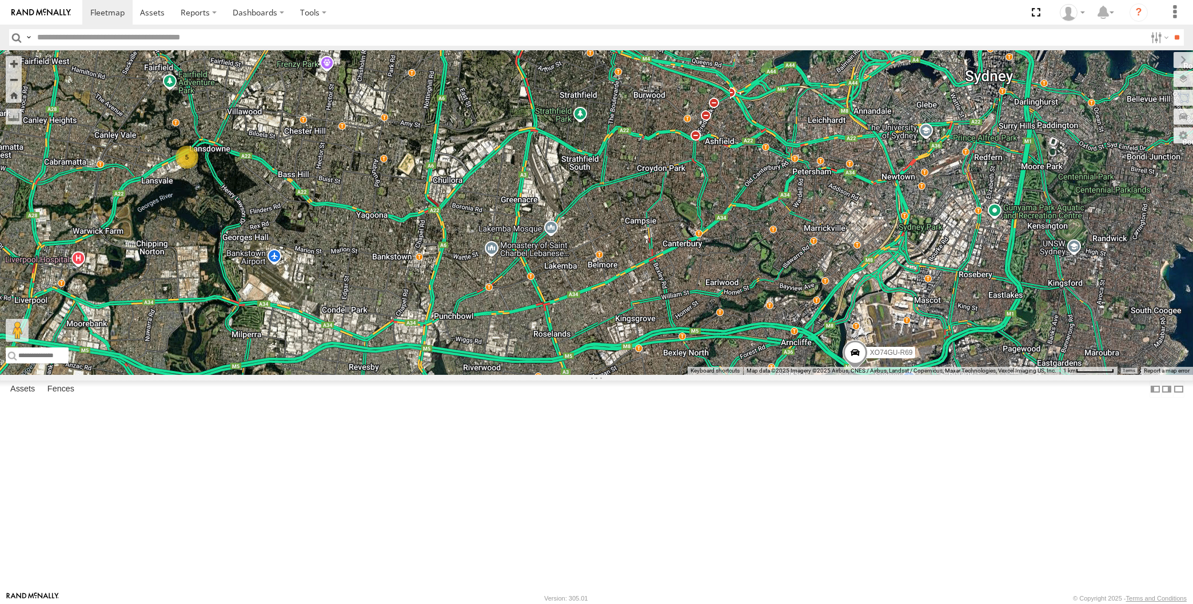
click at [317, 237] on div "XP30JQ-R03 5 XP81FE-R59 XO74GU-R69" at bounding box center [596, 212] width 1193 height 325
drag, startPoint x: 605, startPoint y: 394, endPoint x: 609, endPoint y: 389, distance: 6.2
click at [607, 375] on div "XP30JQ-R03 5 XP81FE-R59 XO74GU-R69" at bounding box center [596, 212] width 1193 height 325
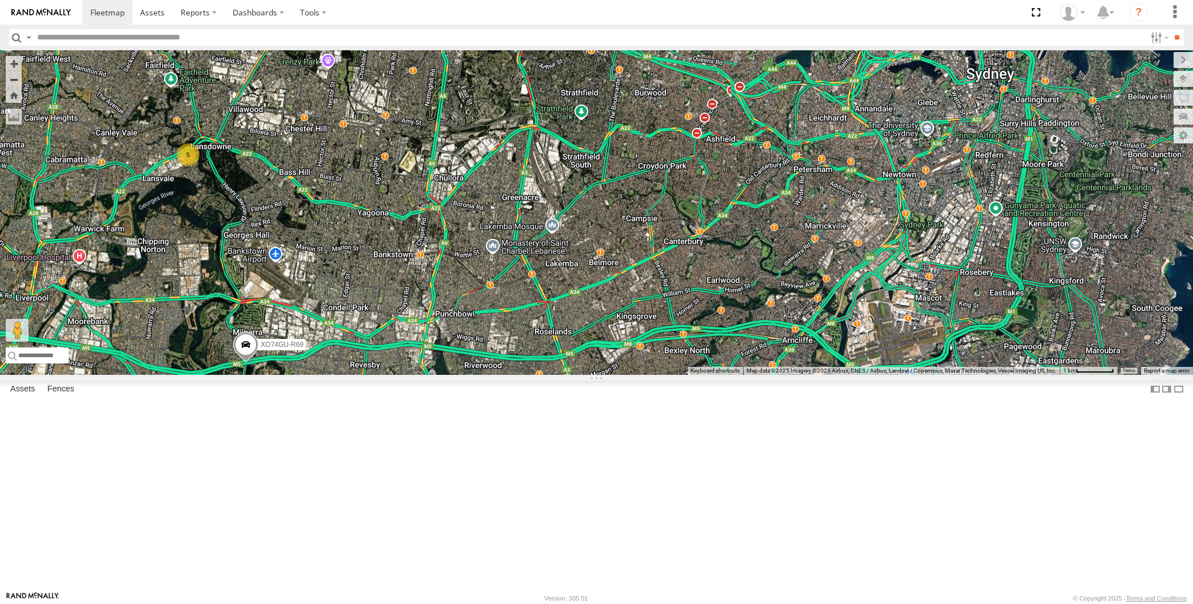
click at [265, 189] on div "XP30JQ-R03 5 XP81FE-R59 XO74GU-R69" at bounding box center [596, 212] width 1193 height 325
drag, startPoint x: 321, startPoint y: 128, endPoint x: 323, endPoint y: 166, distance: 37.8
click at [323, 166] on div "XP30JQ-R03 5 XP81FE-R59 XO74GU-R69" at bounding box center [596, 212] width 1193 height 325
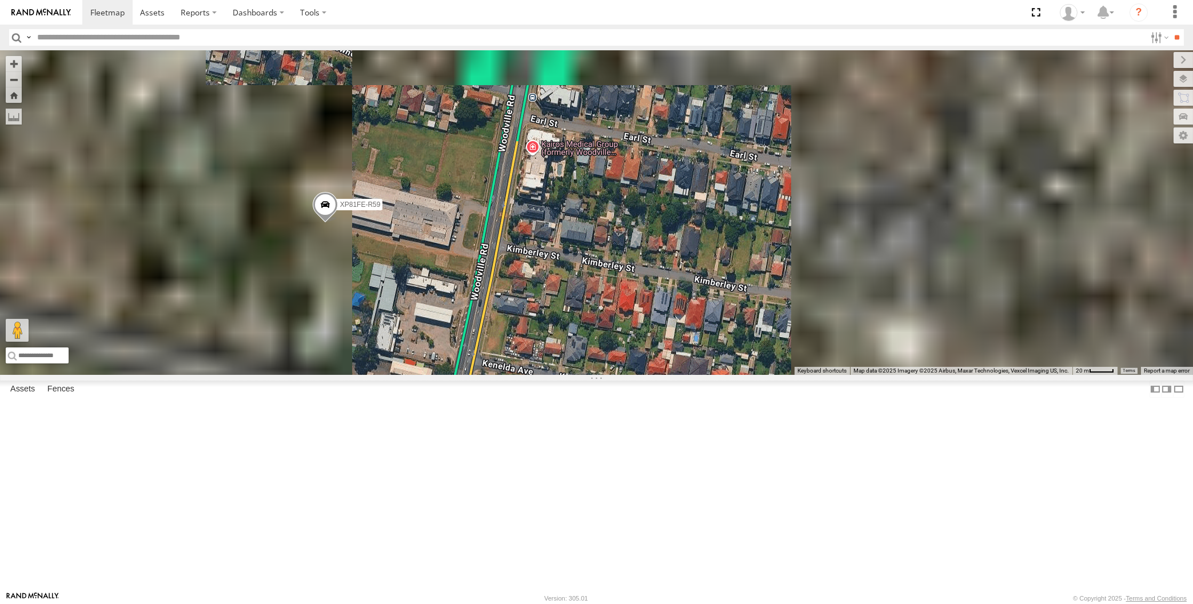
click at [392, 313] on div "XP30JQ-R03 XP81FE-R59 XO74GU-R69" at bounding box center [596, 212] width 1193 height 325
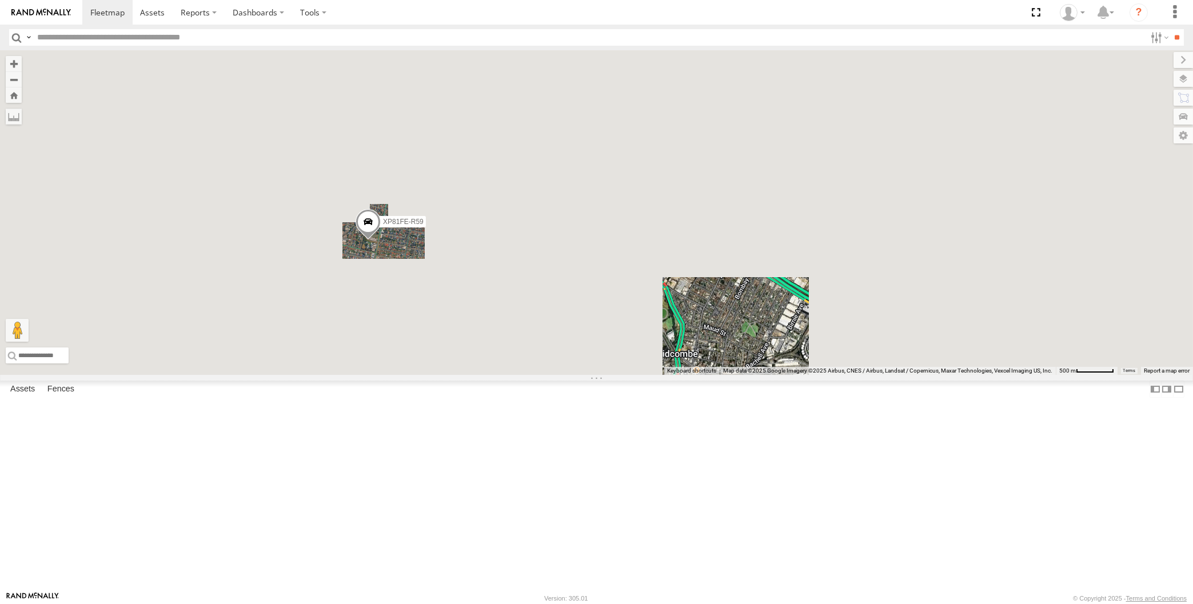
click at [431, 375] on div "XP30JQ-R03 XP81FE-R59 XO74GU-R69" at bounding box center [596, 212] width 1193 height 325
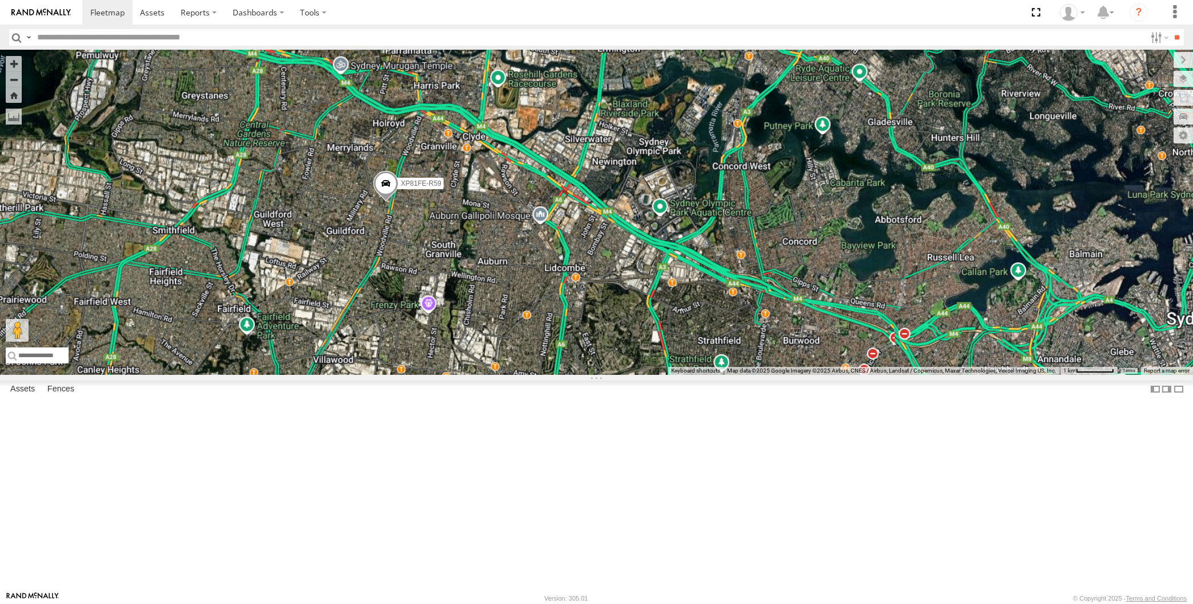
click at [537, 375] on div "XP30JQ-R03 XP81FE-R59 XO74GU-R69" at bounding box center [596, 212] width 1193 height 325
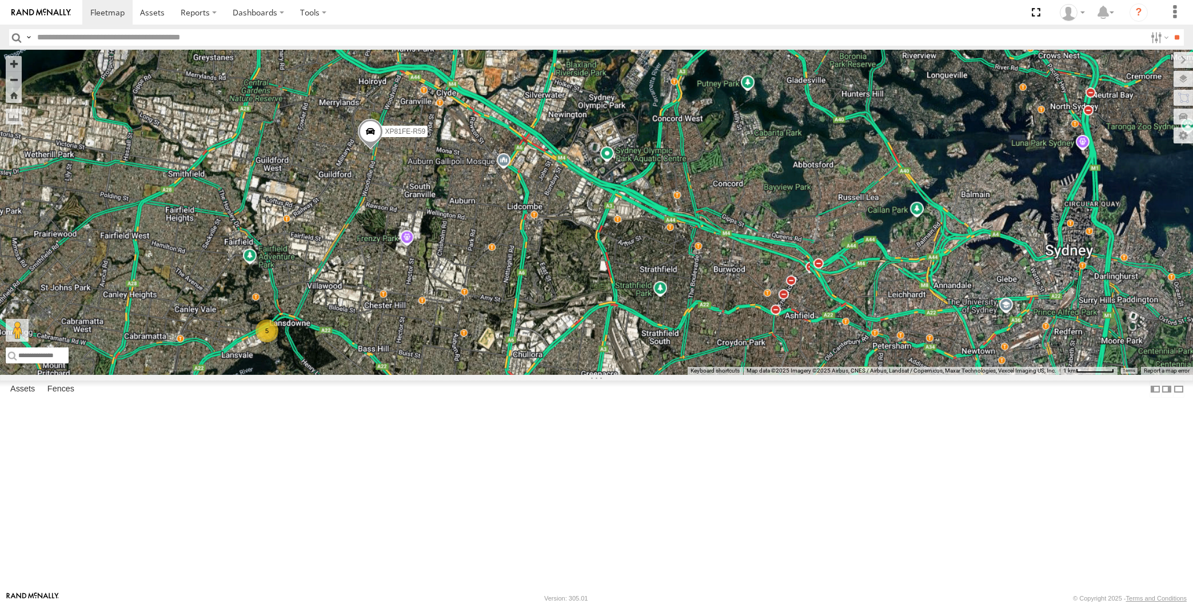
click at [521, 375] on div "XP30JQ-R03 XP81FE-R59 XO74GU-R69 5" at bounding box center [596, 212] width 1193 height 325
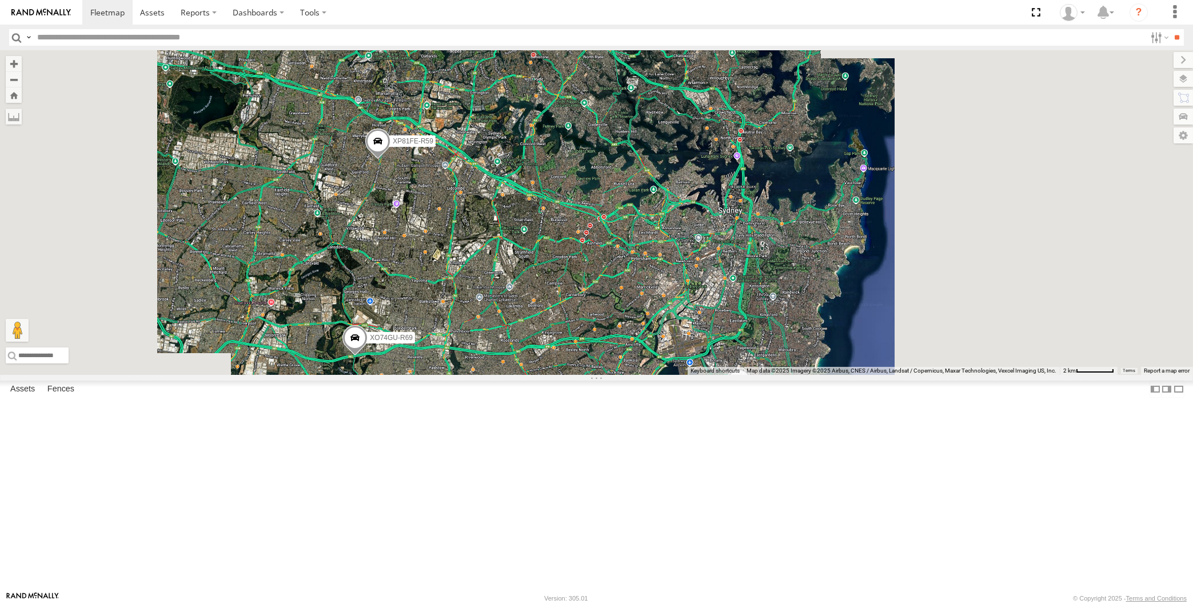
drag, startPoint x: 535, startPoint y: 452, endPoint x: 535, endPoint y: 405, distance: 46.9
click at [537, 375] on div "XP30JQ-R03 XP81FE-R59 XO74GU-R69" at bounding box center [596, 212] width 1193 height 325
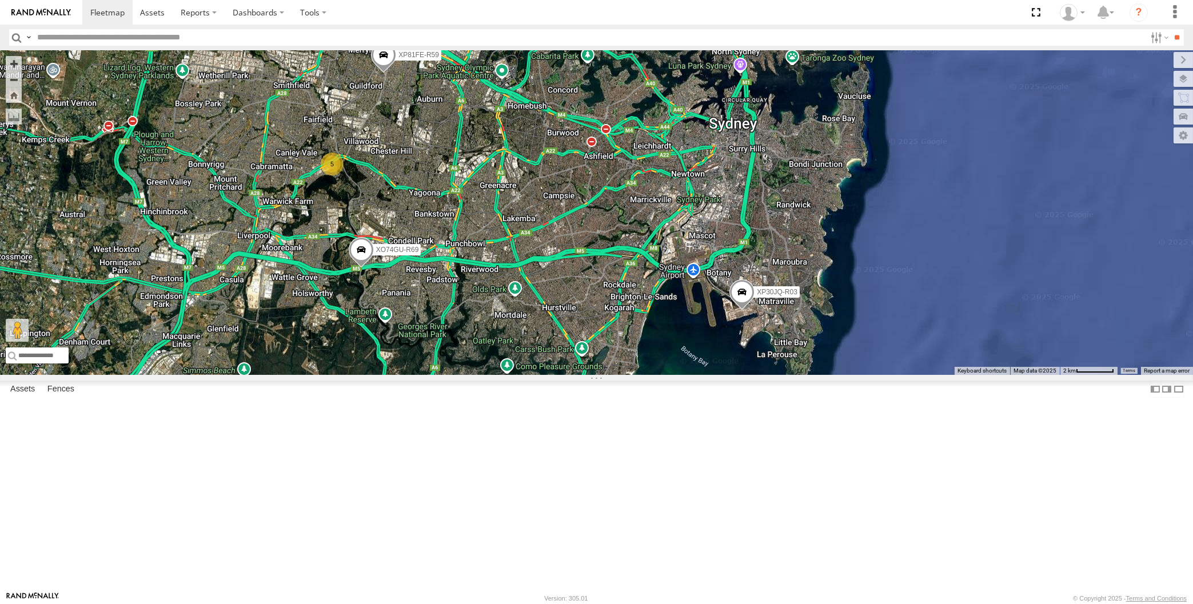
click at [549, 375] on div "XP30JQ-R03 XP81FE-R59 XO74GU-R69 5" at bounding box center [596, 212] width 1193 height 325
click at [308, 225] on div "XP30JQ-R03 XP81FE-R59 XO74GU-R69 5" at bounding box center [596, 212] width 1193 height 325
click at [554, 375] on div "XP30JQ-R03 XP81FE-R59 XO74GU-R69 5" at bounding box center [596, 212] width 1193 height 325
click at [228, 223] on div "XP30JQ-R03 XP81FE-R59 XO74GU-R69 5" at bounding box center [596, 212] width 1193 height 325
click at [543, 375] on div "XP30JQ-R03 XP81FE-R59 XO74GU-R69 5" at bounding box center [596, 212] width 1193 height 325
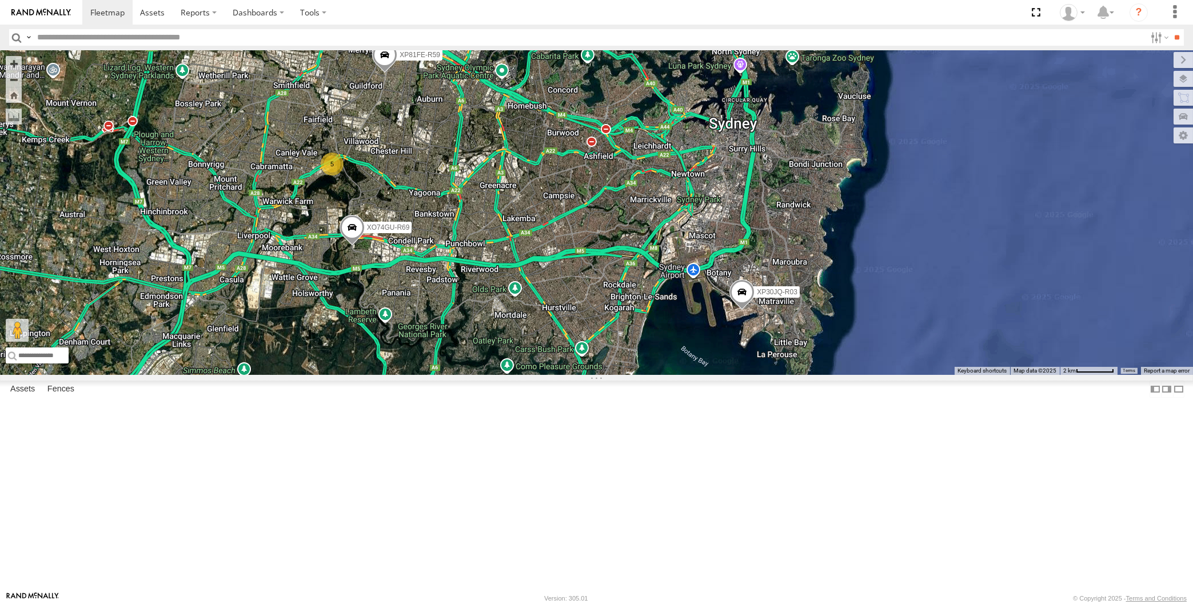
click at [433, 283] on div "XP30JQ-R03 XP81FE-R59 XO74GU-R69 5" at bounding box center [596, 212] width 1193 height 325
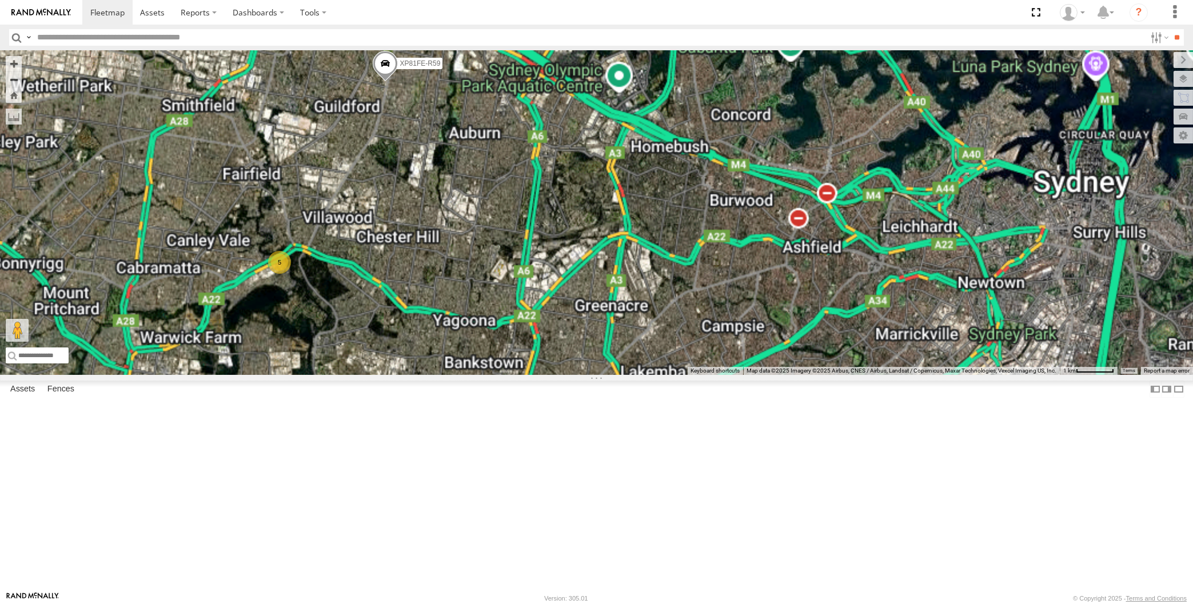
click at [381, 82] on span at bounding box center [384, 66] width 25 height 31
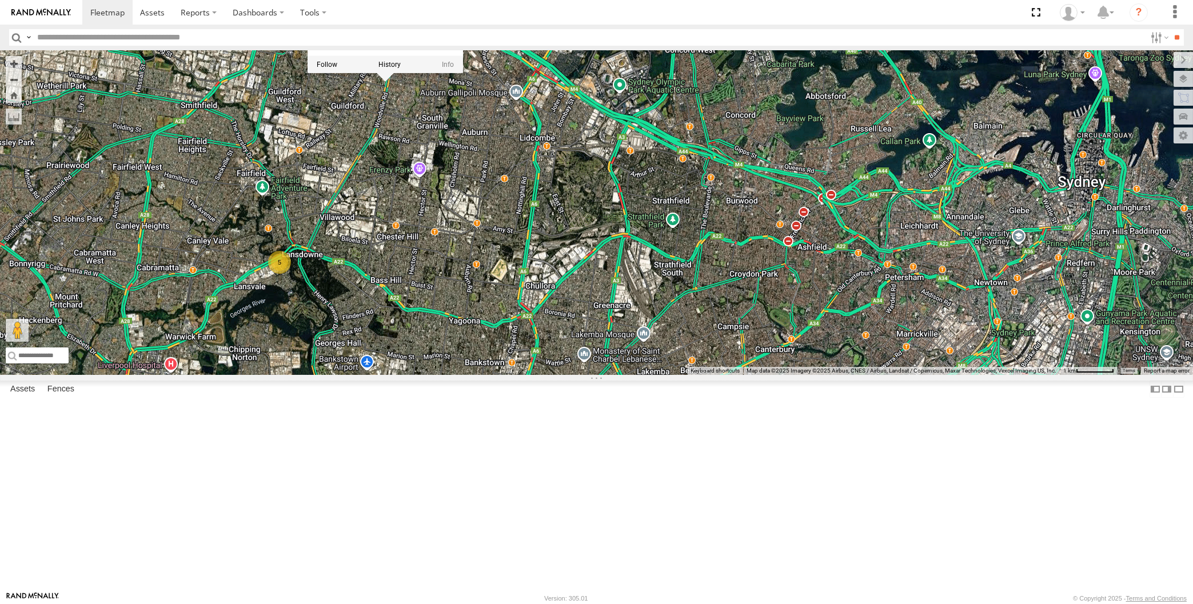
click at [394, 329] on div "XP30JQ-R03 XP81FE-R59 XO74GU-R69 5 XP81FE-R59 -33.8477 , 150.99654 0 11:27:43 1…" at bounding box center [596, 212] width 1193 height 325
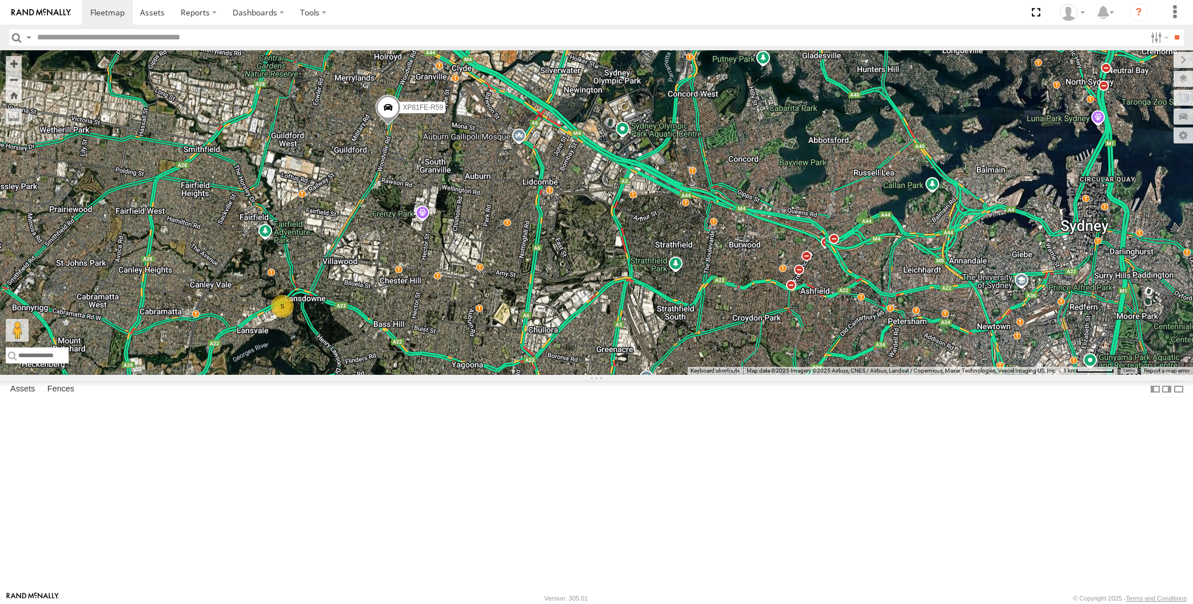
drag, startPoint x: 470, startPoint y: 406, endPoint x: 480, endPoint y: 385, distance: 23.5
click at [475, 375] on div "XP30JQ-R03 XP81FE-R59 XO74GU-R69 5" at bounding box center [596, 212] width 1193 height 325
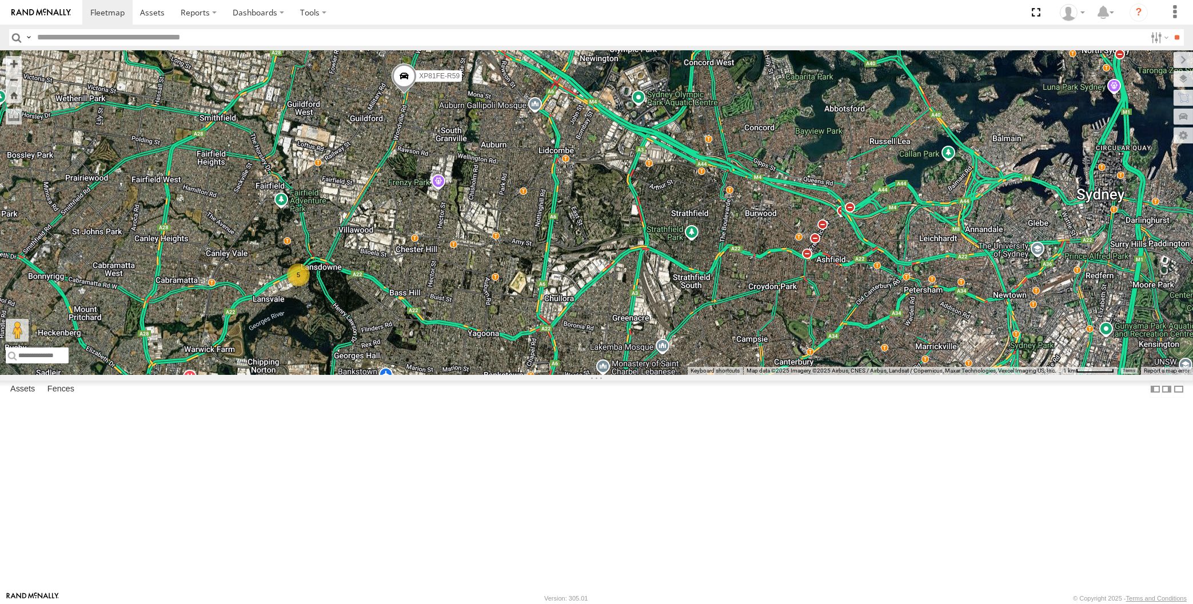
drag, startPoint x: 823, startPoint y: 430, endPoint x: 830, endPoint y: 403, distance: 27.7
click at [833, 375] on div "XP30JQ-R03 XP81FE-R59 XO74GU-R69 5" at bounding box center [596, 212] width 1193 height 325
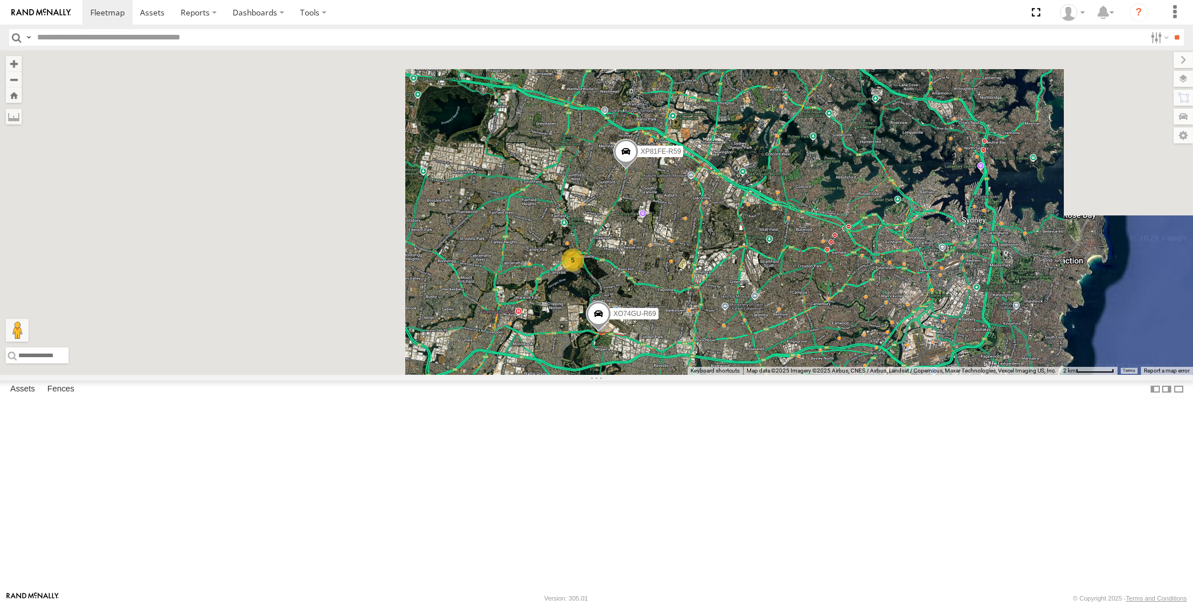
drag, startPoint x: 771, startPoint y: 419, endPoint x: 757, endPoint y: 412, distance: 15.3
click at [769, 375] on div "XP30JQ-R03 XP81FE-R59 XO74GU-R69 5" at bounding box center [596, 212] width 1193 height 325
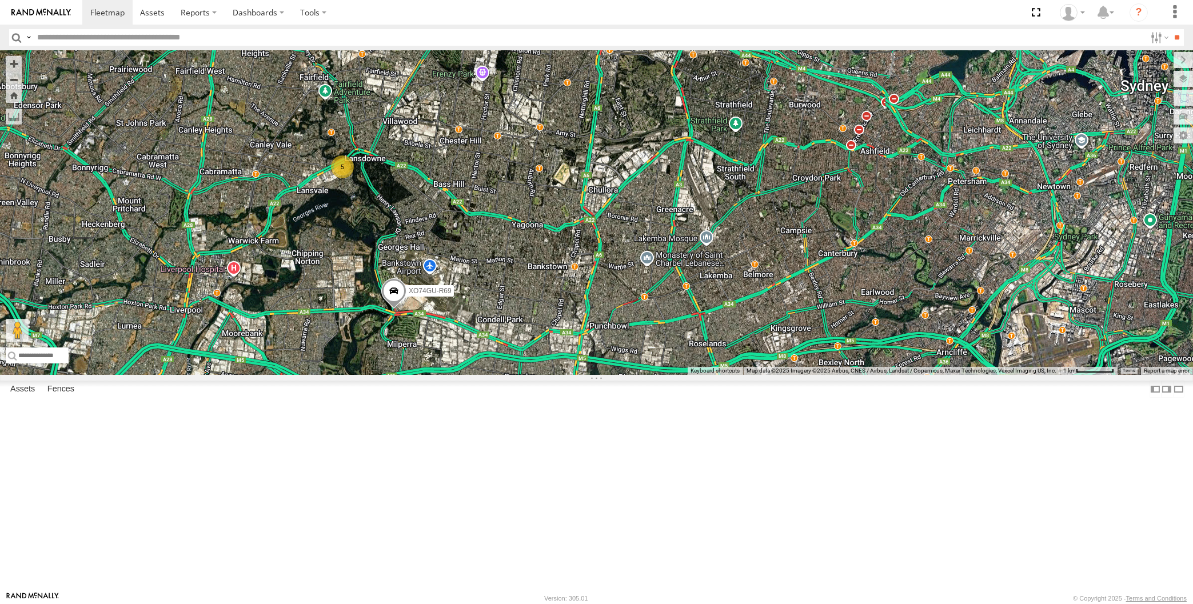
drag, startPoint x: 755, startPoint y: 438, endPoint x: 734, endPoint y: 433, distance: 21.8
click at [743, 375] on div "XP30JQ-R03 XP81FE-R59 XO74GU-R69 5" at bounding box center [596, 212] width 1193 height 325
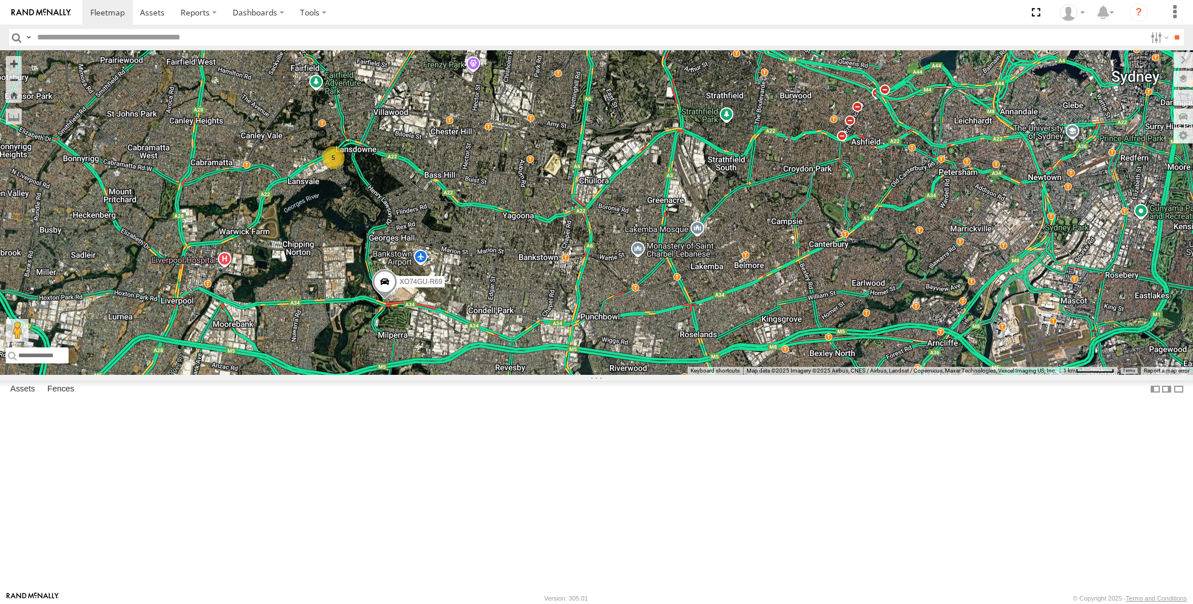
click at [688, 375] on div "XP30JQ-R03 XP81FE-R59 XO74GU-R69 5" at bounding box center [596, 212] width 1193 height 325
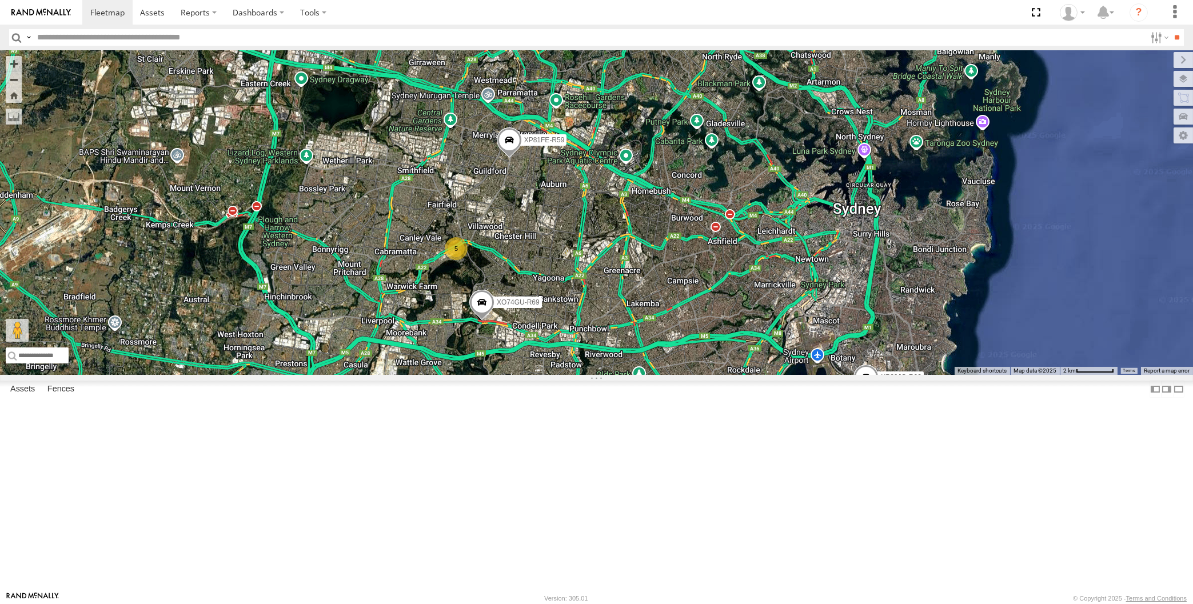
drag, startPoint x: 658, startPoint y: 452, endPoint x: 642, endPoint y: 443, distance: 18.4
click at [653, 375] on div "XP30JQ-R03 XP81FE-R59 XO74GU-R69 5" at bounding box center [596, 212] width 1193 height 325
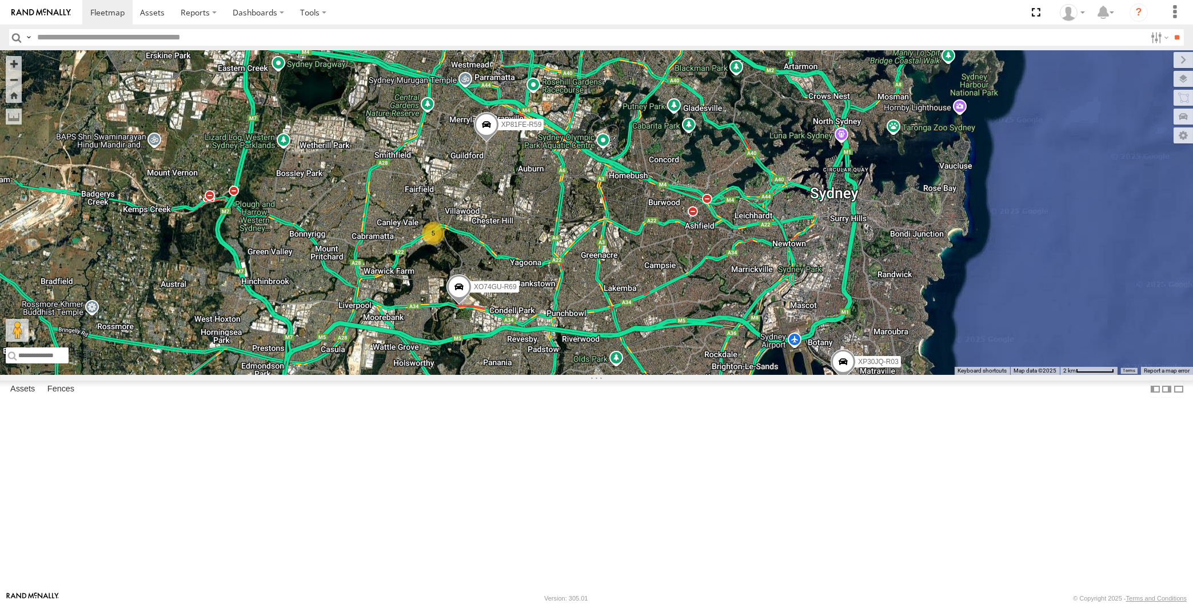
click at [300, 246] on div "XP30JQ-R03 XP81FE-R59 XO74GU-R69 5" at bounding box center [596, 212] width 1193 height 325
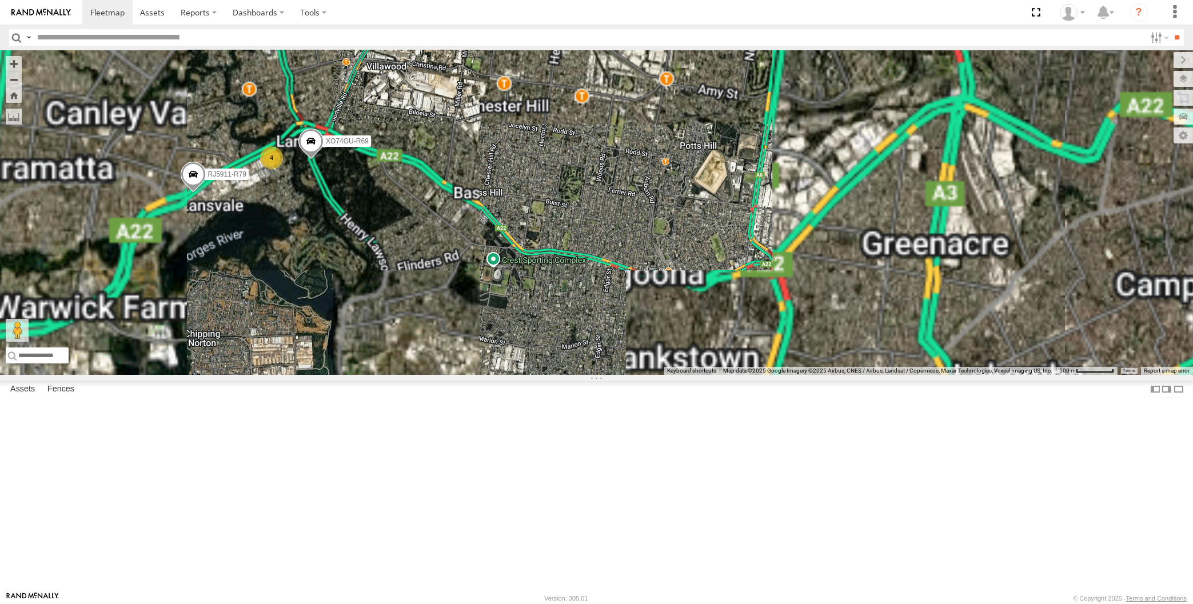
click at [411, 351] on div "XP30JQ-R03 XP81FE-R59 RJ5911-R79 4 XO74GU-R69" at bounding box center [596, 212] width 1193 height 325
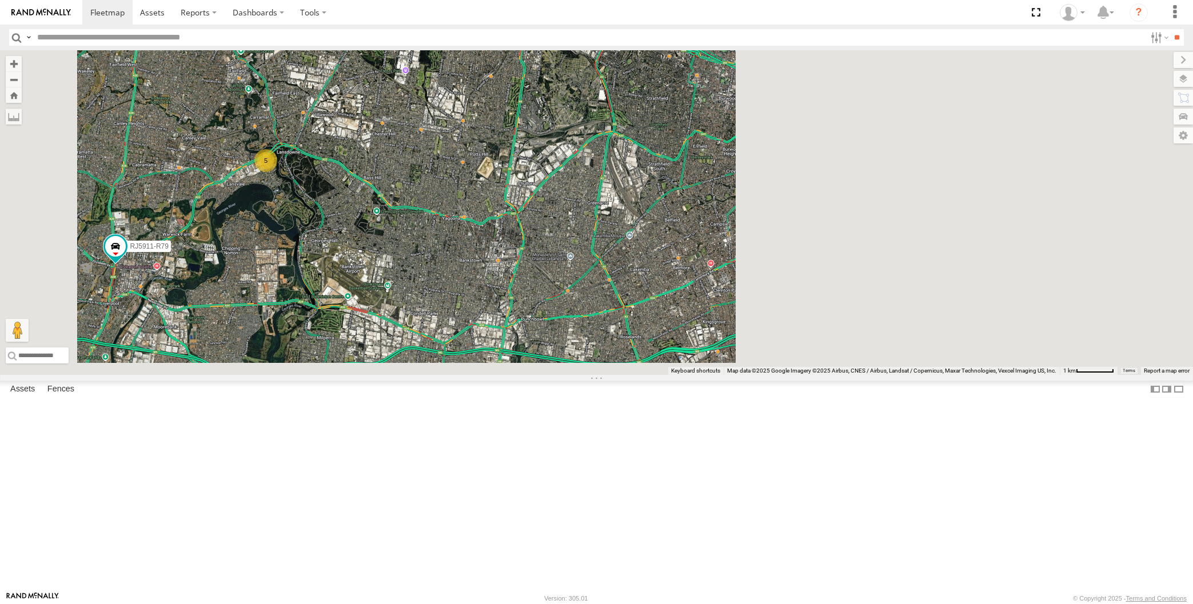
drag, startPoint x: 410, startPoint y: 243, endPoint x: 414, endPoint y: 247, distance: 6.5
click at [414, 247] on div "XP30JQ-R03 5 RJ5911-R79 XP81FE-R59" at bounding box center [596, 212] width 1193 height 325
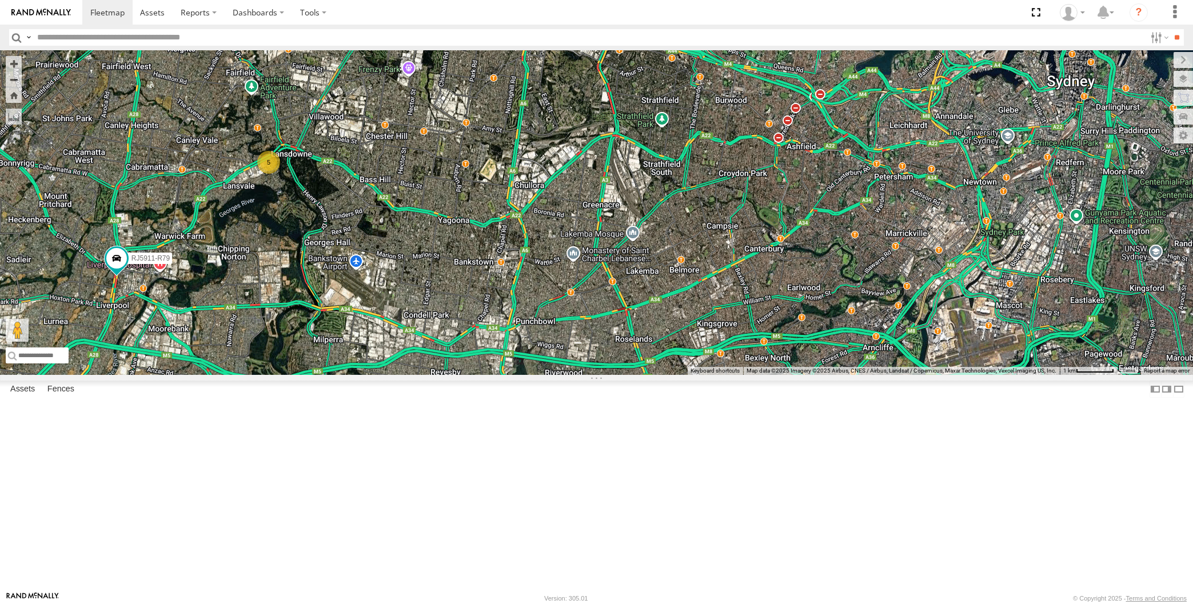
click at [482, 375] on div "XP30JQ-R03 5 RJ5911-R79 XP81FE-R59" at bounding box center [596, 212] width 1193 height 325
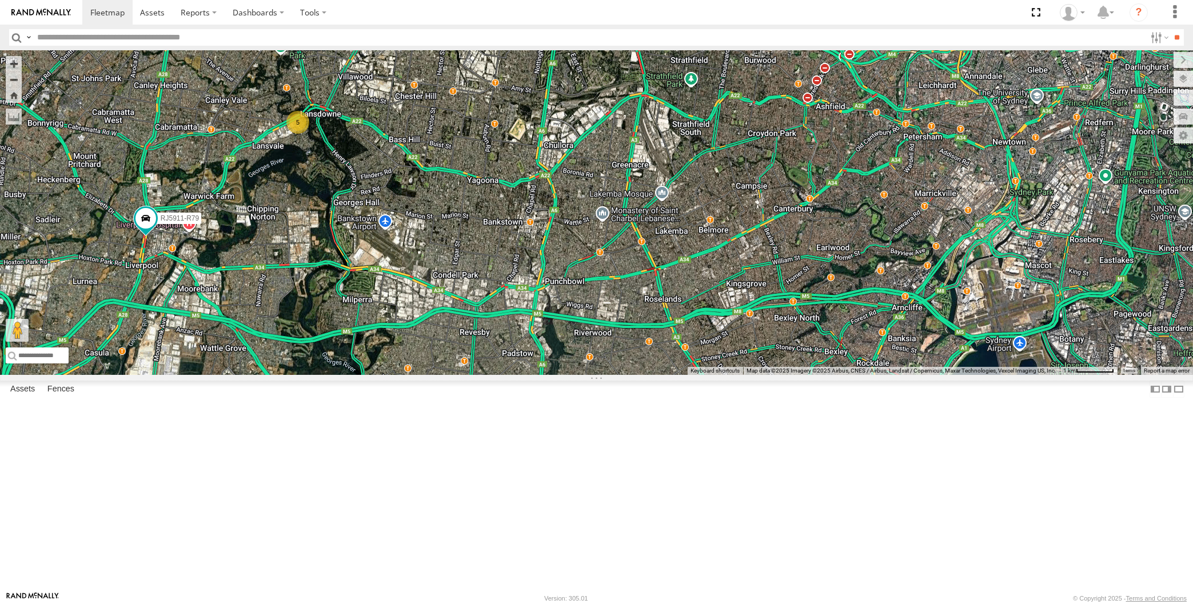
click at [368, 279] on div "XP30JQ-R03 5 RJ5911-R79 XP81FE-R59" at bounding box center [596, 212] width 1193 height 325
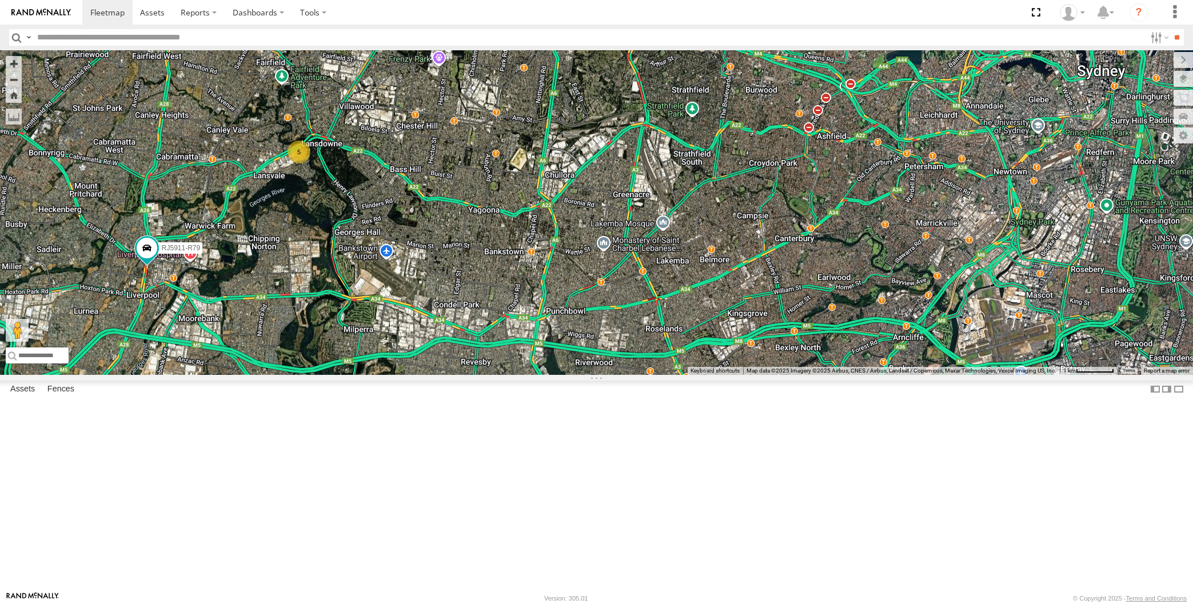
drag, startPoint x: 389, startPoint y: 362, endPoint x: 389, endPoint y: 412, distance: 50.3
click at [389, 375] on div "XP30JQ-R03 5 RJ5911-R79 XP81FE-R59" at bounding box center [596, 212] width 1193 height 325
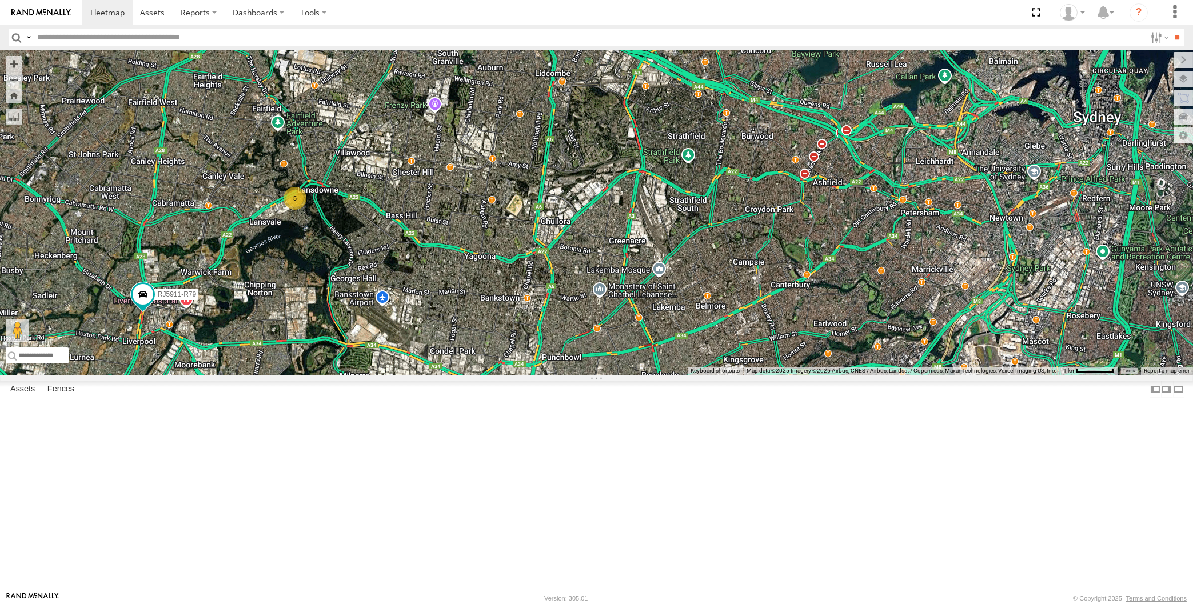
click at [532, 375] on div "XP30JQ-R03 5 RJ5911-R79 XP81FE-R59" at bounding box center [596, 212] width 1193 height 325
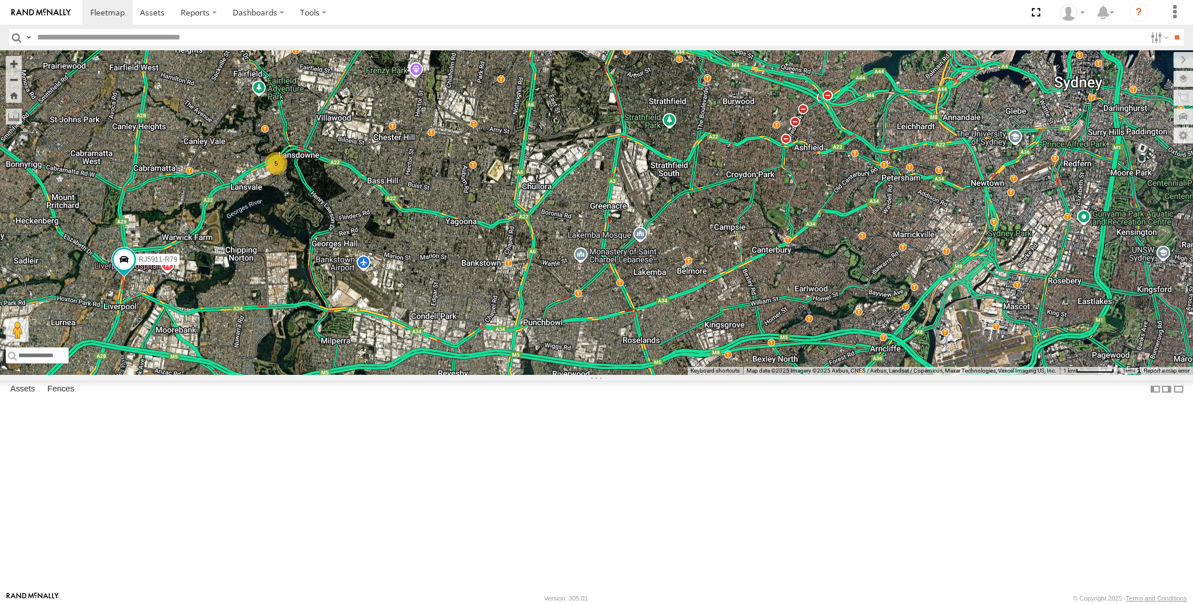
drag, startPoint x: 651, startPoint y: 463, endPoint x: 634, endPoint y: 443, distance: 26.7
click at [638, 375] on div "XP30JQ-R03 5 RJ5911-R79 XP81FE-R59" at bounding box center [596, 212] width 1193 height 325
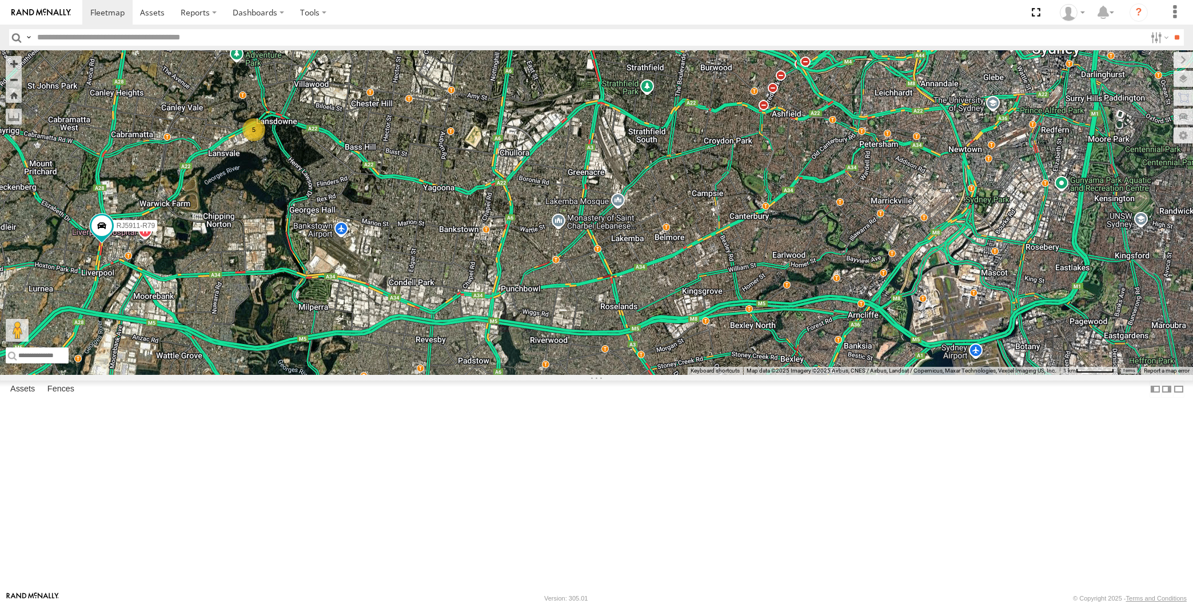
click at [924, 375] on div "XP30JQ-R03 5 RJ5911-R79 XP81FE-R59" at bounding box center [596, 212] width 1193 height 325
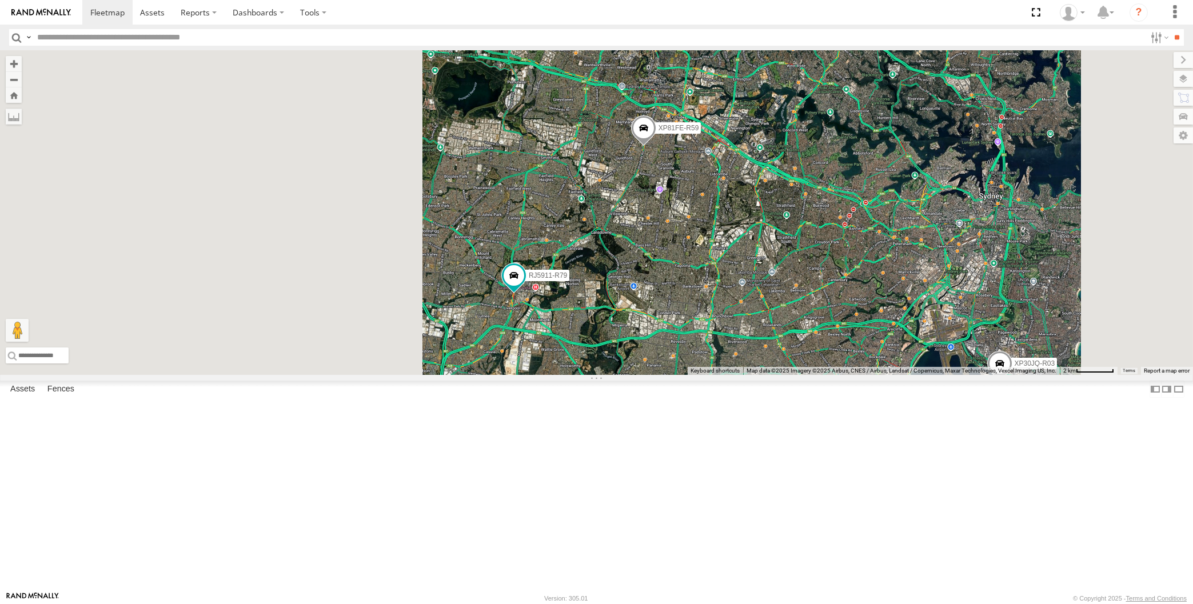
drag, startPoint x: 942, startPoint y: 507, endPoint x: 940, endPoint y: 492, distance: 15.5
click at [942, 375] on div "XP30JQ-R03 RJ5911-R79 XP81FE-R59" at bounding box center [596, 212] width 1193 height 325
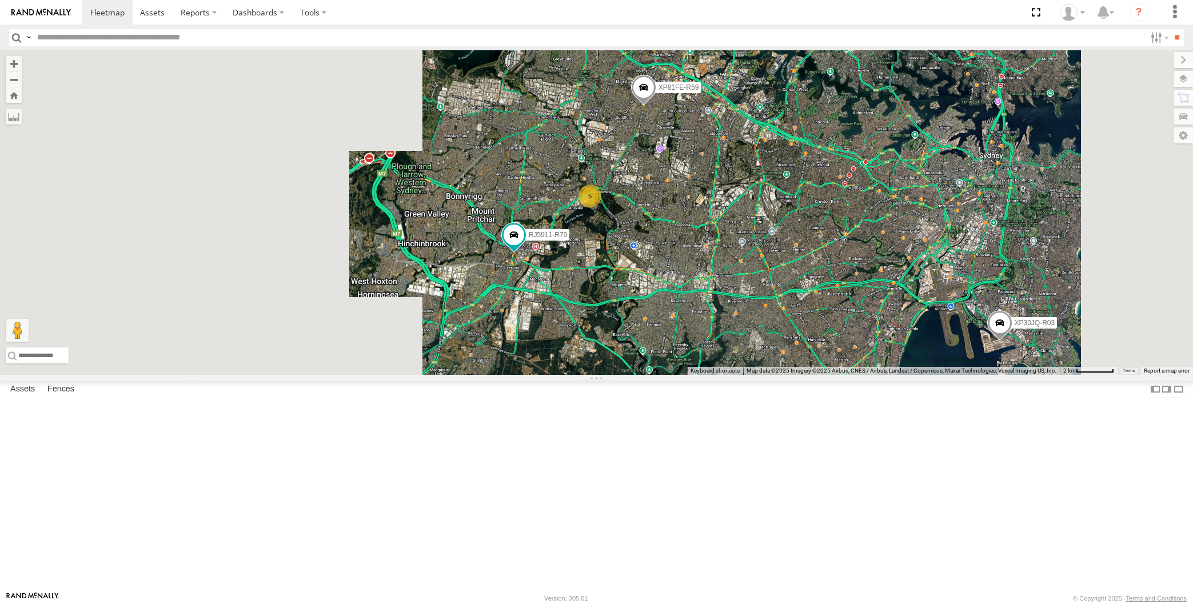
click at [909, 375] on div "XP30JQ-R03 RJ5911-R79 XP81FE-R59 5" at bounding box center [596, 212] width 1193 height 325
drag, startPoint x: 931, startPoint y: 485, endPoint x: 915, endPoint y: 481, distance: 17.2
click at [925, 375] on div "XP30JQ-R03 RJ5911-R79 XP81FE-R59 5" at bounding box center [596, 212] width 1193 height 325
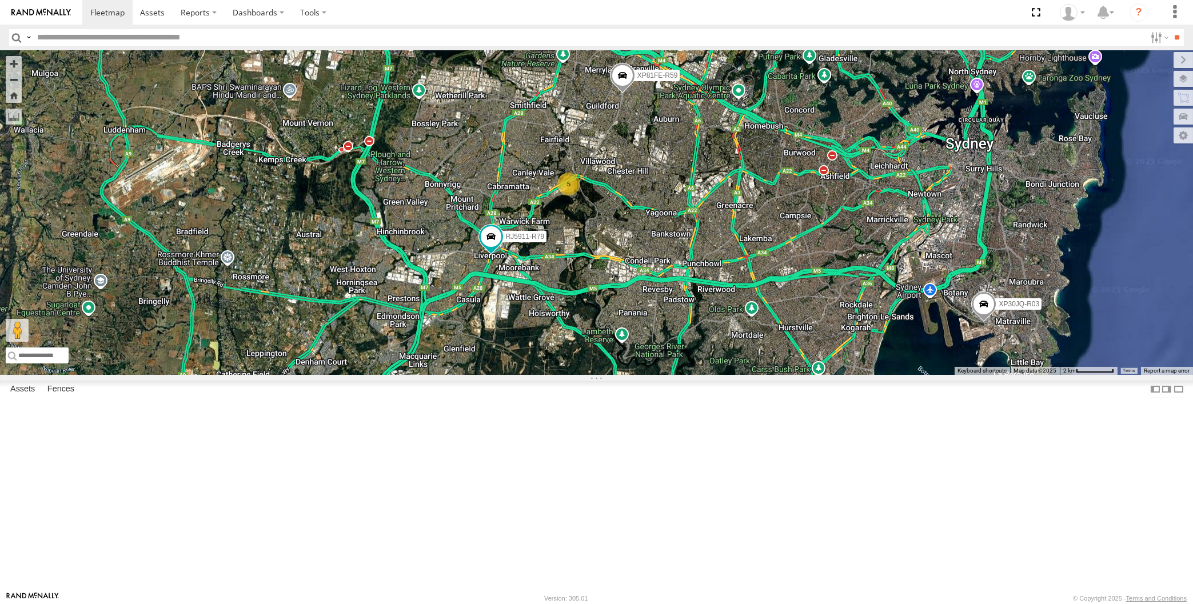
drag, startPoint x: 694, startPoint y: 450, endPoint x: 657, endPoint y: 449, distance: 37.7
click at [657, 375] on div "XP30JQ-R03 RJ5911-R79 XP81FE-R59 5" at bounding box center [596, 212] width 1193 height 325
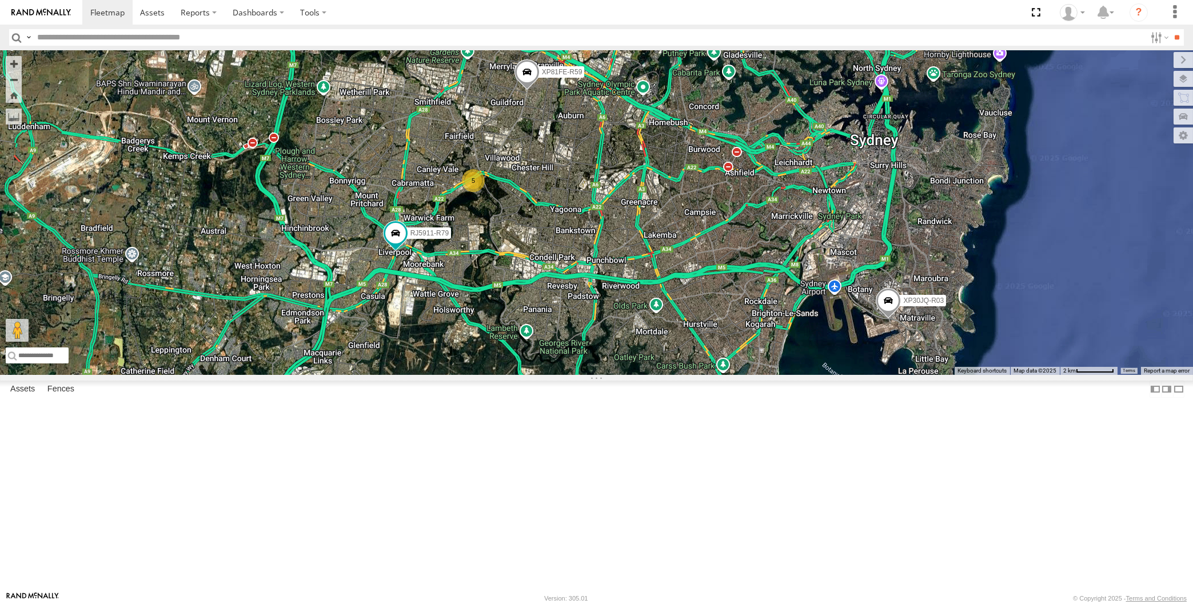
click at [529, 90] on span at bounding box center [526, 74] width 25 height 31
click at [541, 234] on div "XP30JQ-R03 RJ5911-R79 XP81FE-R59 5 XP81FE-R59 -33.84778 , 150.99701 0 11:42:15 …" at bounding box center [596, 212] width 1193 height 325
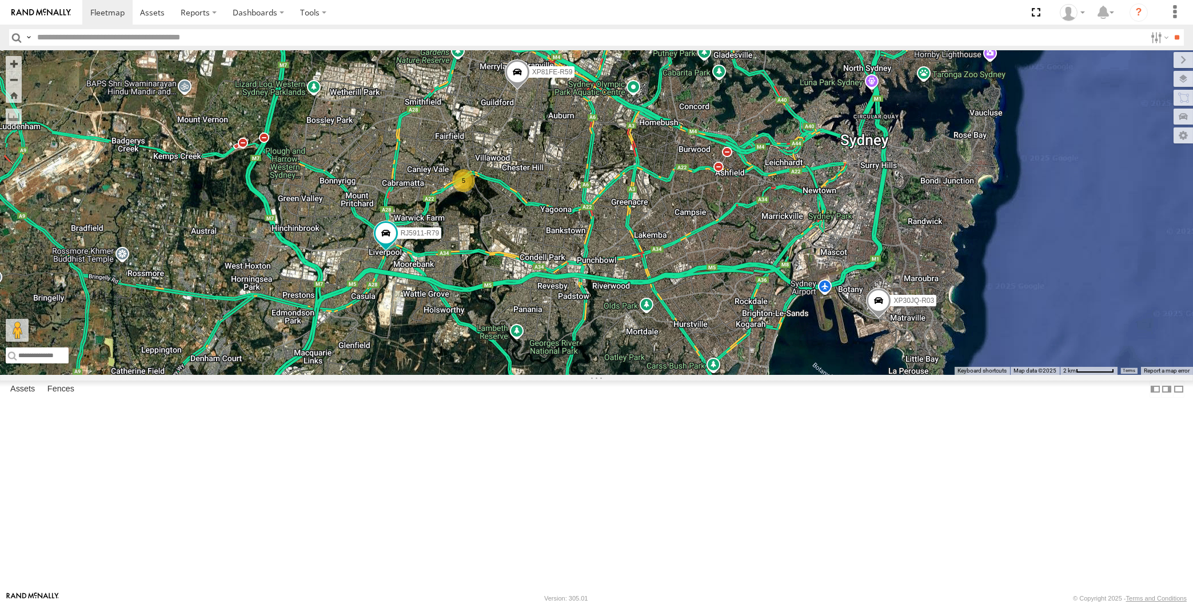
click at [679, 375] on div "XP30JQ-R03 RJ5911-R79 XP81FE-R59 5" at bounding box center [596, 212] width 1193 height 325
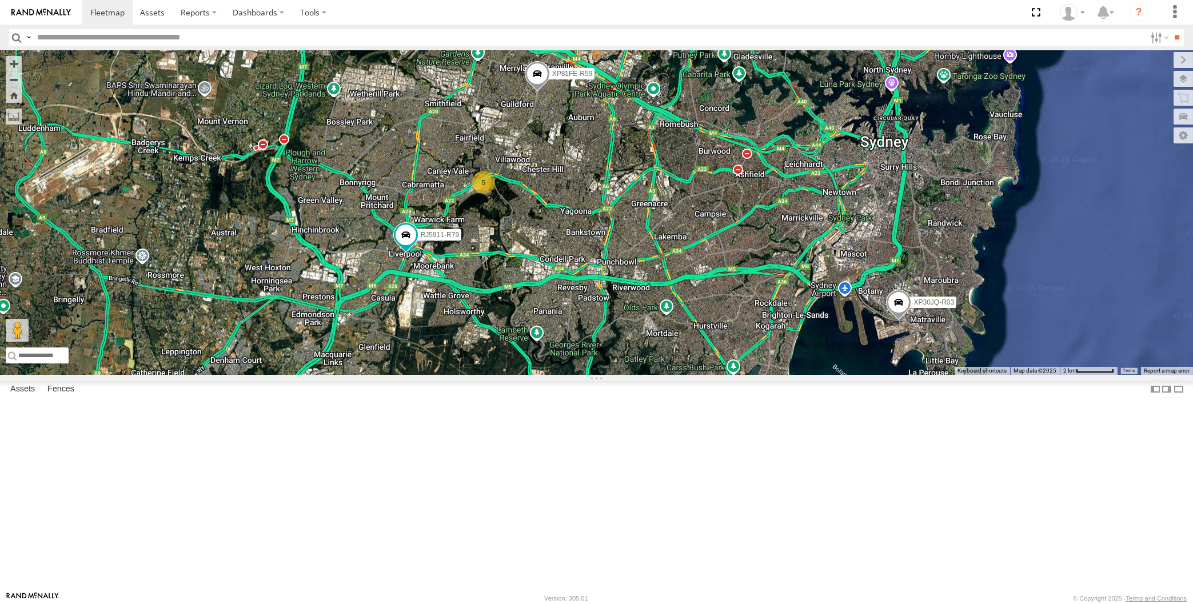
click at [358, 285] on div "XP30JQ-R03 RJ5911-R79 XP81FE-R59 5" at bounding box center [596, 212] width 1193 height 325
